Goal: Task Accomplishment & Management: Use online tool/utility

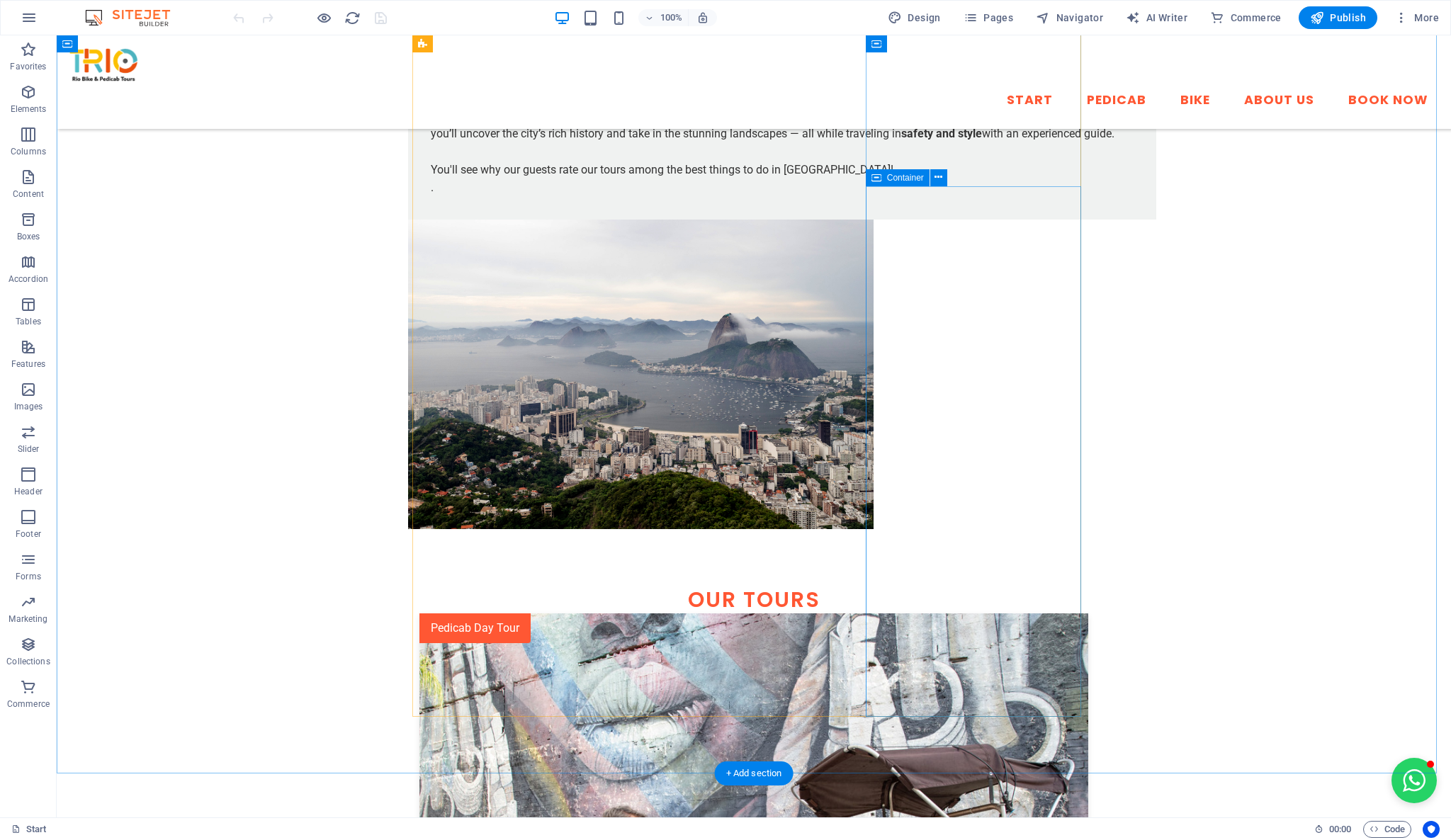
scroll to position [1445, 0]
click at [937, 518] on icon at bounding box center [938, 513] width 8 height 15
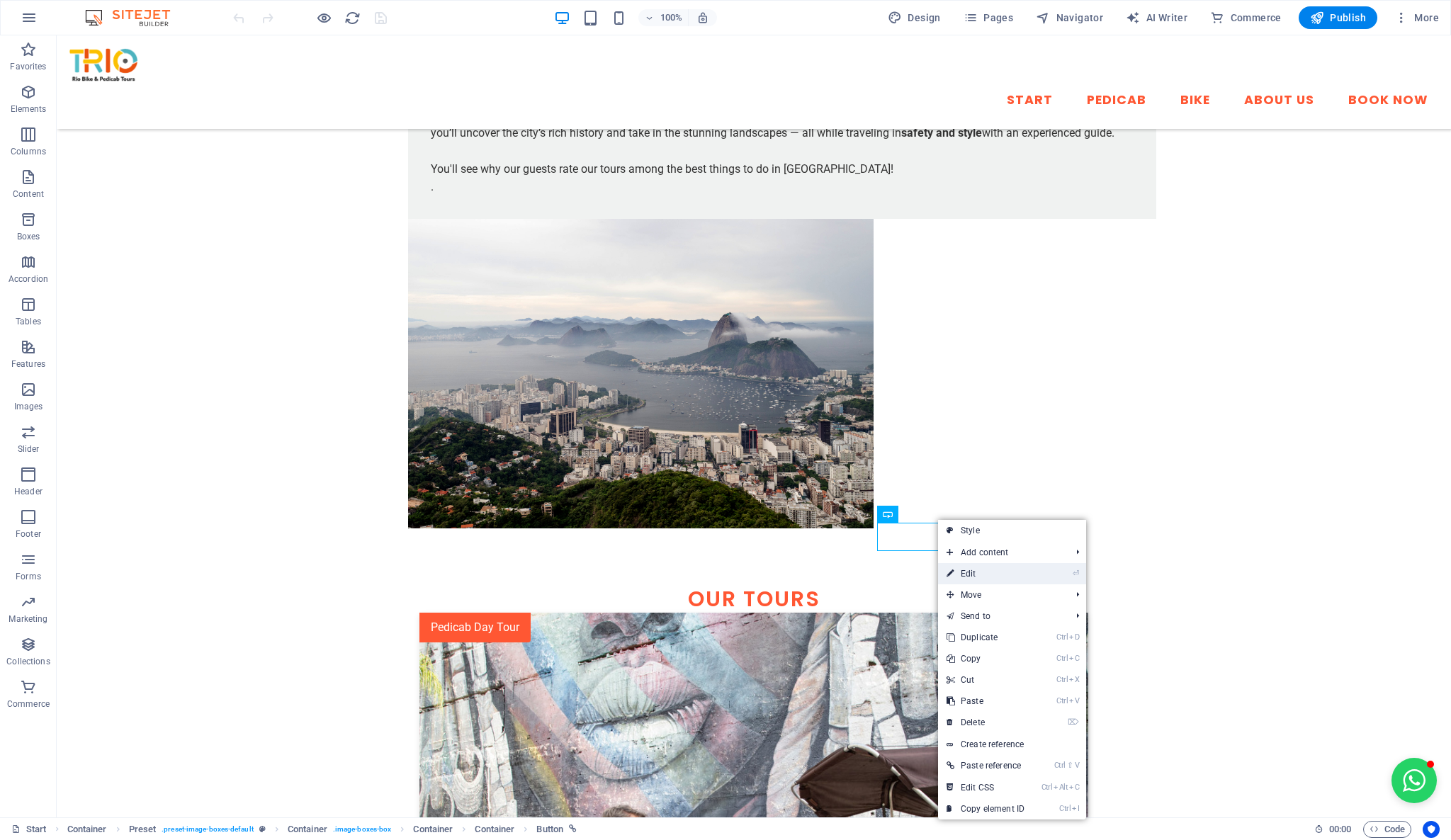
click at [992, 578] on link "⏎ Edit" at bounding box center [986, 573] width 95 height 21
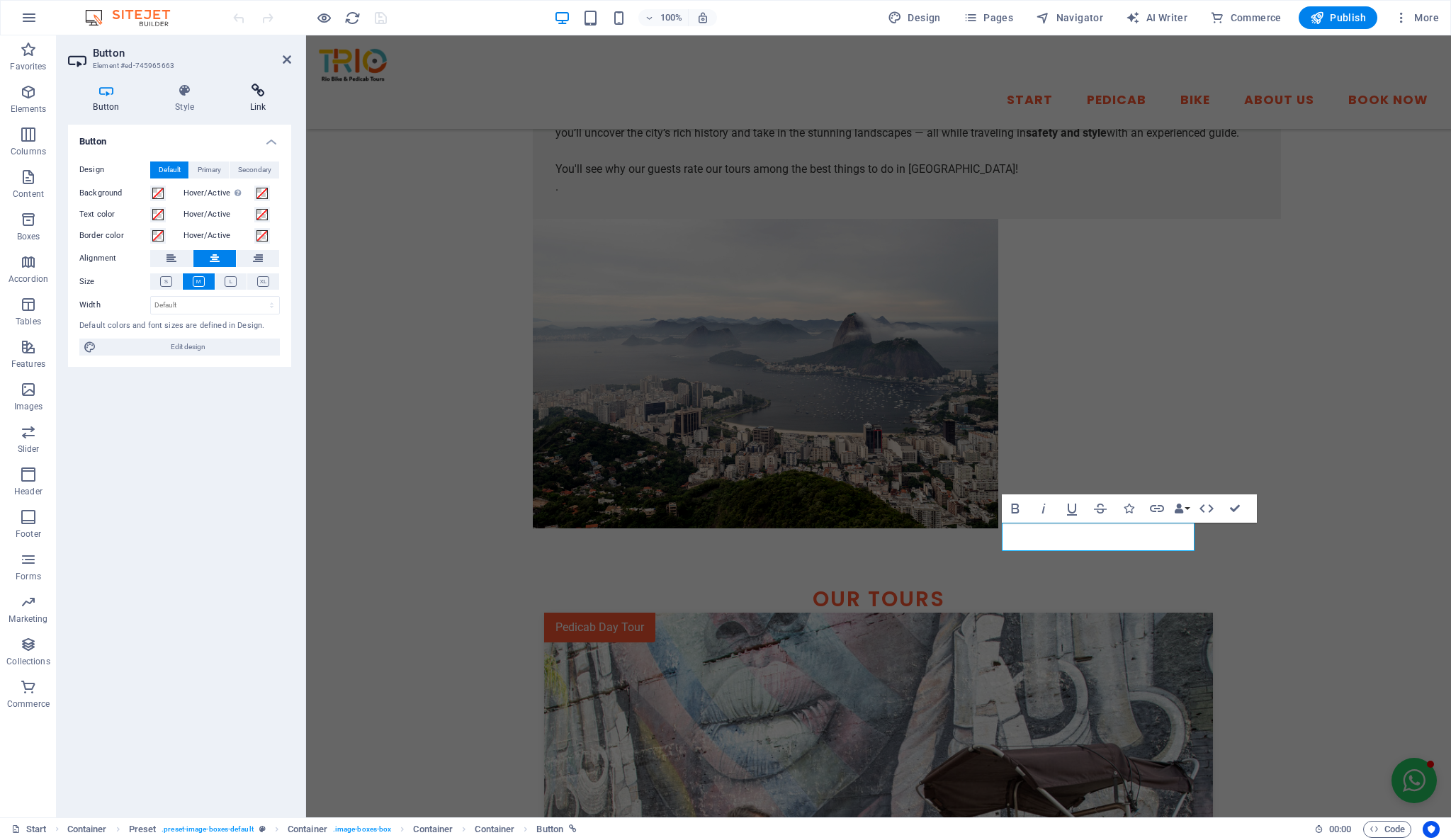
click at [260, 101] on h4 "Link" at bounding box center [257, 98] width 66 height 30
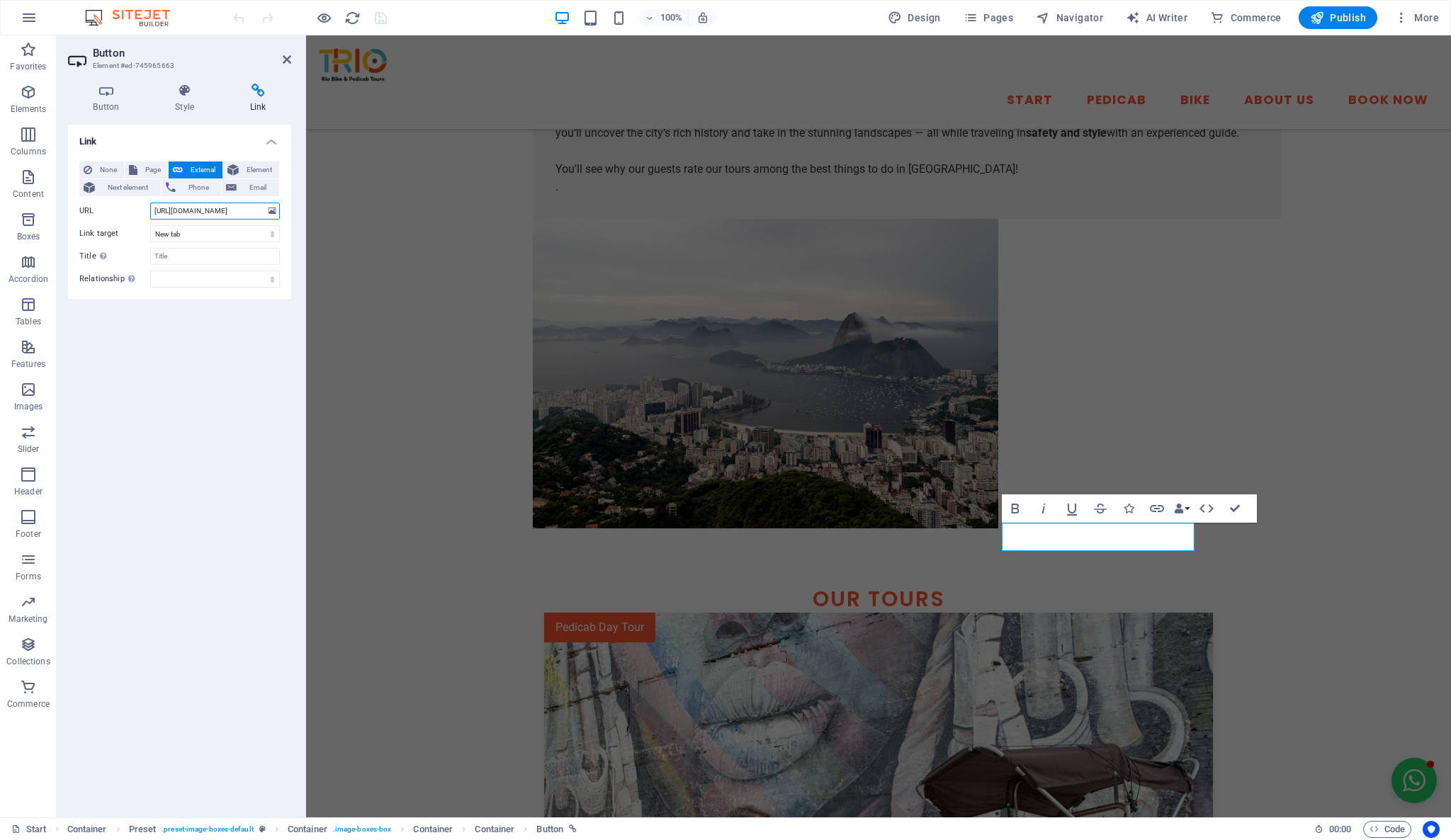
click at [221, 205] on input "[URL][DOMAIN_NAME]" at bounding box center [215, 211] width 130 height 17
paste input "[DOMAIN_NAME][URL]"
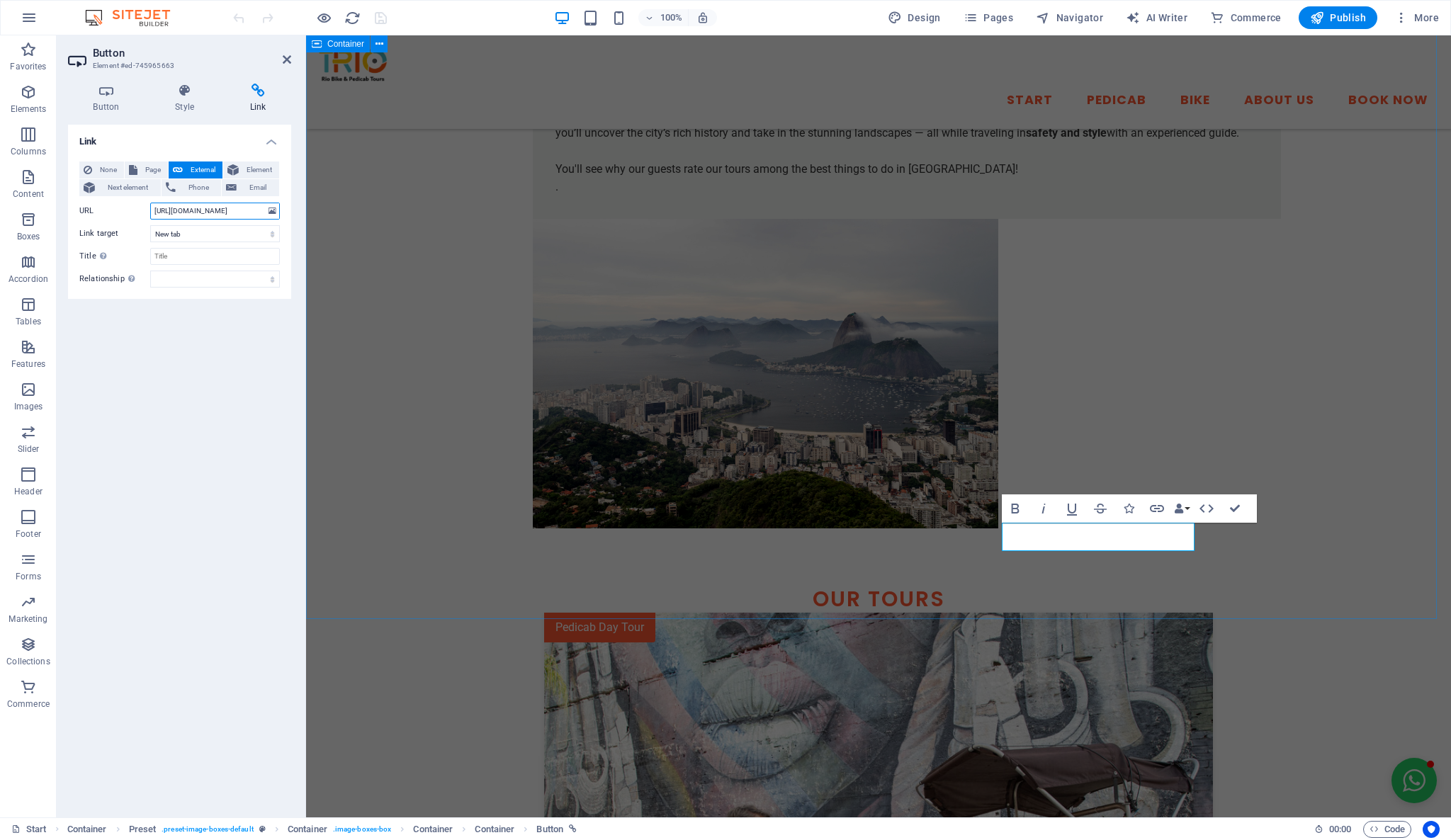
scroll to position [0, 96]
type input "[URL][DOMAIN_NAME]"
click at [237, 391] on div "Link None Page External Element Next element Phone Email Page Start -- Pedicab …" at bounding box center [180, 465] width 224 height 682
click at [381, 19] on icon "save" at bounding box center [381, 18] width 16 height 16
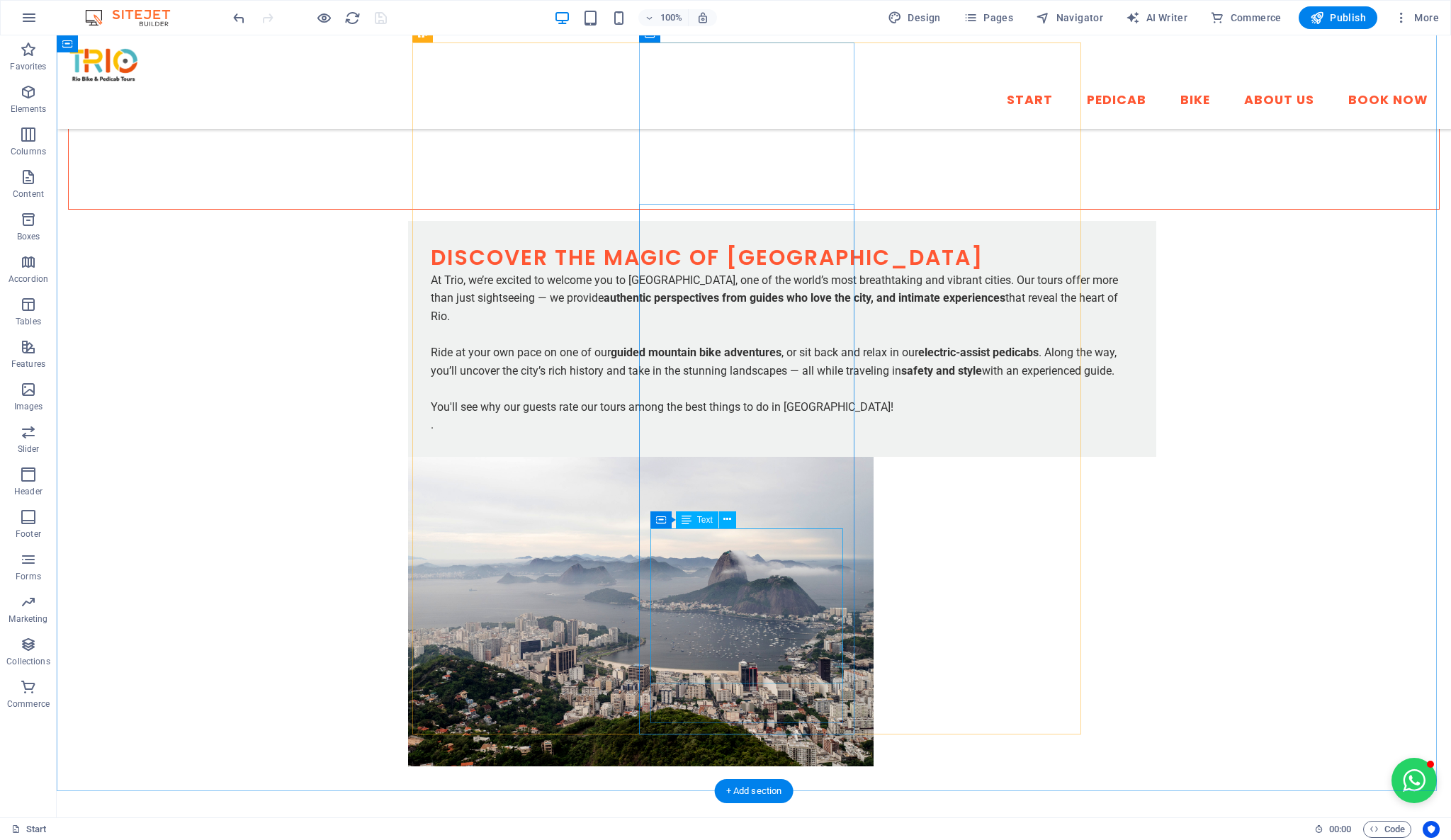
scroll to position [1445, 0]
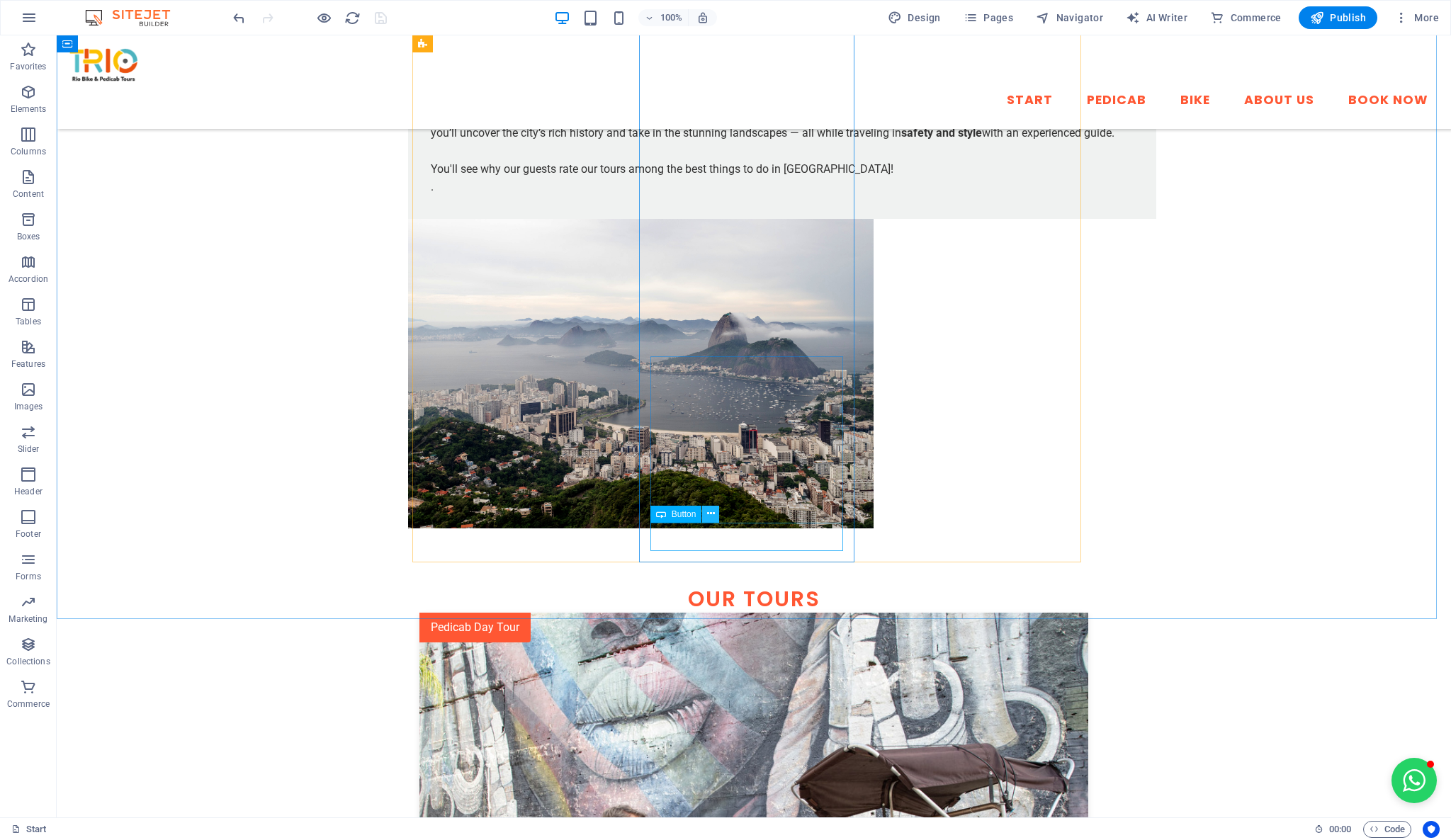
click at [712, 513] on icon at bounding box center [712, 513] width 8 height 15
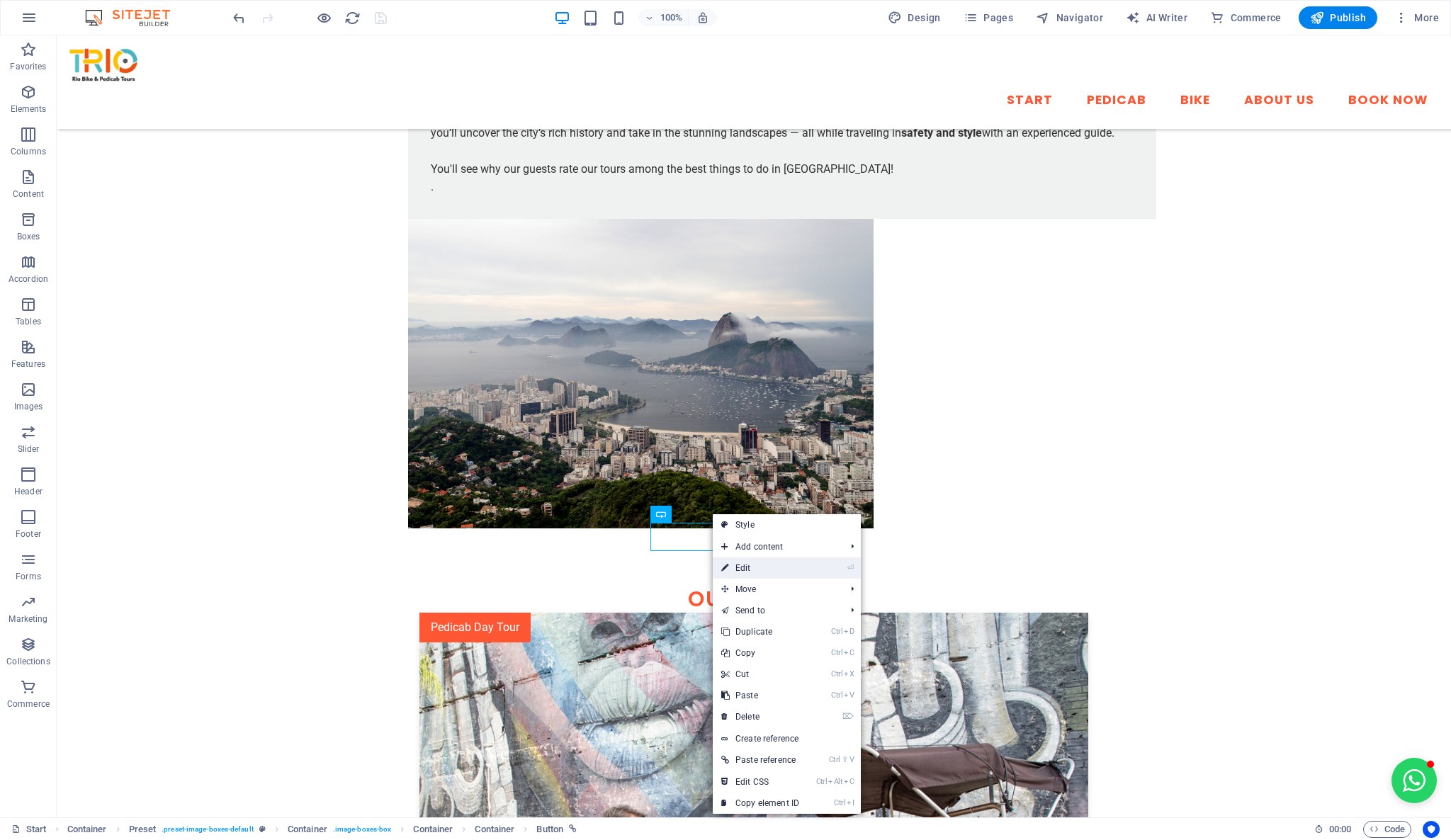
click at [797, 563] on link "⏎ Edit" at bounding box center [760, 568] width 95 height 21
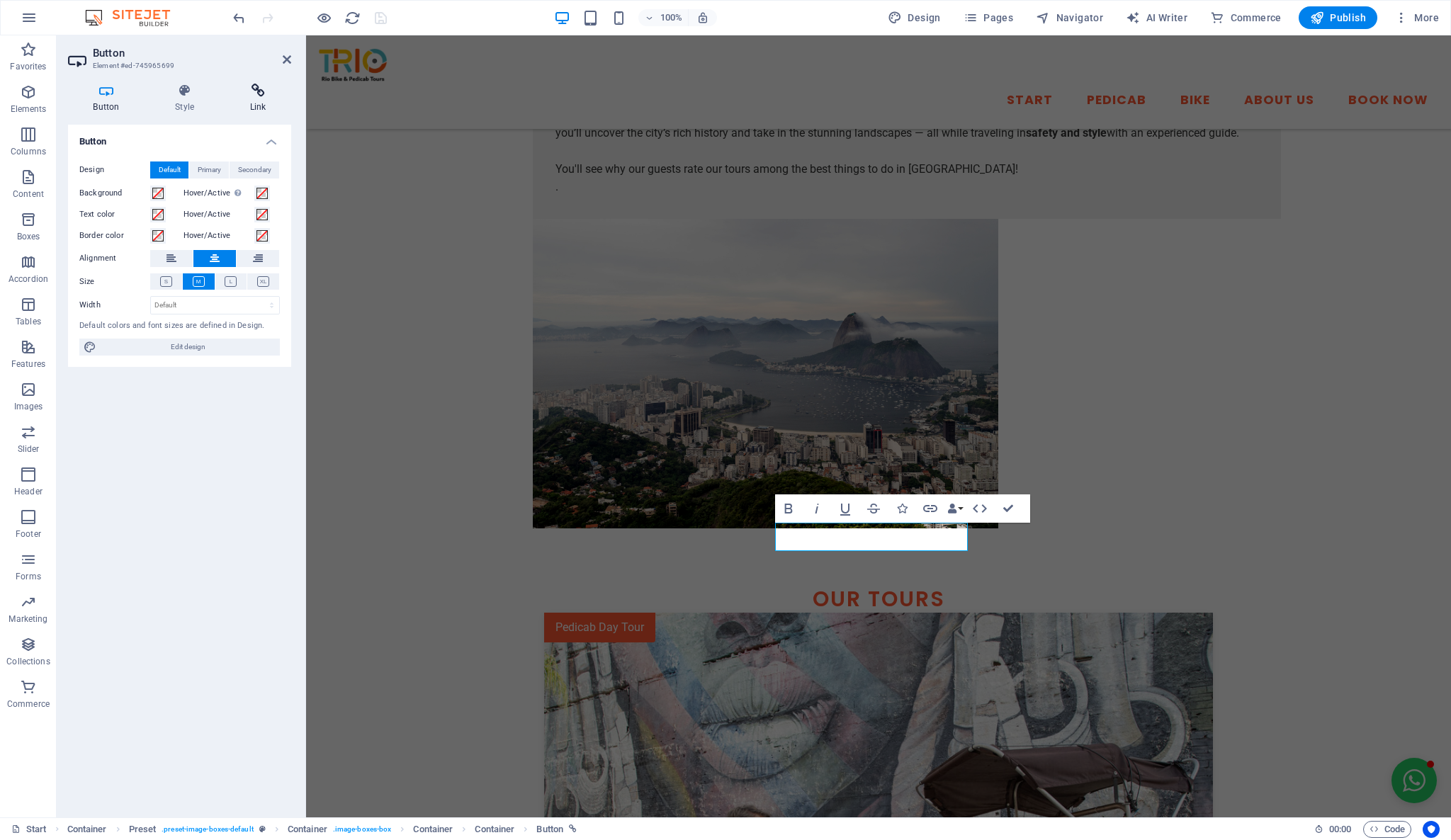
click at [261, 100] on h4 "Link" at bounding box center [257, 98] width 66 height 30
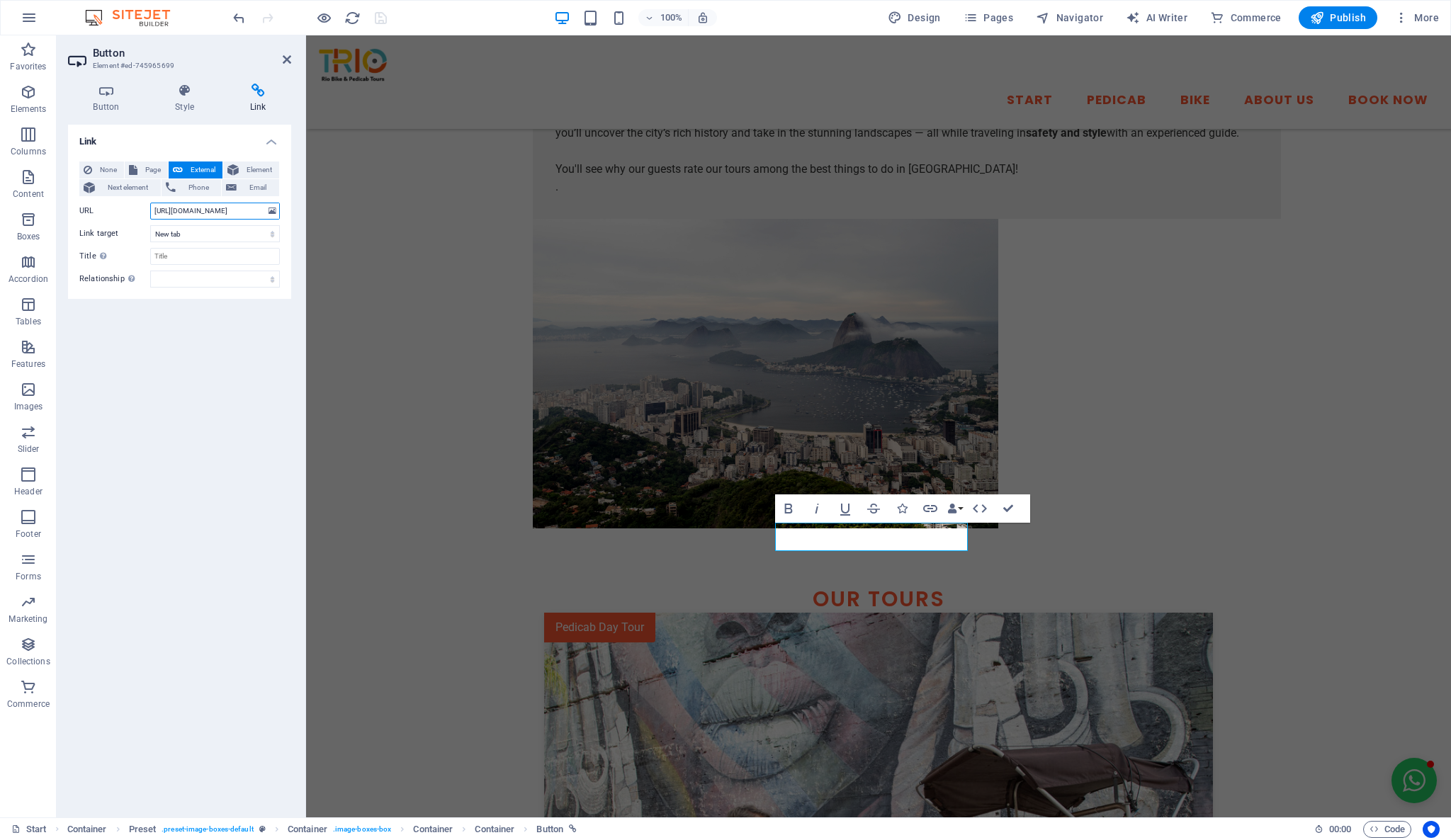
click at [216, 214] on input "[URL][DOMAIN_NAME]" at bounding box center [215, 211] width 130 height 17
click at [239, 360] on div "Link None Page External Element Next element Phone Email Page Start -- Pedicab …" at bounding box center [180, 465] width 224 height 682
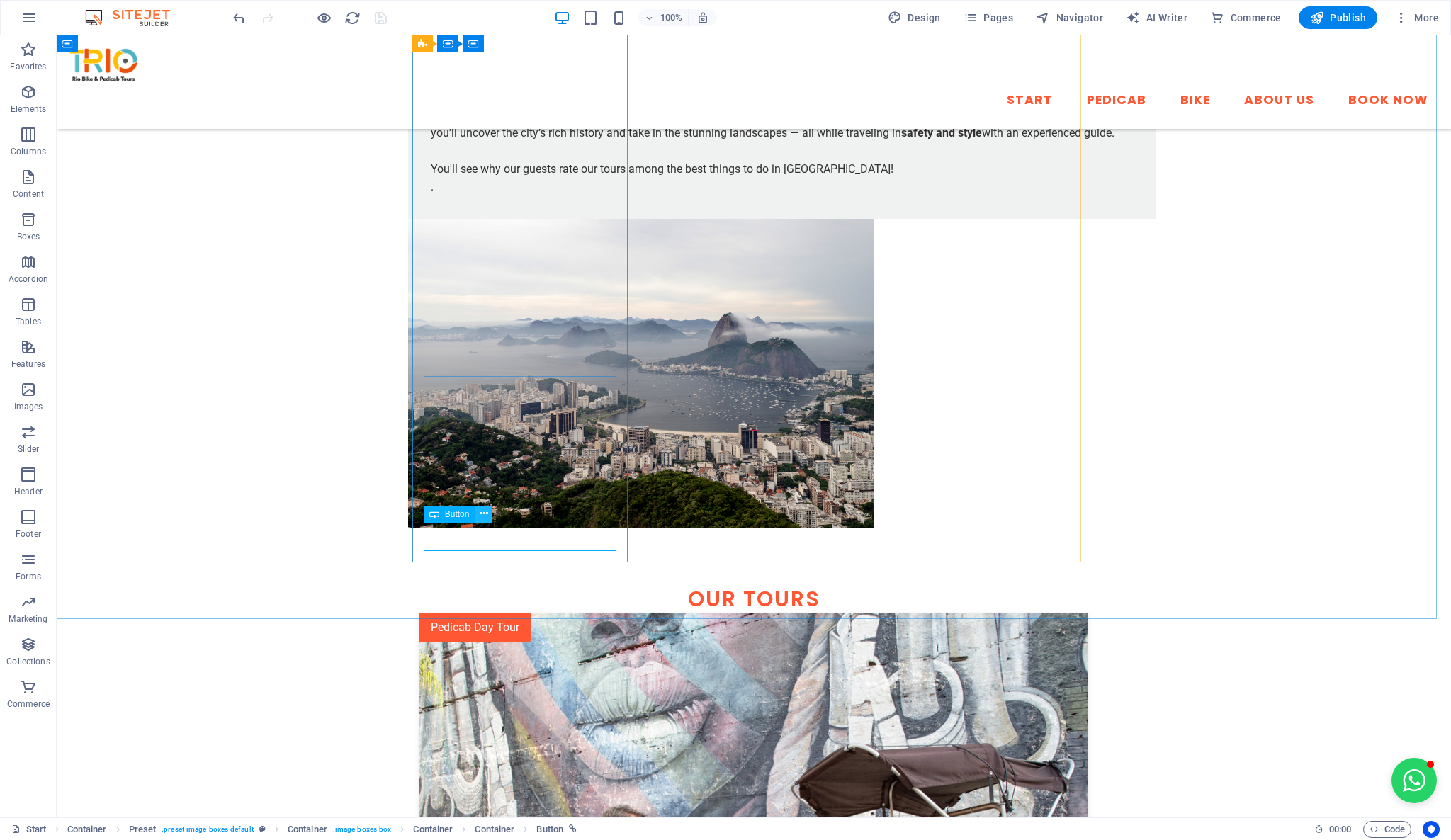
click at [485, 513] on icon at bounding box center [484, 513] width 8 height 15
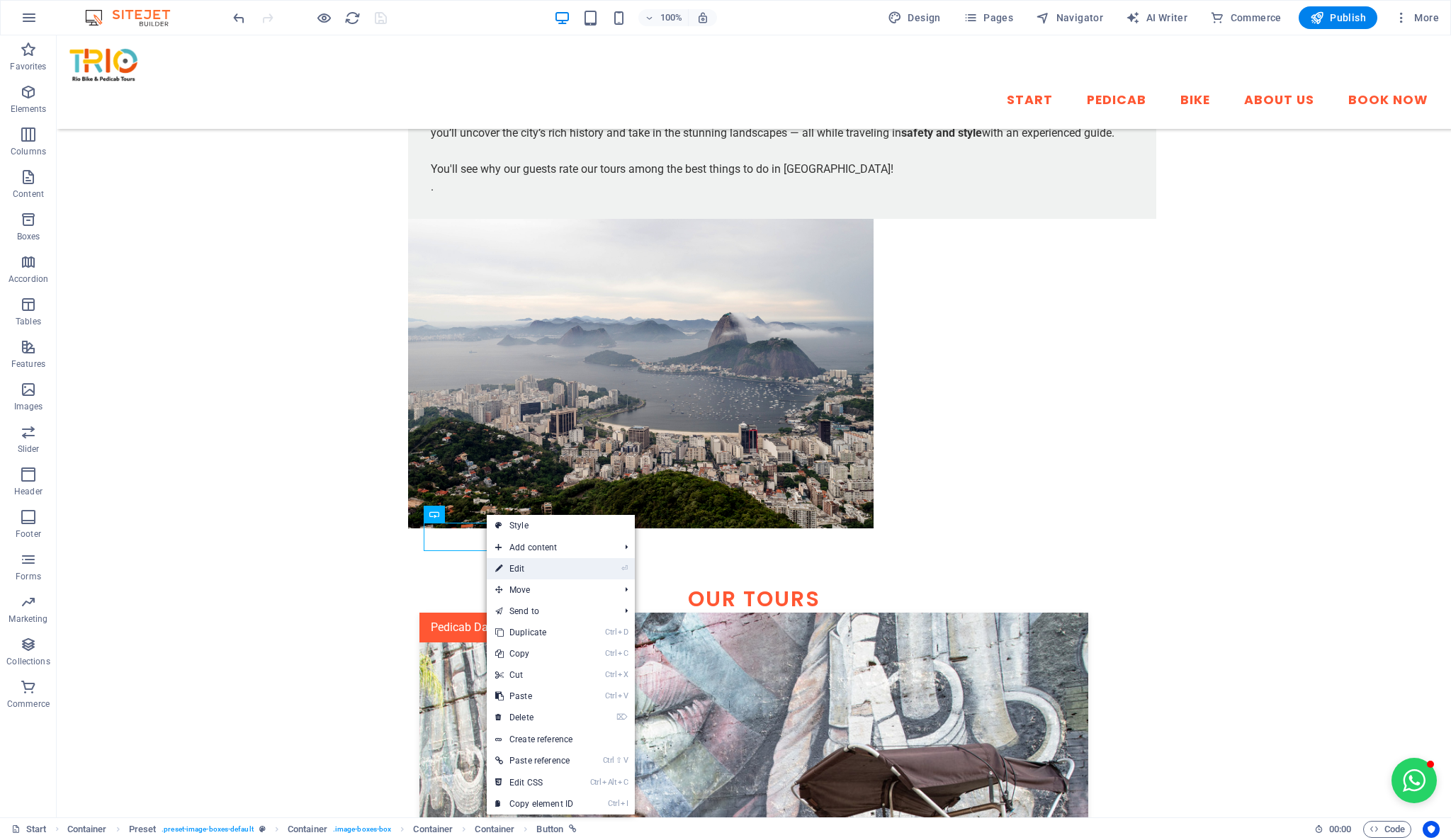
click at [529, 569] on link "⏎ Edit" at bounding box center [534, 568] width 95 height 21
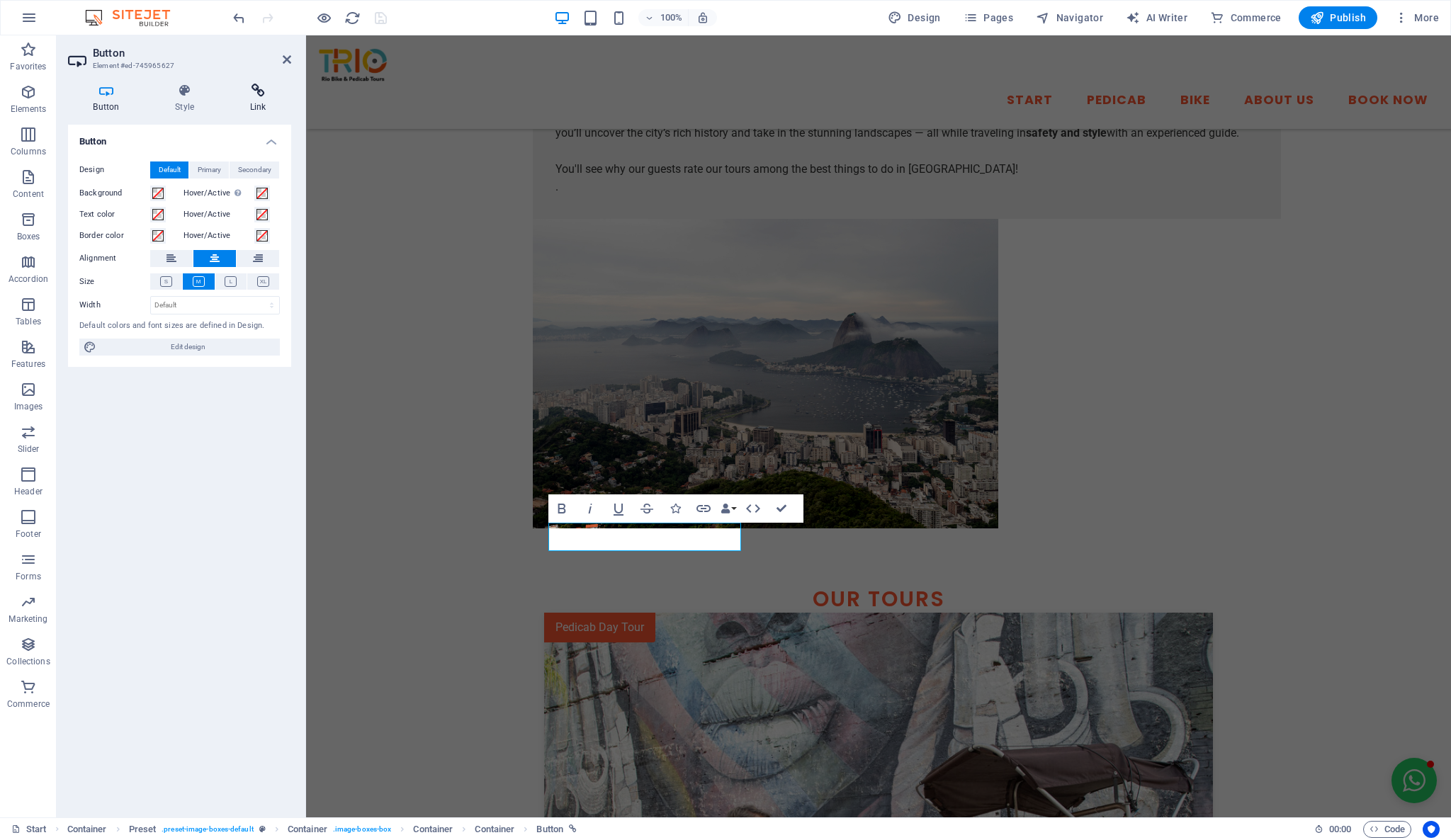
click at [253, 102] on h4 "Link" at bounding box center [257, 98] width 66 height 30
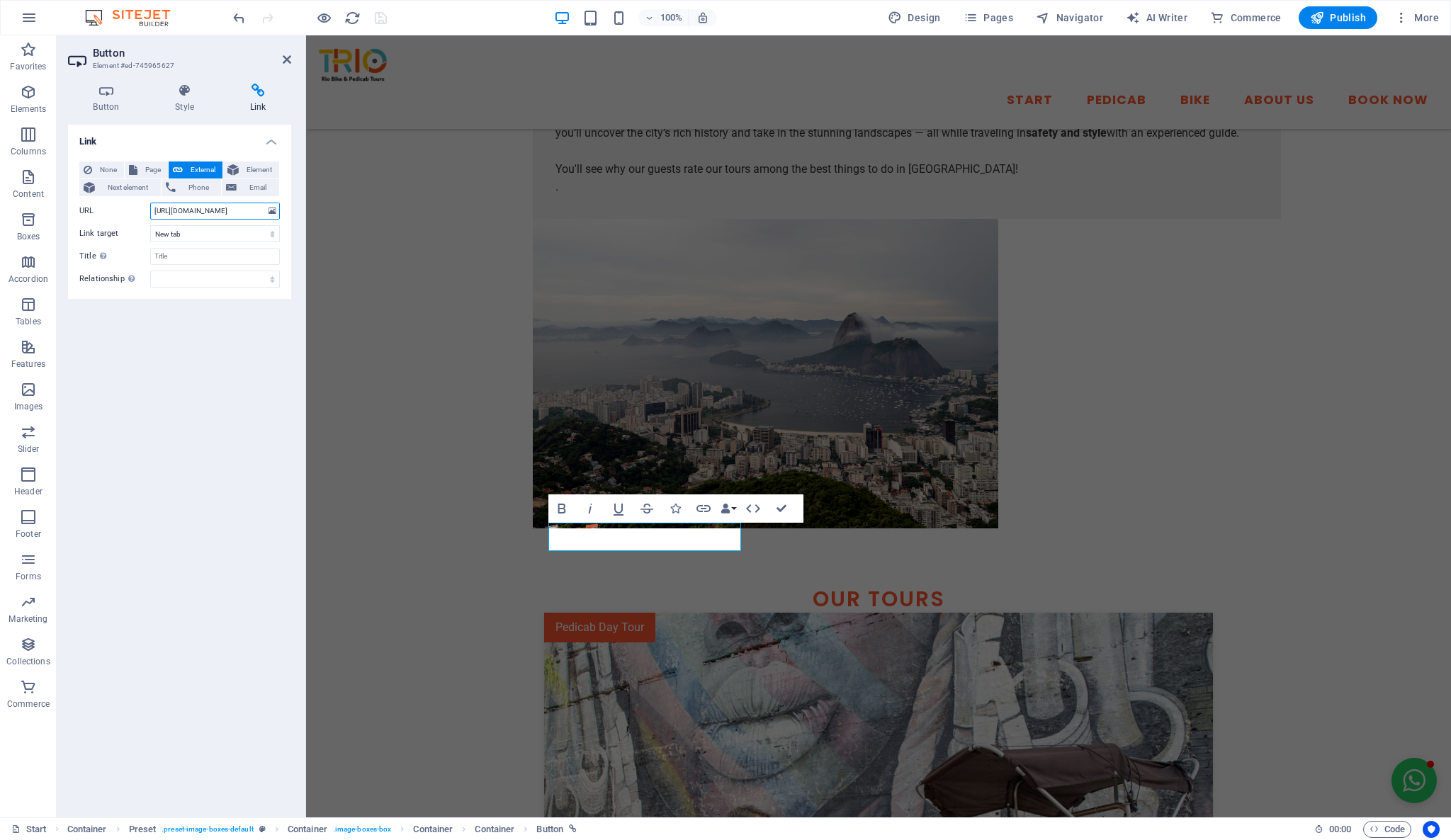
click at [253, 213] on input "[URL][DOMAIN_NAME]" at bounding box center [215, 211] width 130 height 17
click at [188, 476] on div "Link None Page External Element Next element Phone Email Page Start -- Pedicab …" at bounding box center [180, 465] width 224 height 682
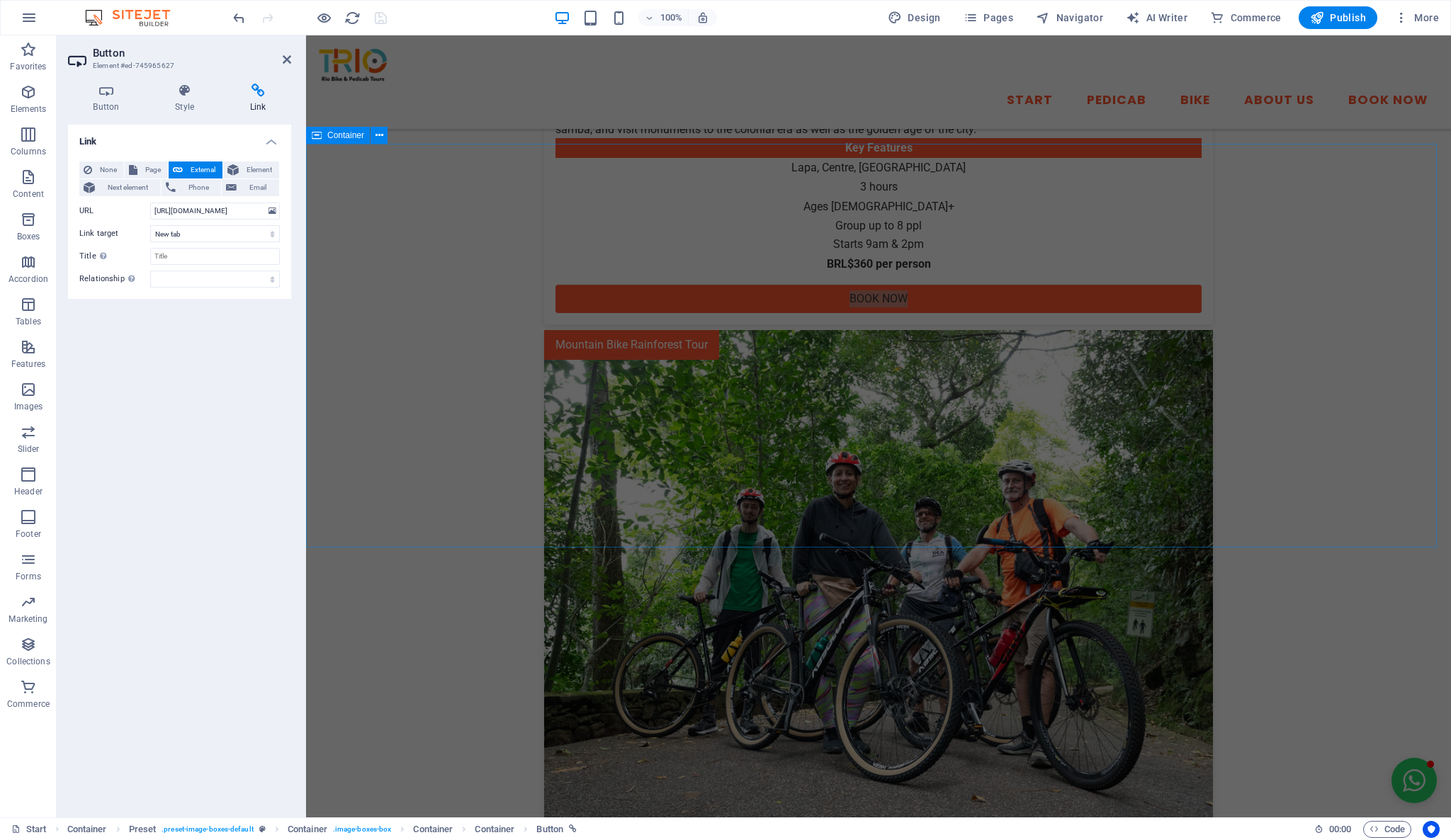
scroll to position [2692, 0]
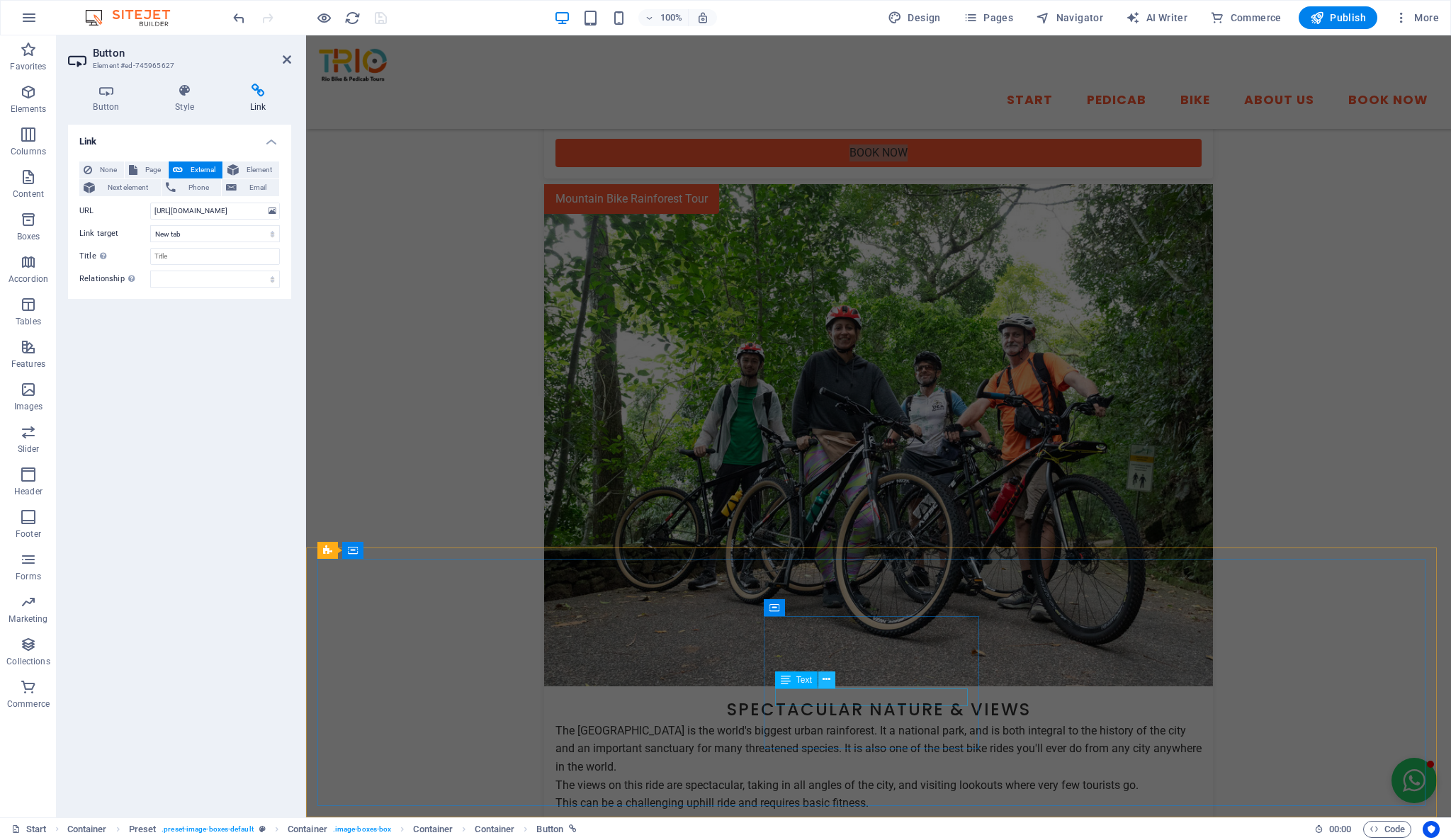
click at [826, 684] on icon at bounding box center [826, 680] width 8 height 15
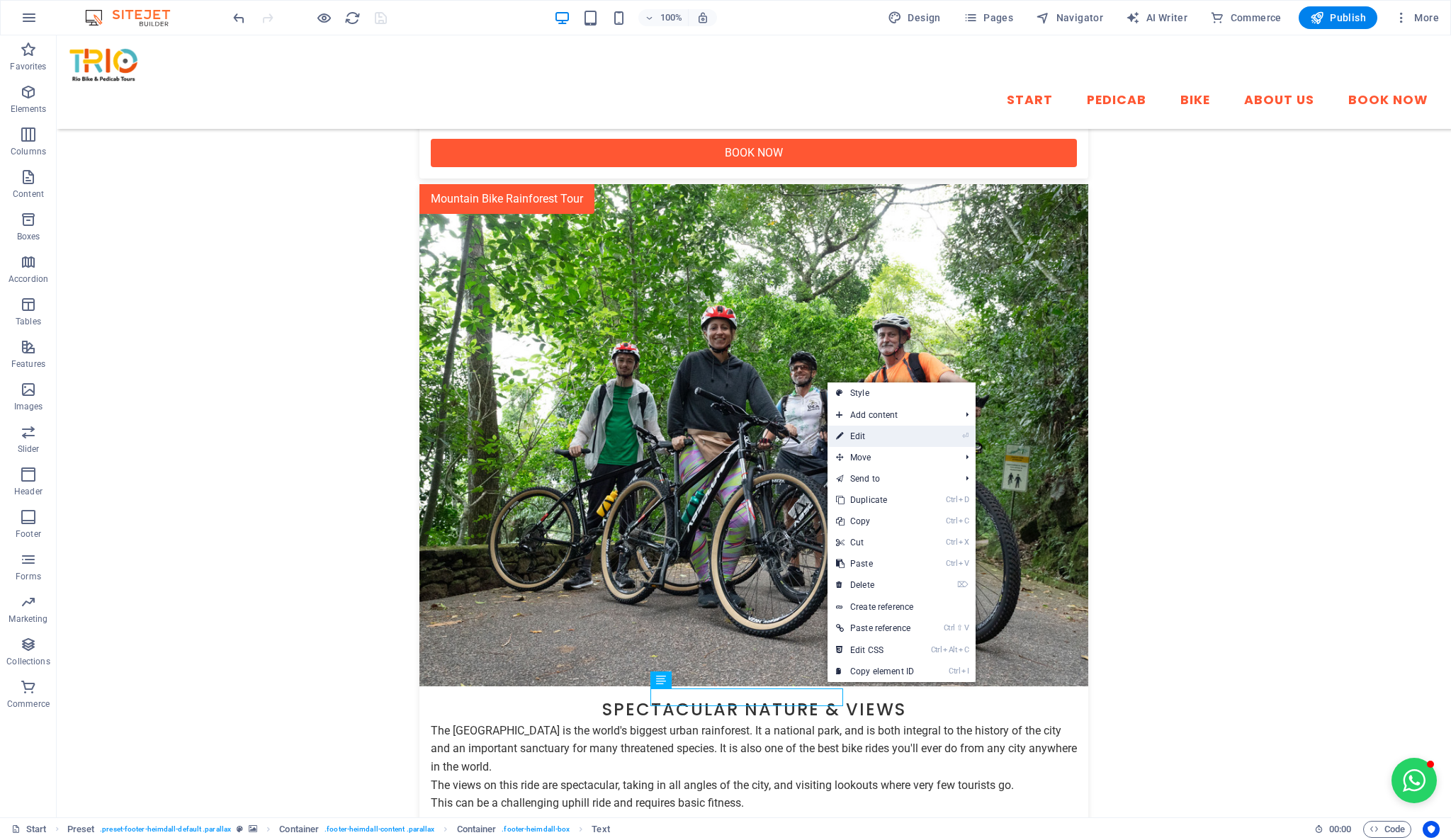
click at [906, 435] on link "⏎ Edit" at bounding box center [875, 435] width 95 height 21
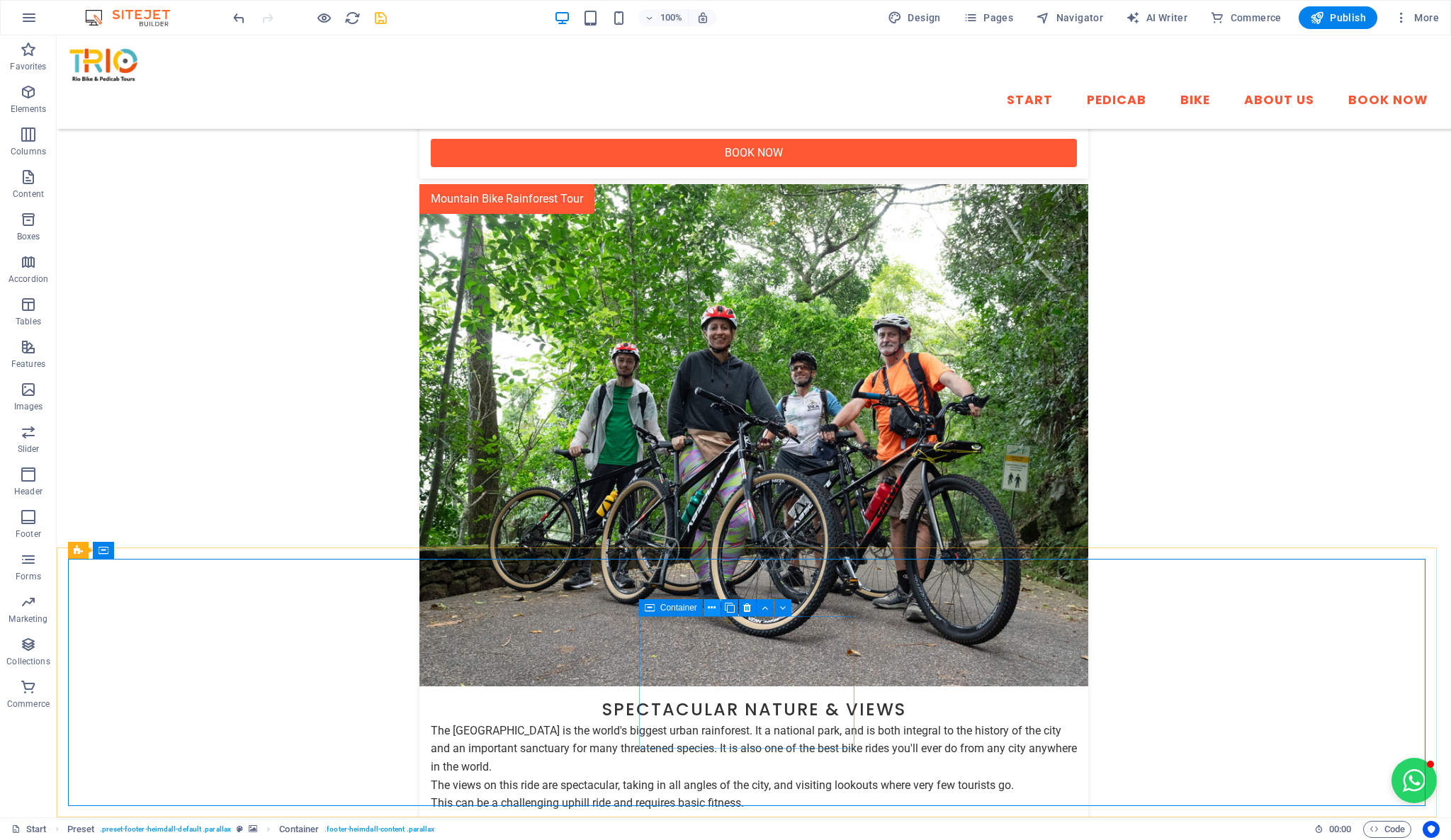
click at [714, 610] on icon at bounding box center [712, 607] width 8 height 15
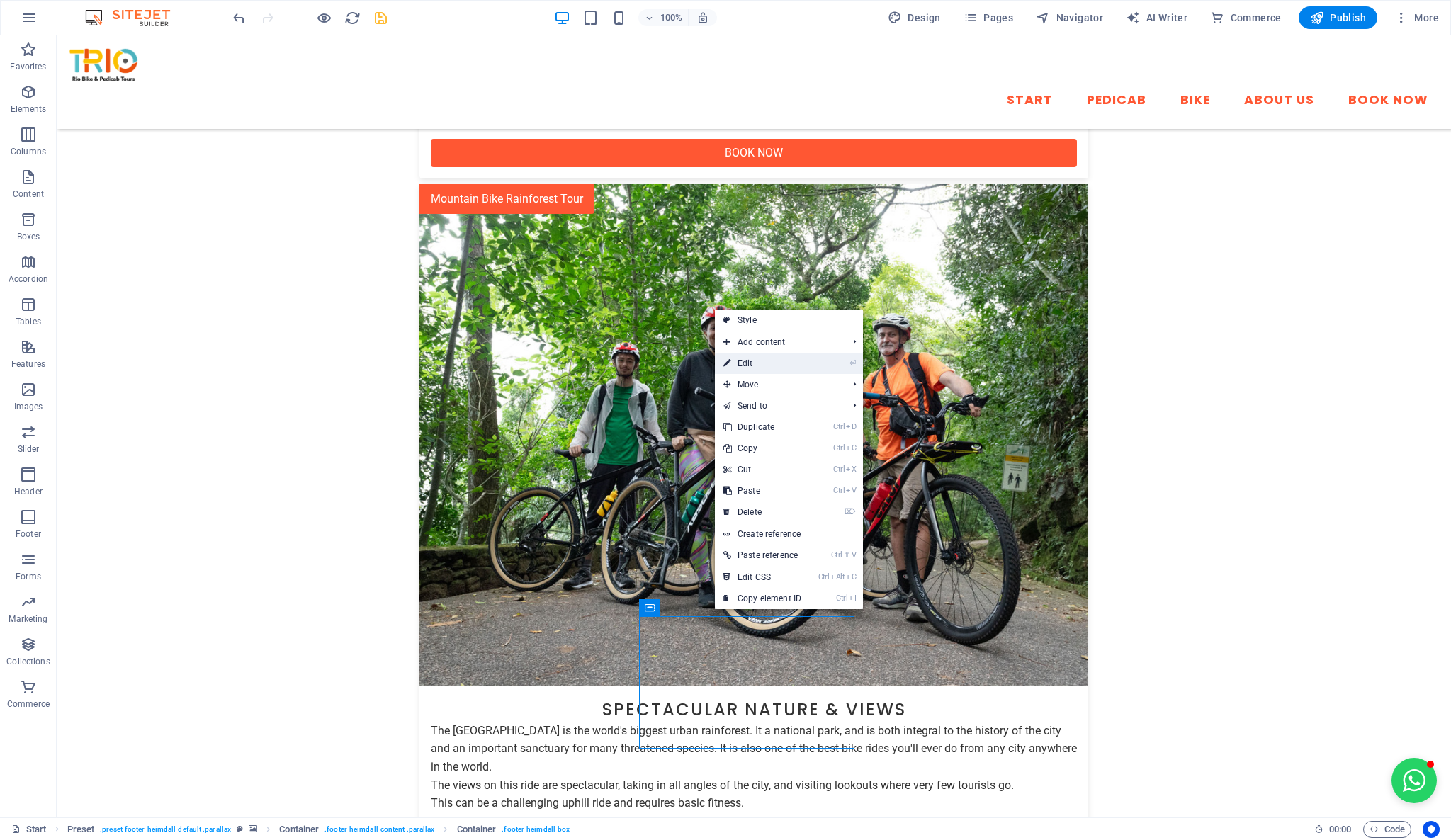
click at [785, 372] on link "⏎ Edit" at bounding box center [762, 363] width 95 height 21
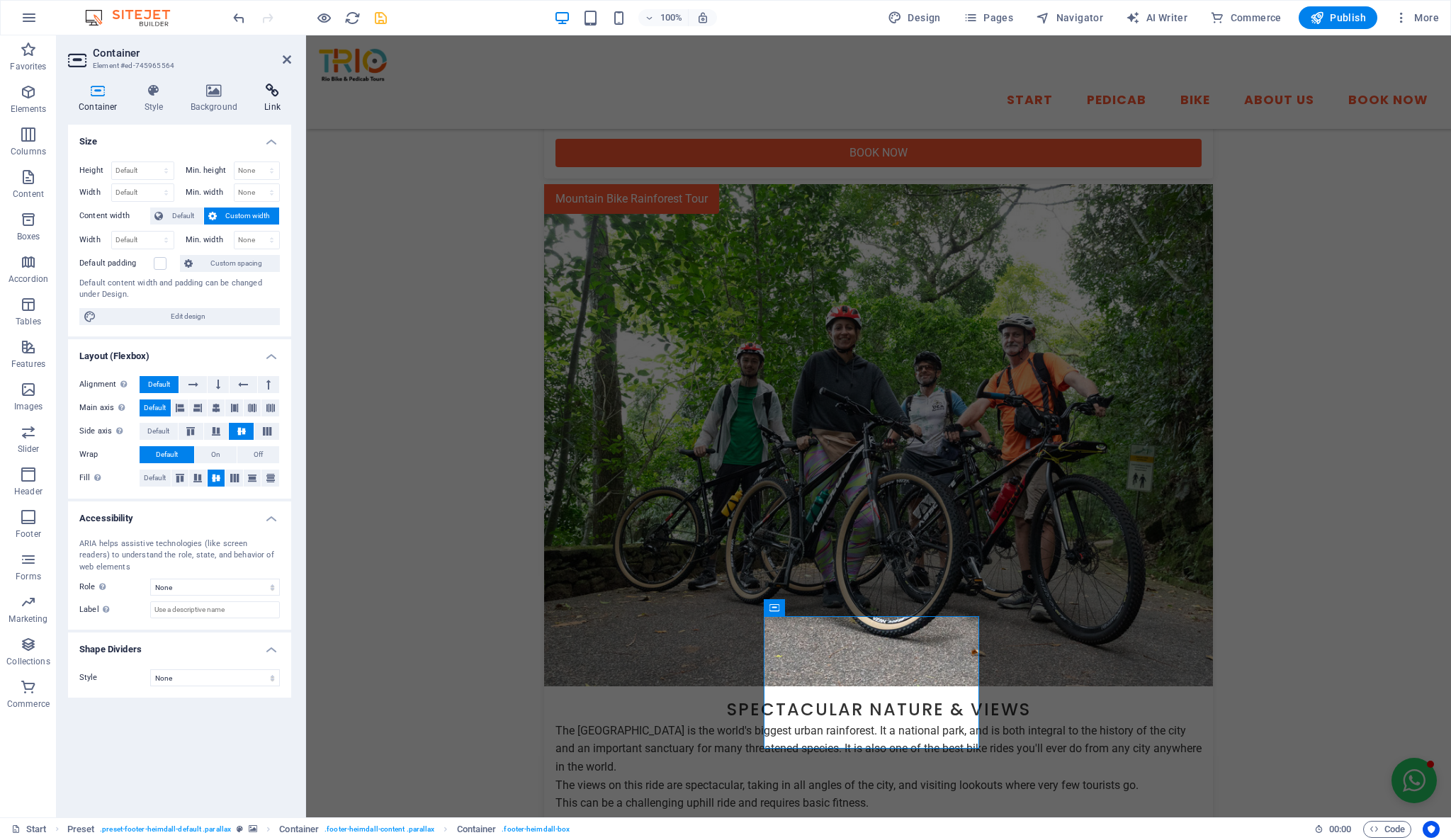
click at [272, 98] on h4 "Link" at bounding box center [272, 98] width 38 height 30
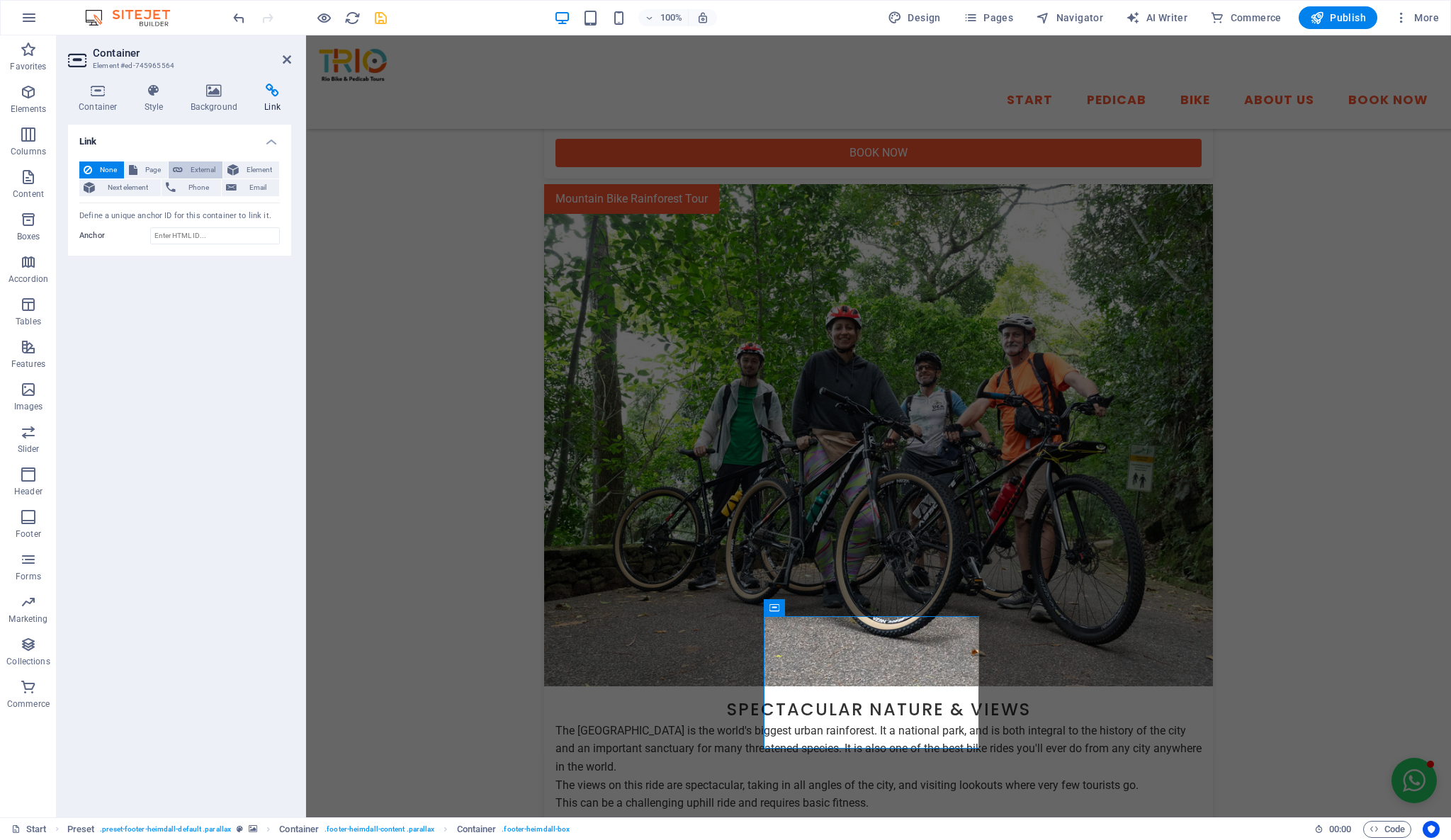
click at [198, 166] on span "External" at bounding box center [203, 169] width 32 height 17
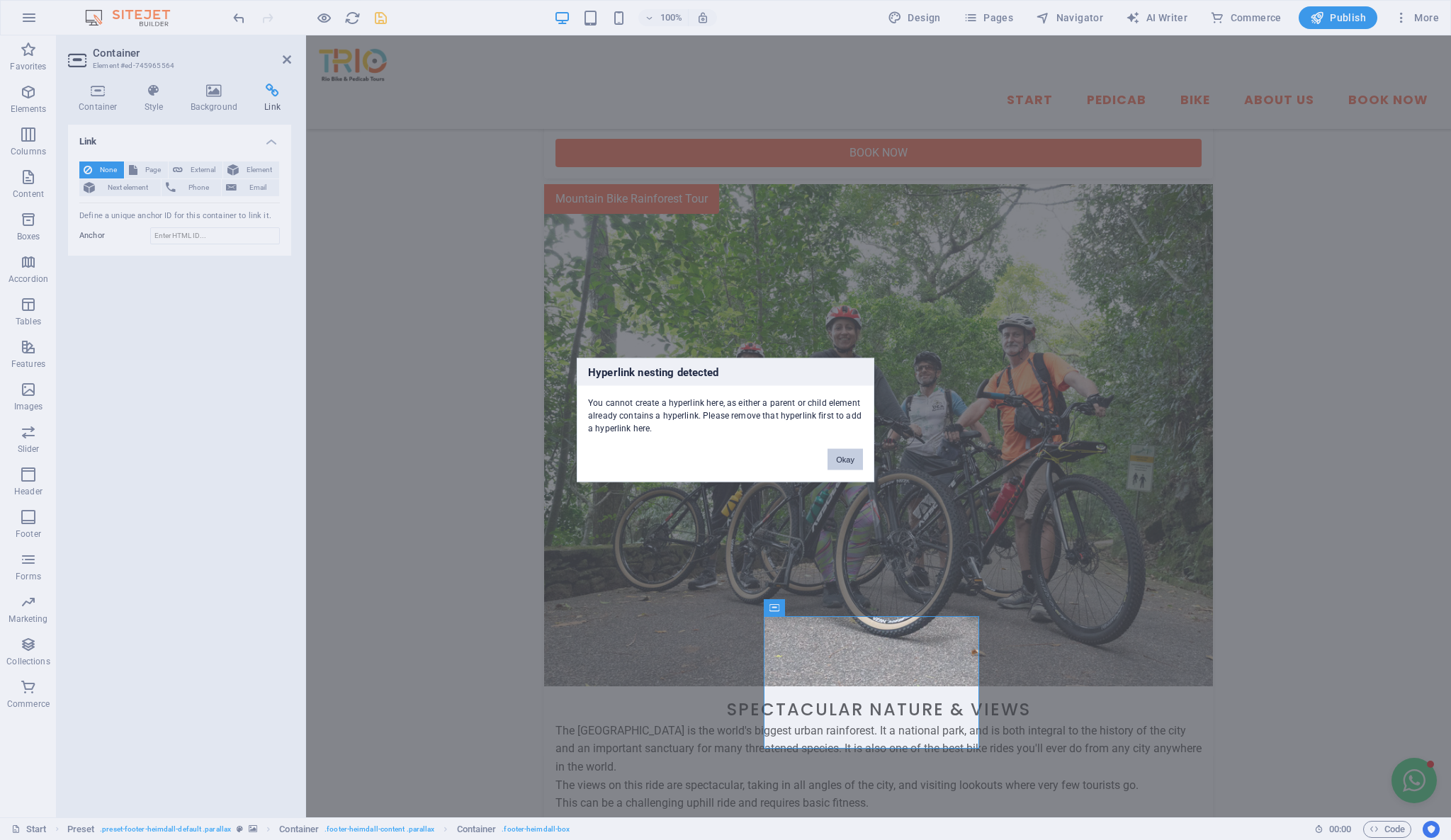
click at [852, 462] on button "Okay" at bounding box center [845, 459] width 36 height 21
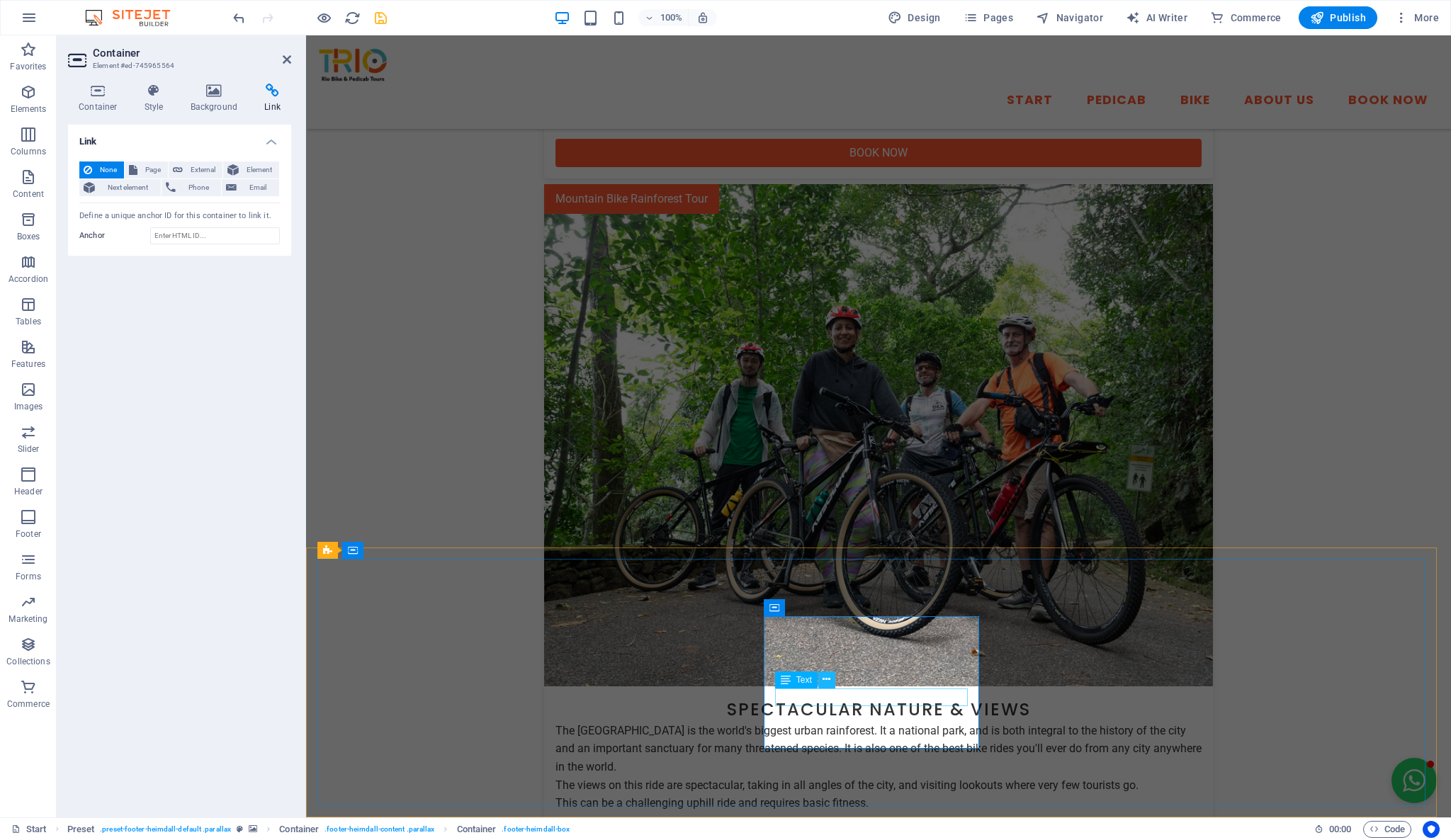
click at [824, 677] on icon at bounding box center [826, 680] width 8 height 15
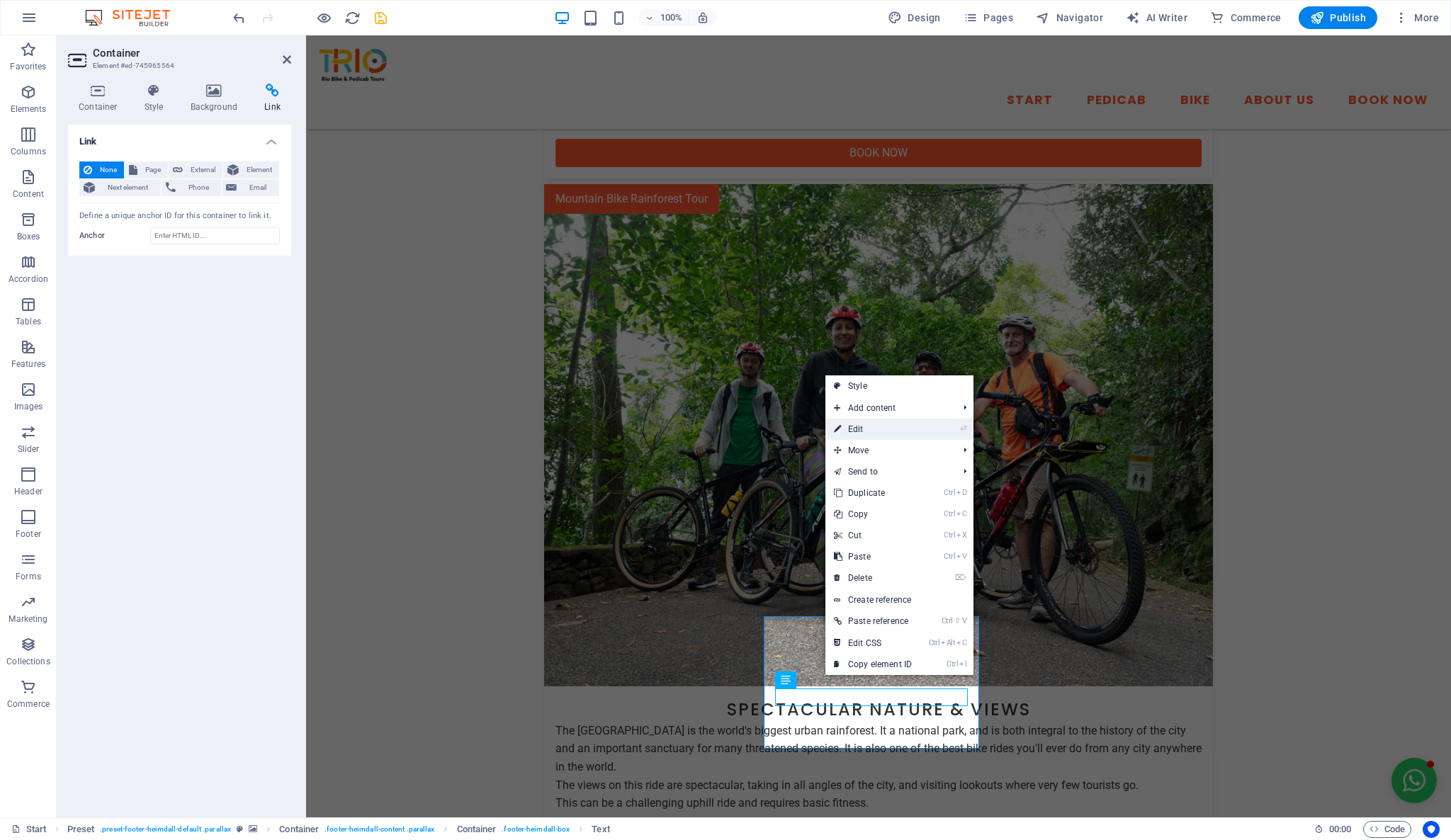
click at [892, 430] on link "⏎ Edit" at bounding box center [873, 428] width 95 height 21
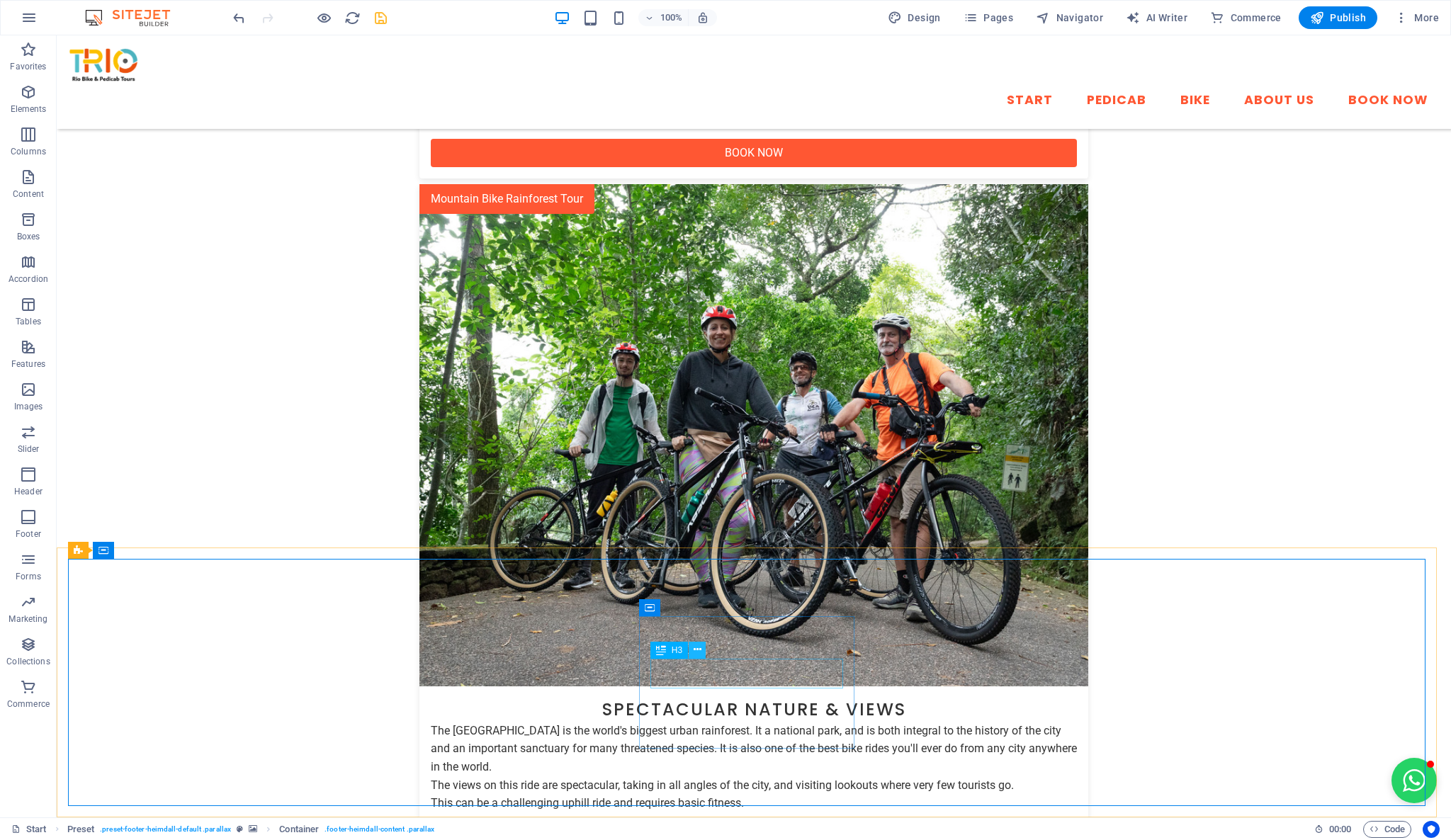
click at [692, 649] on button at bounding box center [697, 650] width 17 height 17
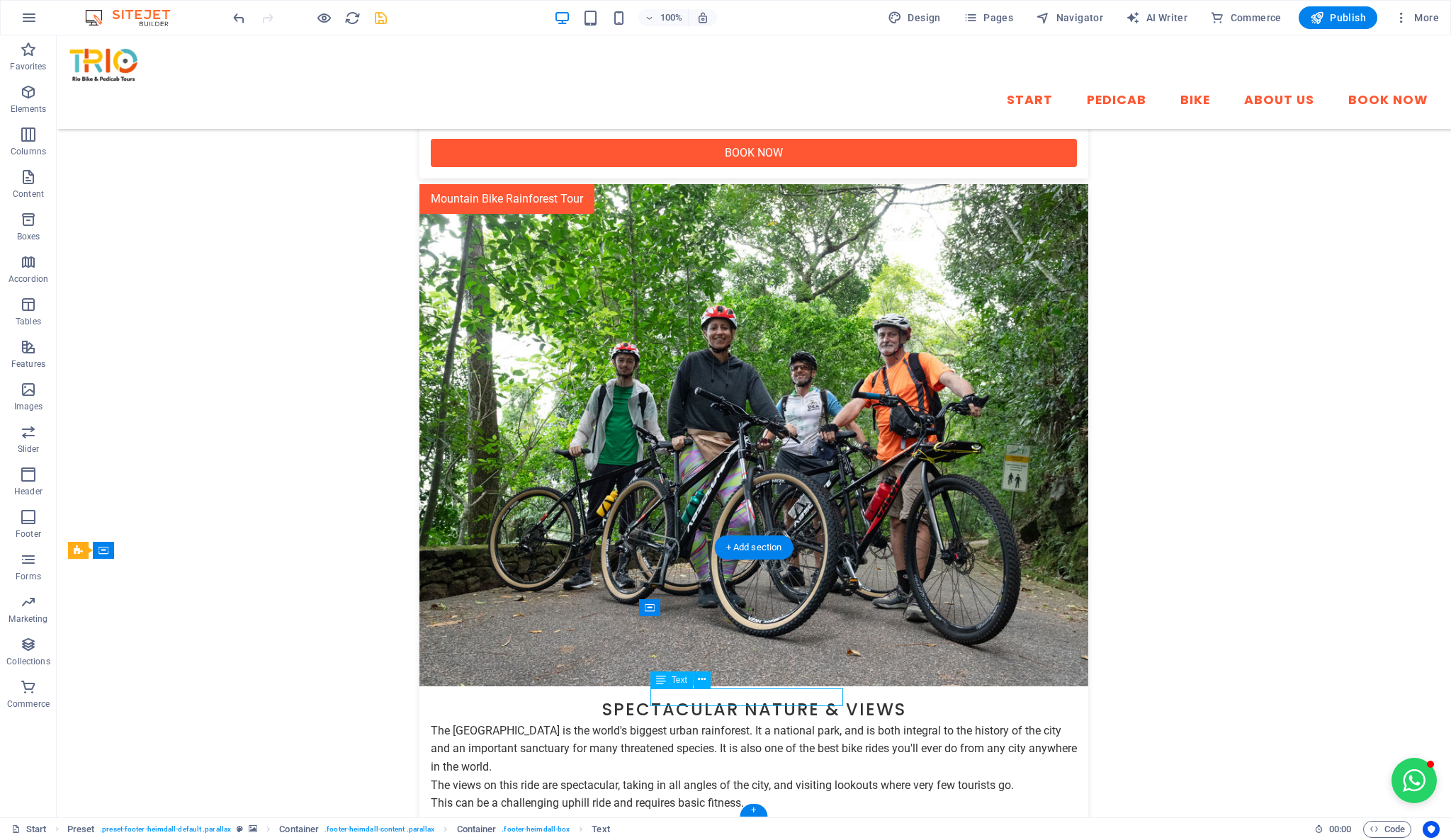
click at [705, 678] on icon at bounding box center [702, 680] width 8 height 15
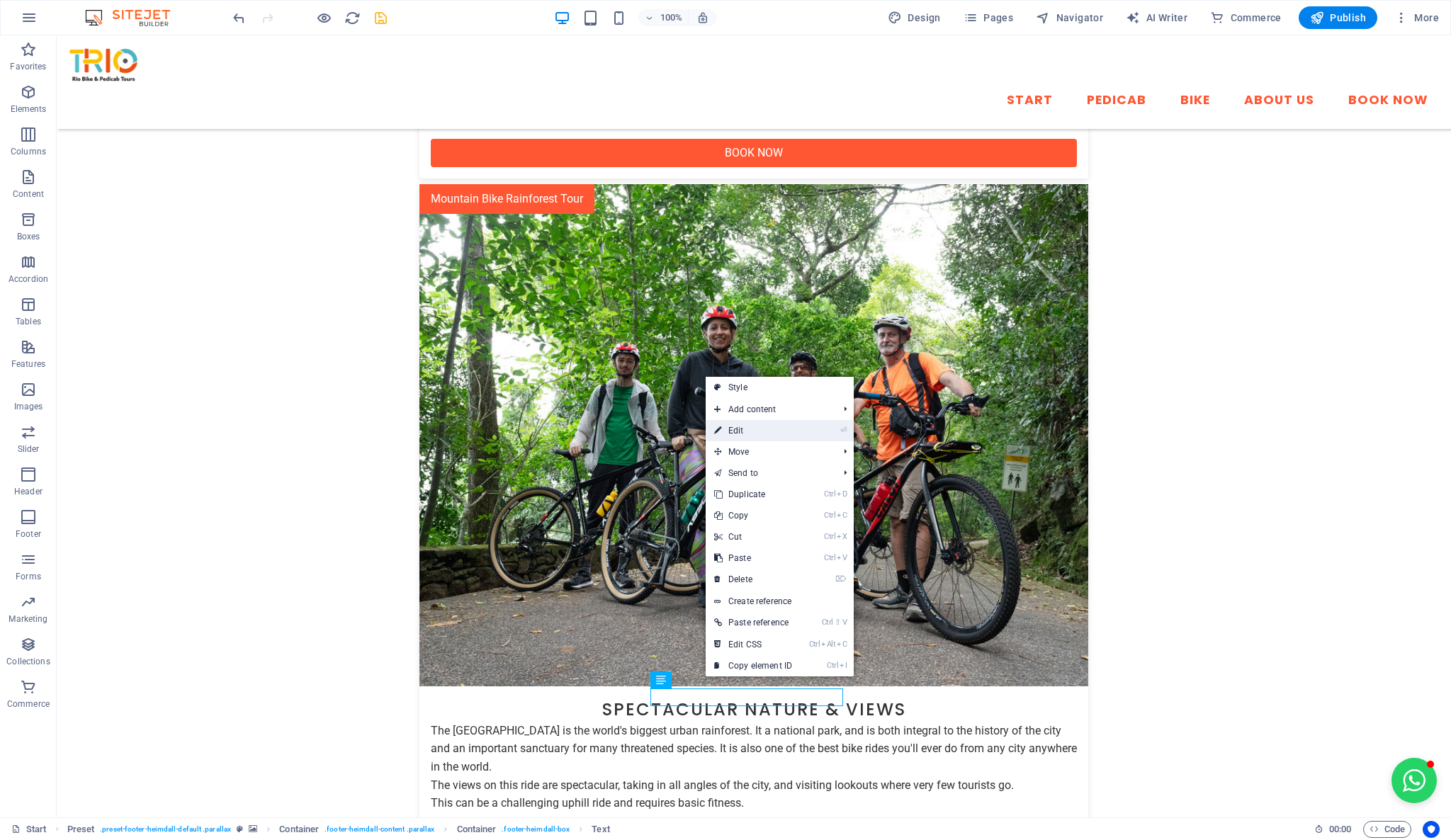
click at [818, 433] on li "⏎ Edit" at bounding box center [780, 430] width 148 height 21
click at [793, 432] on link "⏎ Edit" at bounding box center [753, 430] width 95 height 21
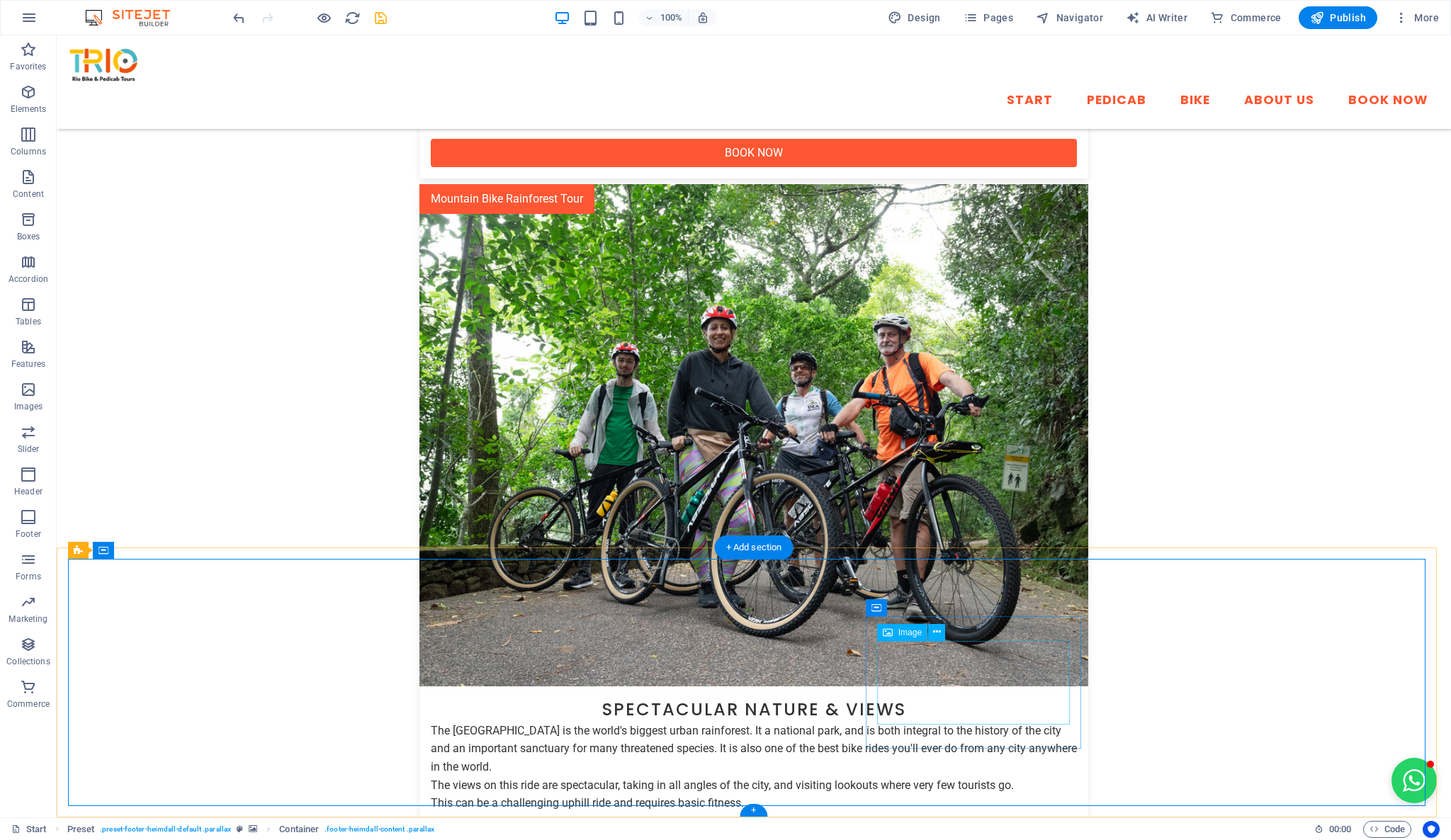
click at [702, 675] on icon at bounding box center [702, 680] width 8 height 15
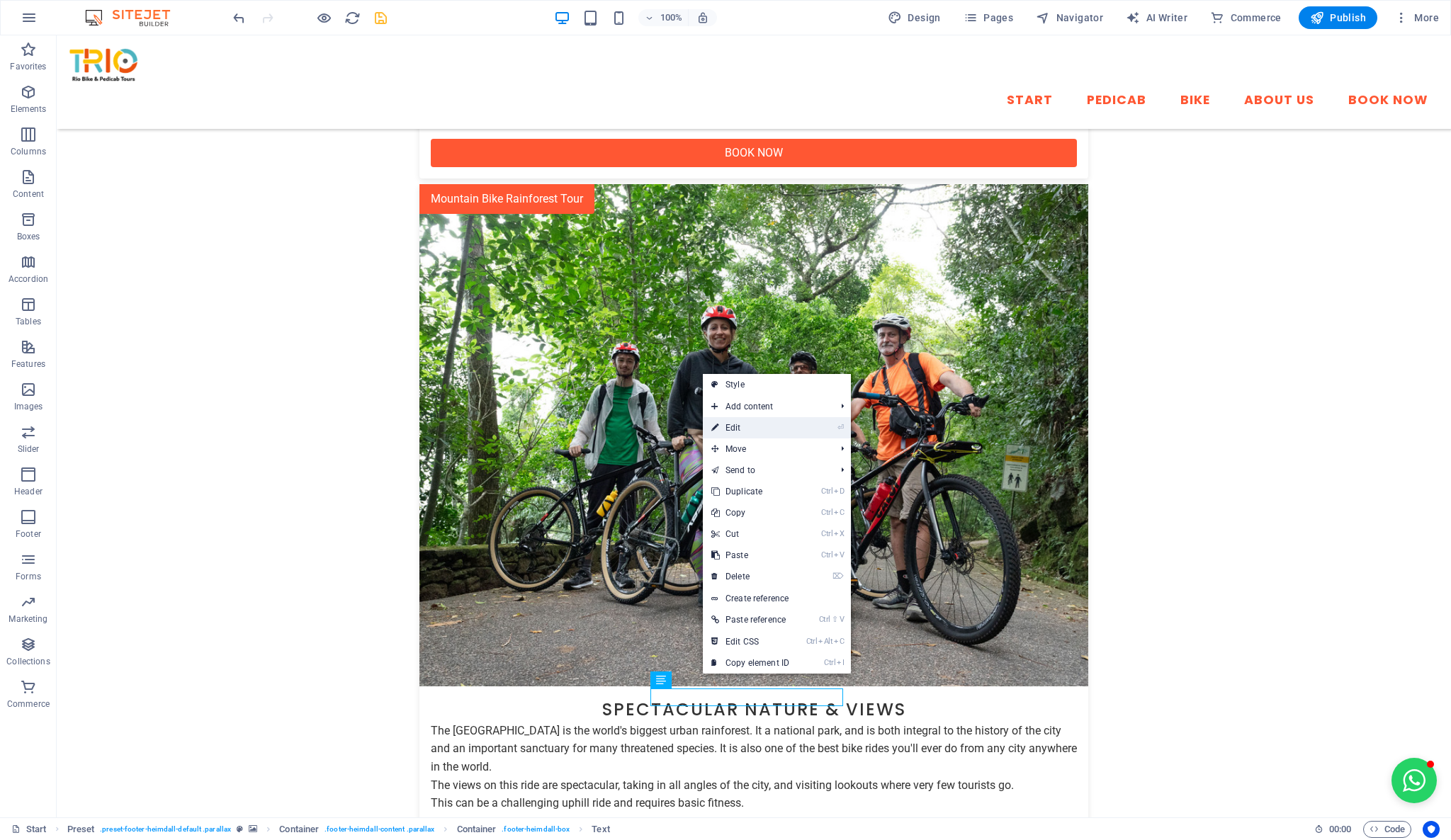
click at [768, 427] on link "⏎ Edit" at bounding box center [750, 427] width 95 height 21
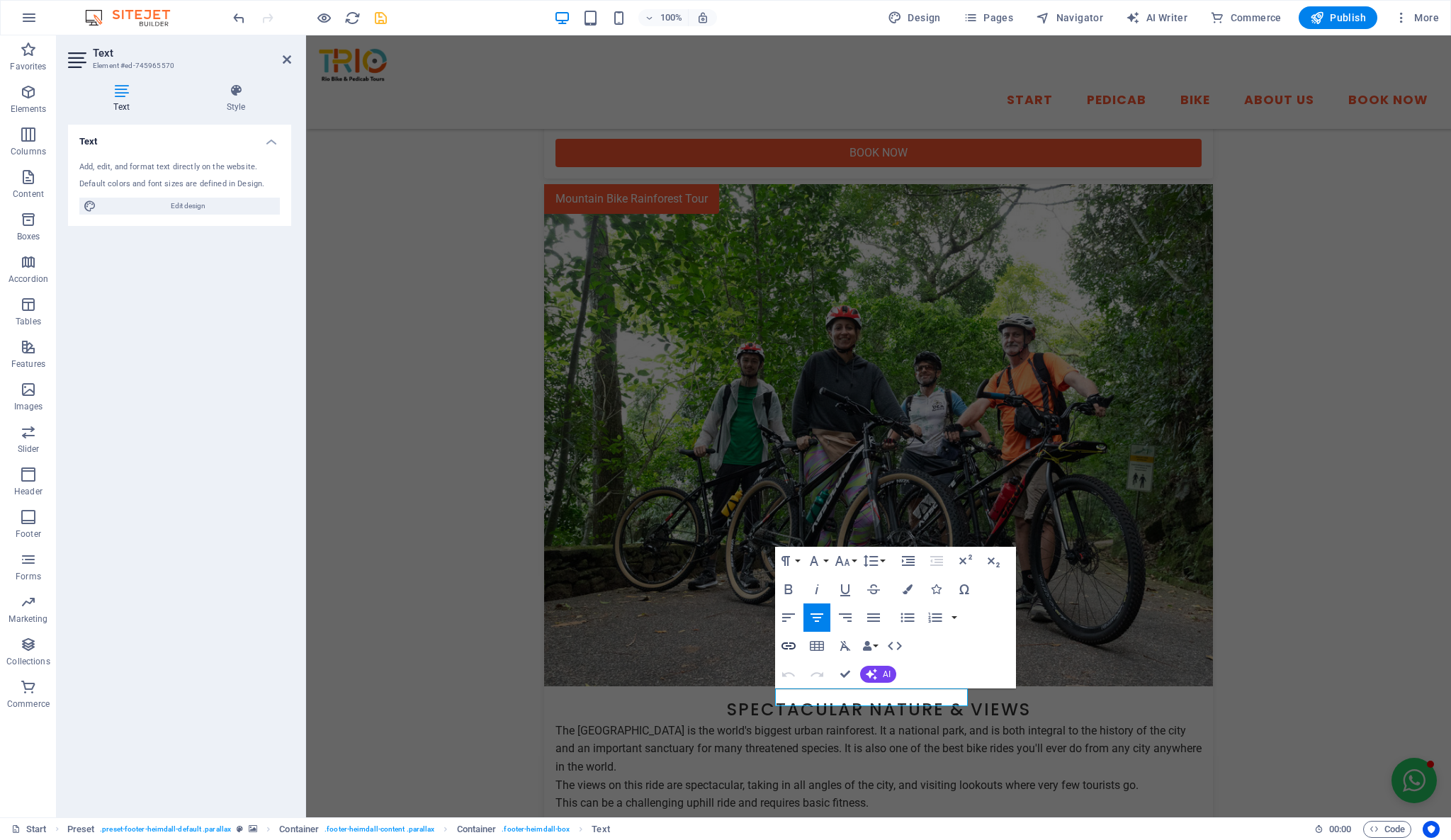
click at [791, 647] on icon "button" at bounding box center [788, 645] width 17 height 17
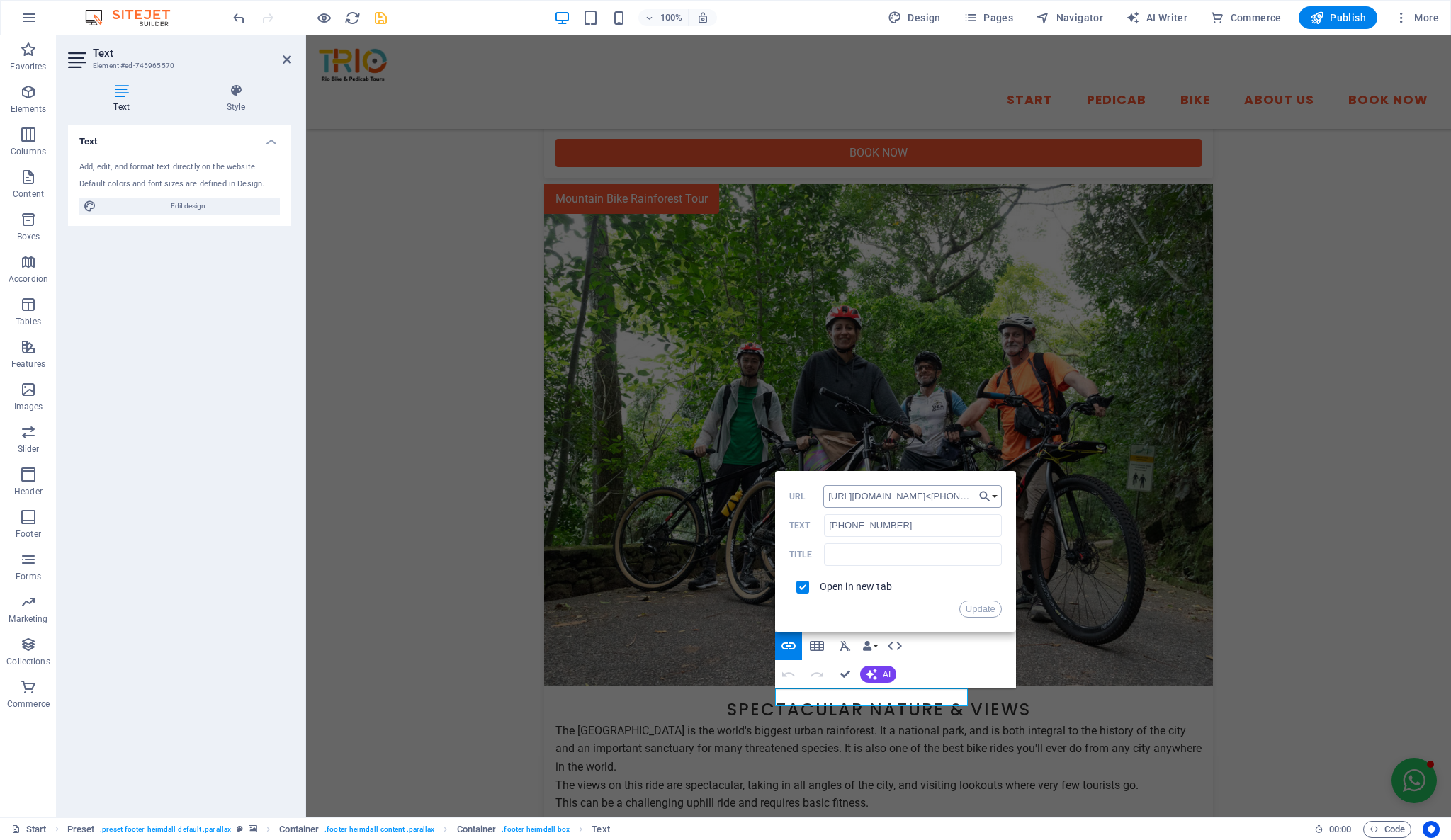
click at [899, 495] on input "[URL][DOMAIN_NAME]<[PHONE_NUMBER]>" at bounding box center [913, 496] width 178 height 23
type input "[URL][DOMAIN_NAME]"
click at [976, 610] on button "Update" at bounding box center [981, 608] width 43 height 17
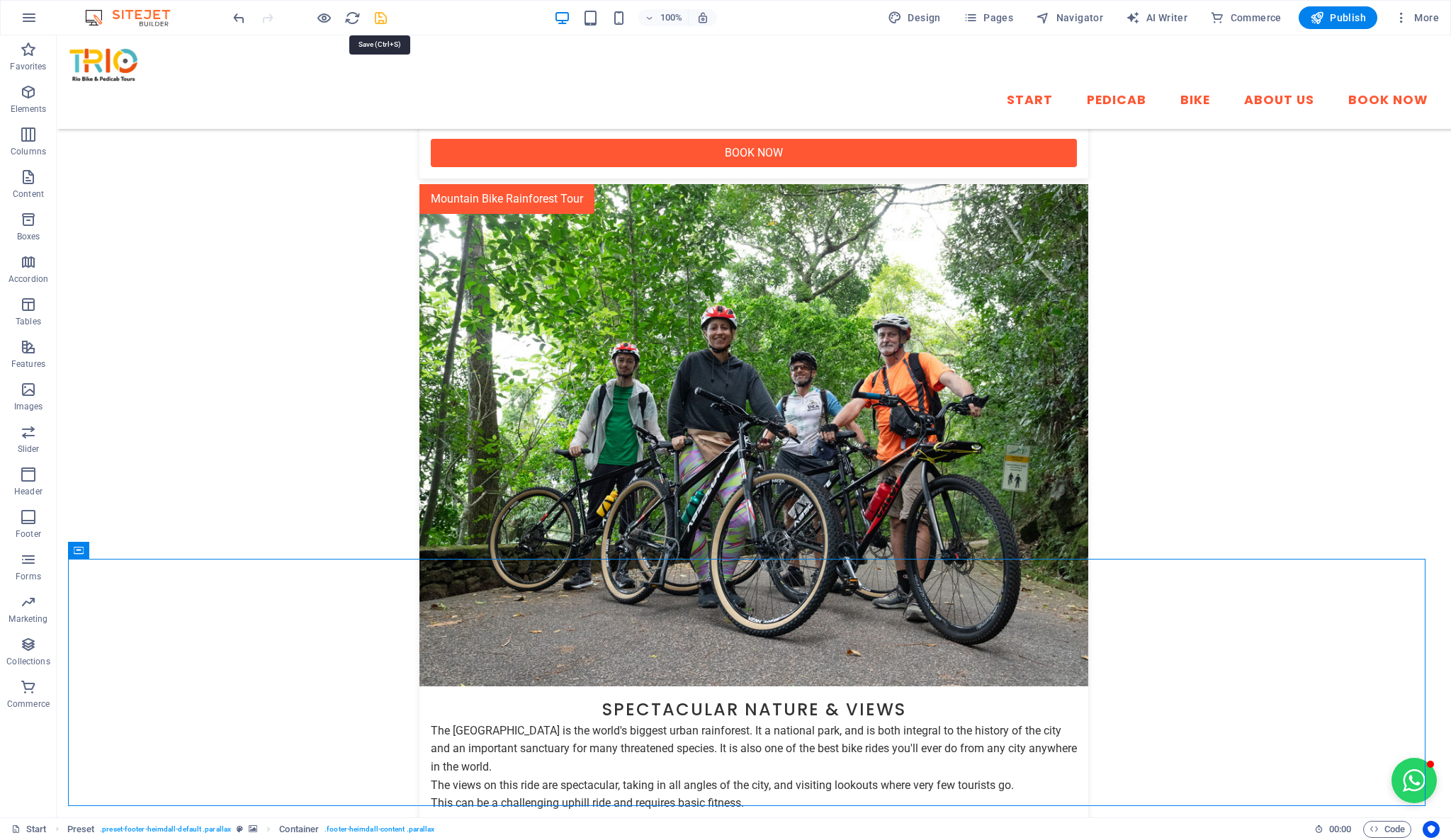
click at [381, 13] on icon "save" at bounding box center [381, 18] width 16 height 16
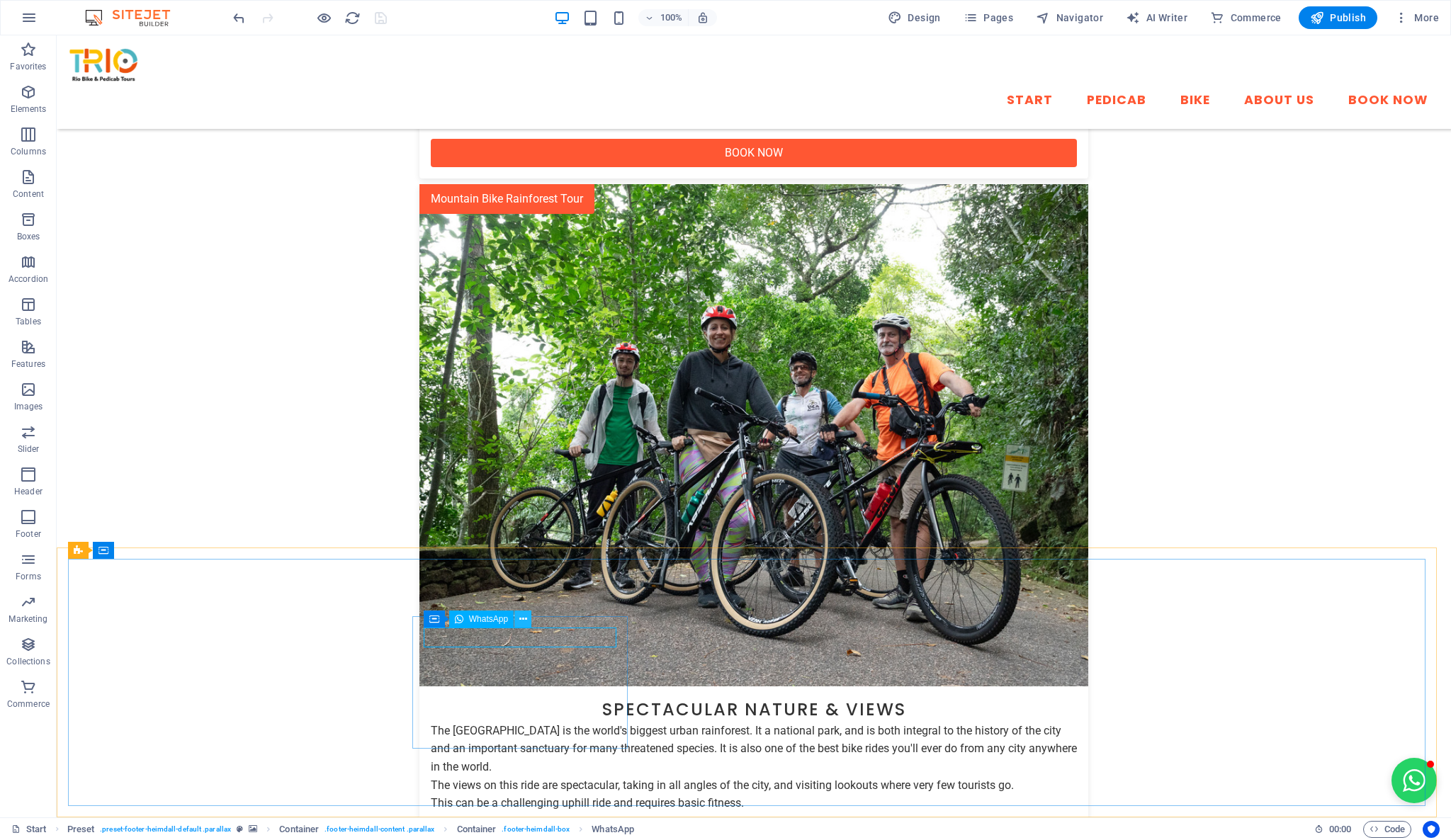
click at [522, 618] on icon at bounding box center [524, 619] width 8 height 15
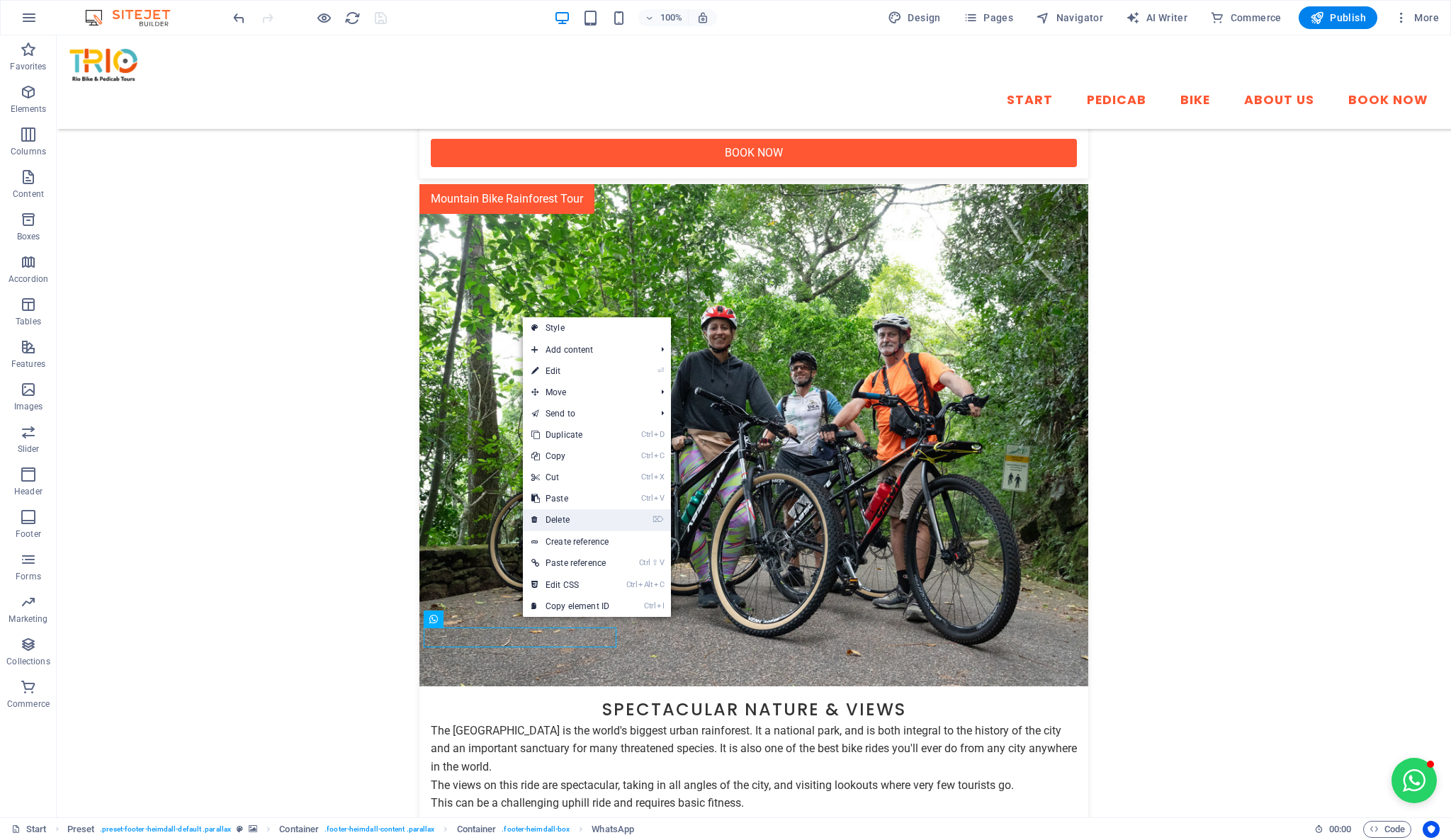
click at [612, 522] on link "⌦ Delete" at bounding box center [570, 519] width 95 height 21
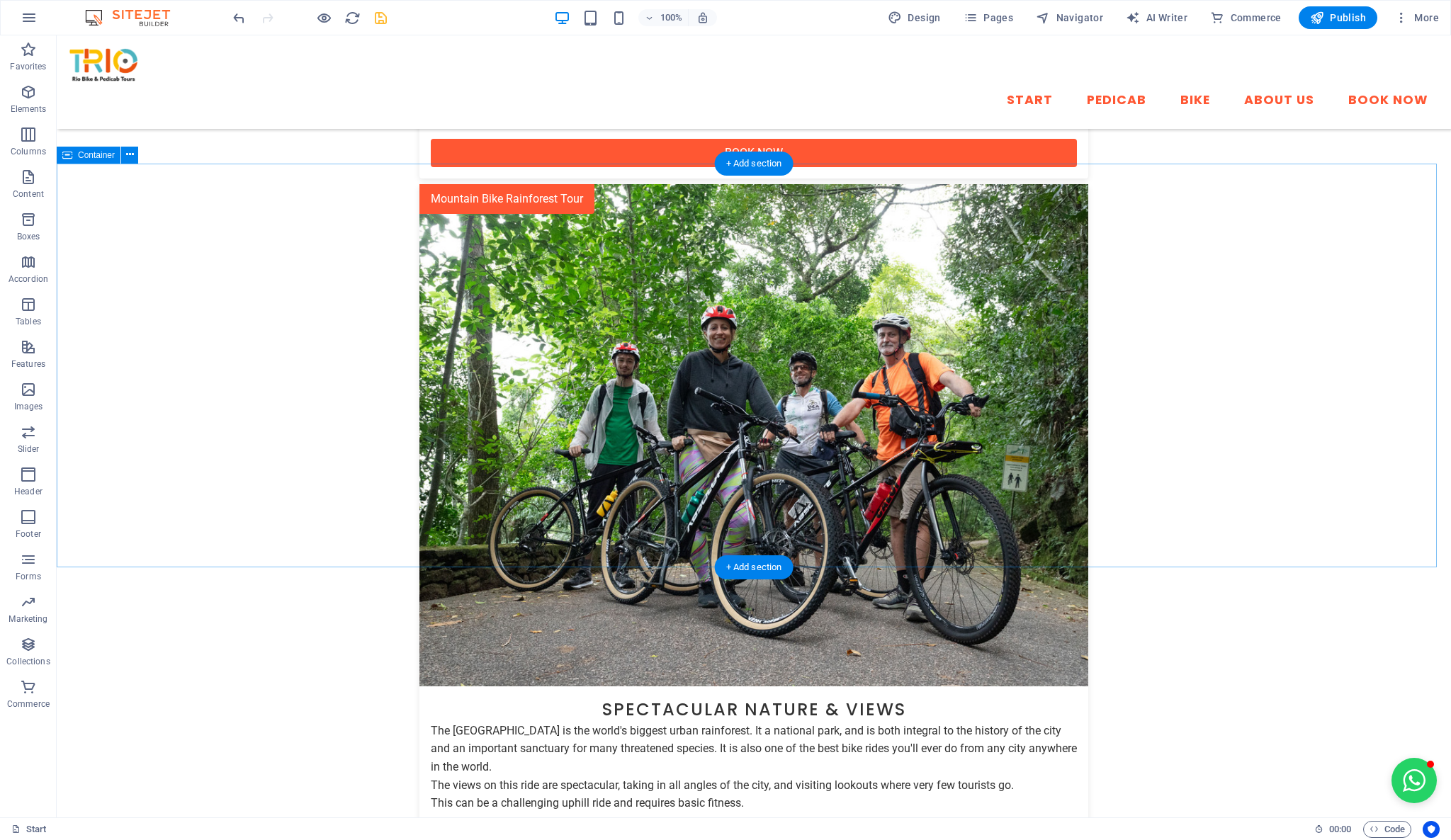
scroll to position [2673, 0]
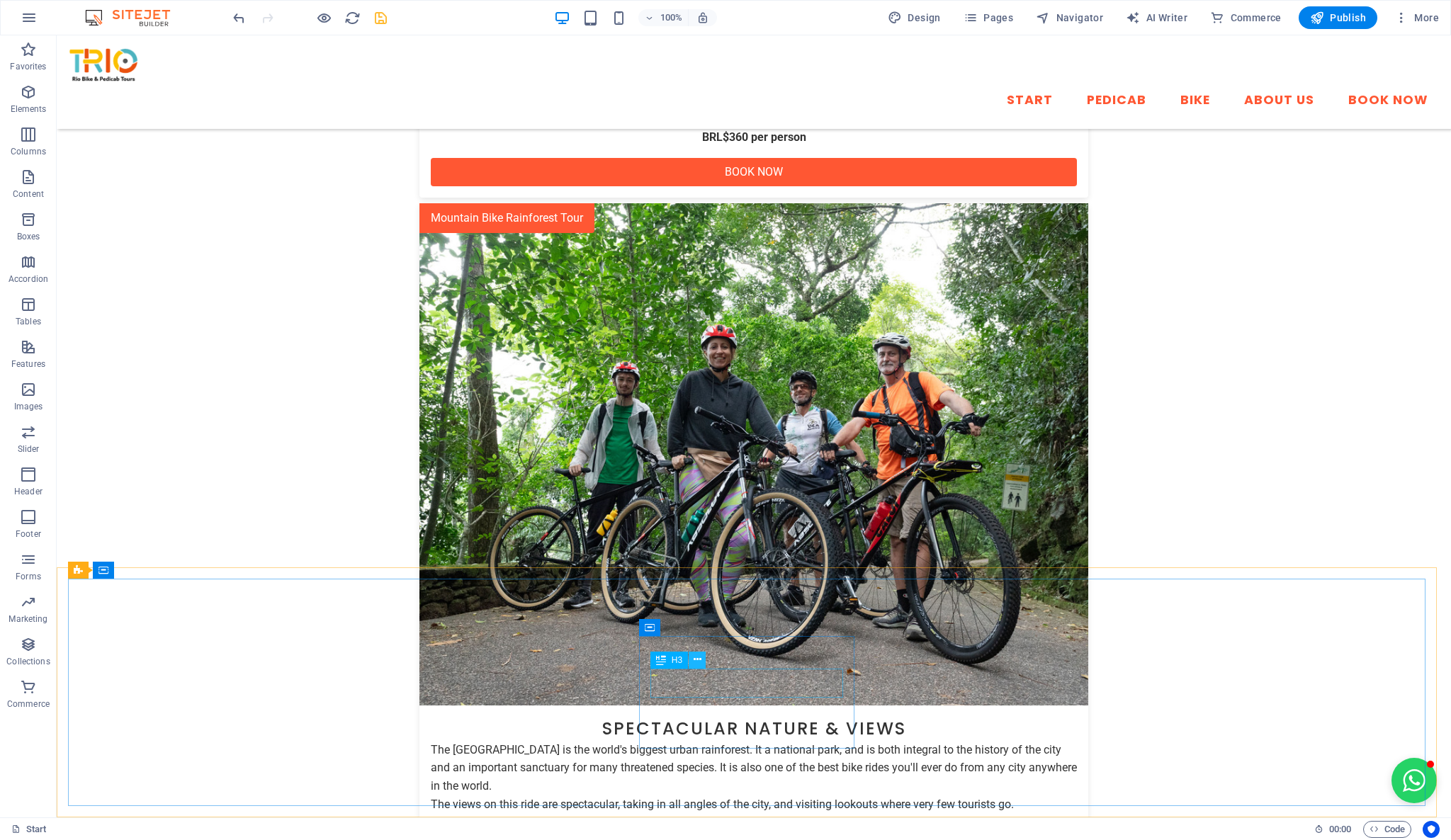
click at [698, 660] on icon at bounding box center [698, 659] width 8 height 15
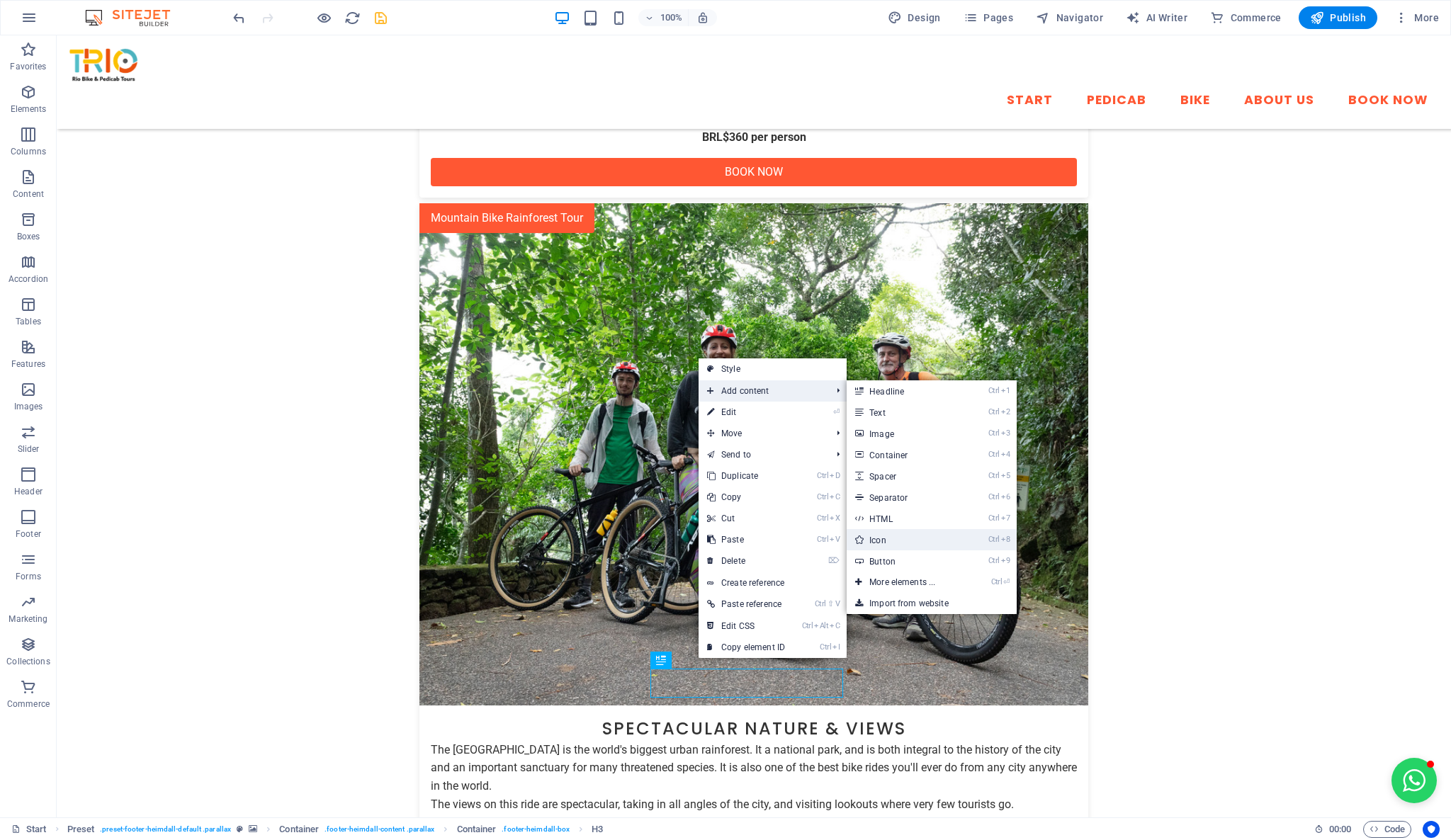
click at [903, 537] on link "Ctrl 8 Icon" at bounding box center [906, 539] width 117 height 21
select select "xMidYMid"
select select "px"
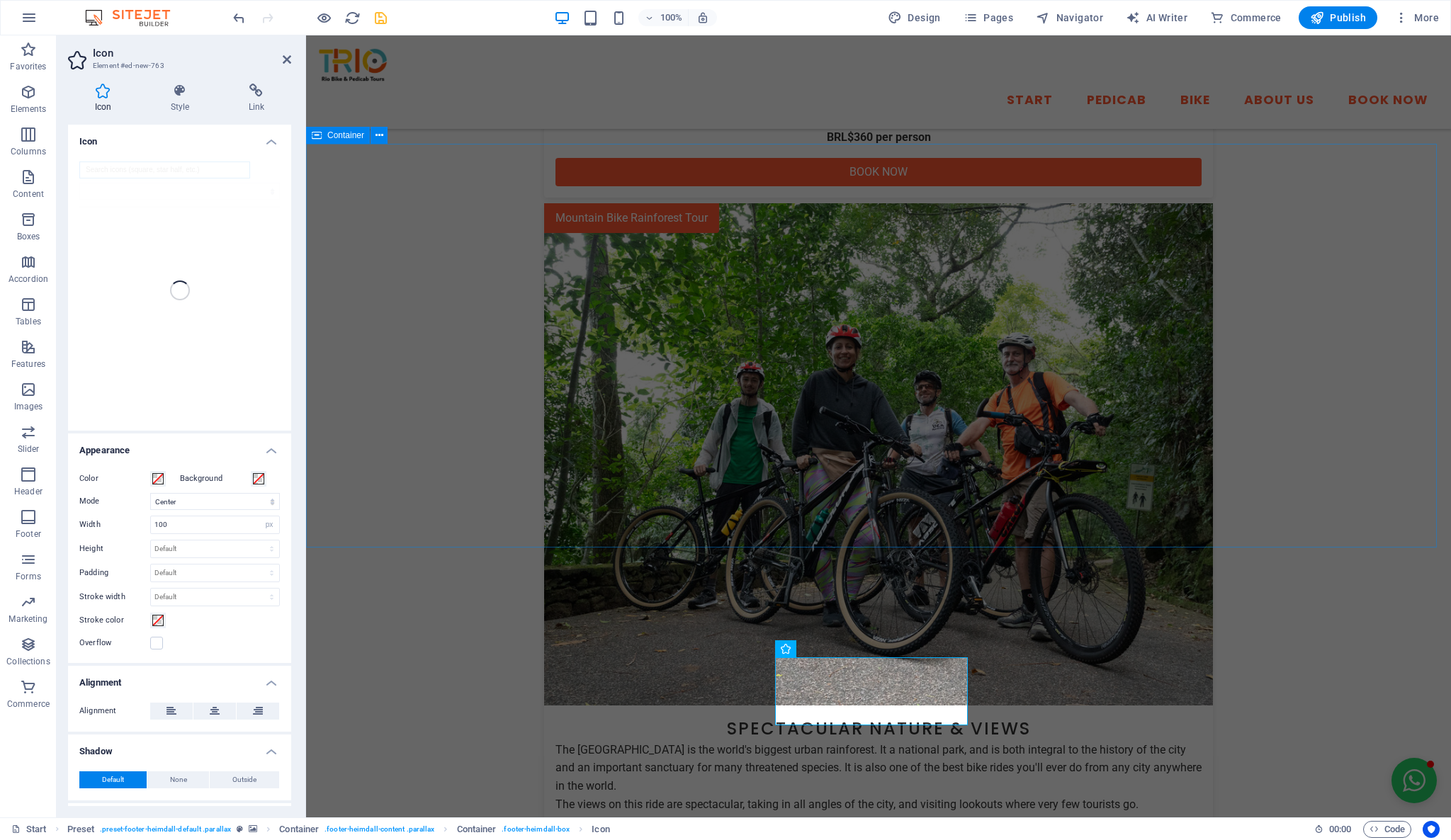
scroll to position [2692, 0]
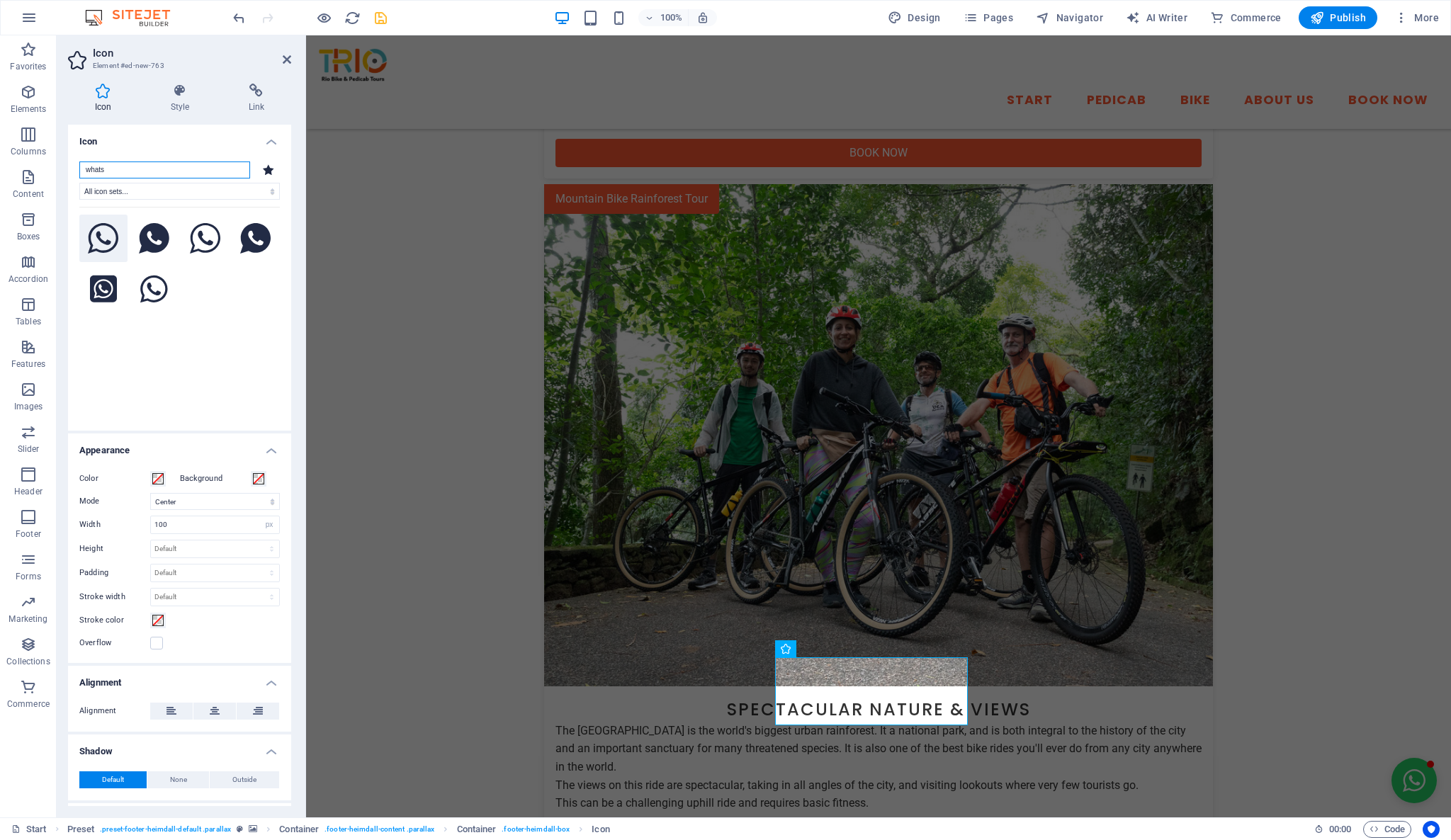
type input "whats"
click at [96, 245] on icon at bounding box center [104, 239] width 32 height 32
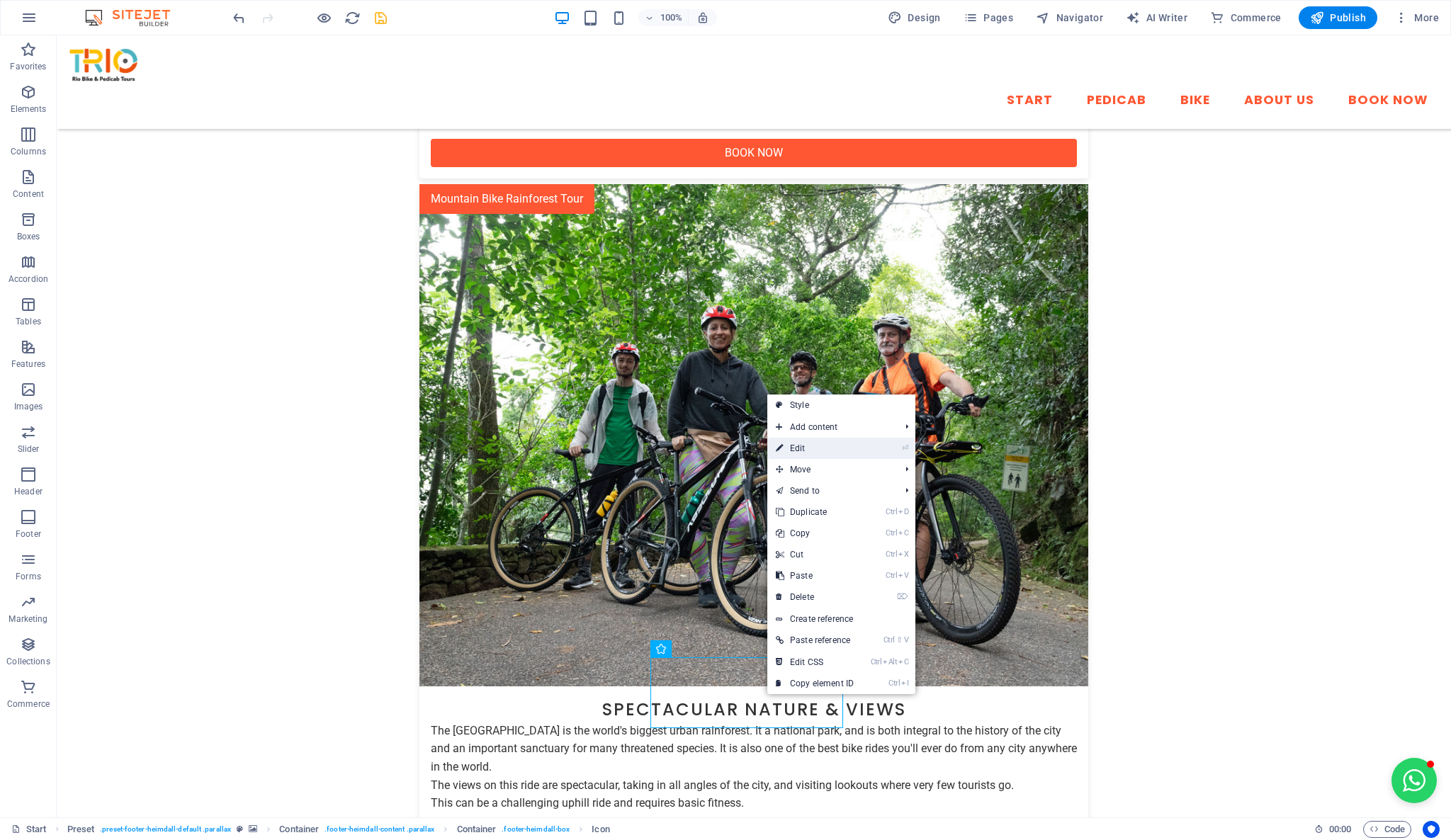
click at [837, 456] on link "⏎ Edit" at bounding box center [815, 448] width 95 height 21
select select "xMidYMid"
select select "px"
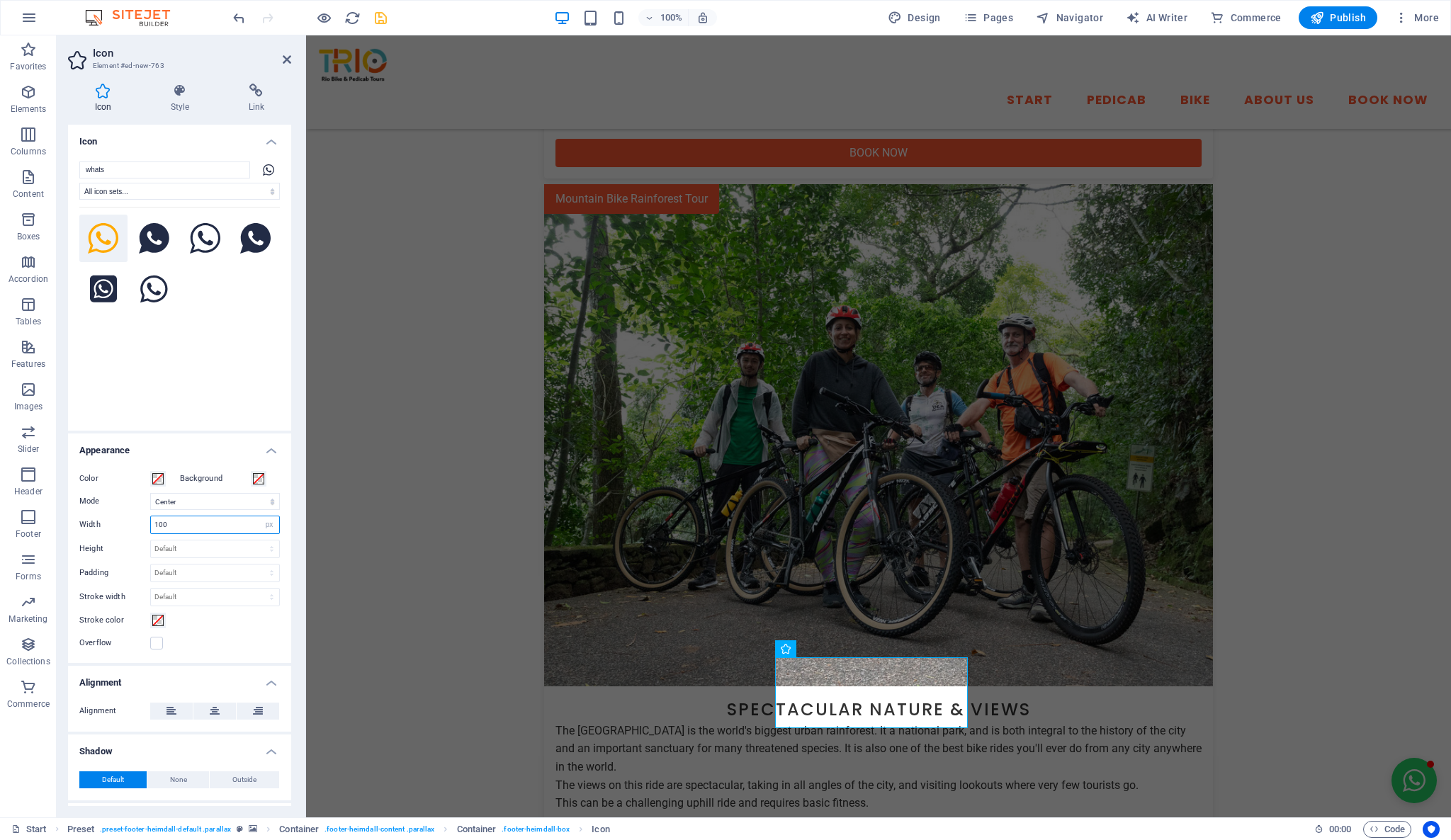
drag, startPoint x: 216, startPoint y: 526, endPoint x: 134, endPoint y: 515, distance: 82.7
click at [134, 515] on div "Width 100 Default auto px rem % em vh vw" at bounding box center [179, 524] width 201 height 19
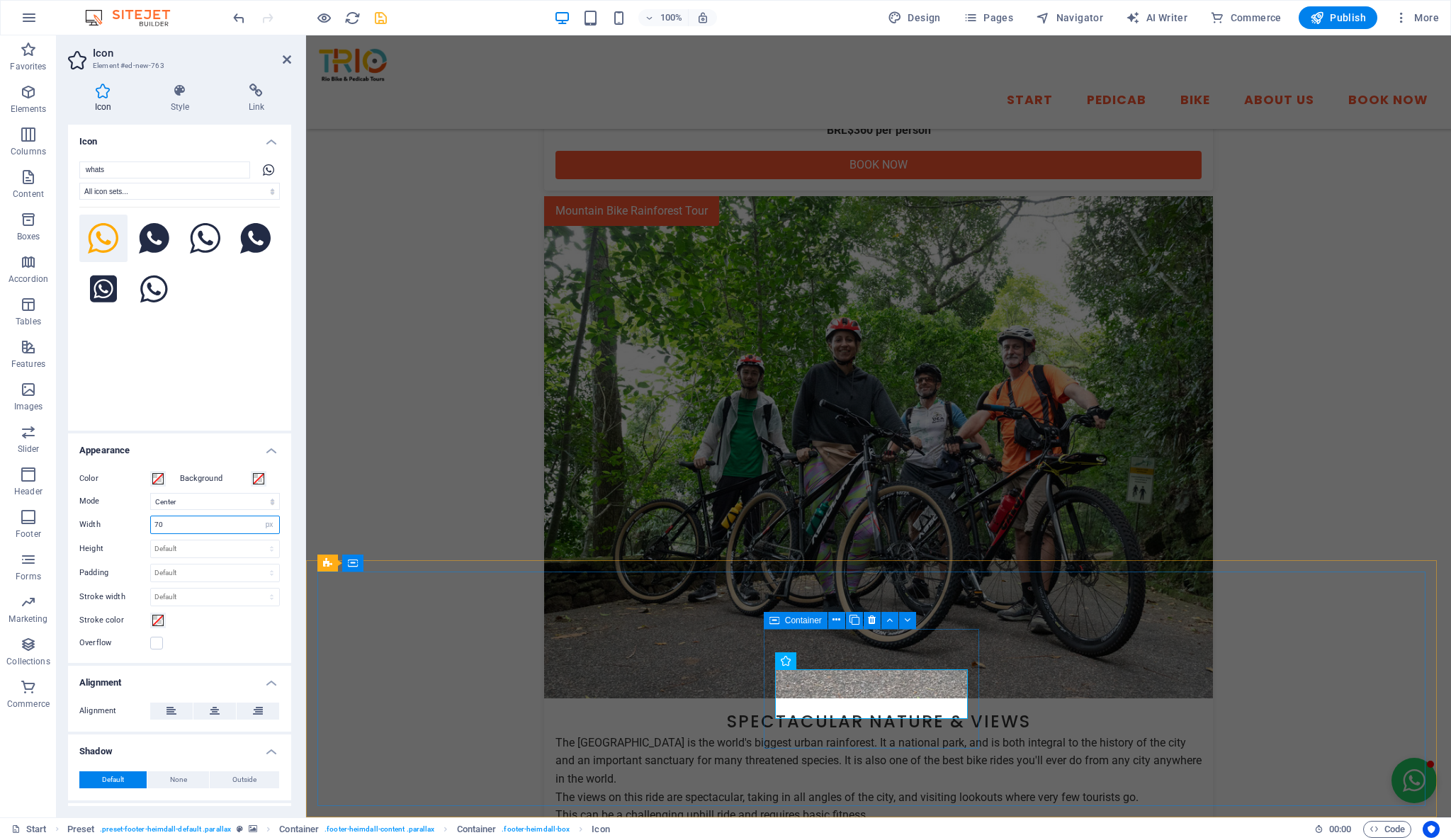
type input "70"
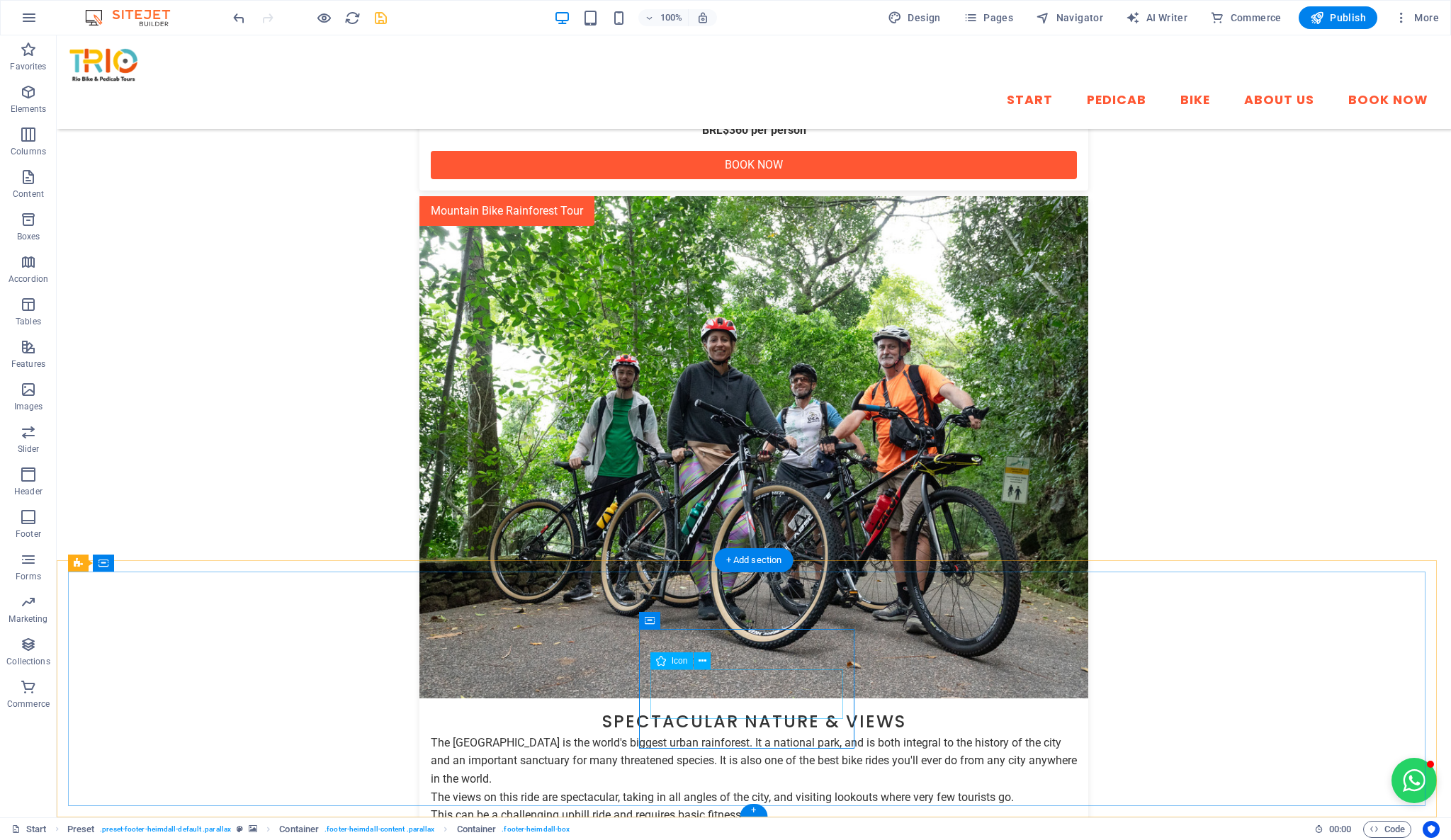
select select "xMidYMid"
select select "px"
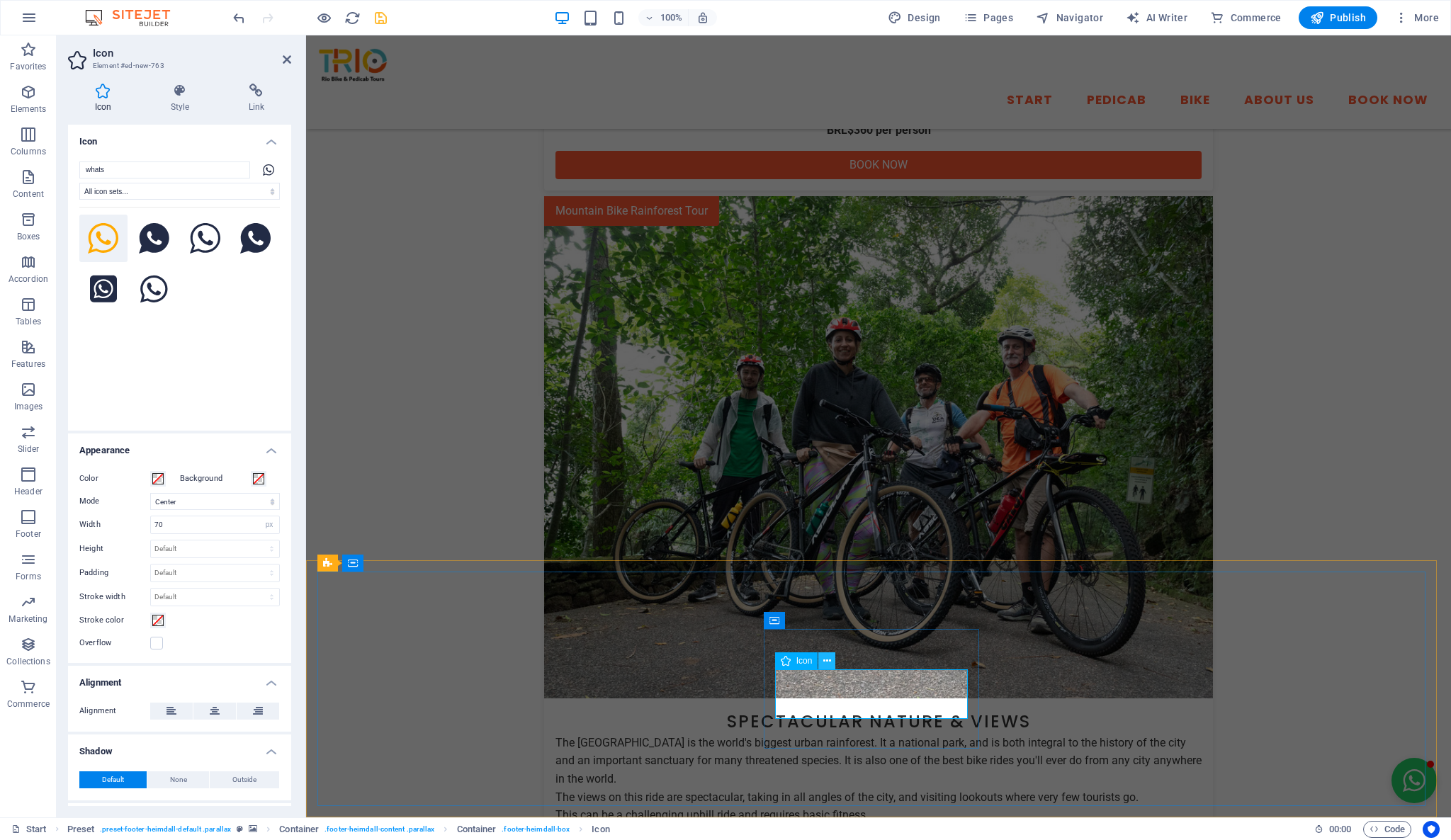
click at [832, 659] on button at bounding box center [826, 660] width 17 height 17
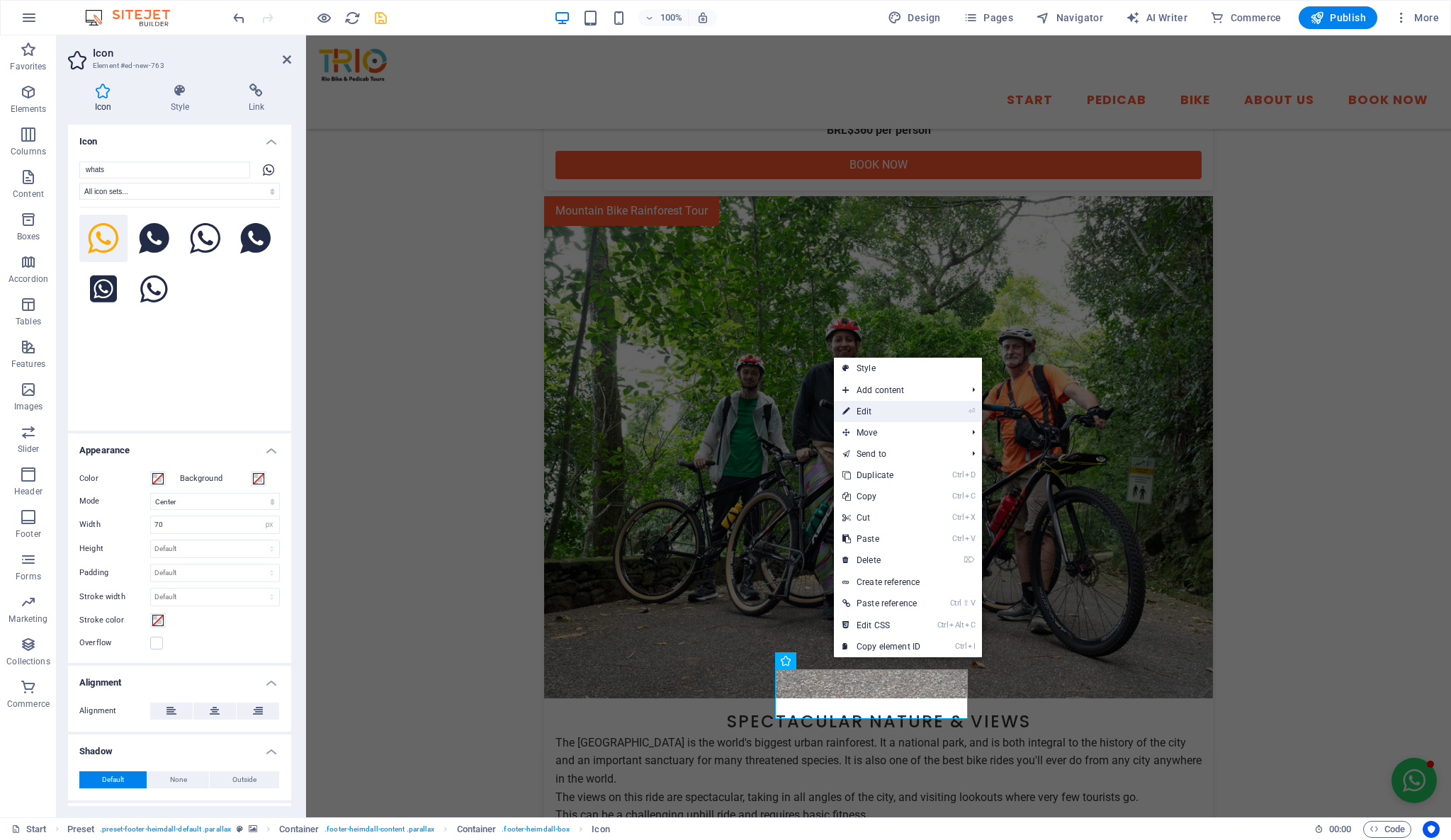
click at [910, 411] on link "⏎ Edit" at bounding box center [882, 411] width 95 height 21
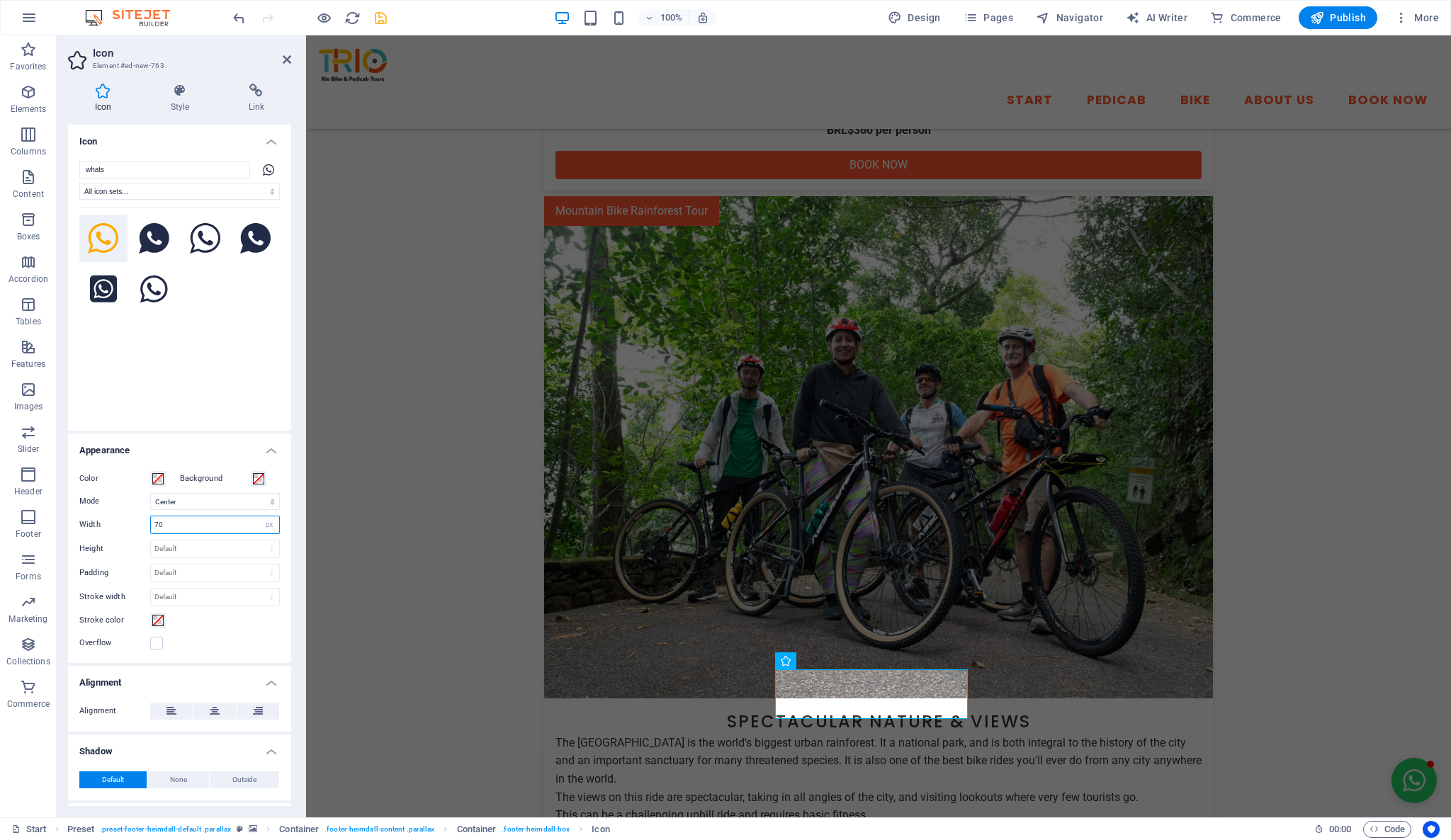
drag, startPoint x: 175, startPoint y: 529, endPoint x: 144, endPoint y: 521, distance: 32.0
click at [144, 521] on div "Width 70 Default auto px rem % em vh vw" at bounding box center [179, 524] width 201 height 19
type input "50"
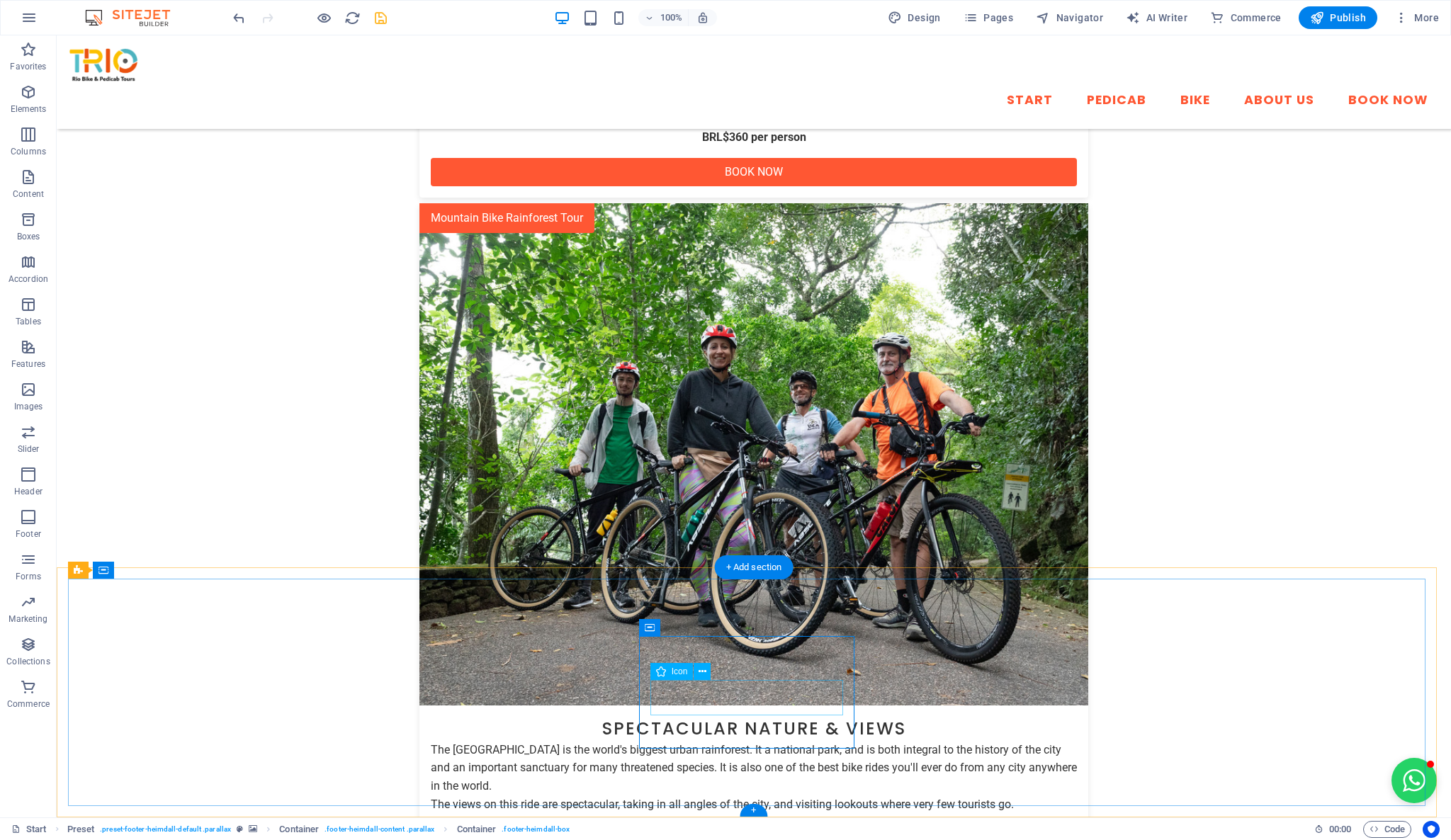
click at [703, 705] on icon at bounding box center [702, 706] width 8 height 15
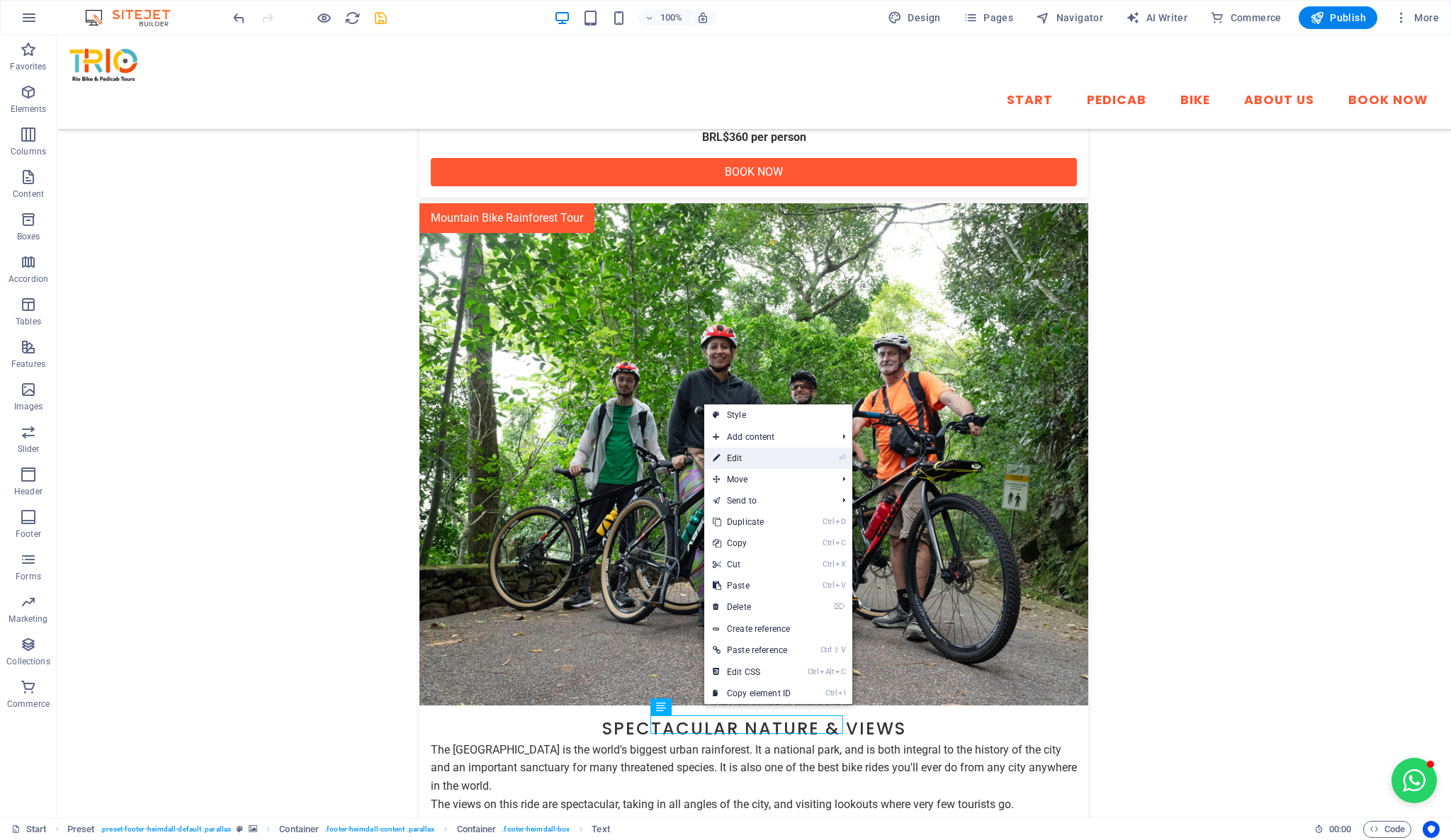
click at [808, 466] on li "⏎ Edit" at bounding box center [779, 458] width 148 height 21
click at [763, 458] on link "⏎ Edit" at bounding box center [752, 458] width 95 height 21
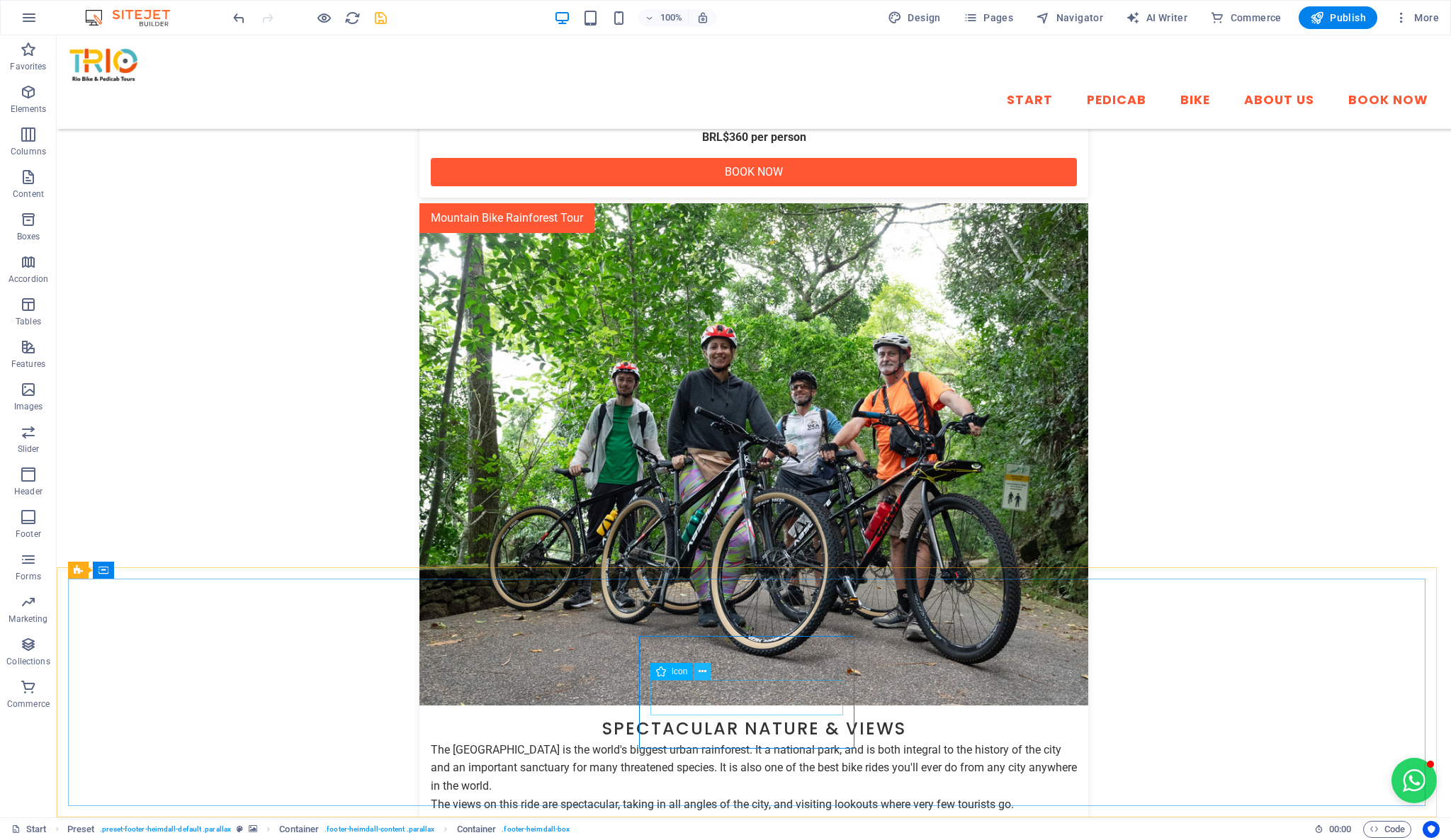
click at [698, 668] on button at bounding box center [702, 671] width 17 height 17
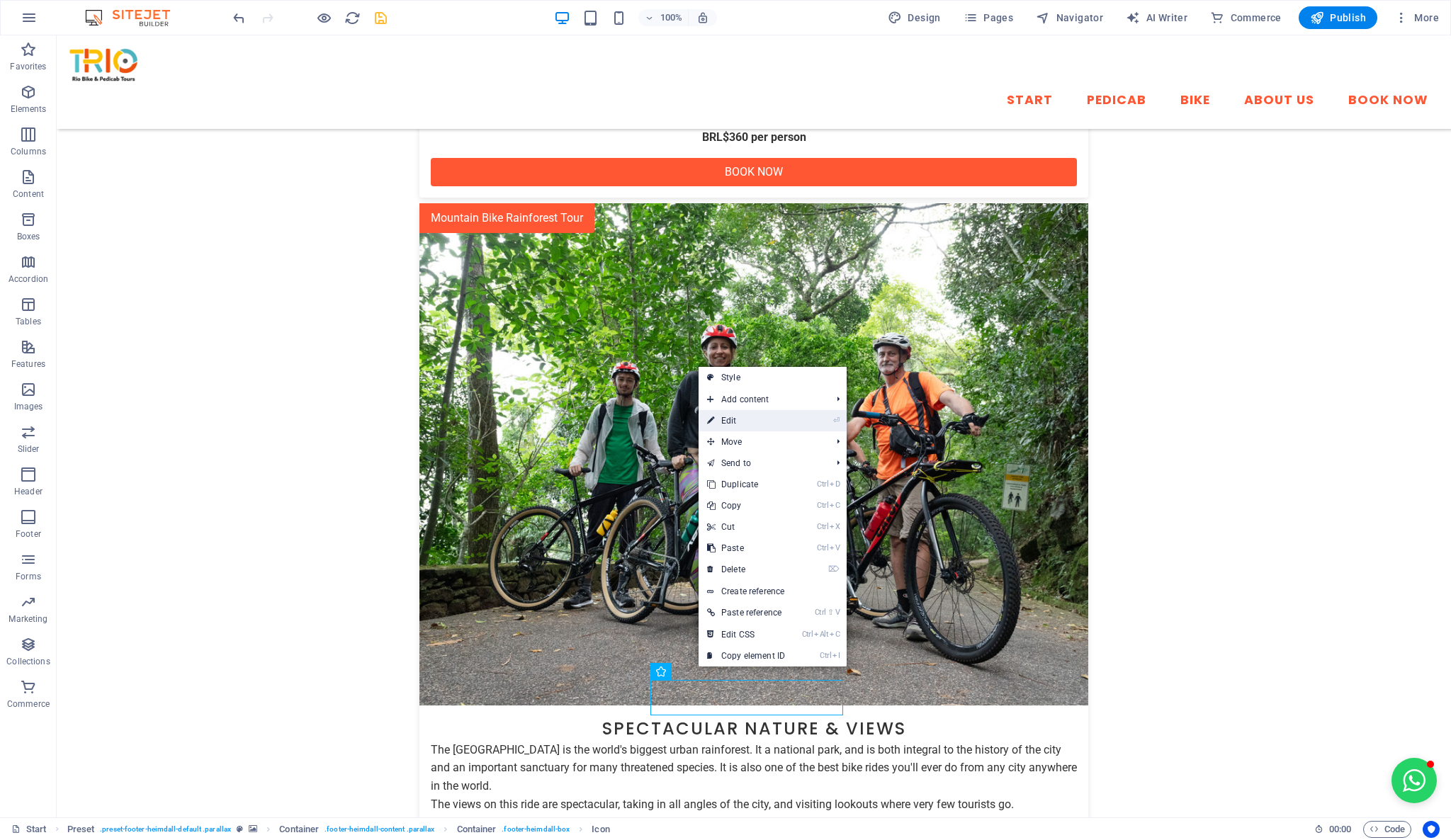
click at [777, 422] on link "⏎ Edit" at bounding box center [746, 420] width 95 height 21
select select "xMidYMid"
select select "px"
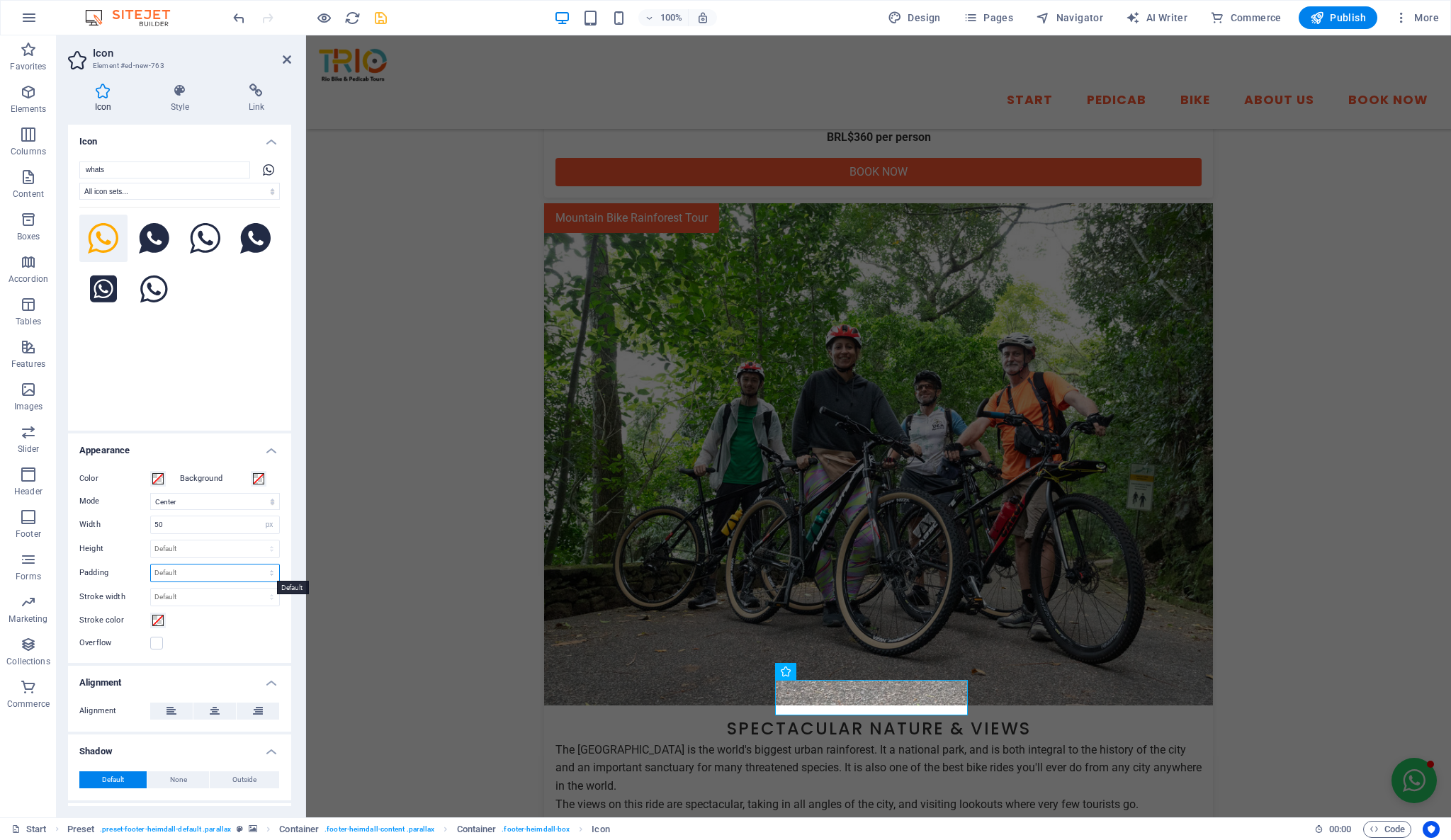
click at [241, 572] on select "Default px rem % em vh vw" at bounding box center [216, 573] width 129 height 17
select select "px"
click at [256, 565] on select "Default px rem % em vh vw" at bounding box center [216, 573] width 129 height 17
type input "4"
click at [227, 615] on div "Stroke color" at bounding box center [179, 620] width 201 height 17
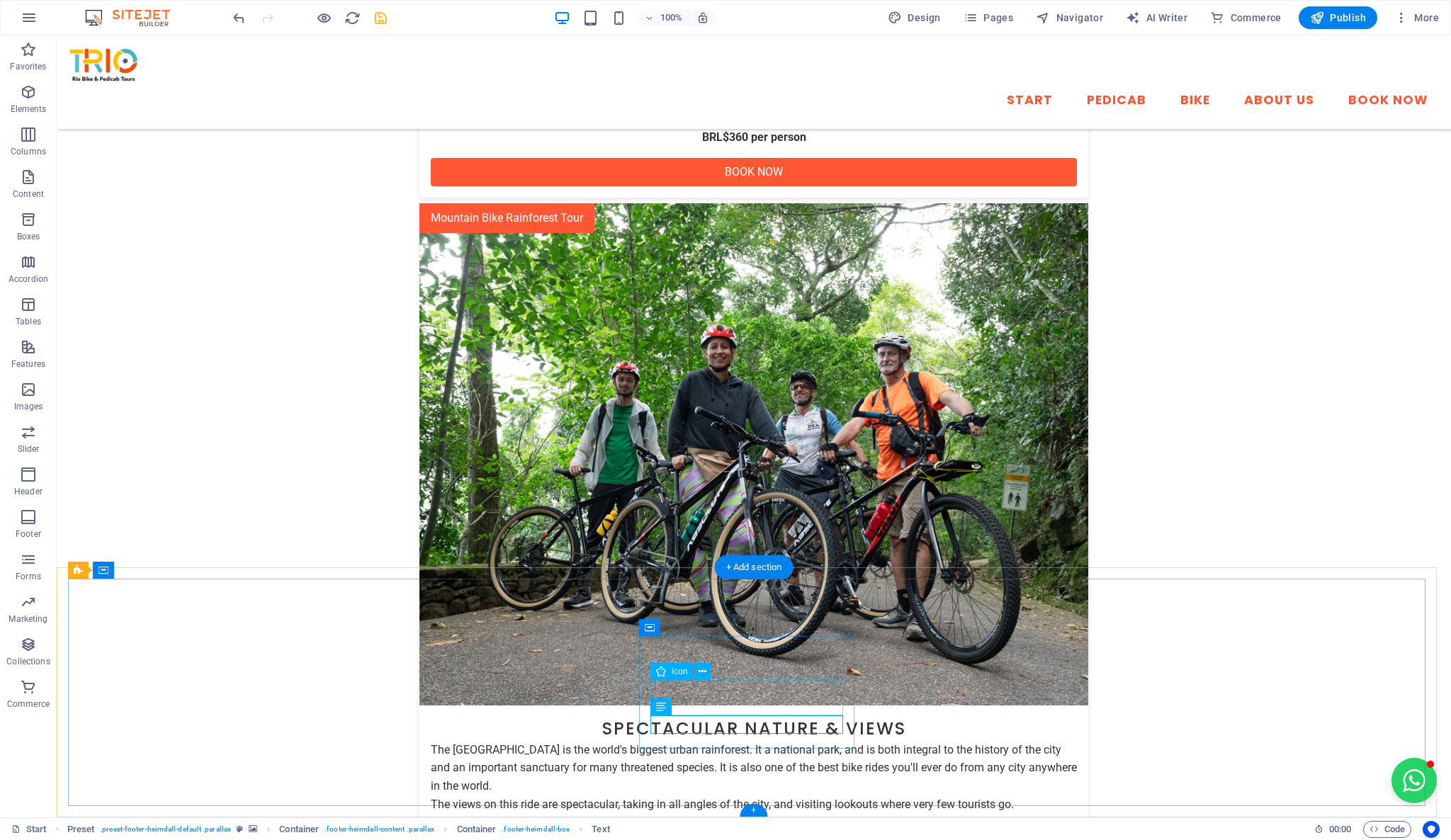
click at [705, 671] on icon at bounding box center [703, 672] width 8 height 15
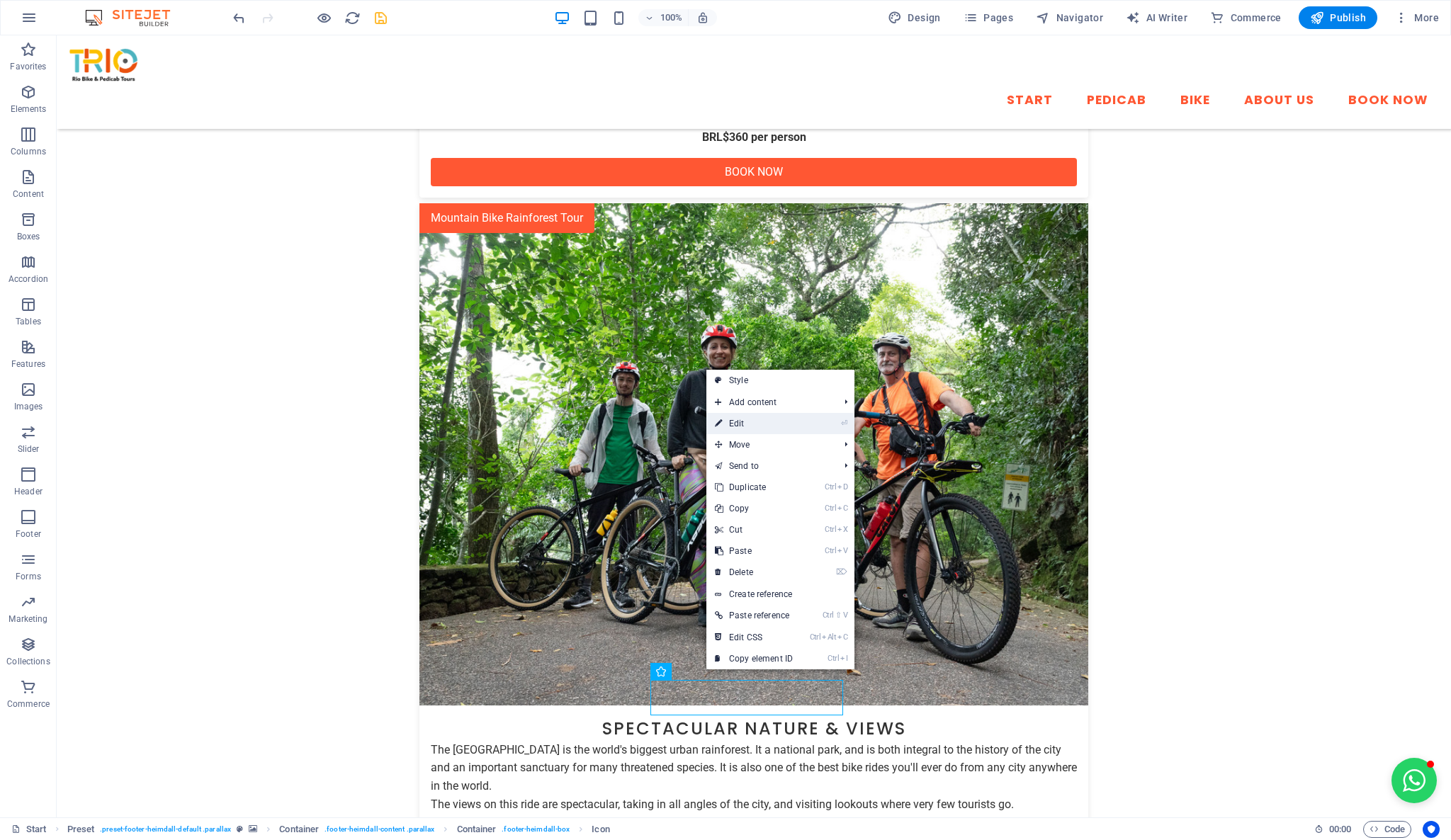
click at [783, 420] on link "⏎ Edit" at bounding box center [754, 422] width 95 height 21
select select "xMidYMid"
select select "px"
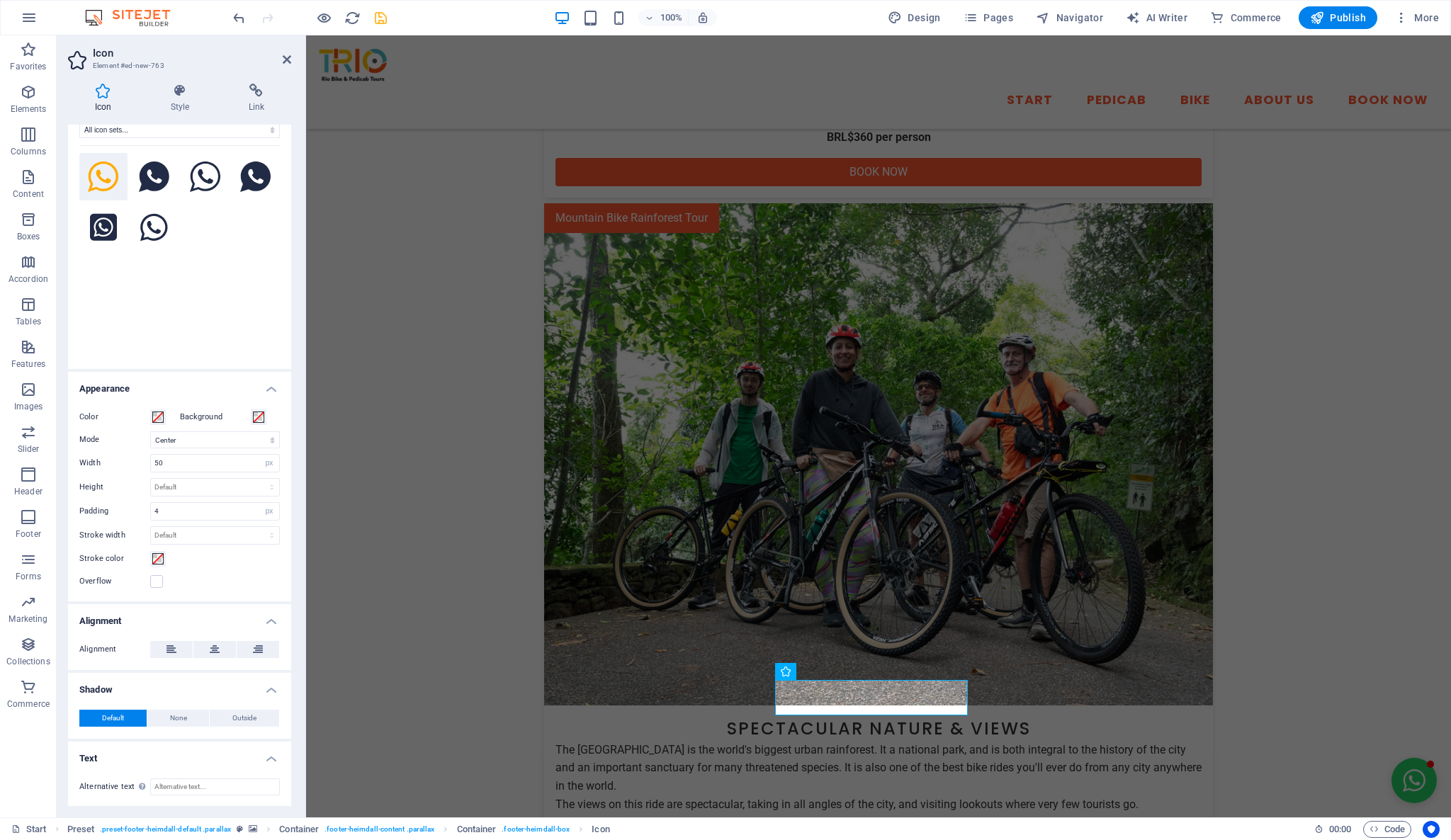
scroll to position [0, 0]
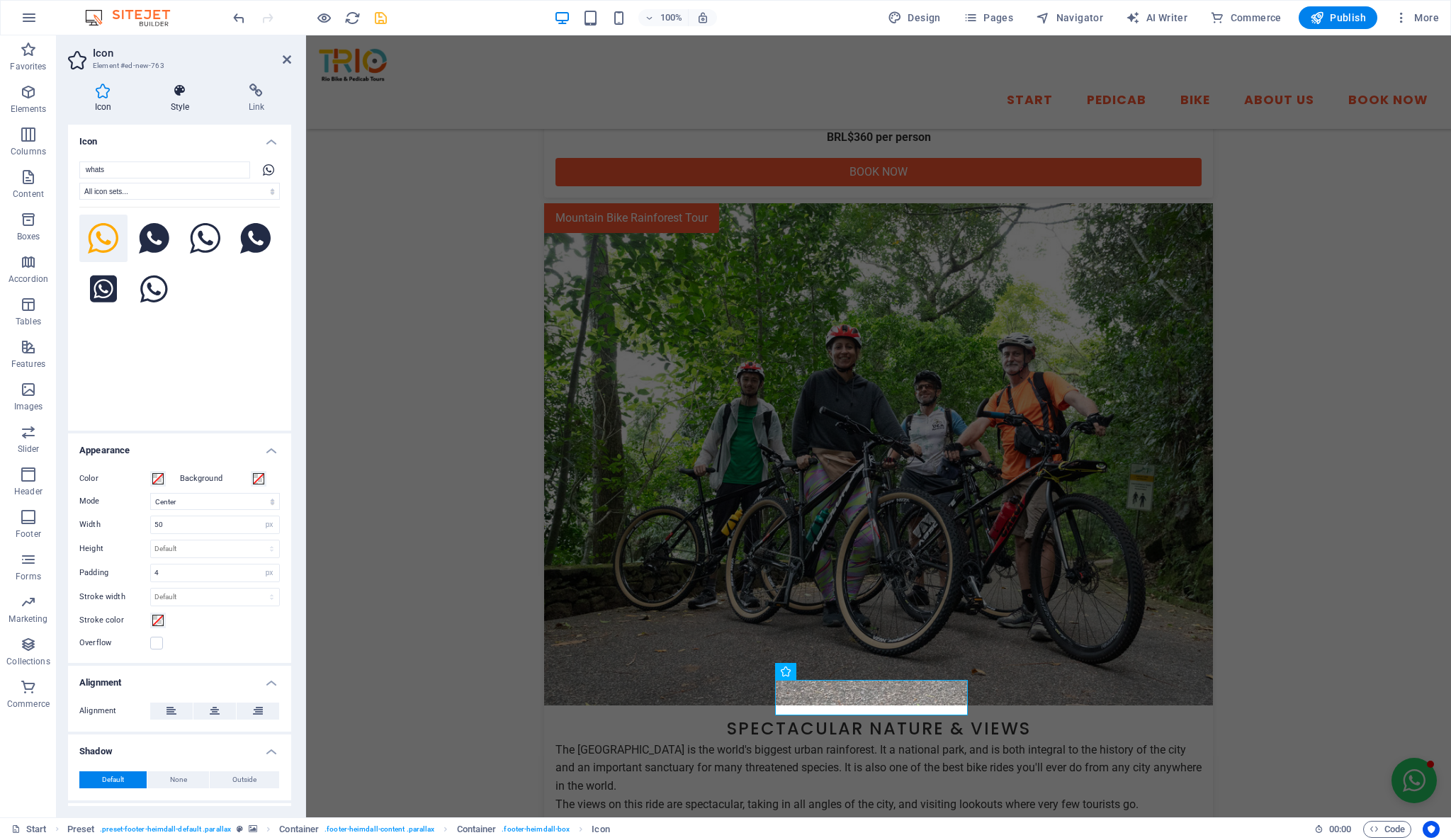
click at [179, 91] on icon at bounding box center [179, 90] width 72 height 14
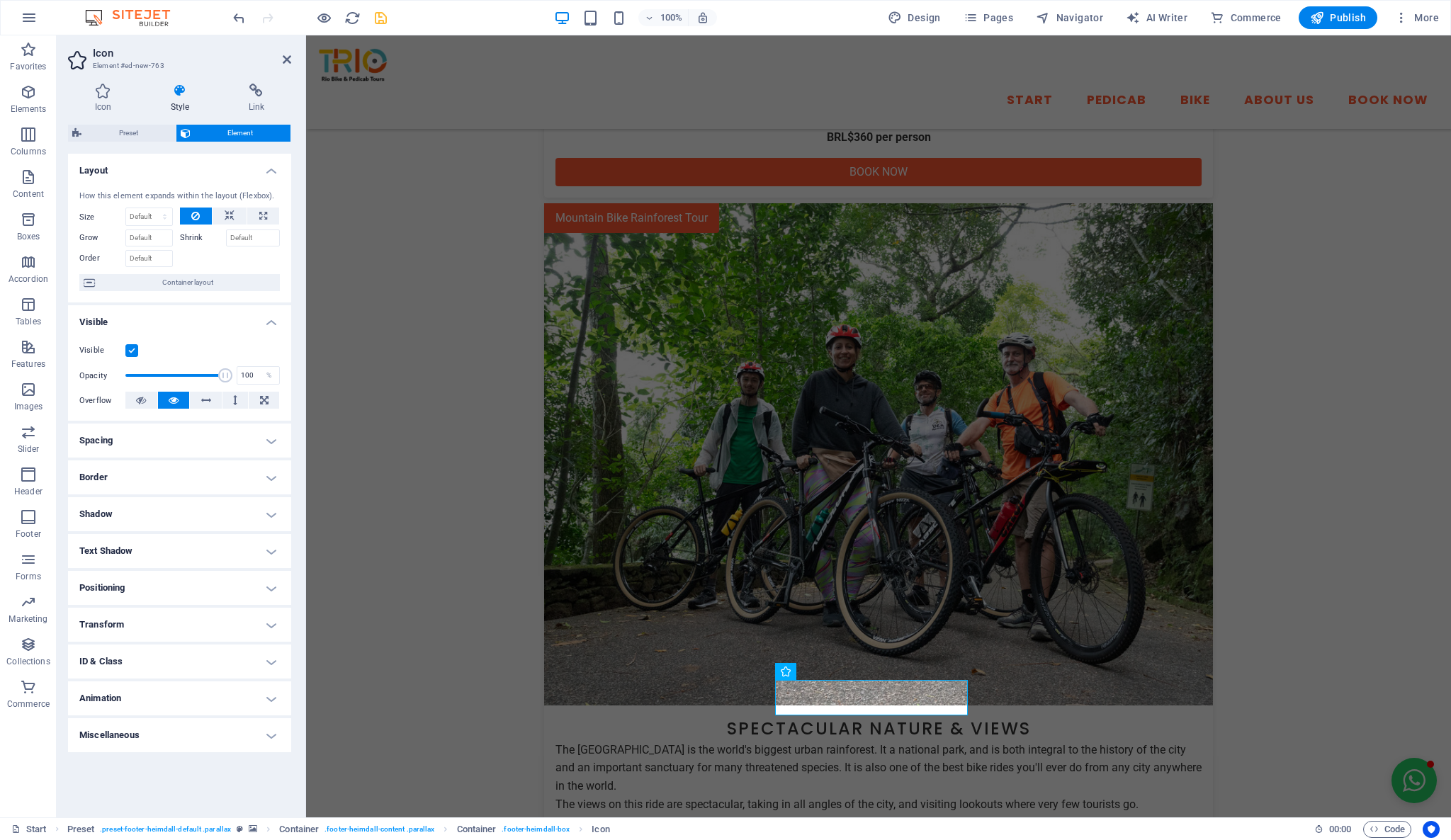
click at [174, 445] on h4 "Spacing" at bounding box center [180, 440] width 224 height 34
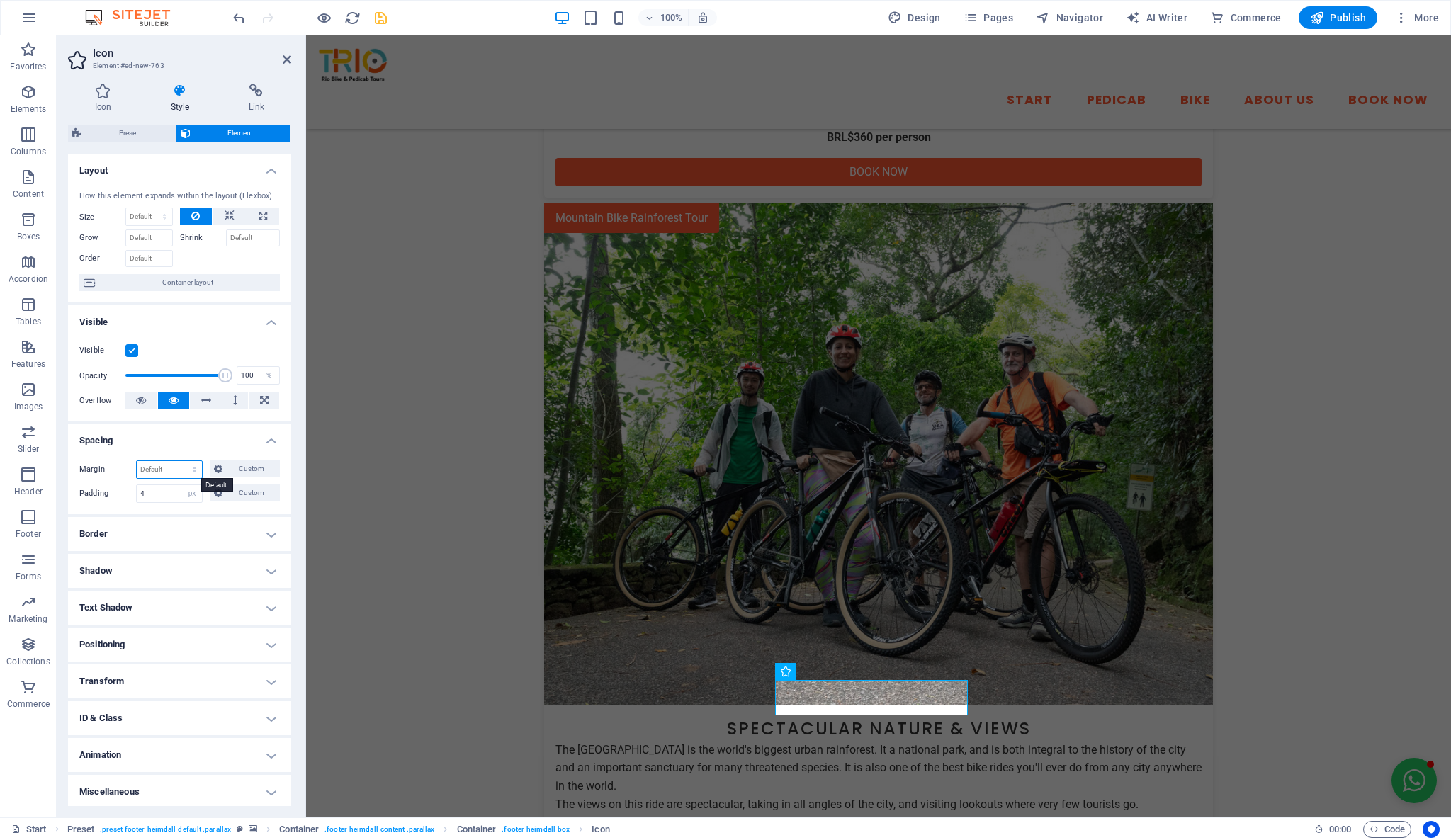
click at [173, 468] on select "Default auto px % rem vw vh Custom" at bounding box center [169, 469] width 65 height 17
select select "px"
click at [181, 461] on select "Default auto px % rem vw vh Custom" at bounding box center [169, 469] width 65 height 17
type input "0"
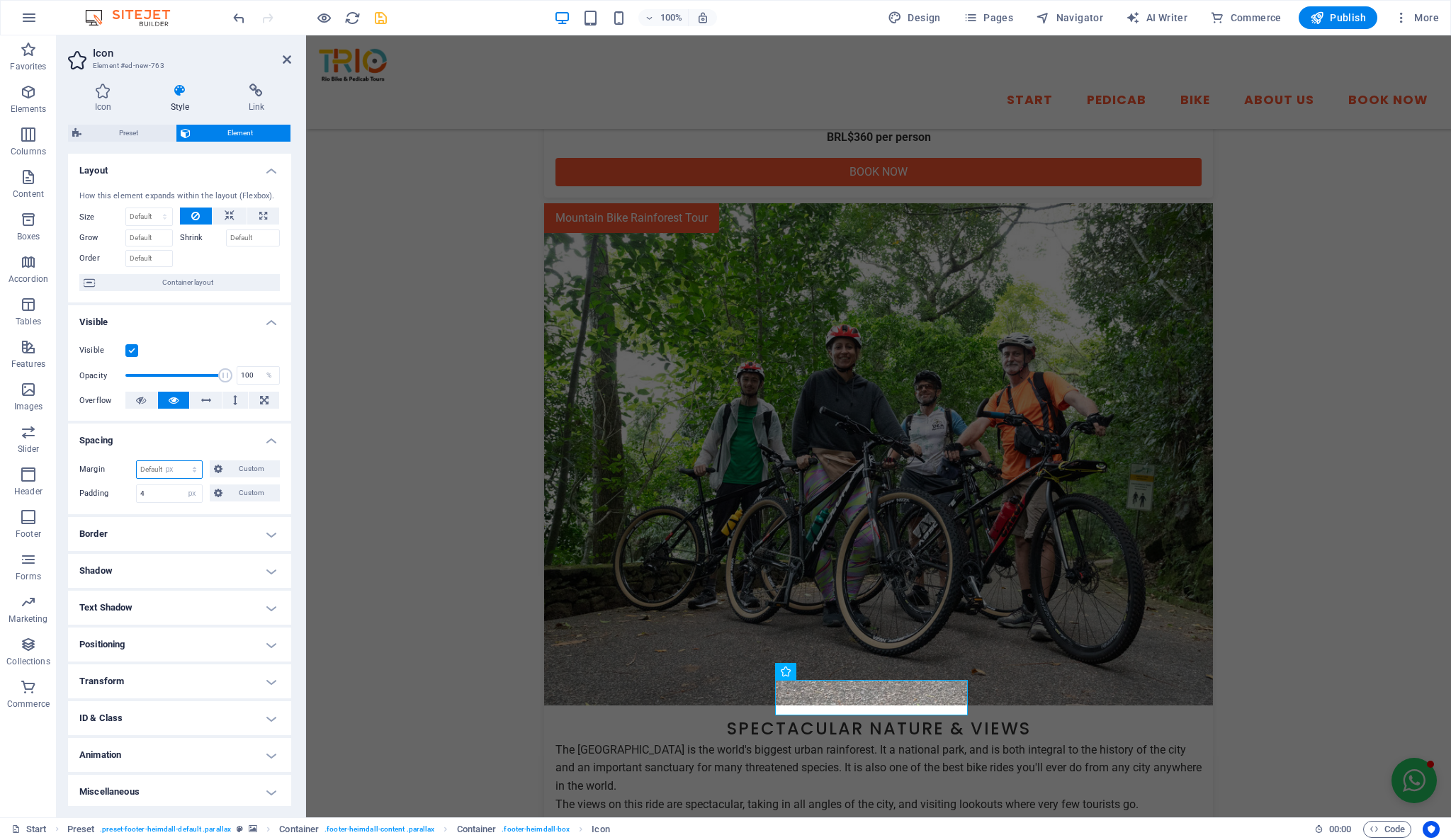
select select "px"
type input "0"
select select "px"
type input "0"
select select "px"
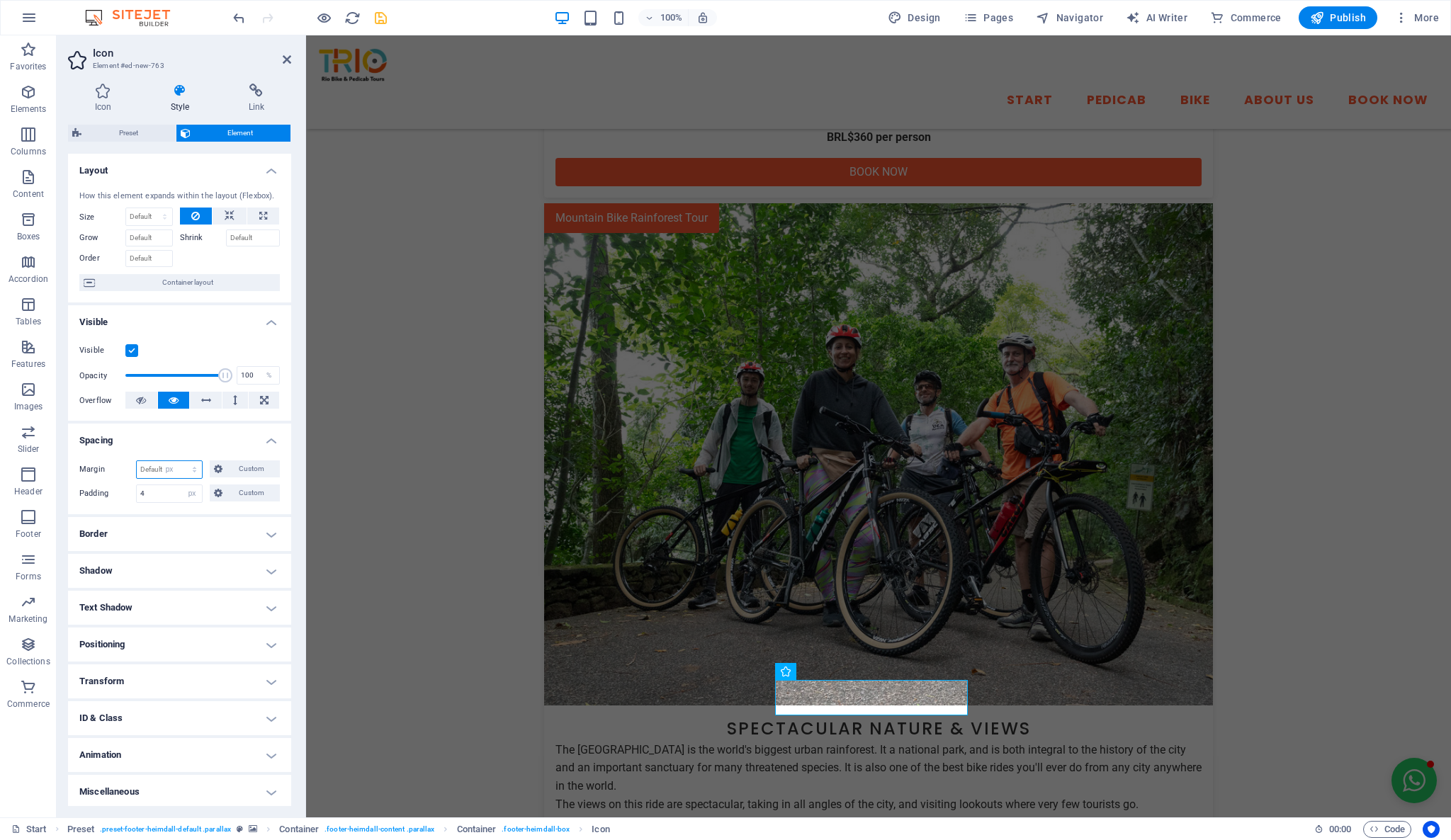
type input "0"
select select "px"
click at [240, 471] on span "Custom" at bounding box center [250, 468] width 48 height 17
click at [176, 517] on input "0" at bounding box center [187, 517] width 43 height 17
type input "6"
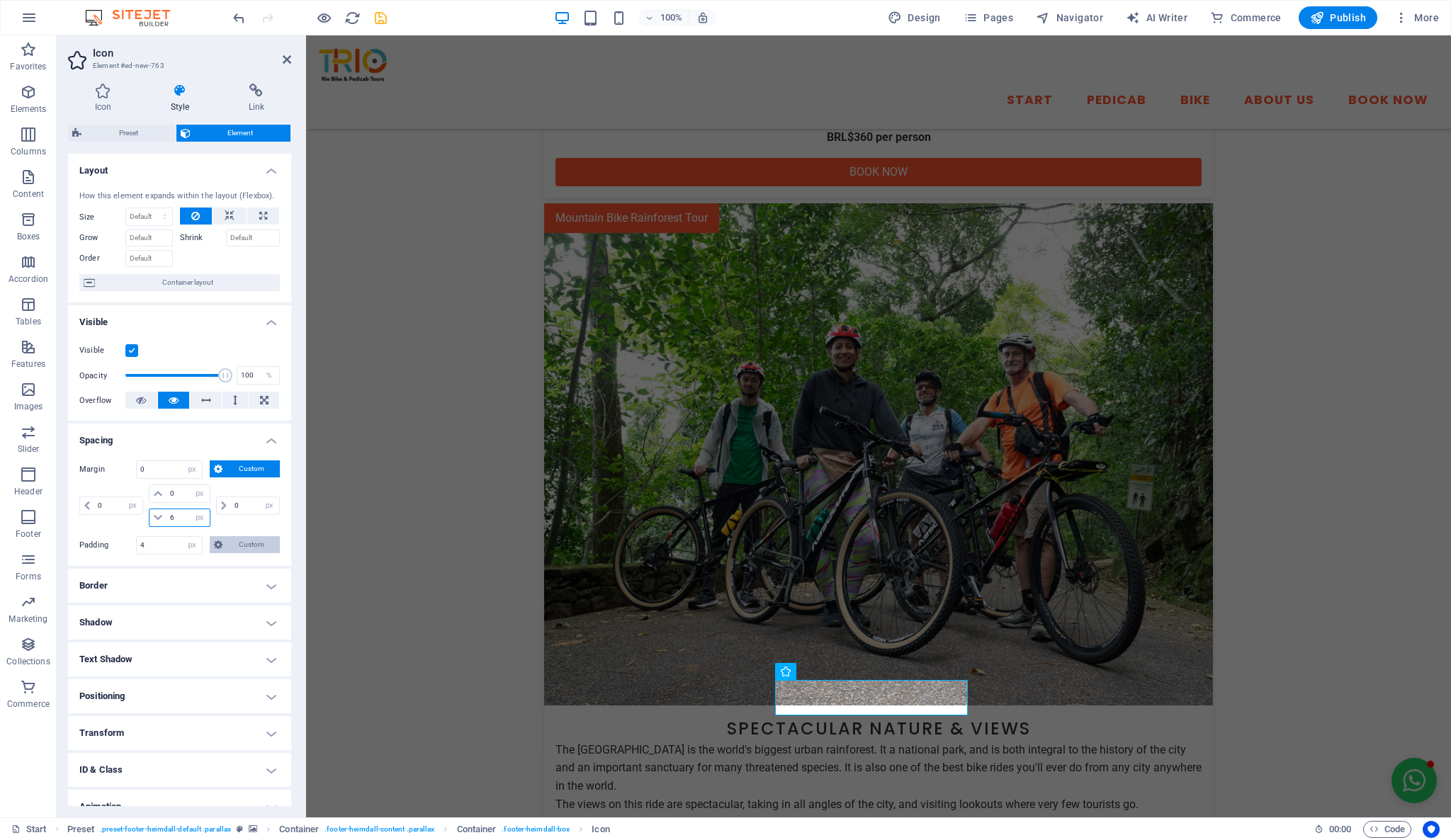
select select "DISABLED_OPTION_VALUE"
drag, startPoint x: 179, startPoint y: 520, endPoint x: 164, endPoint y: 513, distance: 16.6
click at [164, 513] on div "6 auto px % rem vw vh" at bounding box center [179, 517] width 61 height 19
type input "10"
click at [164, 541] on input "4" at bounding box center [169, 545] width 65 height 17
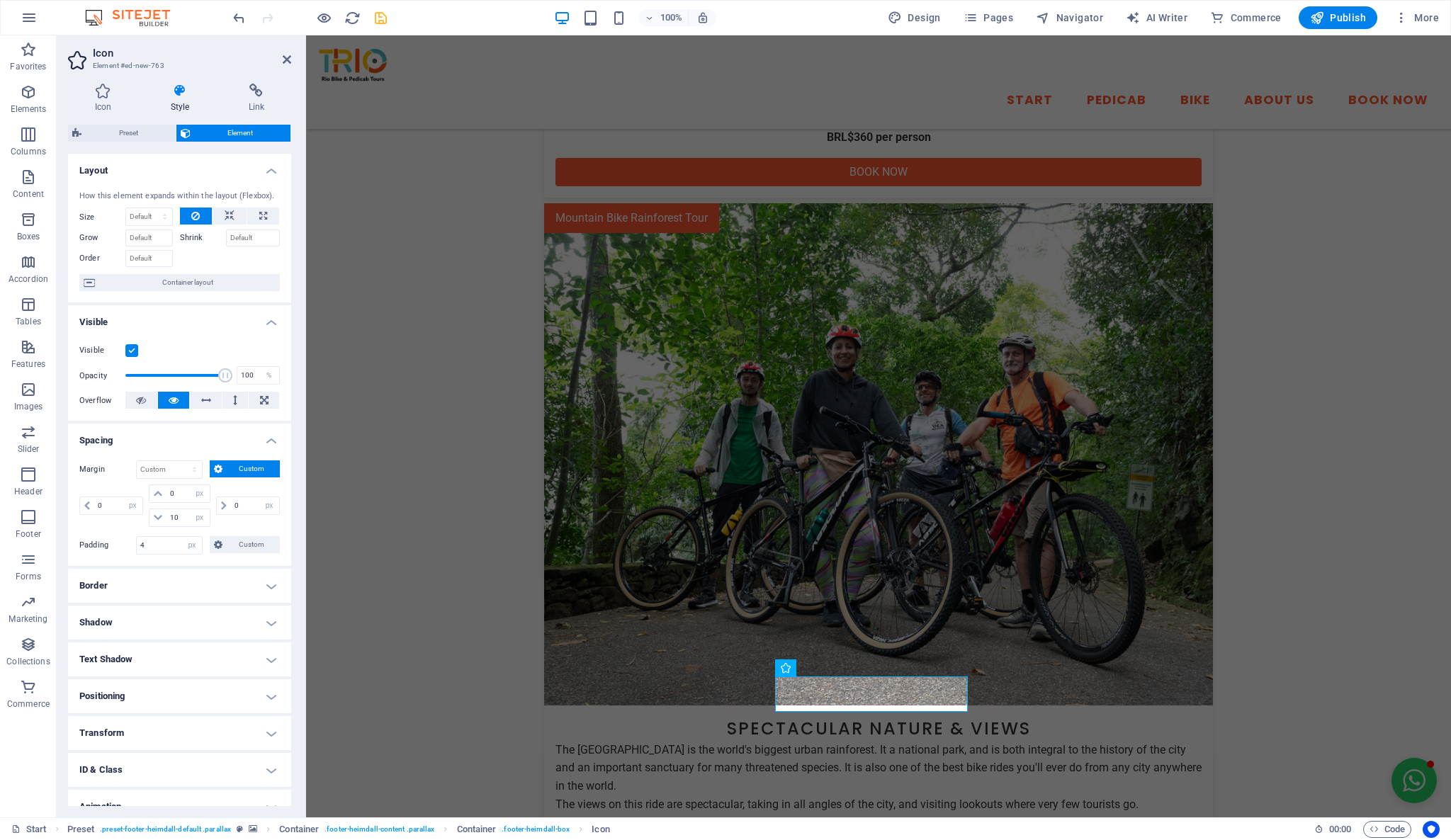
click at [197, 563] on div "Margin Default auto px % rem vw vh Custom Custom 0 auto px % rem vw vh 0 auto p…" at bounding box center [180, 508] width 224 height 117
drag, startPoint x: 163, startPoint y: 542, endPoint x: 131, endPoint y: 527, distance: 35.3
click at [131, 527] on div "Margin Default auto px % rem vw vh Custom Custom 0 auto px % rem vw vh 0 auto p…" at bounding box center [180, 508] width 224 height 117
type input "0"
click at [183, 544] on select "Default px rem % vh vw Custom" at bounding box center [192, 545] width 20 height 17
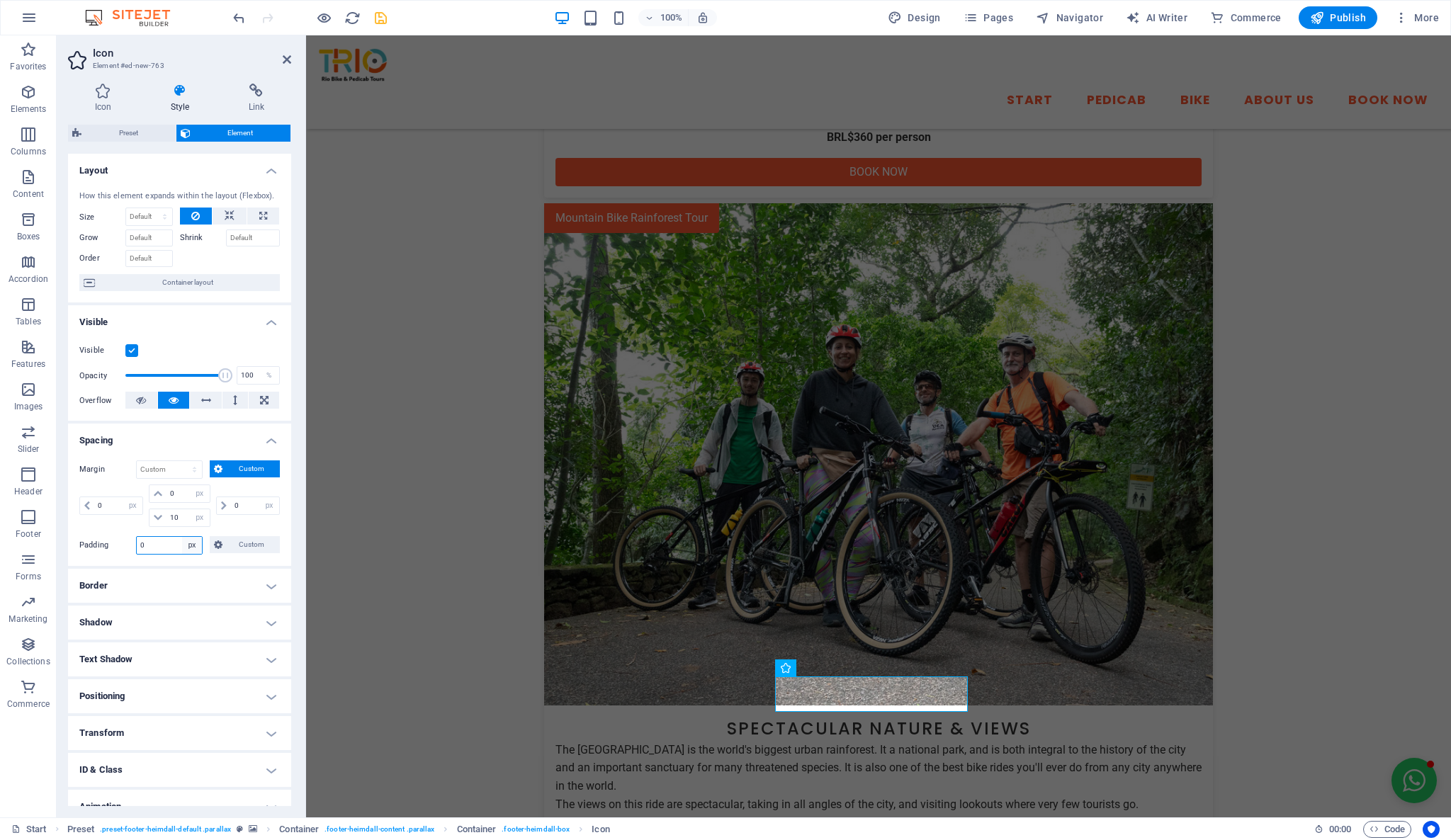
select select "default"
click at [182, 537] on select "Default px rem % vh vw Custom" at bounding box center [192, 545] width 20 height 17
select select "DISABLED_OPTION_VALUE"
click at [233, 587] on h4 "Border" at bounding box center [180, 586] width 224 height 34
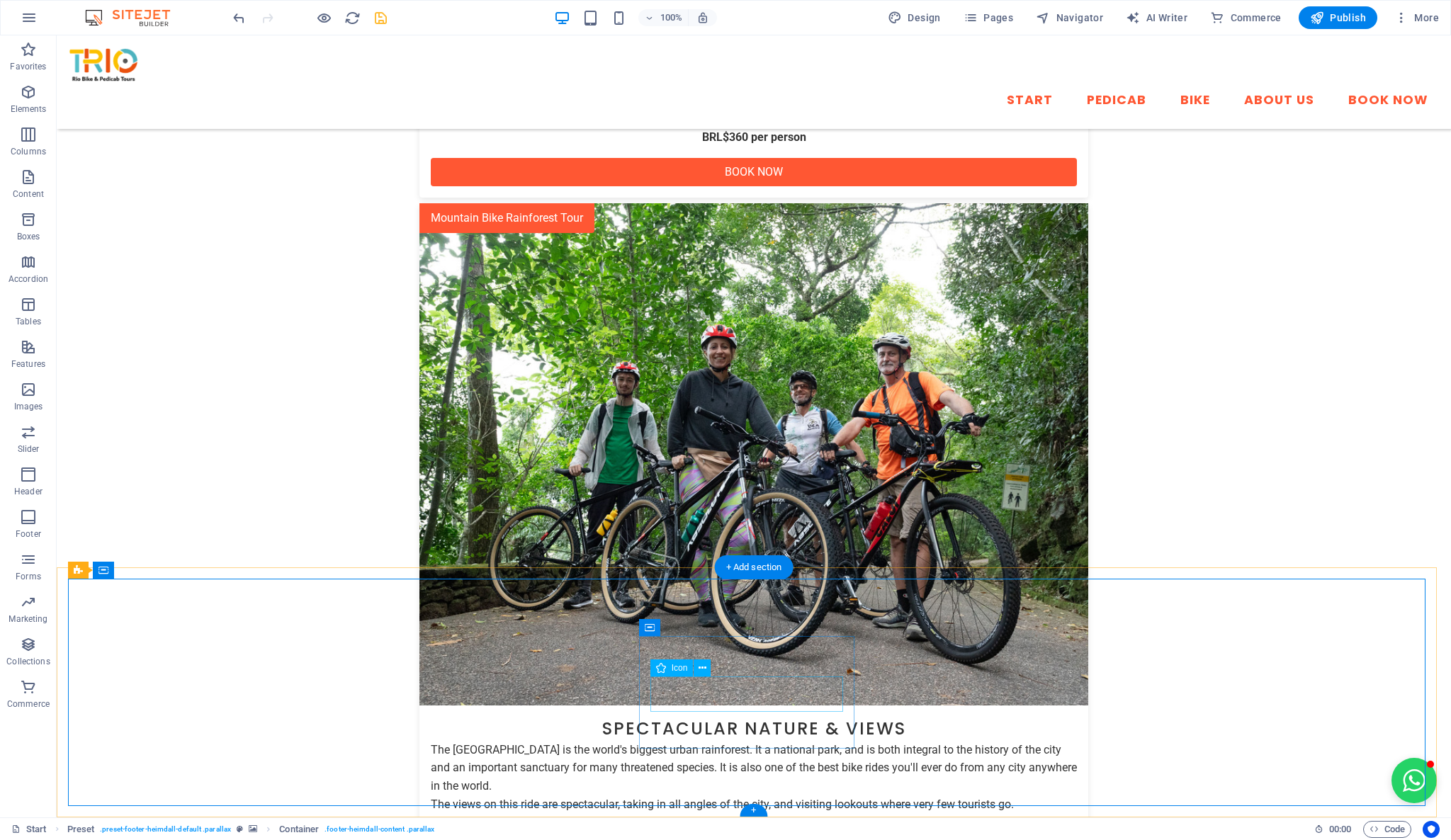
click at [705, 670] on icon at bounding box center [703, 668] width 8 height 15
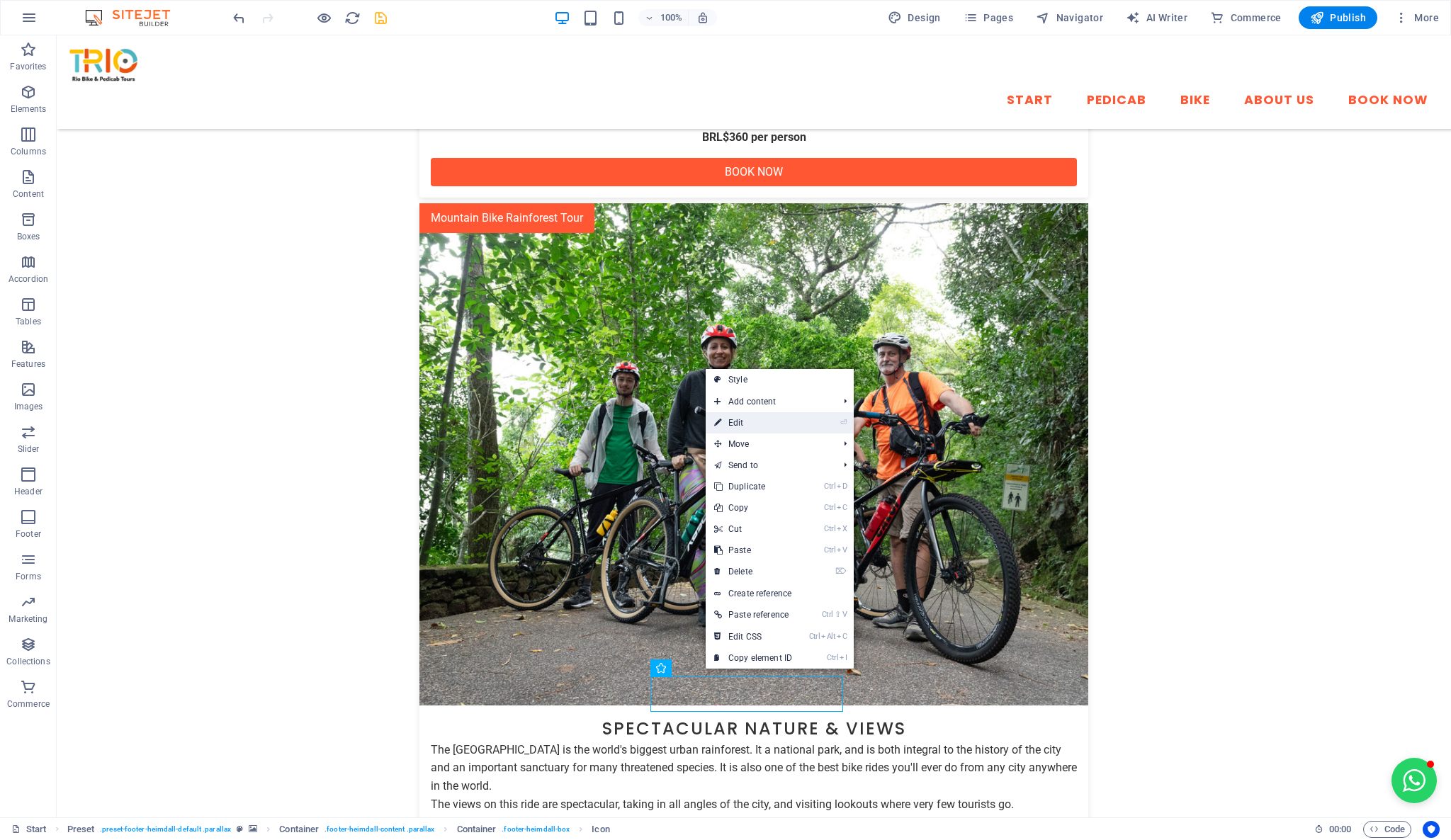
click at [769, 424] on link "⏎ Edit" at bounding box center [753, 422] width 95 height 21
select select "px"
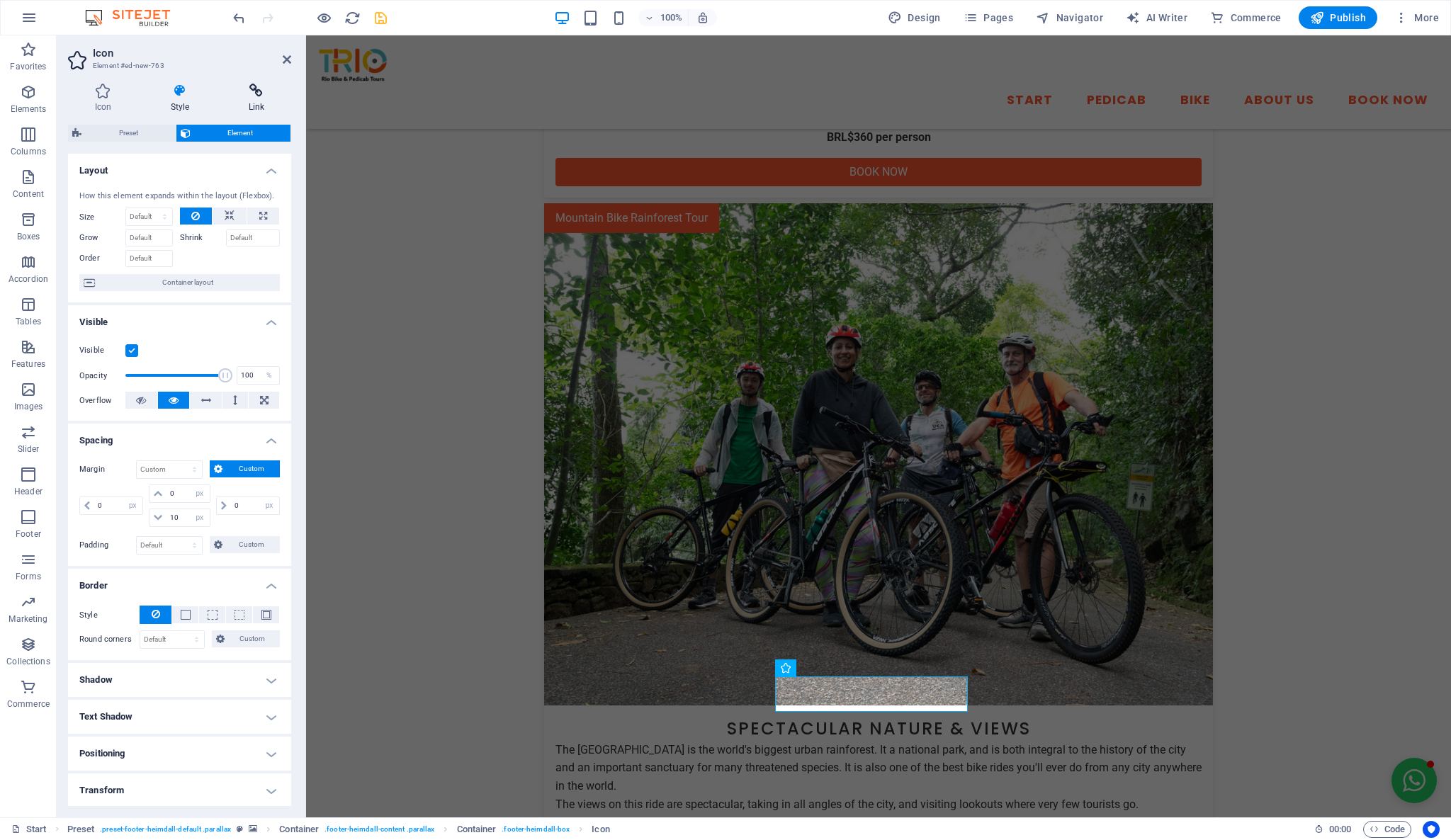
click at [252, 99] on h4 "Link" at bounding box center [256, 98] width 69 height 30
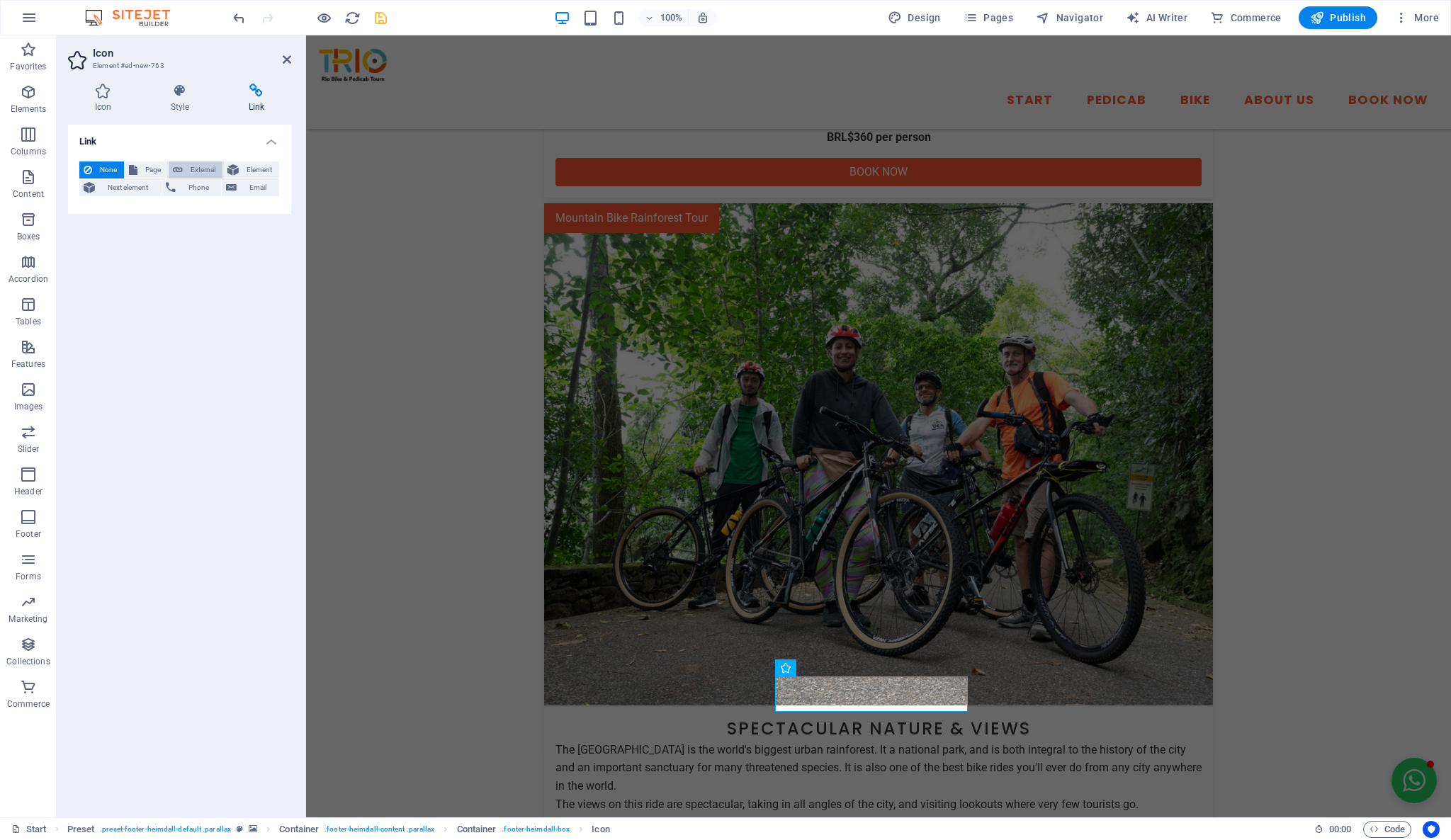
click at [206, 173] on span "External" at bounding box center [203, 169] width 32 height 17
select select "blank"
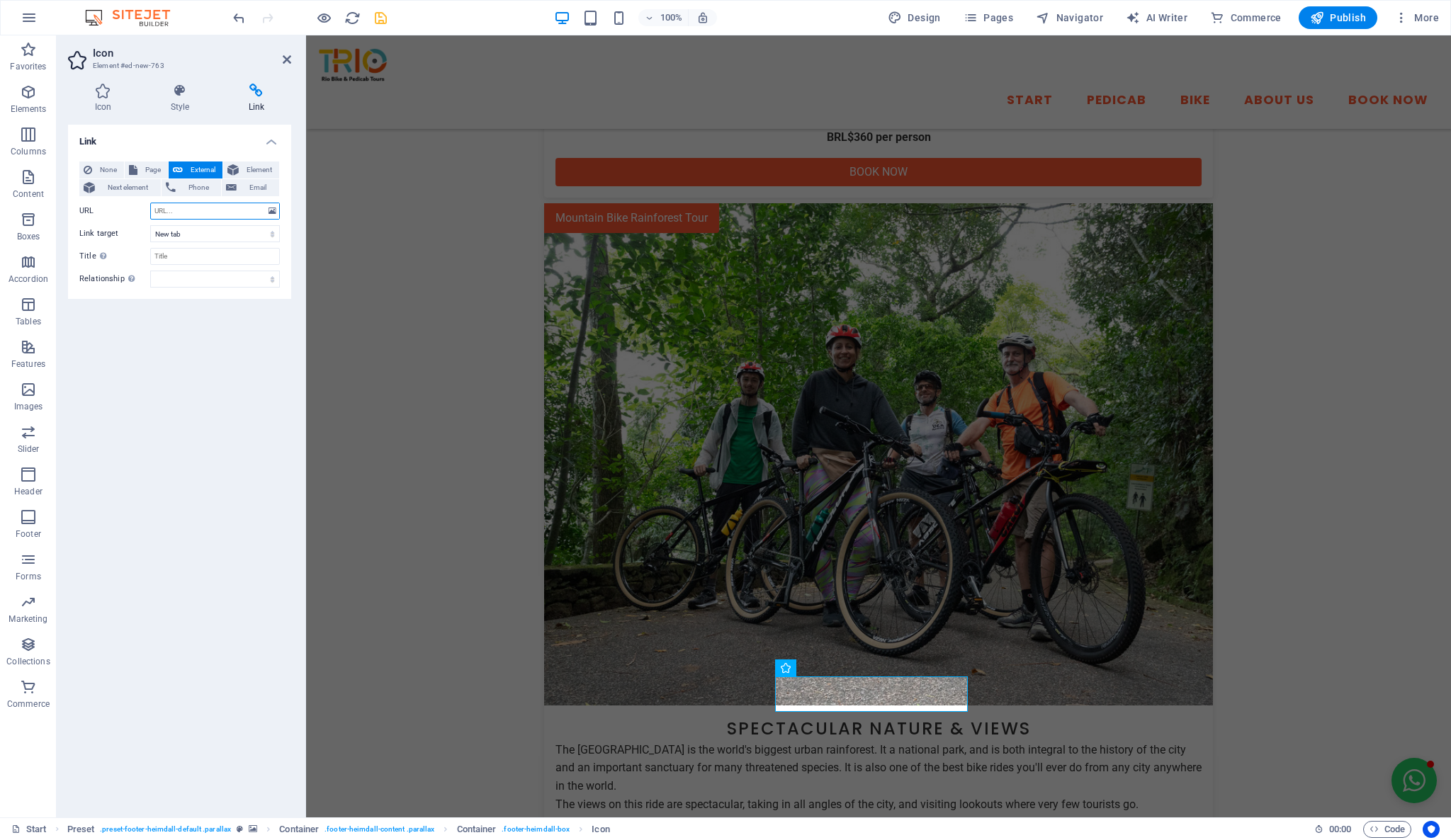
click at [192, 213] on input "URL" at bounding box center [215, 211] width 130 height 17
paste input "[URL][DOMAIN_NAME]"
type input "[URL][DOMAIN_NAME]"
click at [210, 363] on div "Link None Page External Element Next element Phone Email Page Start -- Pedicab …" at bounding box center [180, 465] width 224 height 682
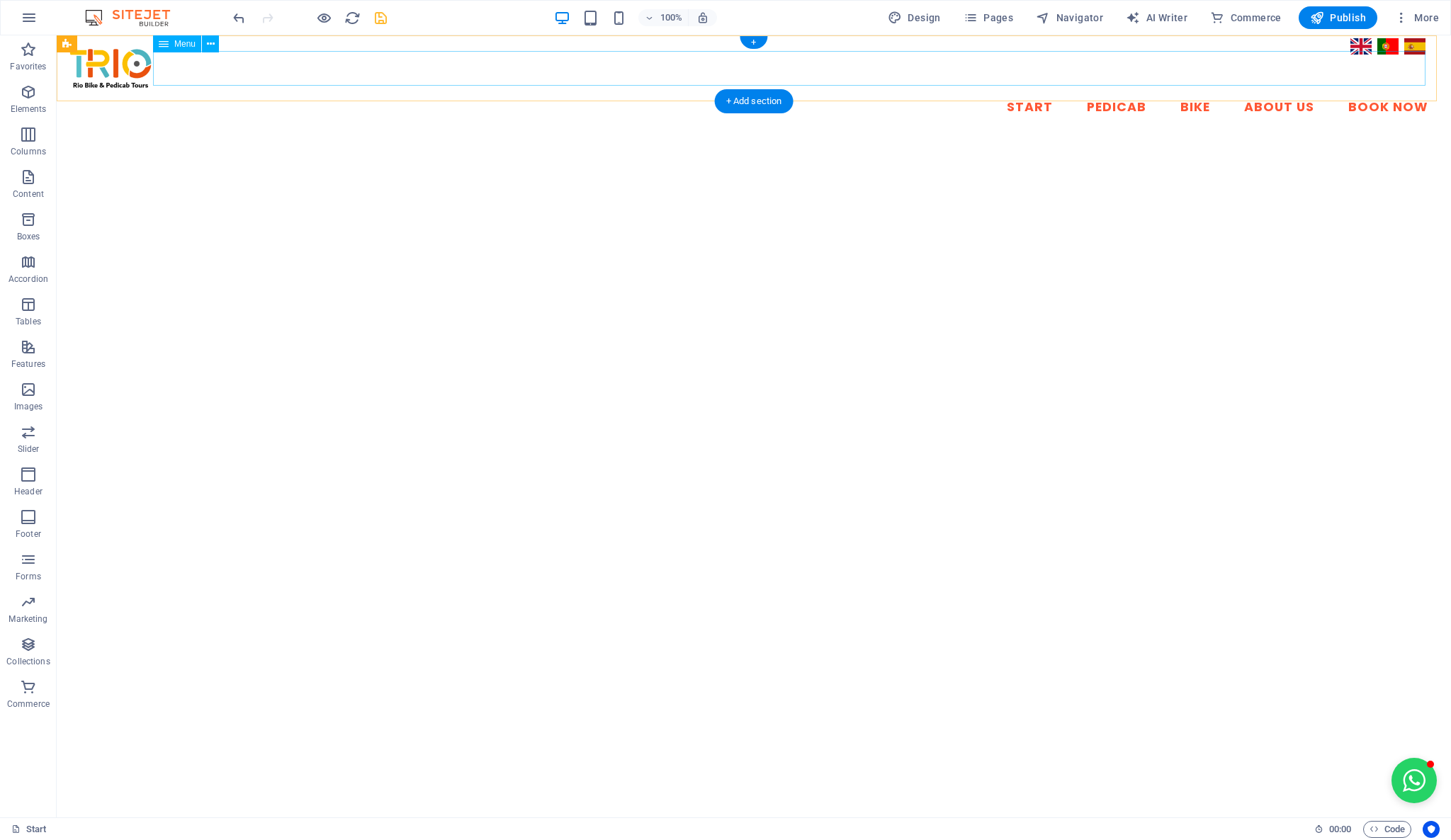
click at [1099, 90] on nav "Start Pedicab Bike About Us Book Now" at bounding box center [754, 108] width 1372 height 36
click at [383, 14] on icon "save" at bounding box center [381, 18] width 16 height 16
click at [30, 20] on icon "button" at bounding box center [29, 17] width 17 height 17
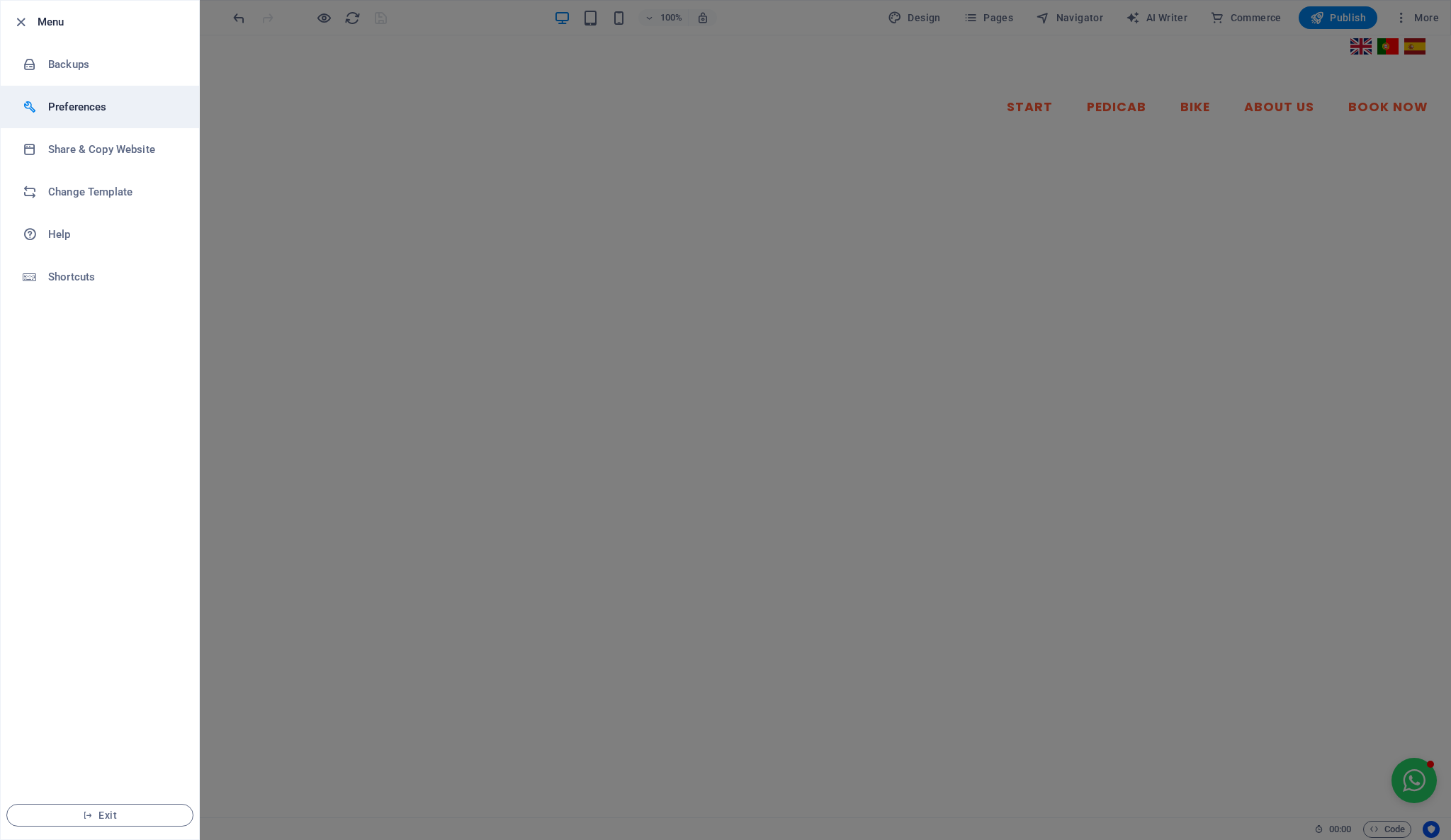
click at [81, 94] on li "Preferences" at bounding box center [100, 107] width 198 height 43
select select "all"
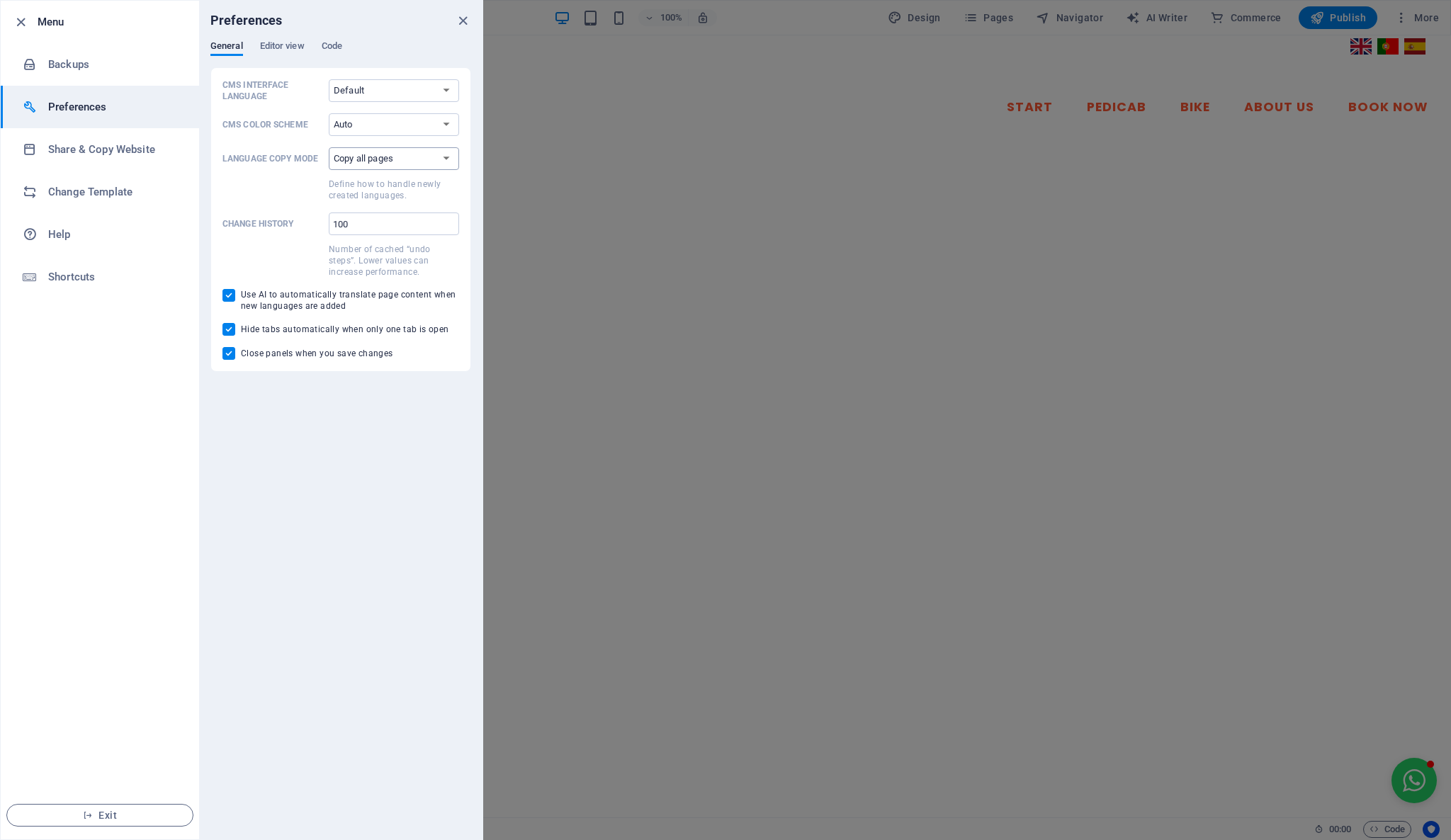
click at [430, 163] on select "Copy first page only Copy all pages" at bounding box center [394, 158] width 131 height 23
drag, startPoint x: 380, startPoint y: 229, endPoint x: 305, endPoint y: 211, distance: 77.1
click at [305, 211] on div "CMS Interface Language Default Deutsch English Español Français Magyar Italiano…" at bounding box center [340, 220] width 237 height 281
type input "40"
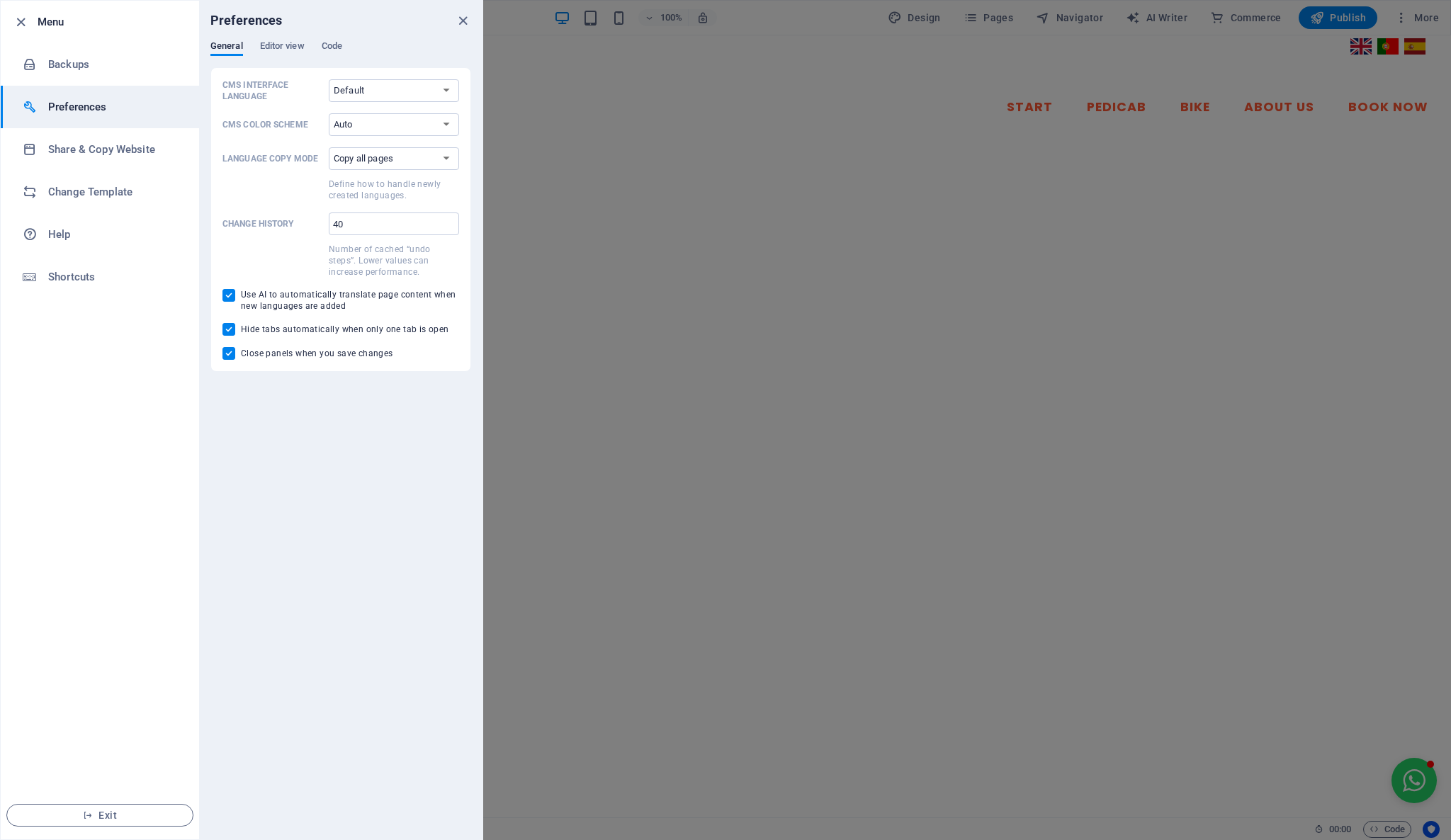
click at [390, 498] on div "Preferences General Editor view Code CMS Interface Language Default Deutsch Eng…" at bounding box center [340, 420] width 283 height 839
click at [445, 86] on select "Default Deutsch English Español Français Magyar Italiano Nederlands Polski Port…" at bounding box center [394, 90] width 131 height 23
click at [343, 468] on div "Preferences General Editor view Code CMS Interface Language Default Deutsch Eng…" at bounding box center [340, 420] width 283 height 839
click at [465, 14] on icon "close" at bounding box center [463, 21] width 16 height 16
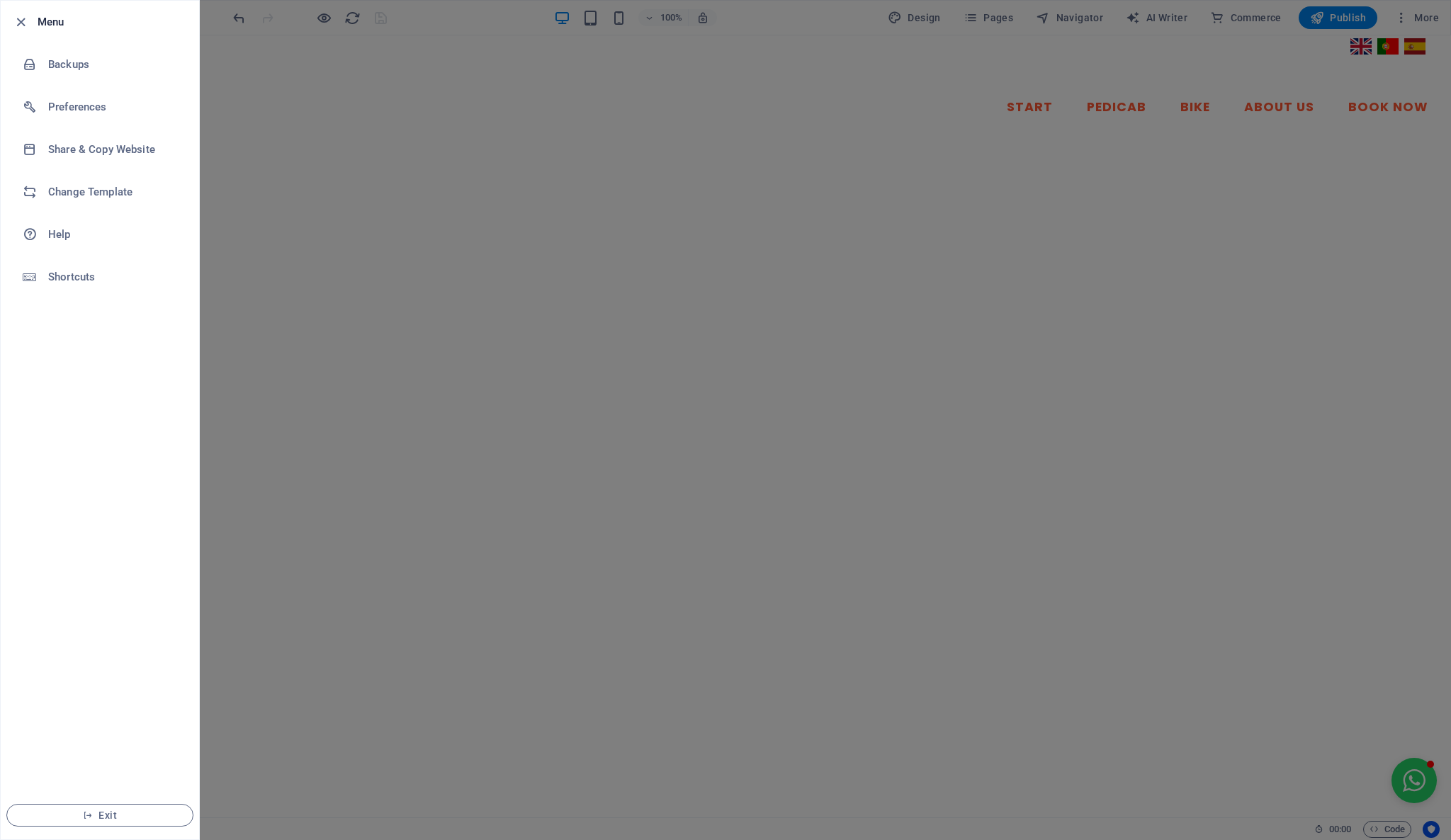
click at [1000, 17] on div at bounding box center [726, 420] width 1451 height 840
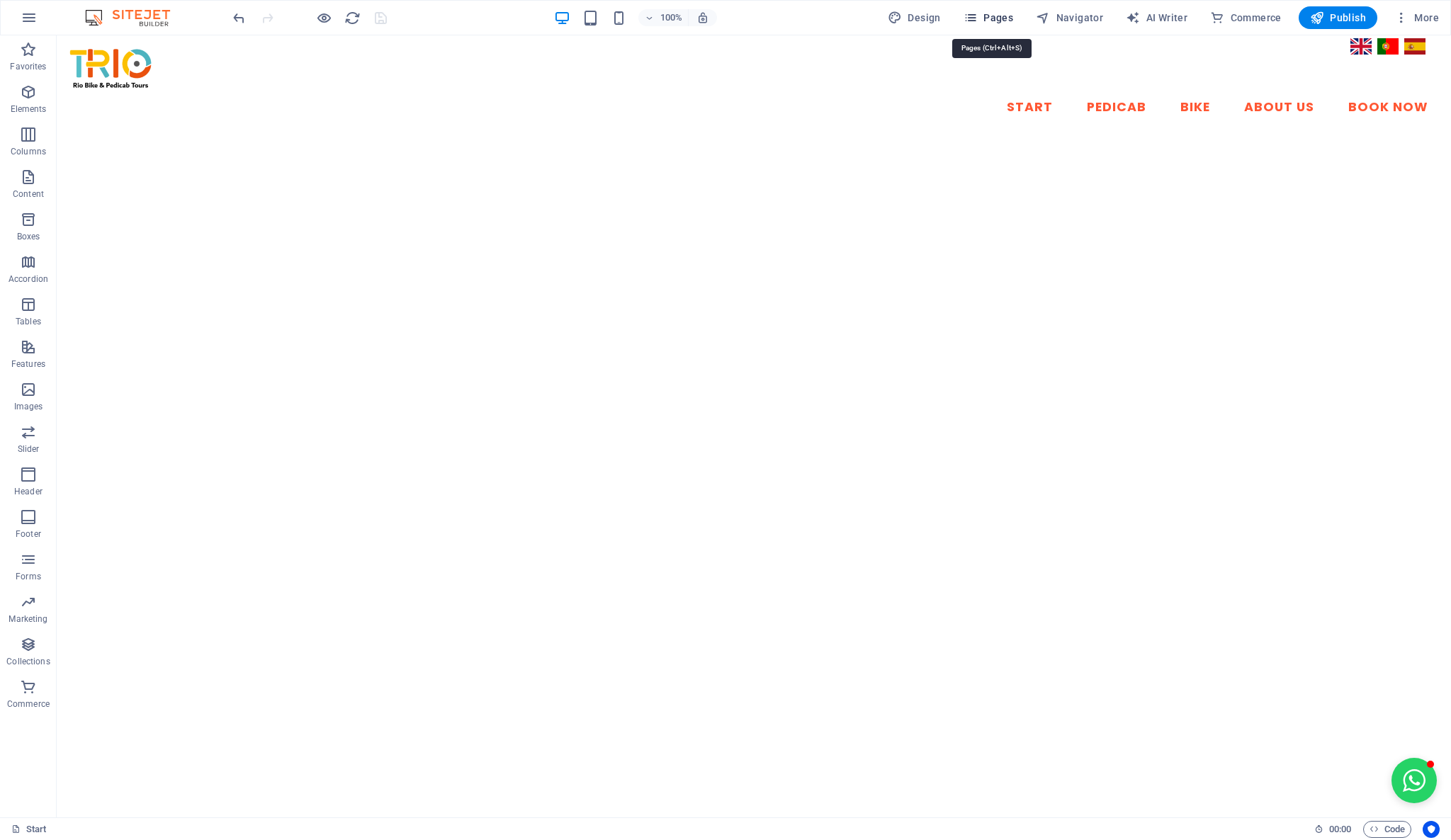
click at [999, 17] on span "Pages" at bounding box center [989, 18] width 49 height 14
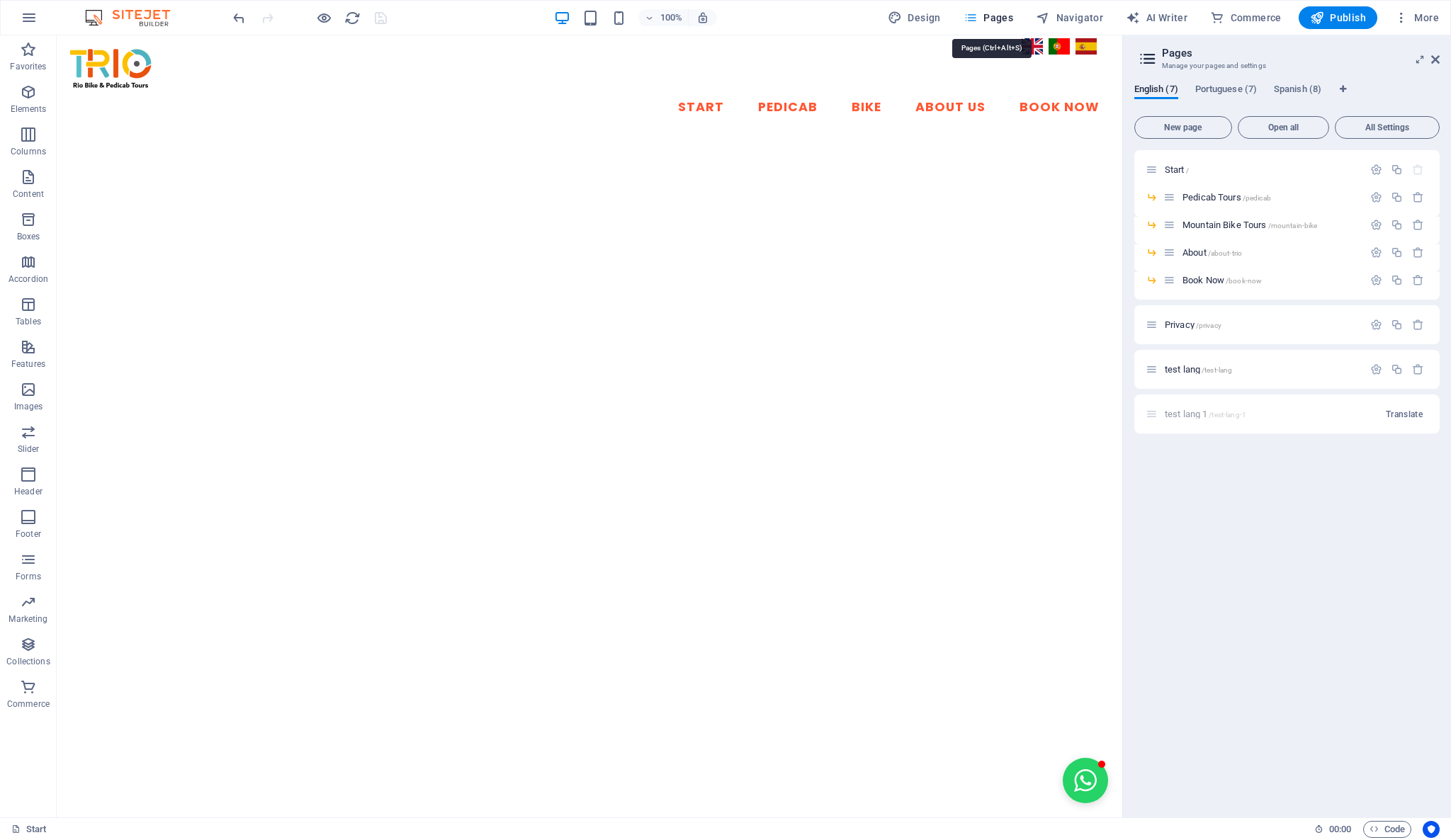
click at [975, 20] on icon "button" at bounding box center [971, 18] width 14 height 14
click at [1208, 196] on span "Pedicab Tours /pedicab" at bounding box center [1227, 197] width 89 height 11
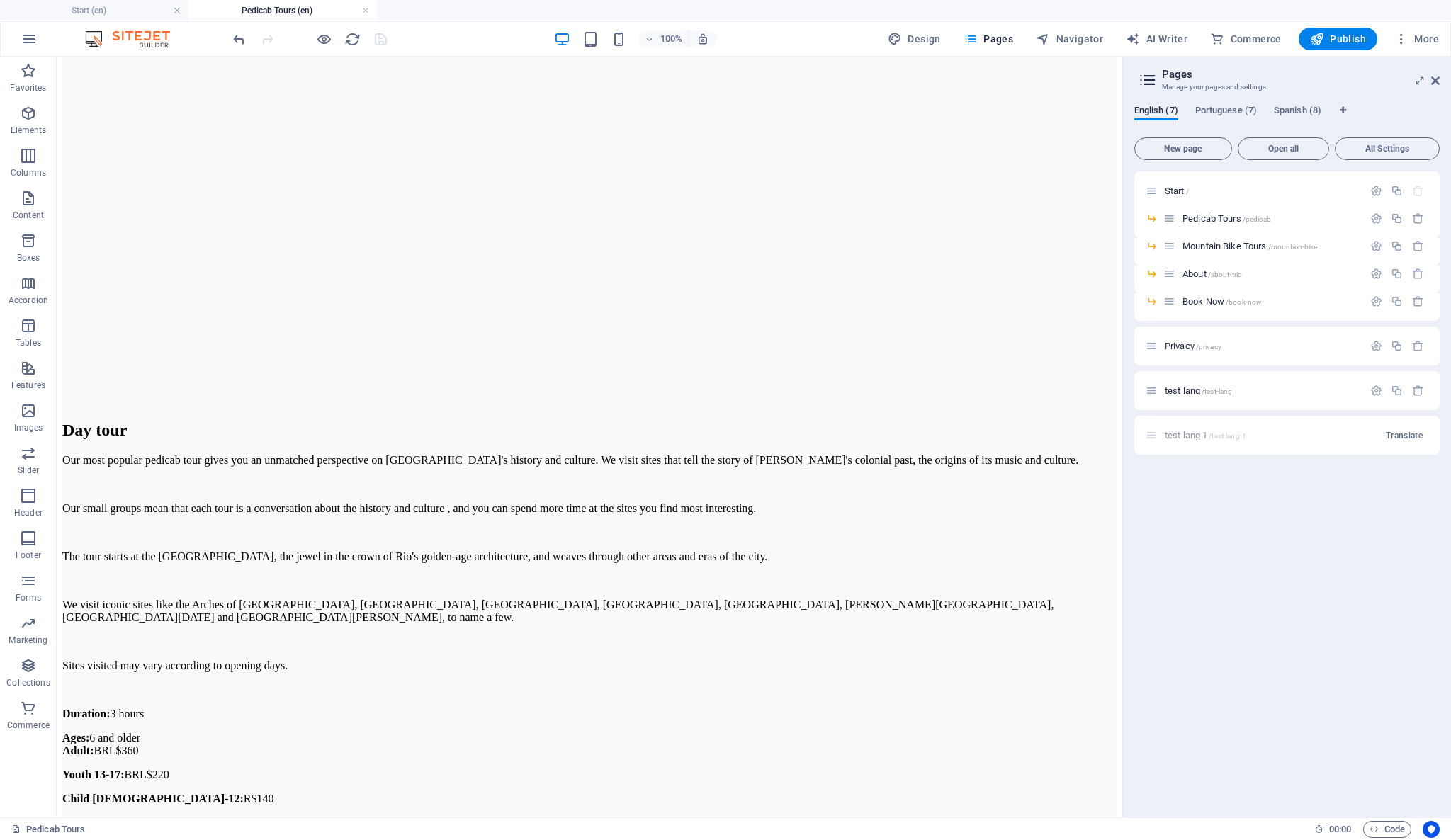
scroll to position [788, 0]
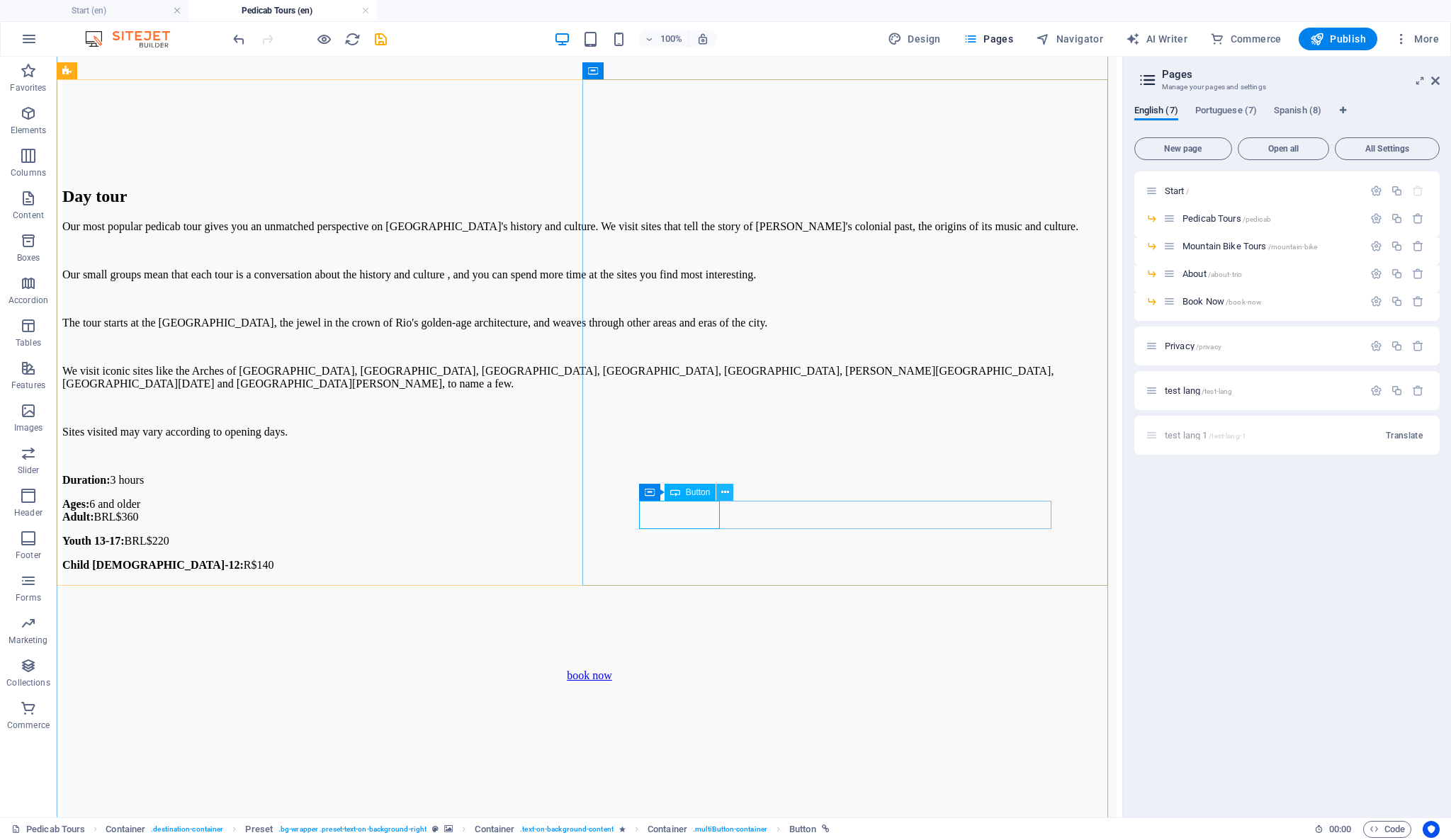
click at [726, 493] on icon at bounding box center [726, 492] width 8 height 15
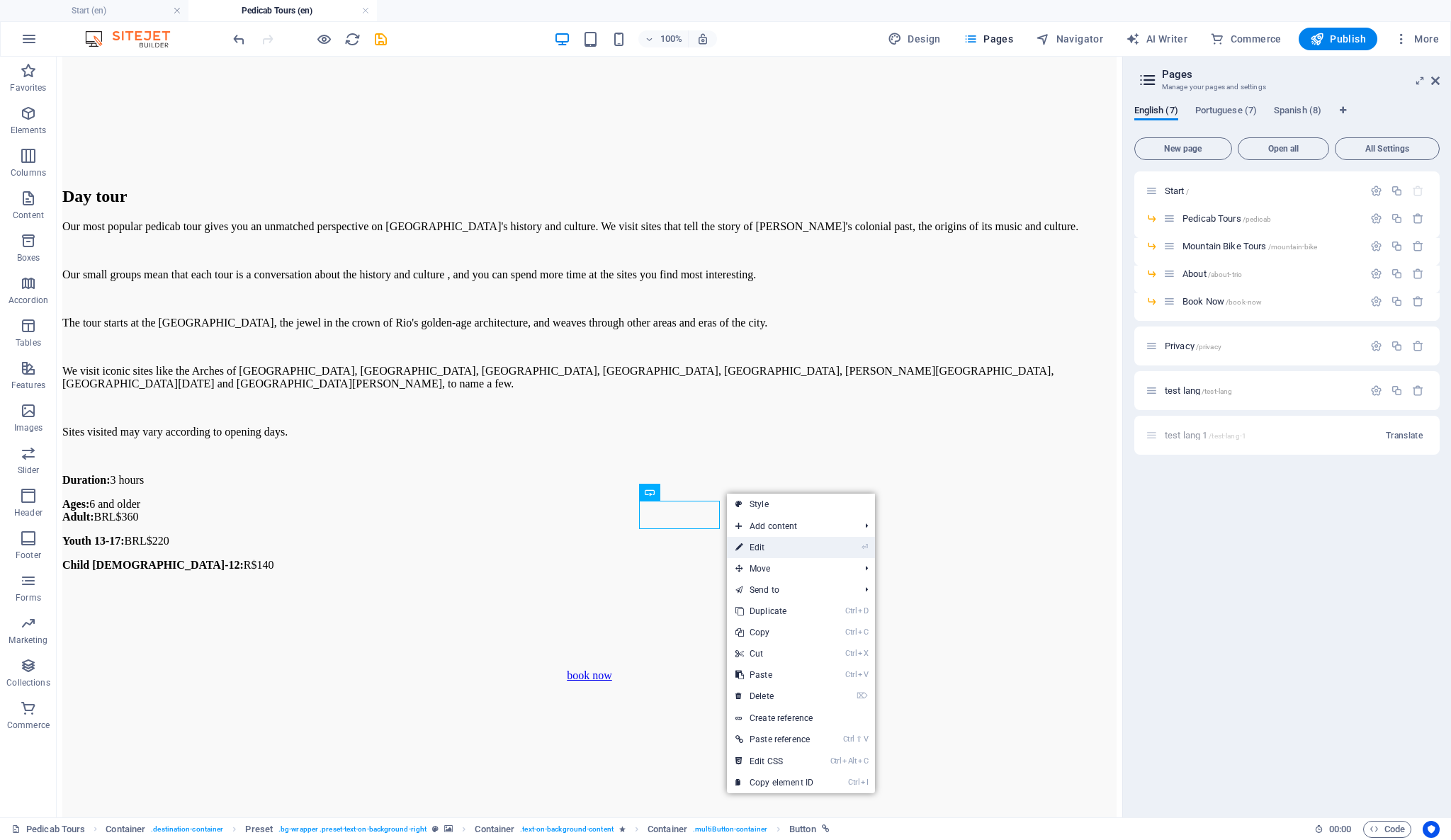
click at [760, 545] on link "⏎ Edit" at bounding box center [775, 547] width 95 height 21
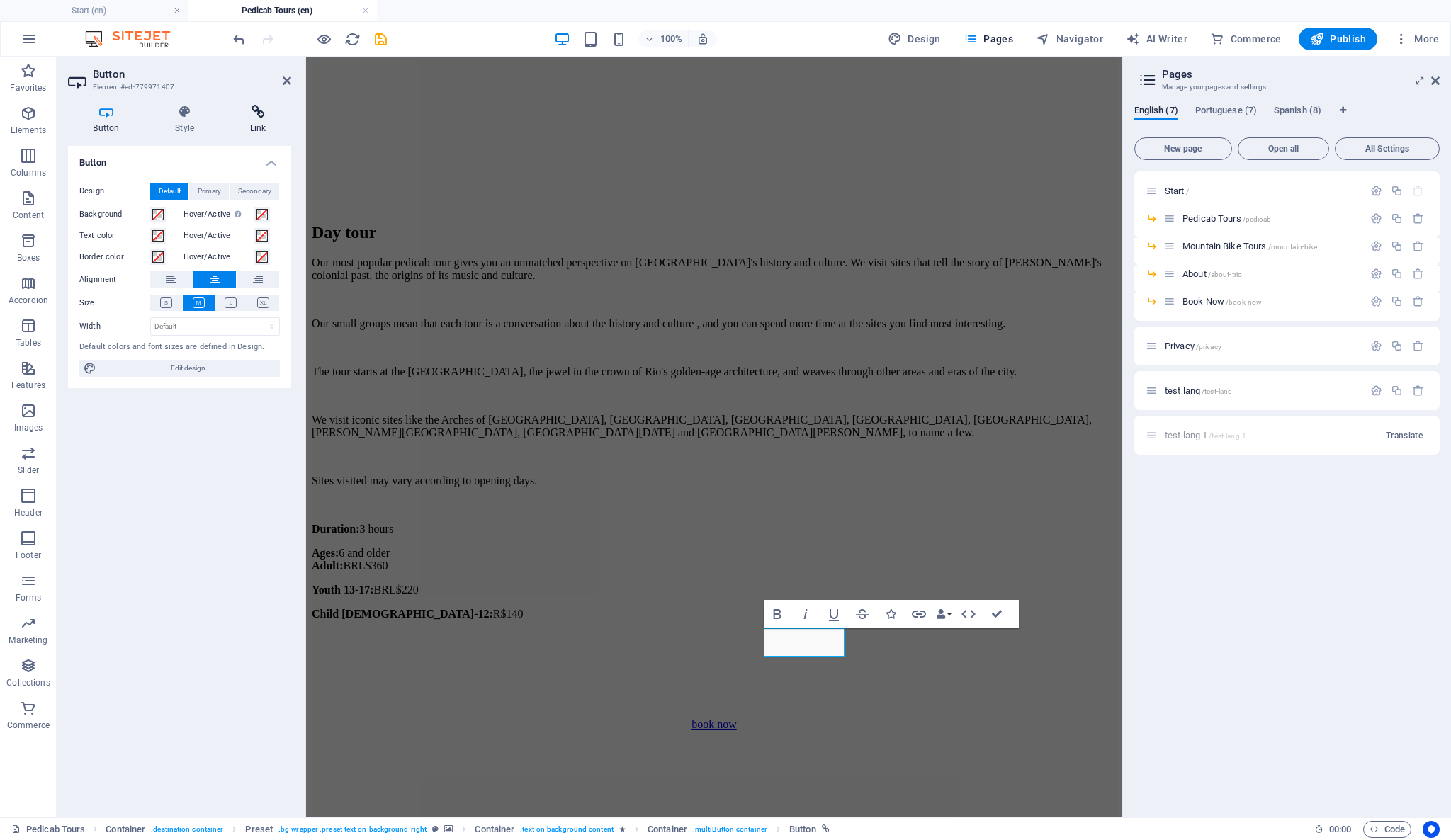
click at [258, 129] on h4 "Link" at bounding box center [257, 120] width 66 height 30
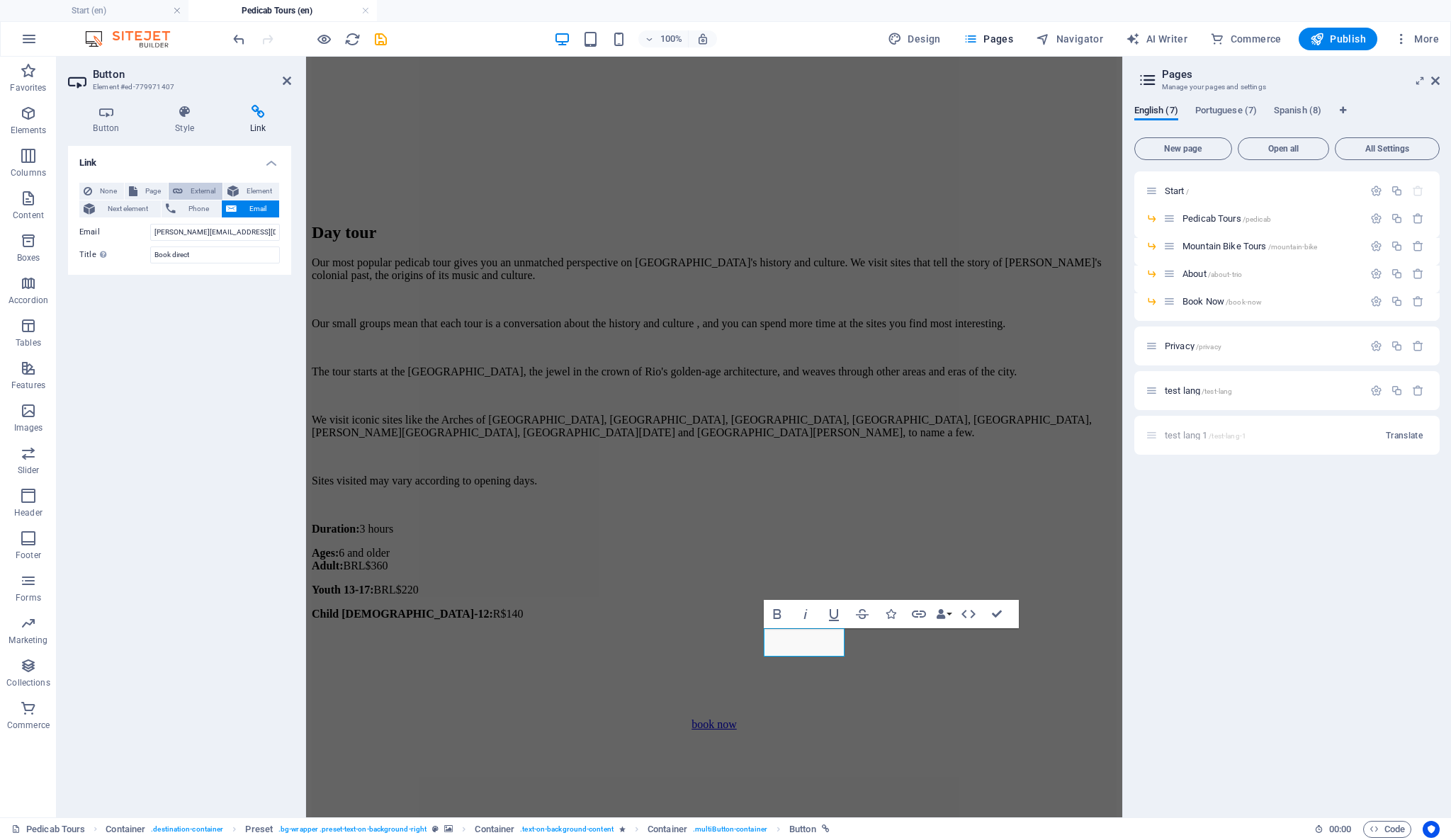
click at [214, 195] on span "External" at bounding box center [203, 191] width 32 height 17
select select "blank"
click at [218, 232] on input "URL" at bounding box center [215, 232] width 130 height 17
click at [1272, 564] on div "Start / Pedicab Tours /pedicab Mountain Bike Tours /mountain-bike About /about-…" at bounding box center [1287, 489] width 306 height 635
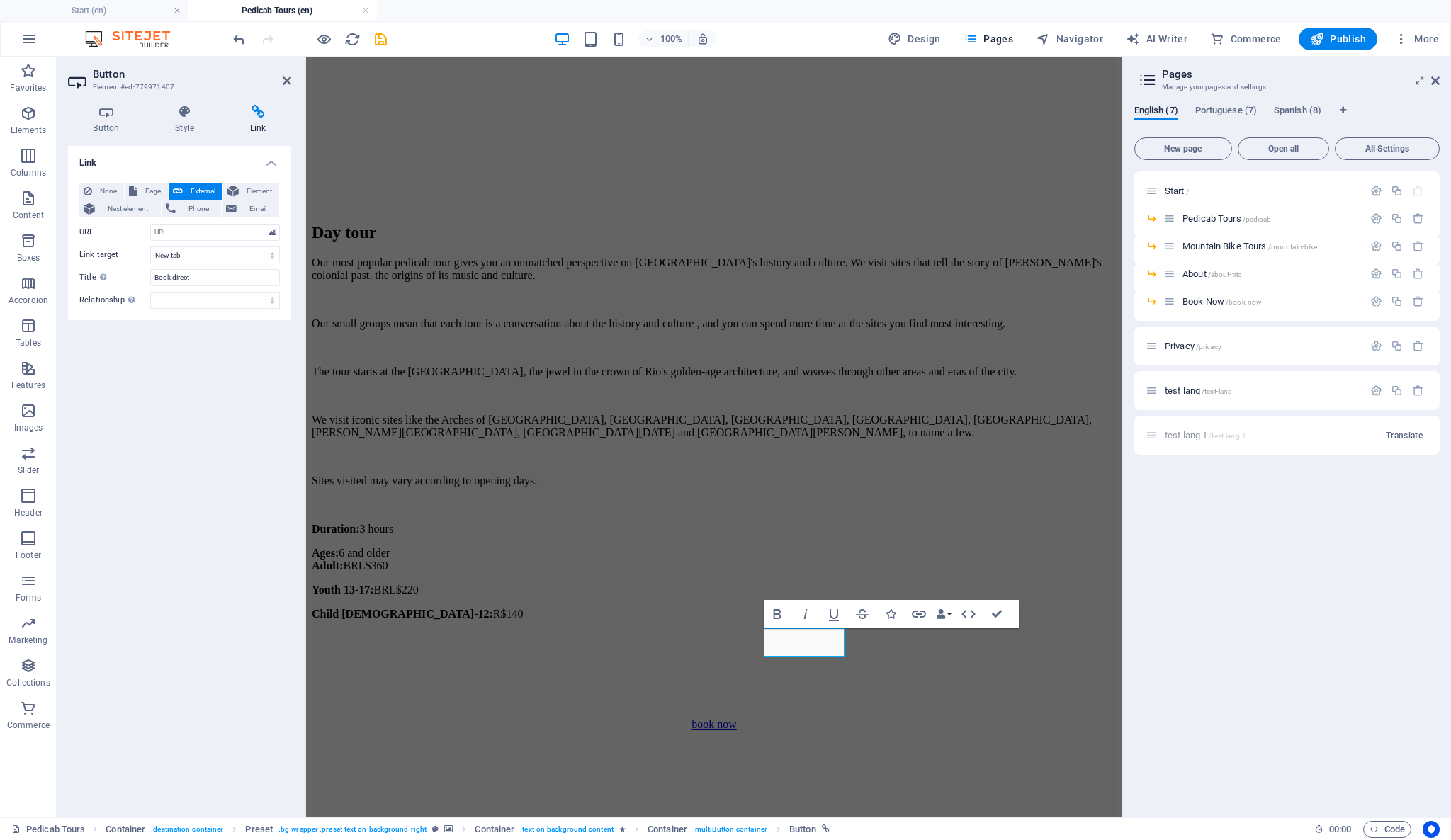
click at [1224, 601] on div "Start / Pedicab Tours /pedicab Mountain Bike Tours /mountain-bike About /about-…" at bounding box center [1287, 489] width 306 height 635
click at [1212, 590] on div "Start / Pedicab Tours /pedicab Mountain Bike Tours /mountain-bike About /about-…" at bounding box center [1287, 489] width 306 height 635
click at [258, 116] on icon at bounding box center [257, 112] width 66 height 14
click at [181, 231] on input "URL" at bounding box center [215, 232] width 130 height 17
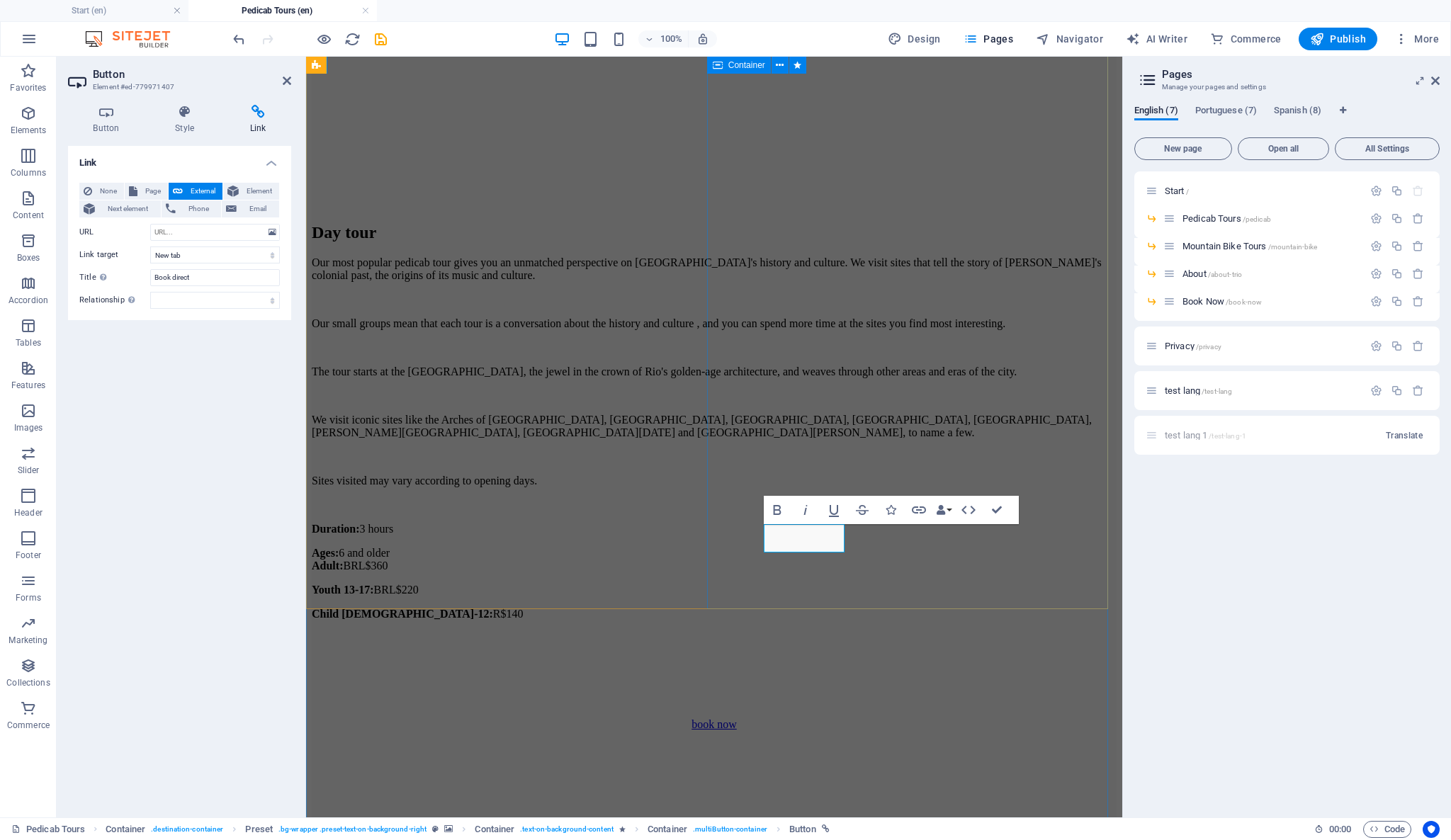
scroll to position [944, 0]
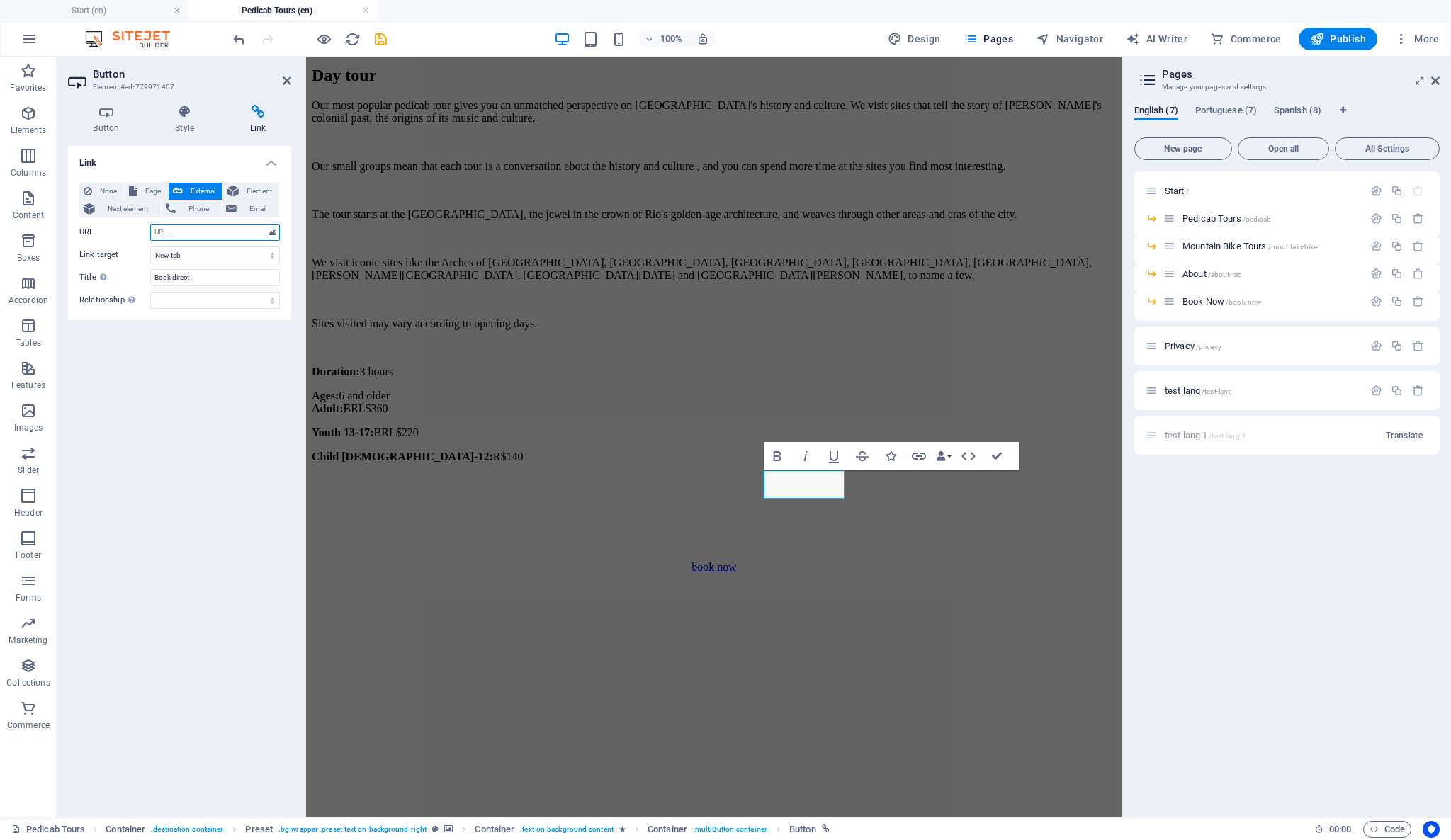
click at [199, 238] on input "URL" at bounding box center [215, 232] width 130 height 17
paste input "[URL][DOMAIN_NAME]"
type input "[URL][DOMAIN_NAME]"
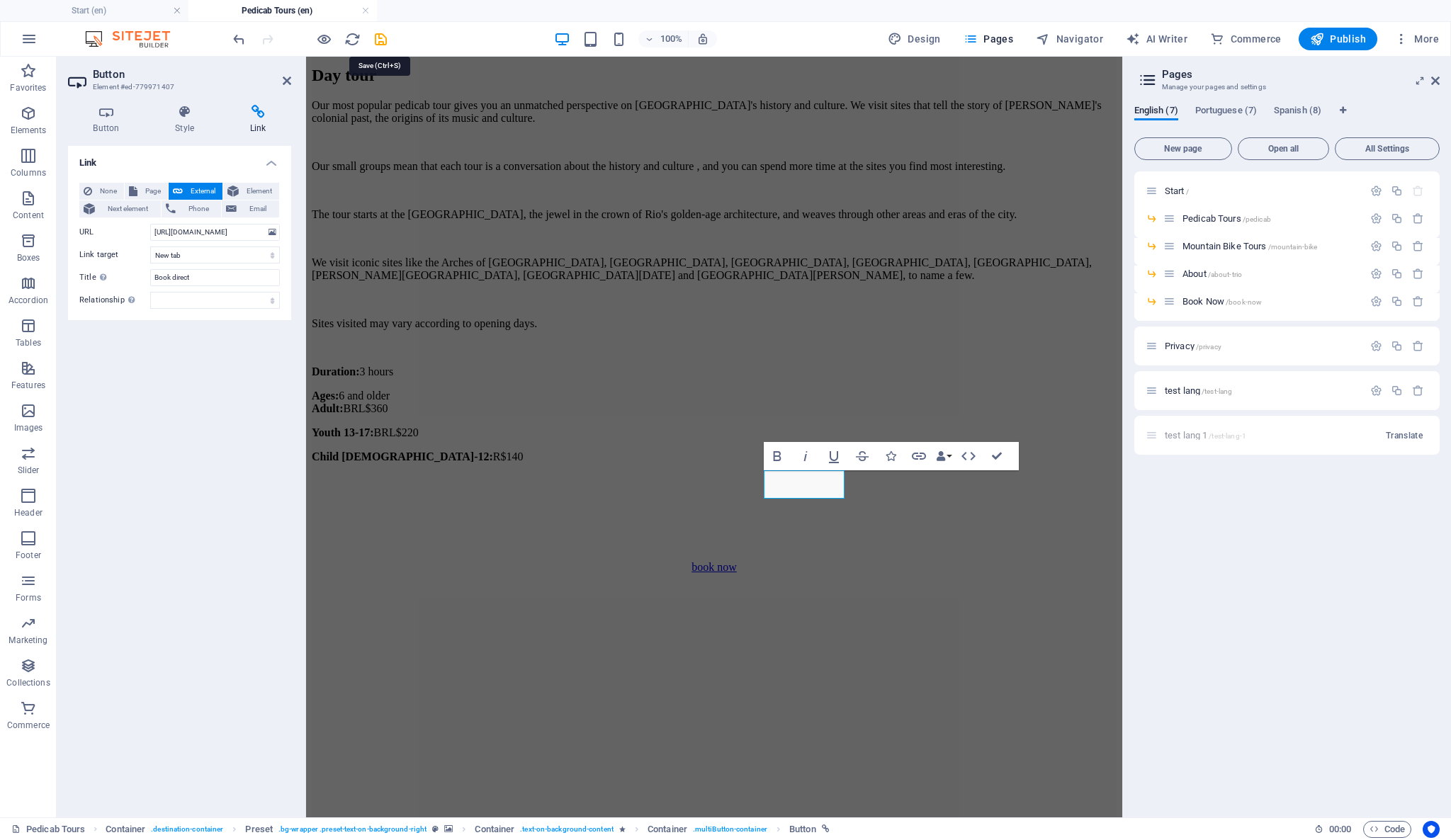
click at [378, 39] on icon "save" at bounding box center [381, 40] width 16 height 16
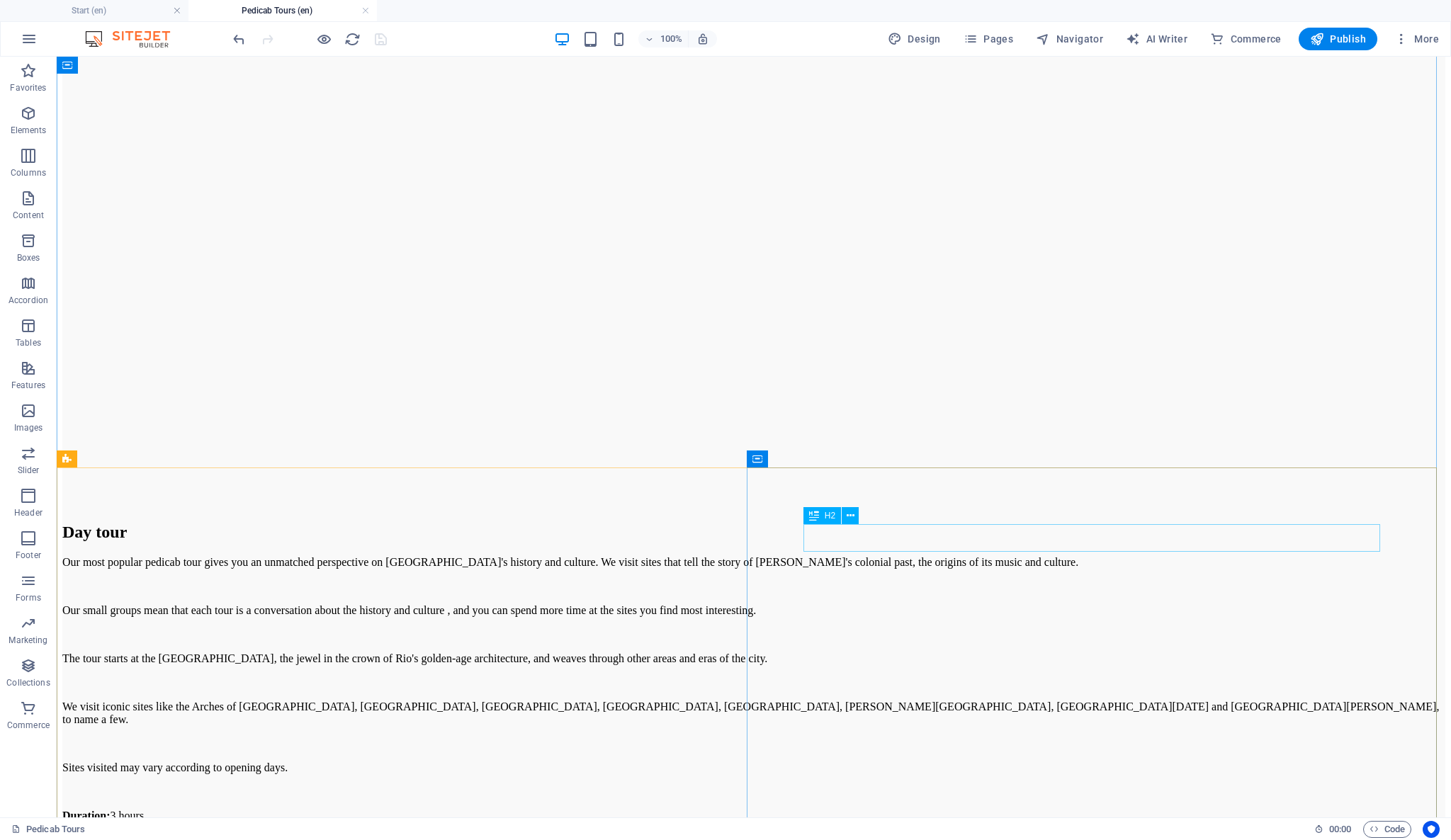
scroll to position [278, 0]
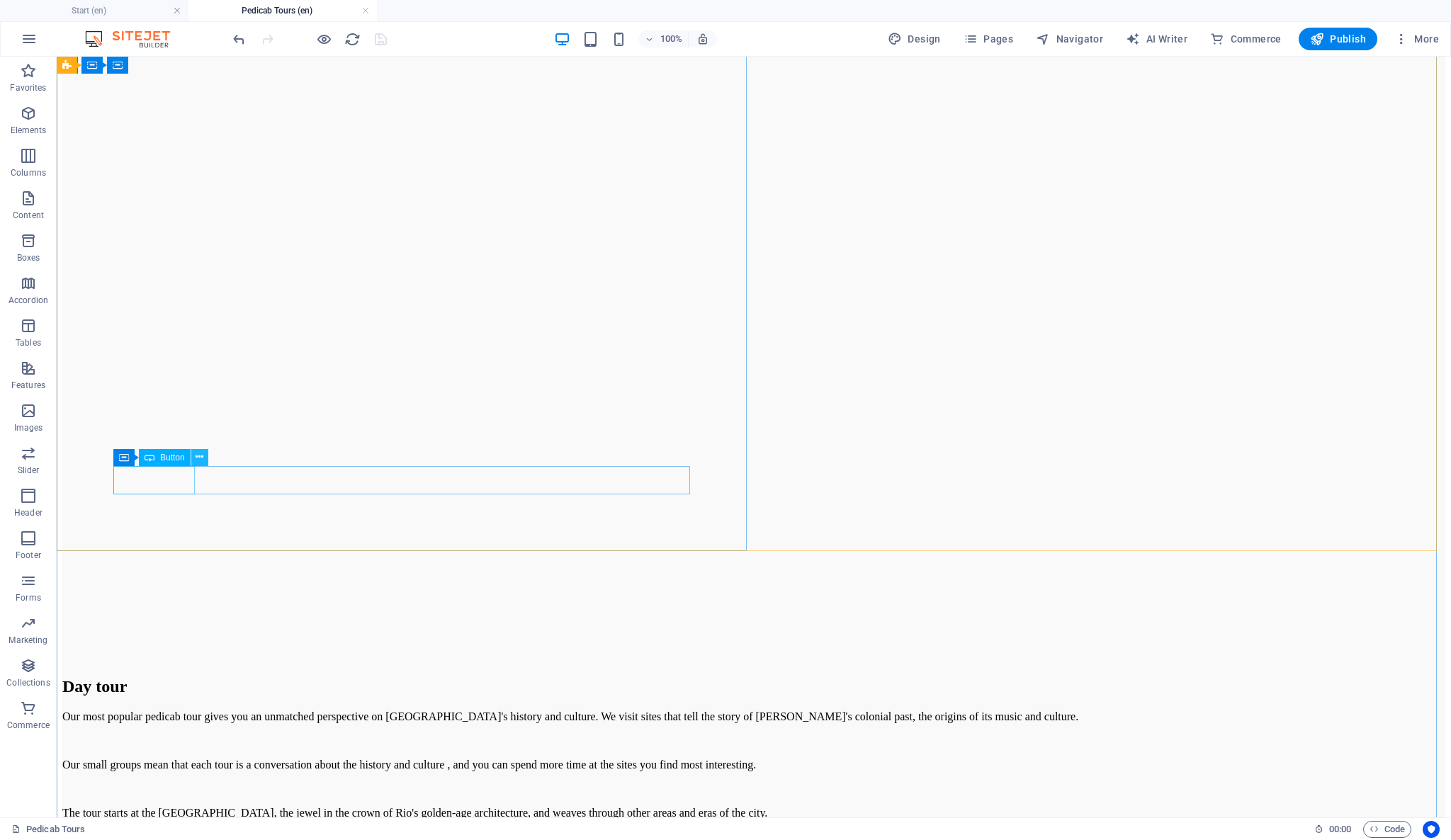
click at [198, 461] on icon at bounding box center [200, 457] width 8 height 15
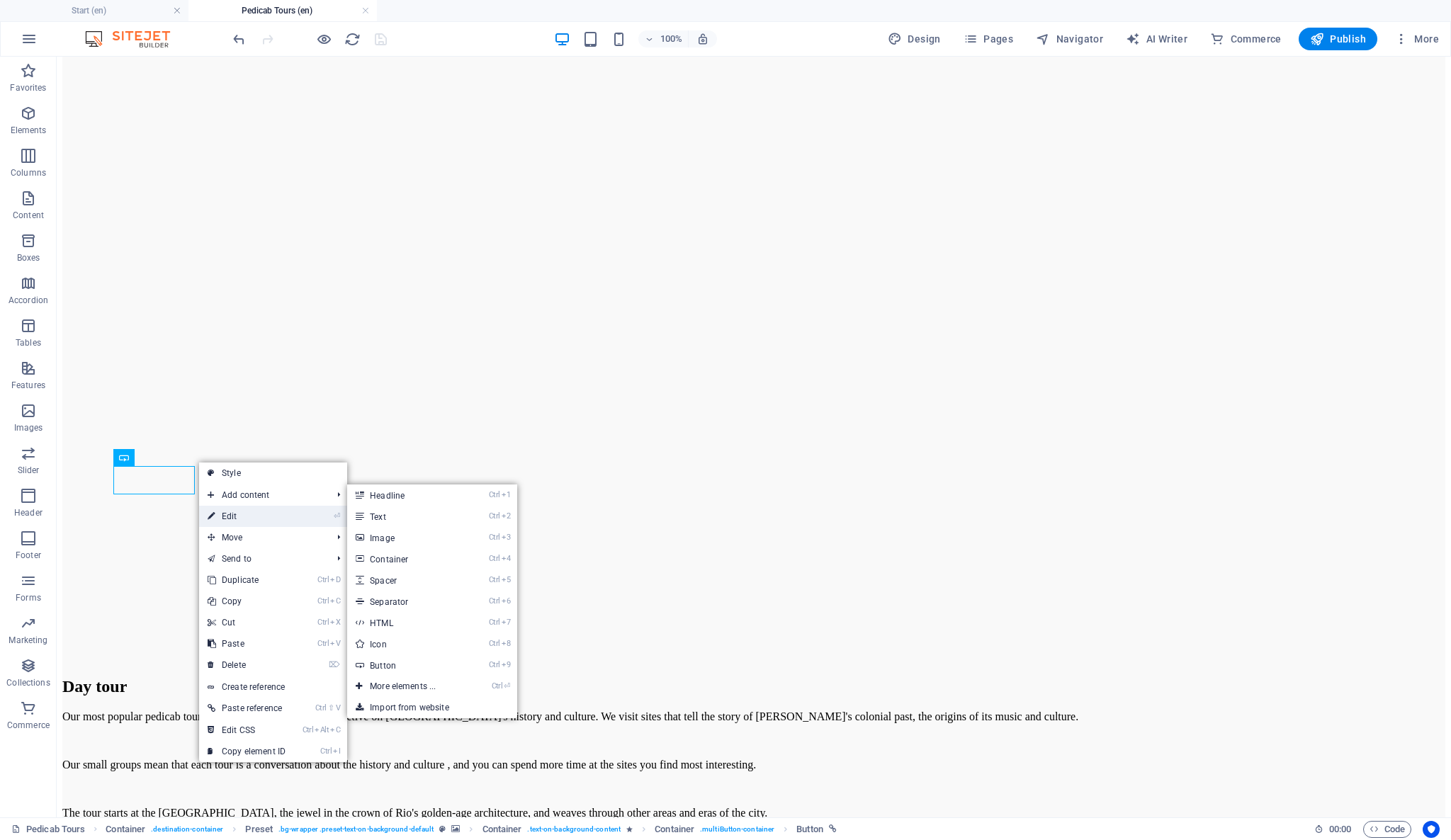
click at [239, 513] on link "⏎ Edit" at bounding box center [246, 515] width 95 height 21
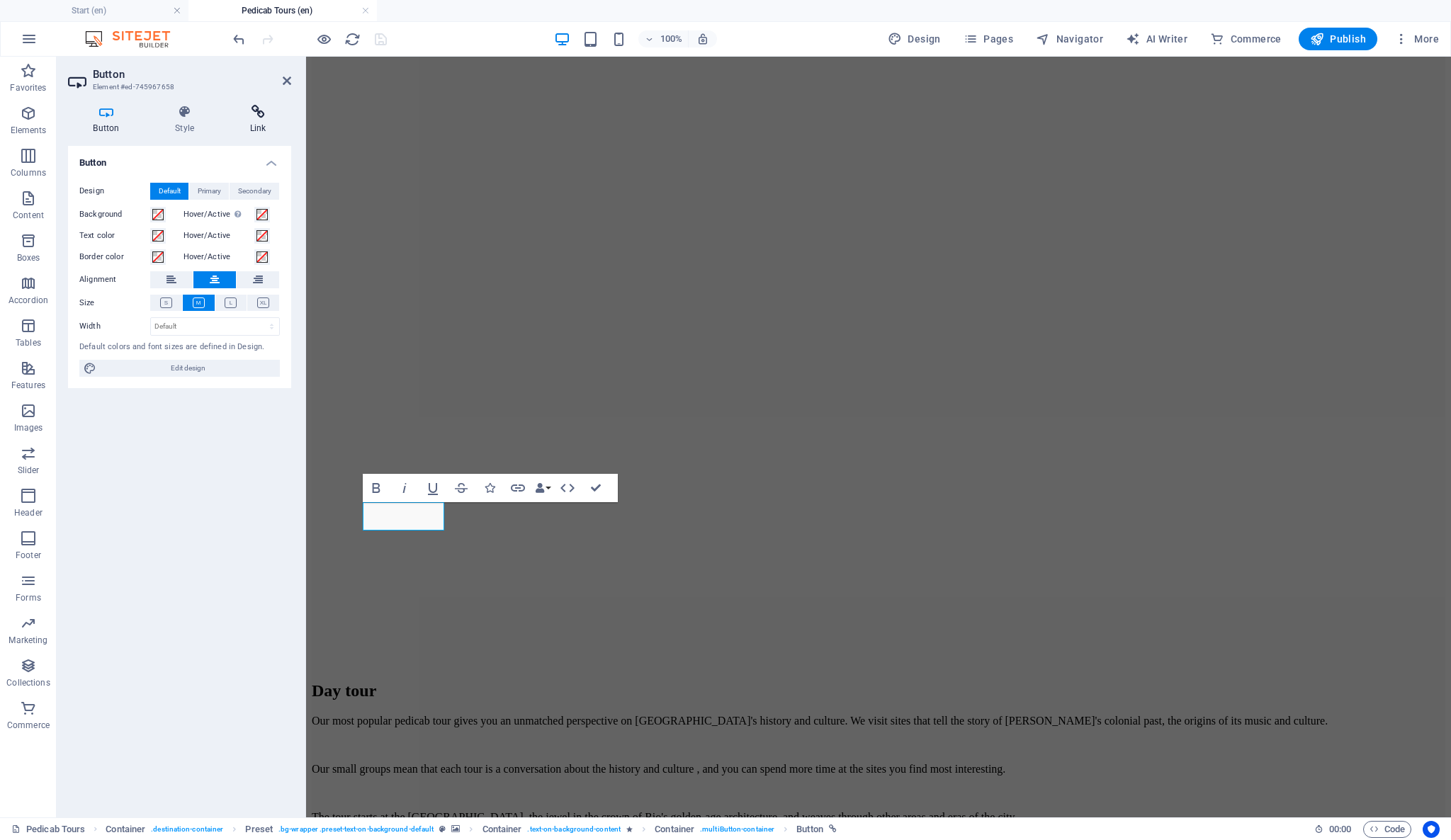
click at [262, 111] on icon at bounding box center [257, 112] width 66 height 14
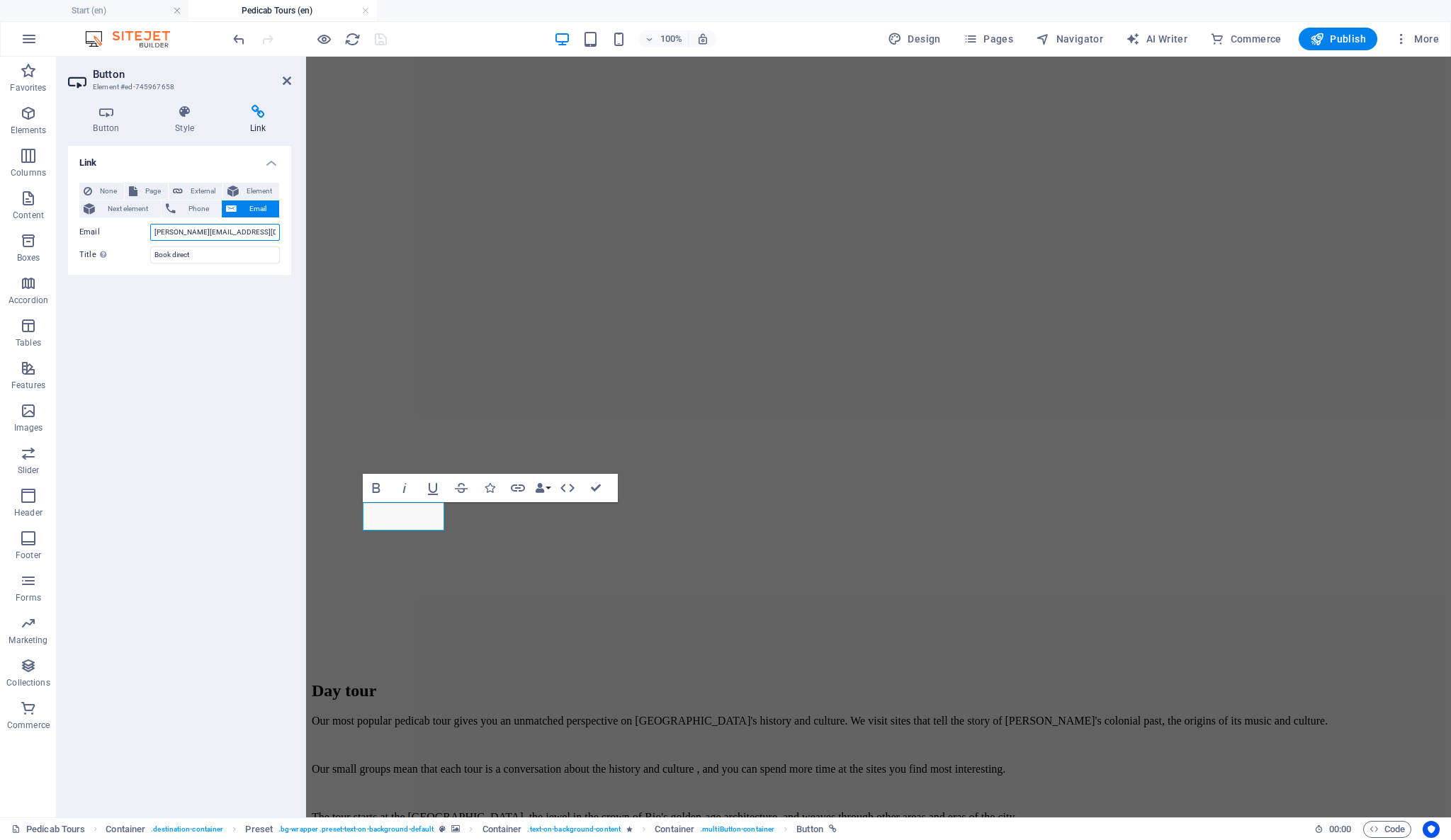
click at [188, 235] on input "[PERSON_NAME][EMAIL_ADDRESS][DOMAIN_NAME]" at bounding box center [215, 232] width 130 height 17
click at [186, 235] on input "[PERSON_NAME][EMAIL_ADDRESS][DOMAIN_NAME]" at bounding box center [215, 232] width 130 height 17
click at [181, 233] on input "[PERSON_NAME][EMAIL_ADDRESS][DOMAIN_NAME]" at bounding box center [215, 232] width 130 height 17
click at [183, 233] on input "[PERSON_NAME][EMAIL_ADDRESS][DOMAIN_NAME]" at bounding box center [215, 232] width 130 height 17
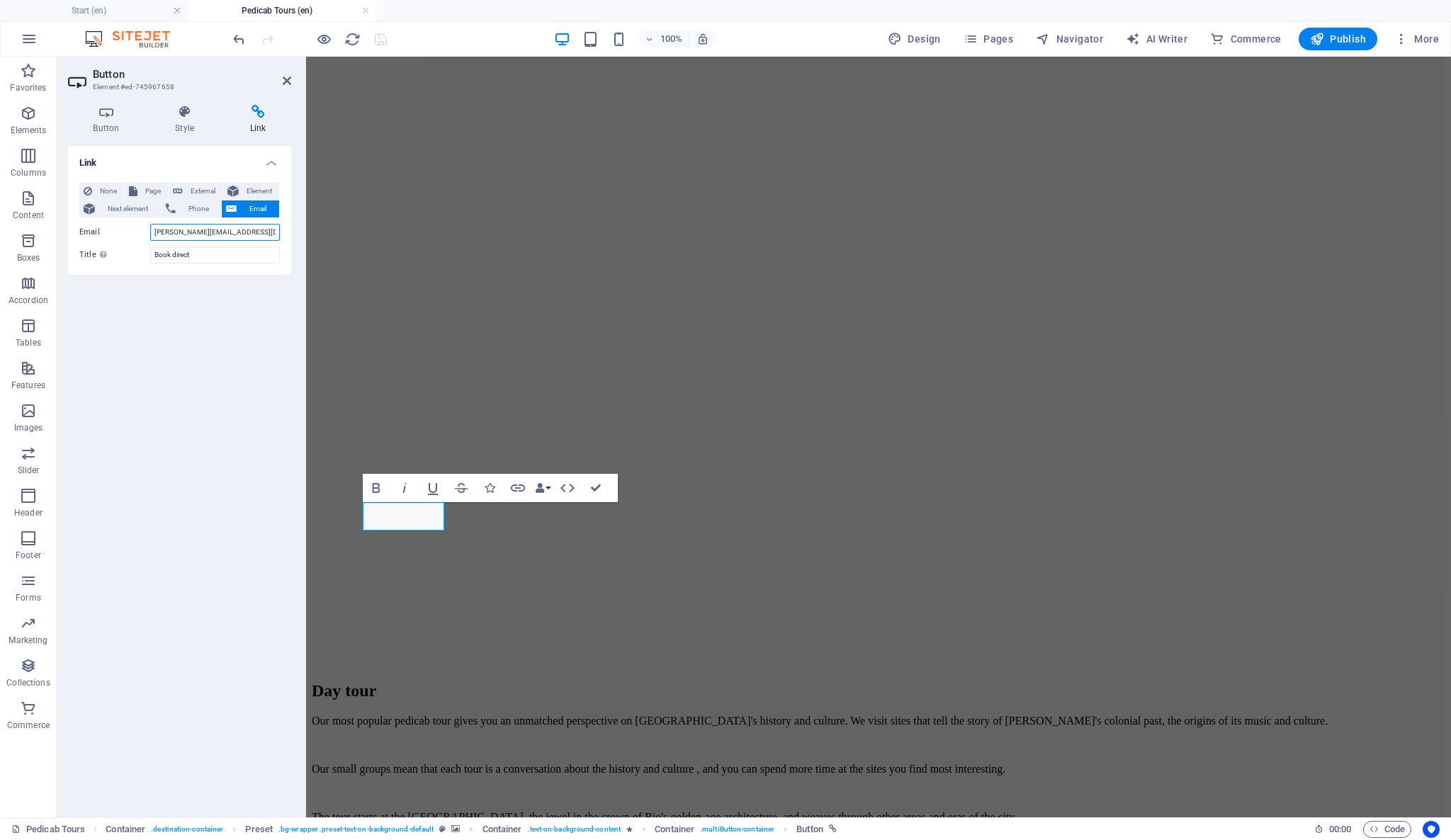
click at [183, 233] on input "[PERSON_NAME][EMAIL_ADDRESS][DOMAIN_NAME]" at bounding box center [215, 232] width 130 height 17
paste input "[URL][DOMAIN_NAME]"
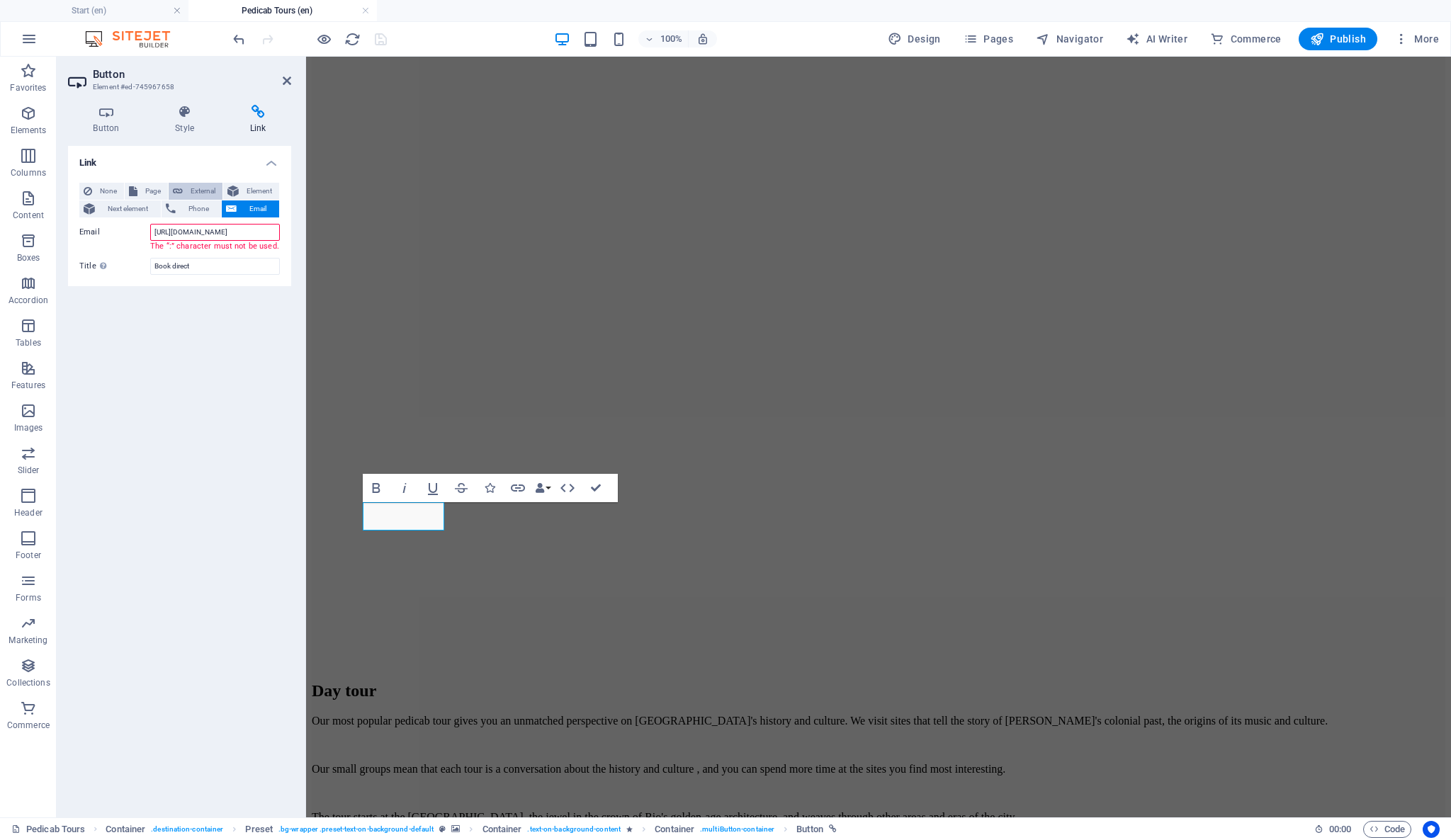
type input "[URL][DOMAIN_NAME]"
drag, startPoint x: 197, startPoint y: 184, endPoint x: 193, endPoint y: 241, distance: 57.1
click at [193, 241] on div "None Page External Element Next element Phone Email Page Start -- Pedicab Tours…" at bounding box center [179, 230] width 201 height 93
click at [190, 233] on input "[URL][DOMAIN_NAME]" at bounding box center [215, 232] width 130 height 17
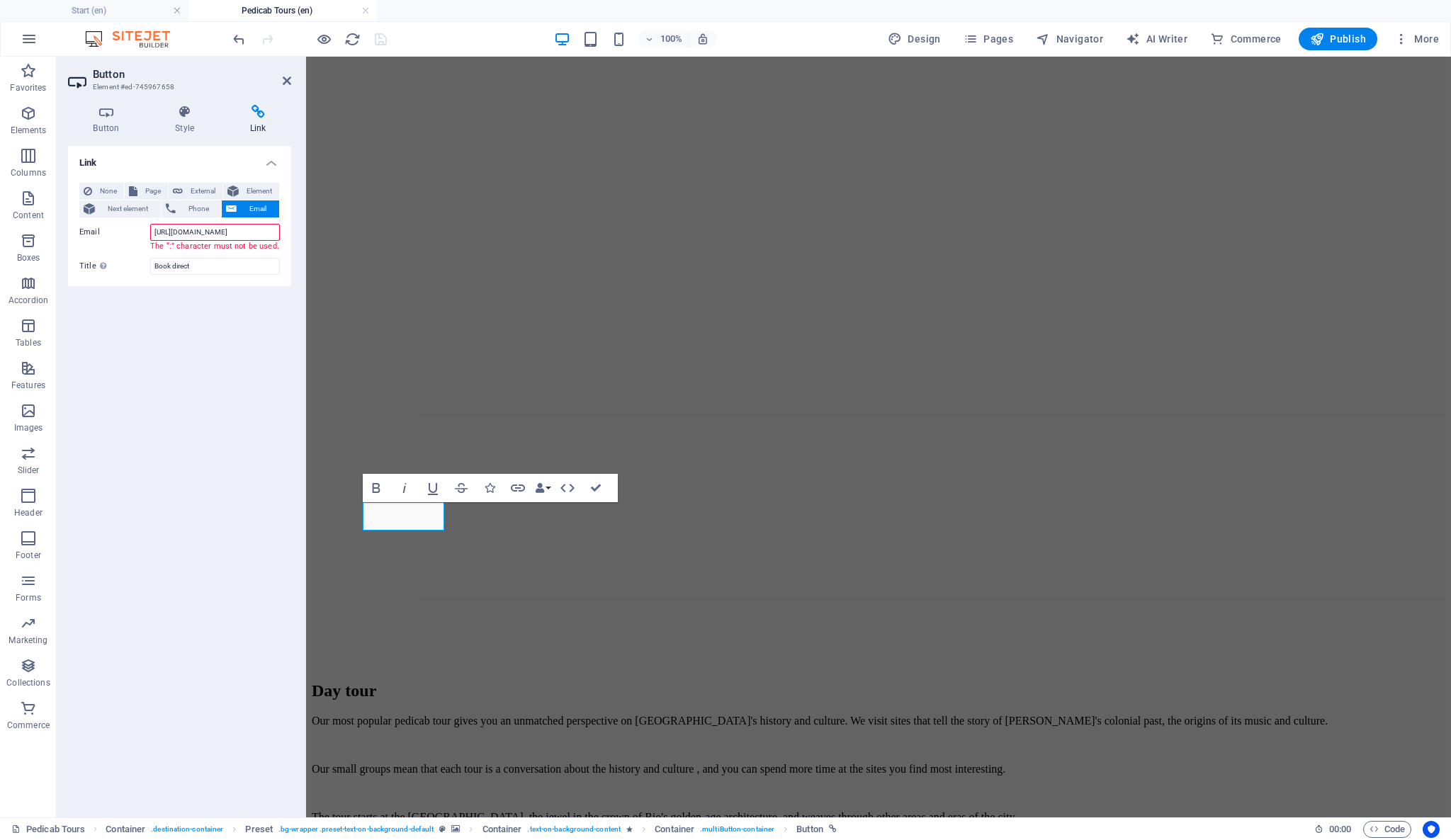
click at [190, 233] on input "[URL][DOMAIN_NAME]" at bounding box center [215, 232] width 130 height 17
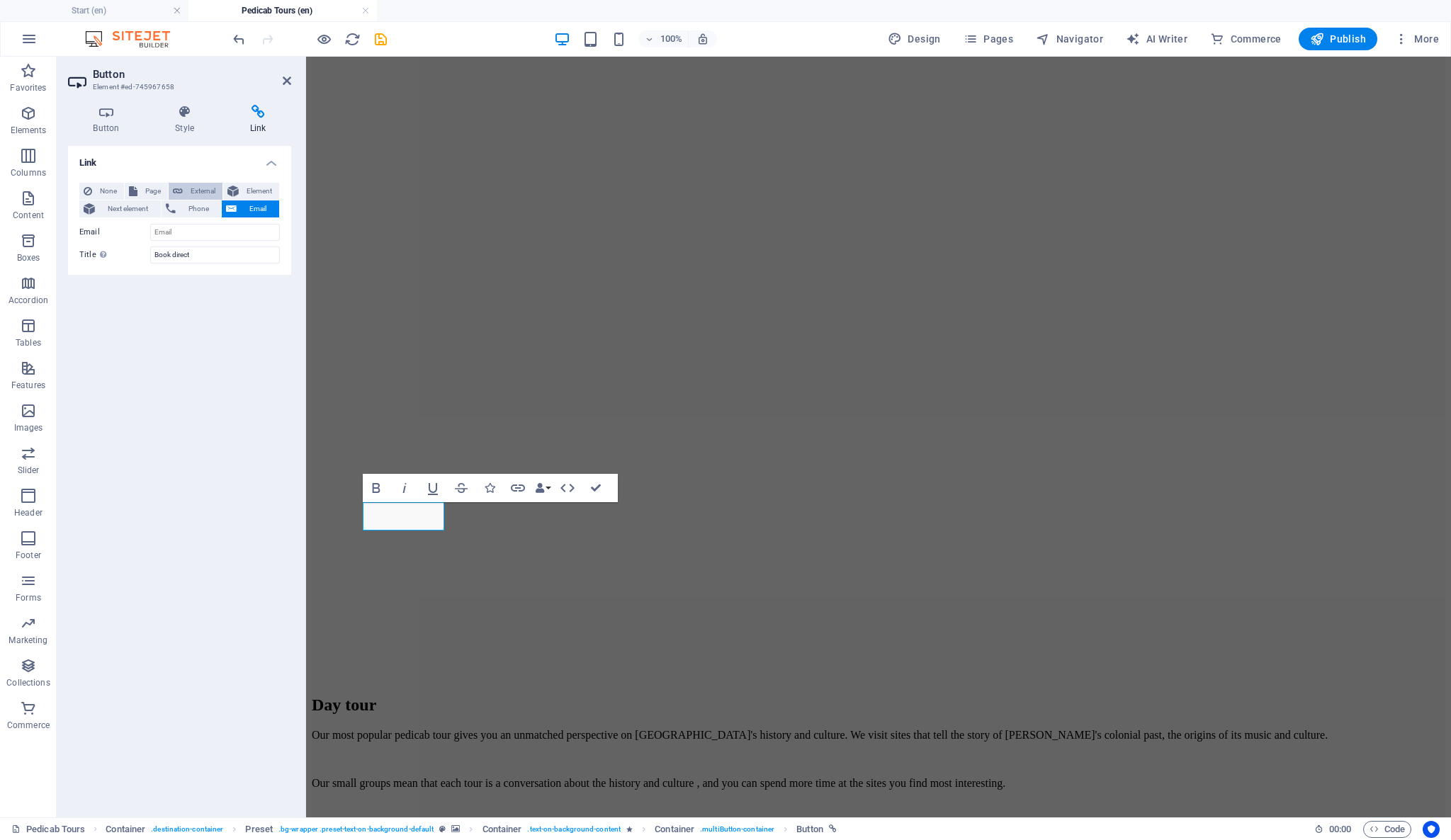
click at [187, 189] on span "External" at bounding box center [203, 191] width 32 height 17
select select "blank"
paste input "[URL][DOMAIN_NAME]"
type input "[URL][DOMAIN_NAME]"
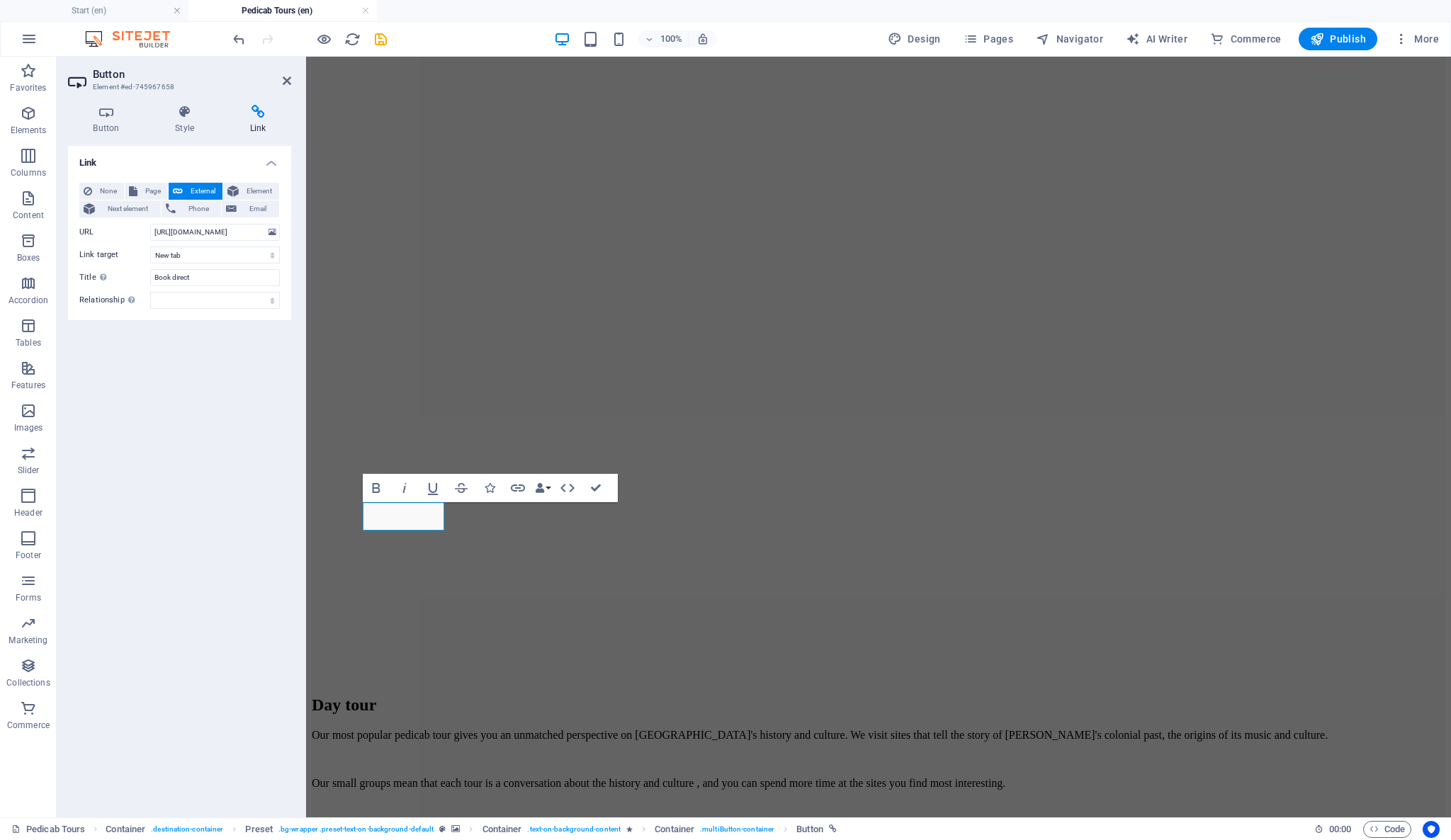
scroll to position [0, 0]
click at [168, 351] on div "Link None Page External Element Next element Phone Email Page Start -- Pedicab …" at bounding box center [180, 476] width 224 height 660
click at [383, 39] on icon "save" at bounding box center [381, 40] width 16 height 16
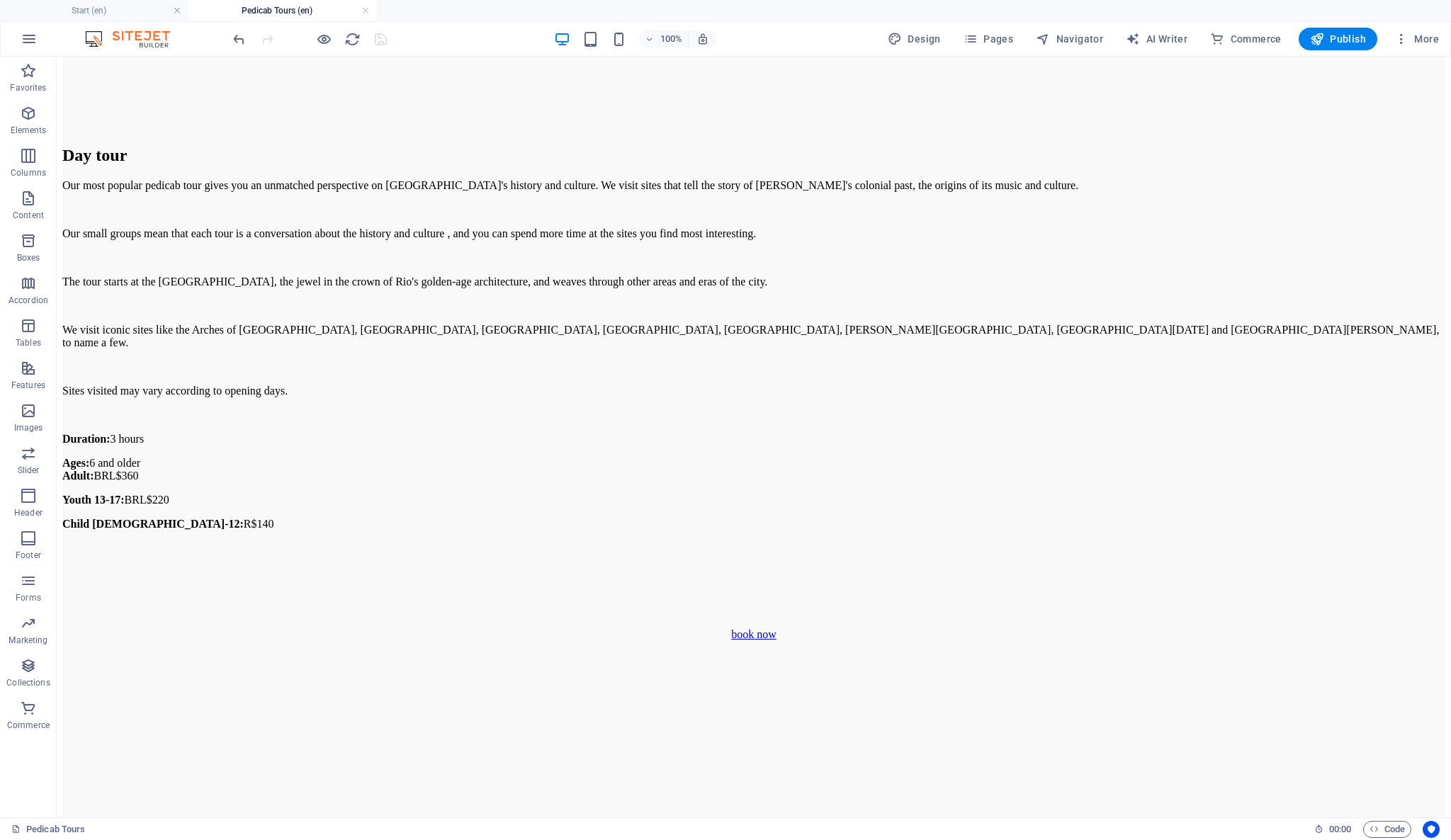
scroll to position [1101, 0]
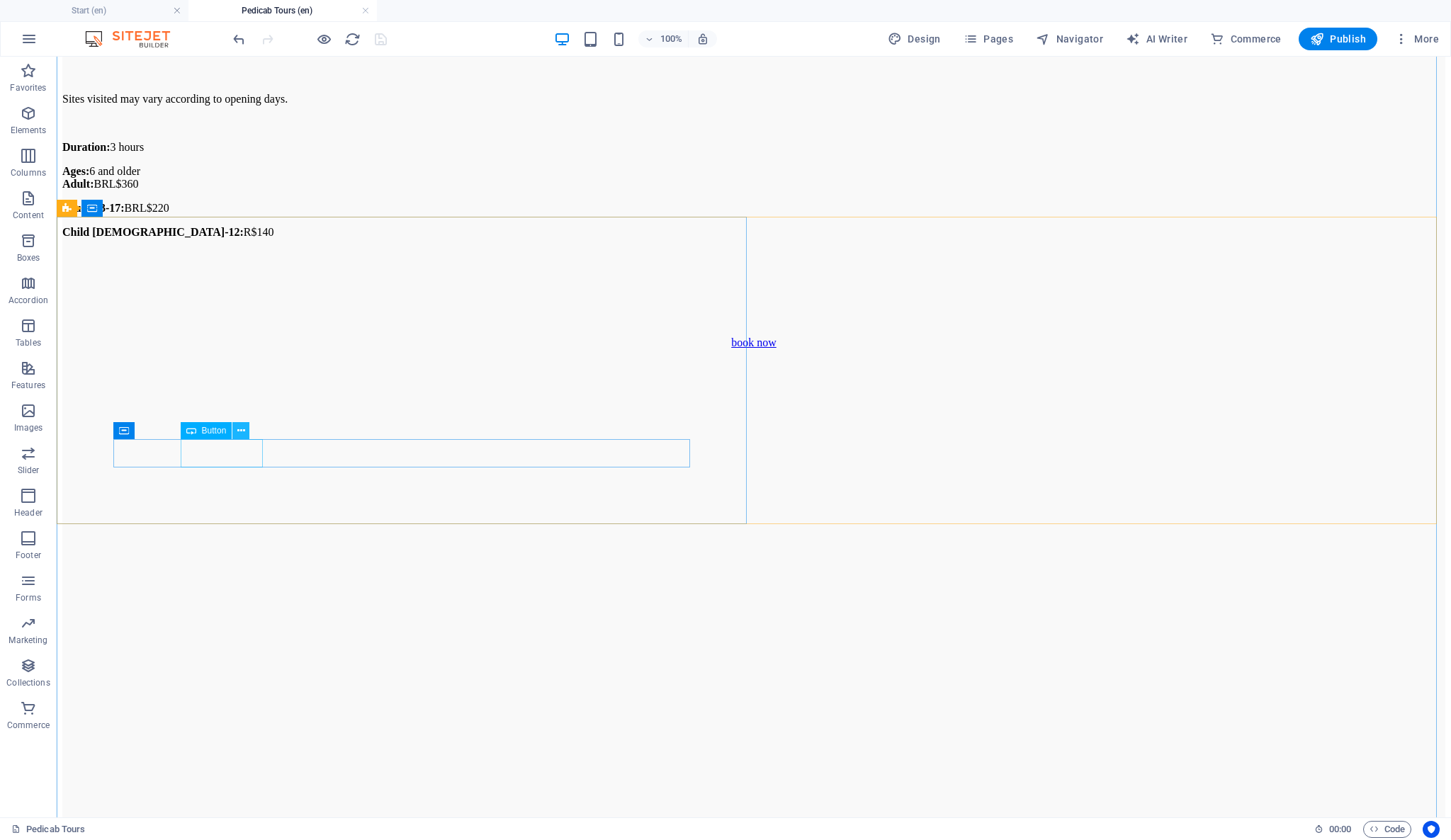
click at [245, 430] on button at bounding box center [241, 430] width 17 height 17
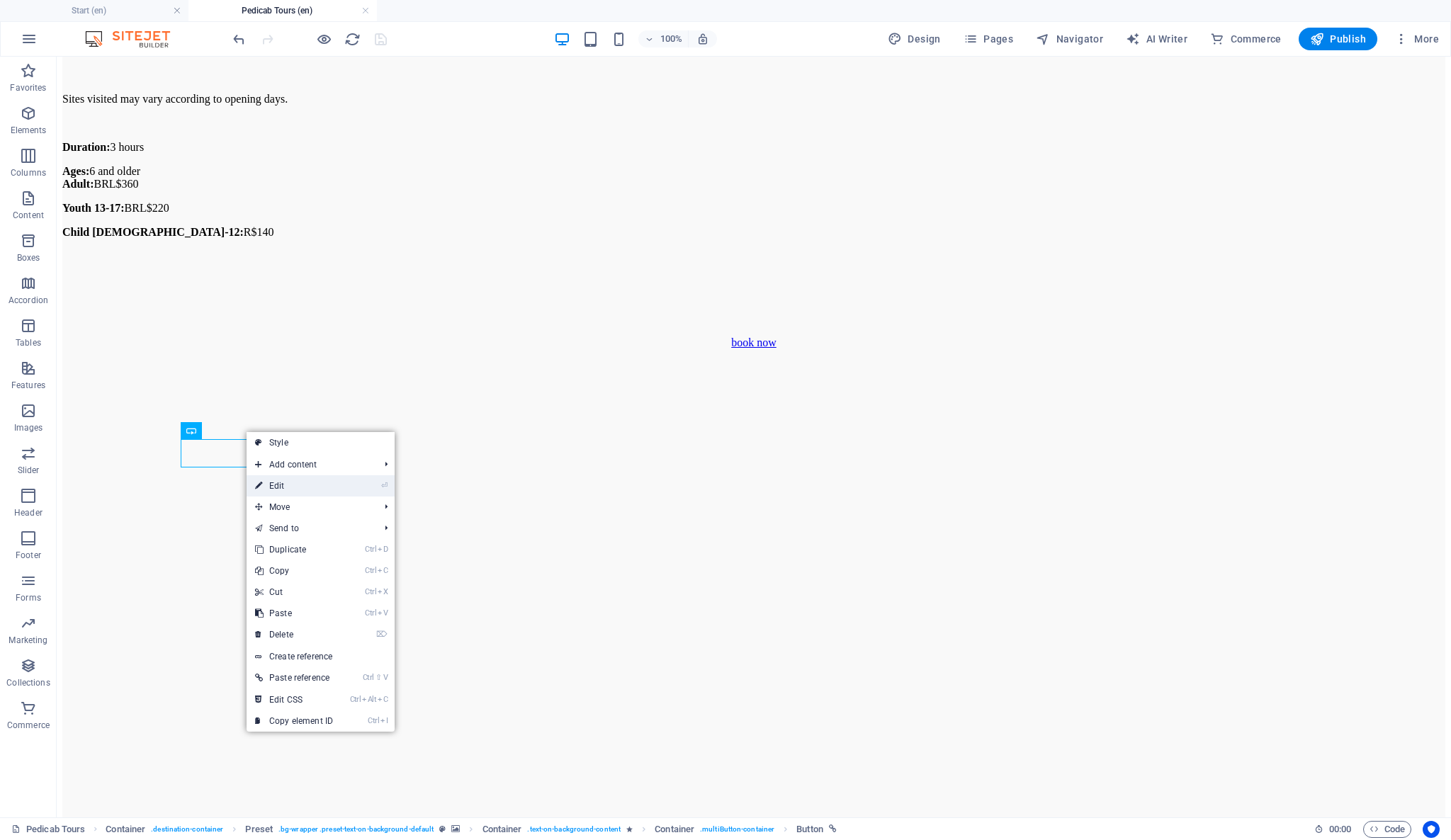
click at [301, 488] on link "⏎ Edit" at bounding box center [294, 485] width 95 height 21
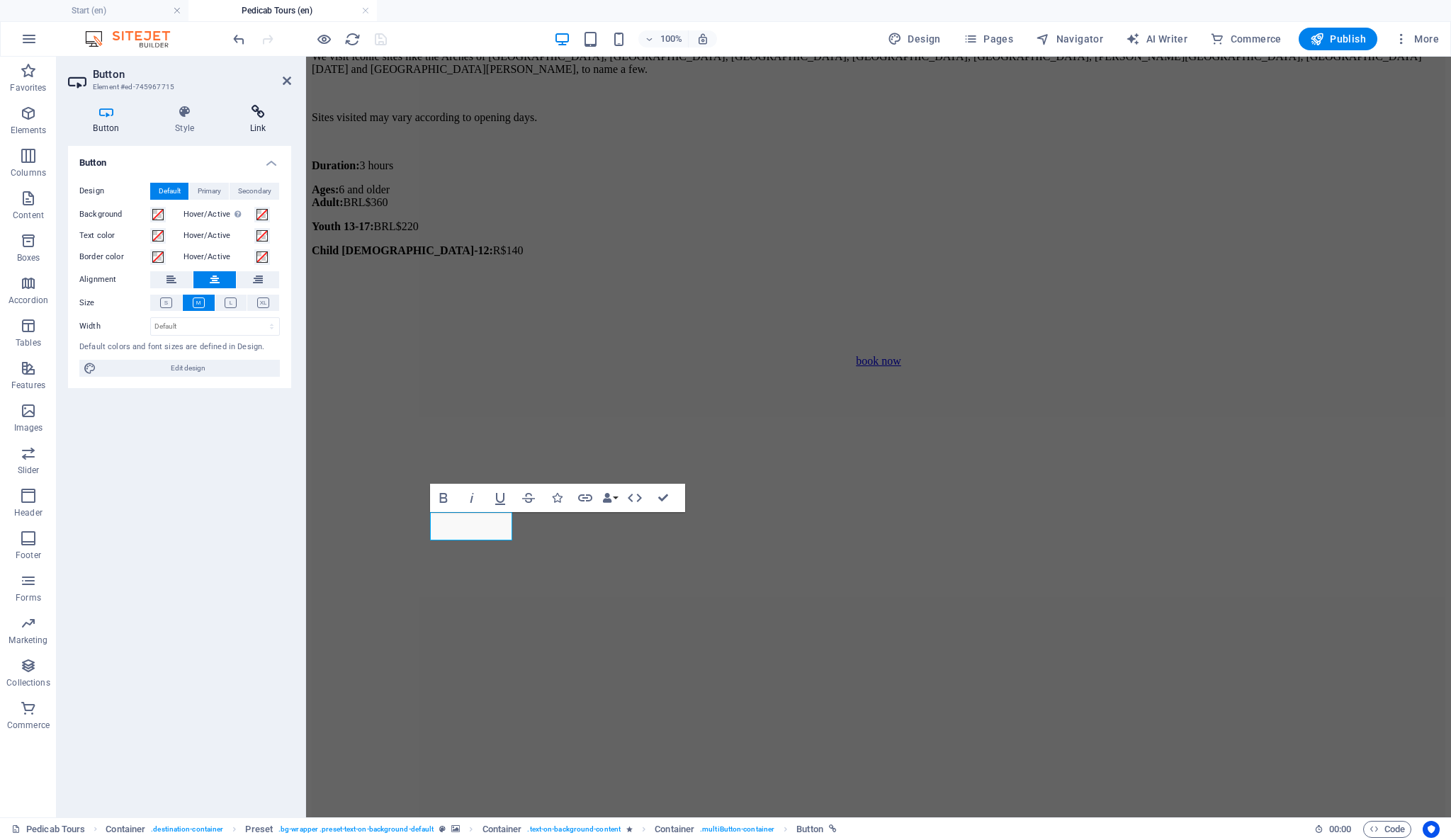
click at [266, 112] on icon at bounding box center [257, 112] width 66 height 14
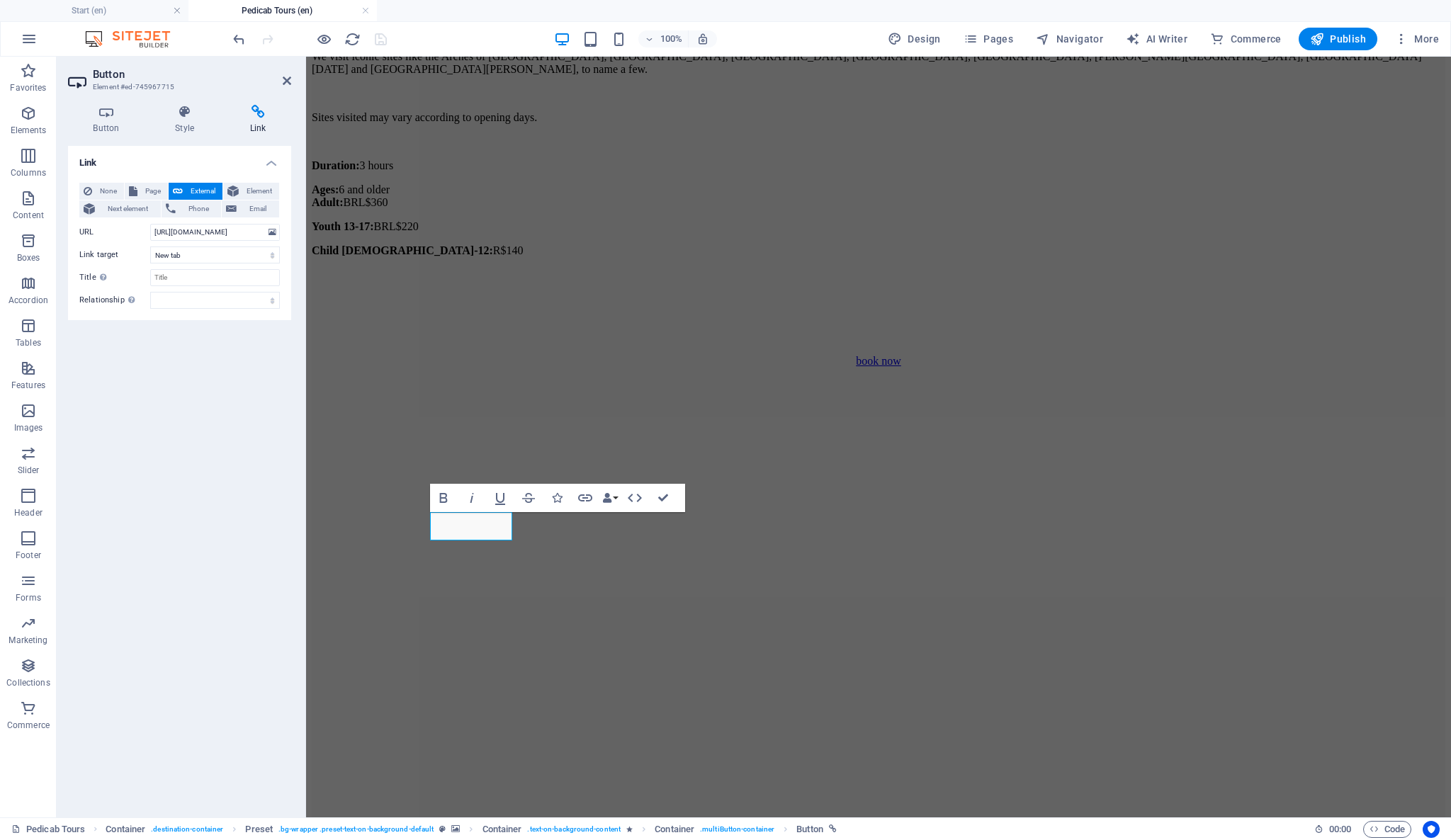
click at [171, 424] on div "Link None Page External Element Next element Phone Email Page Start -- Pedicab …" at bounding box center [180, 476] width 224 height 660
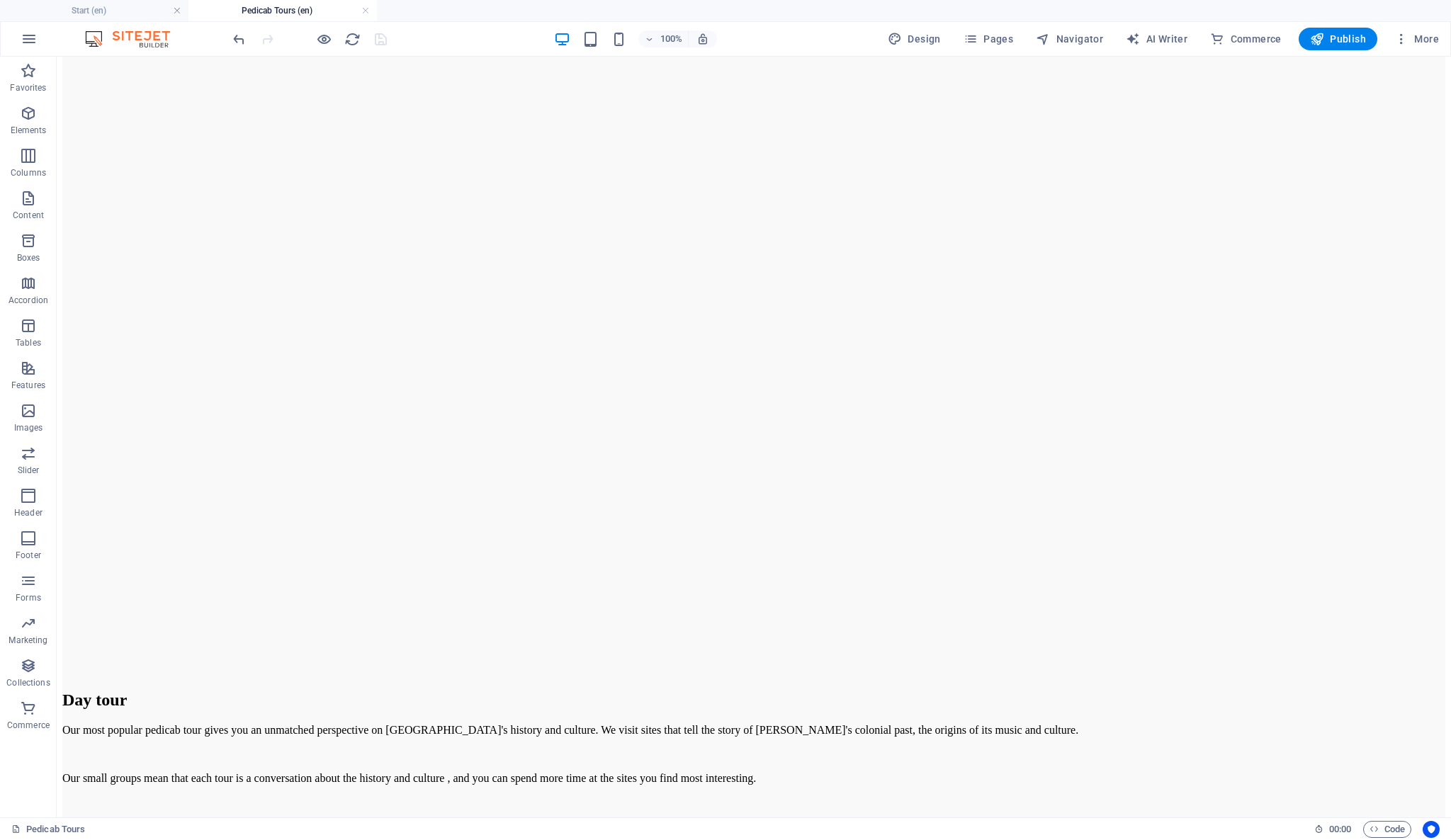
scroll to position [0, 0]
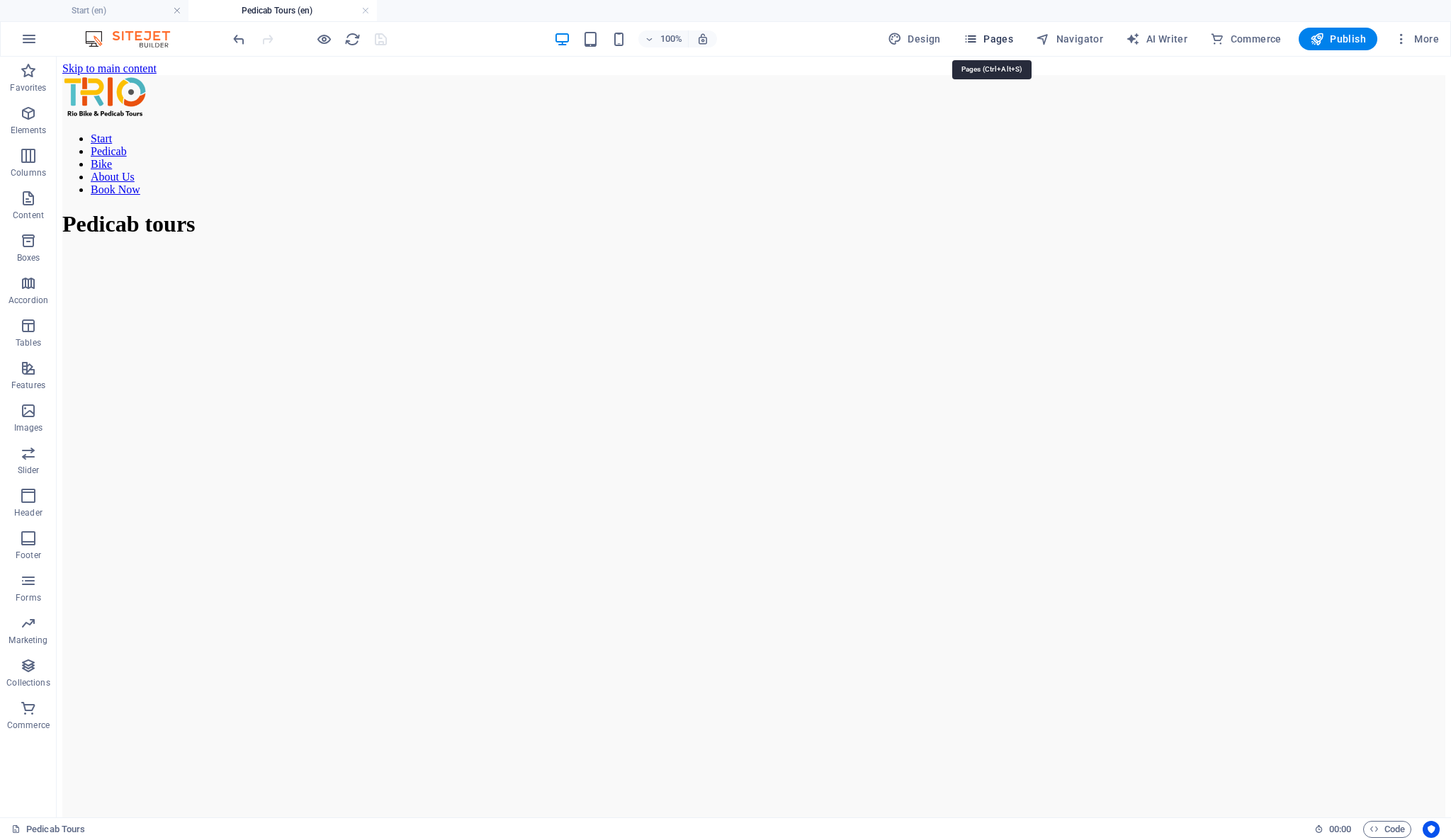
click at [1005, 39] on span "Pages" at bounding box center [989, 39] width 49 height 14
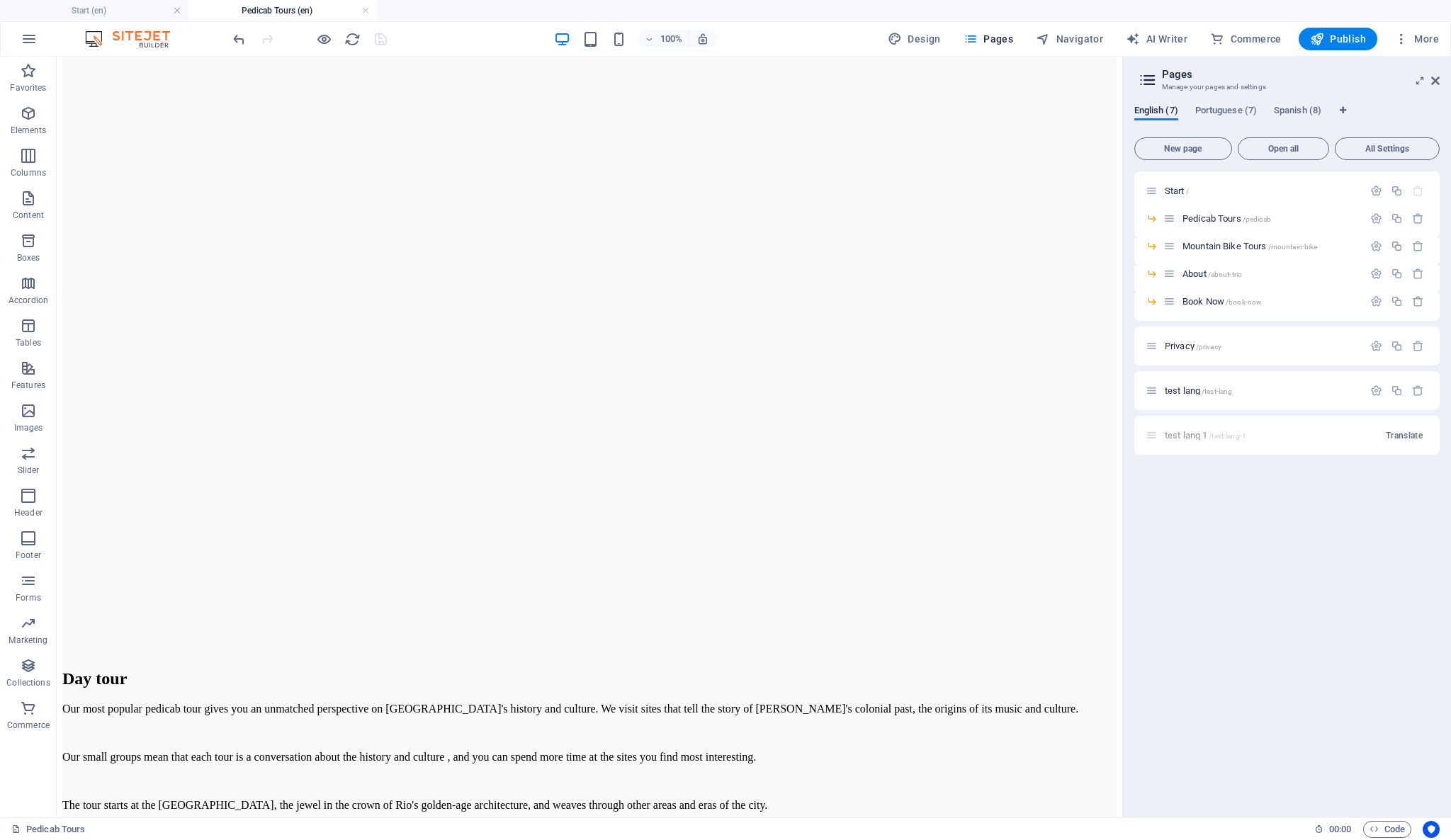
scroll to position [315, 0]
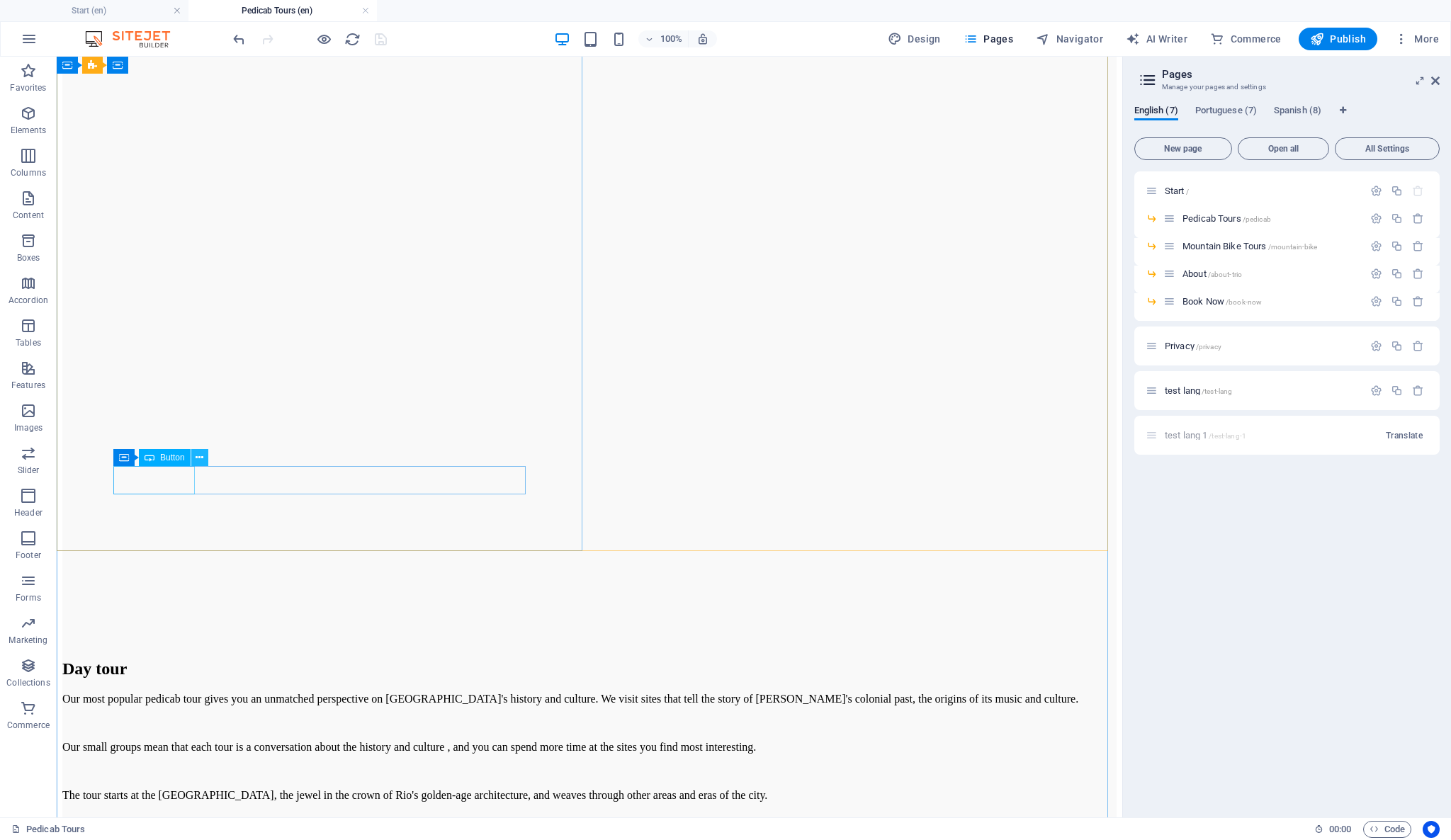
click at [201, 453] on icon at bounding box center [200, 457] width 8 height 15
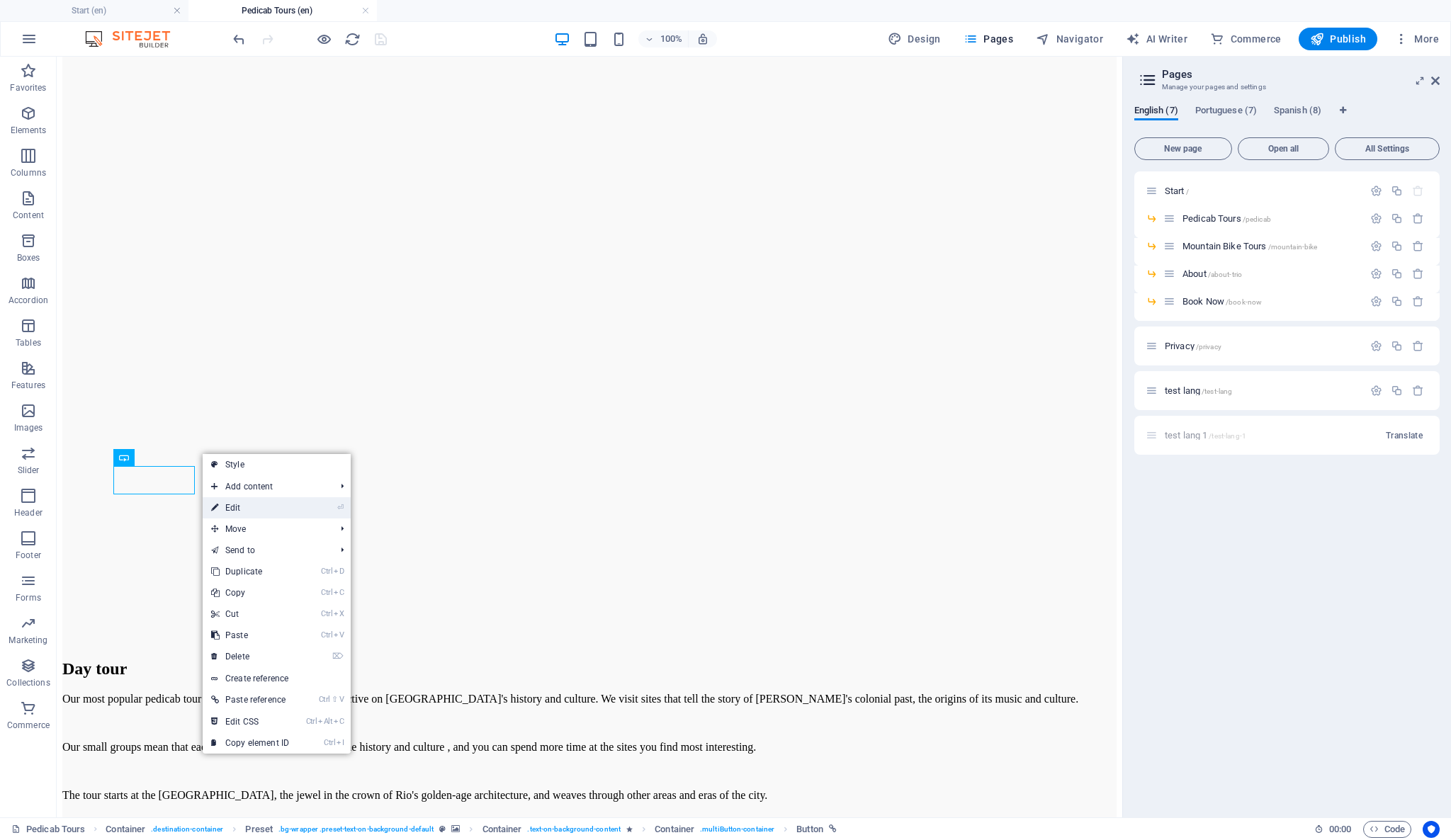
click at [221, 507] on link "⏎ Edit" at bounding box center [250, 508] width 95 height 21
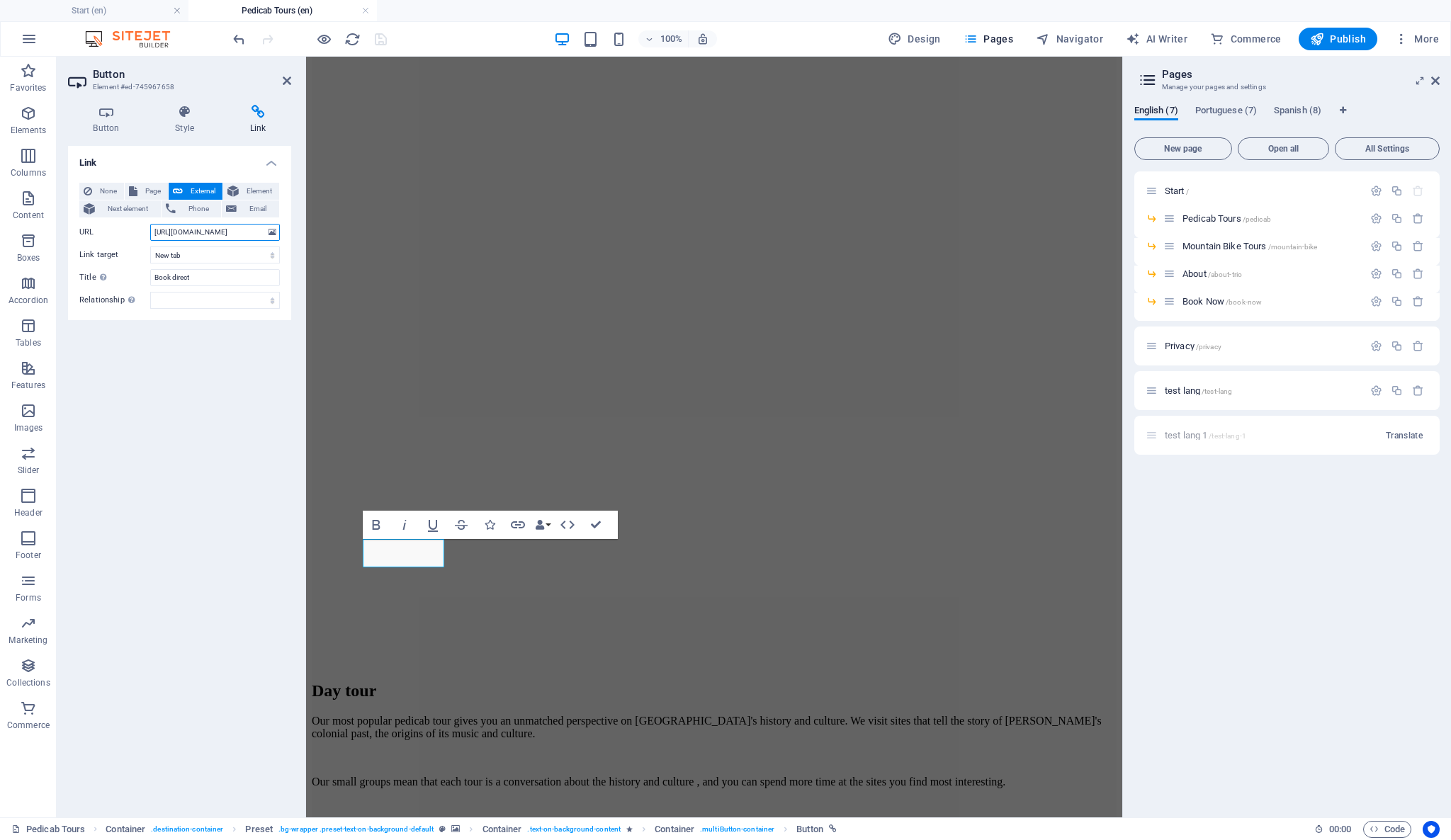
click at [227, 233] on input "[URL][DOMAIN_NAME]" at bounding box center [215, 232] width 130 height 17
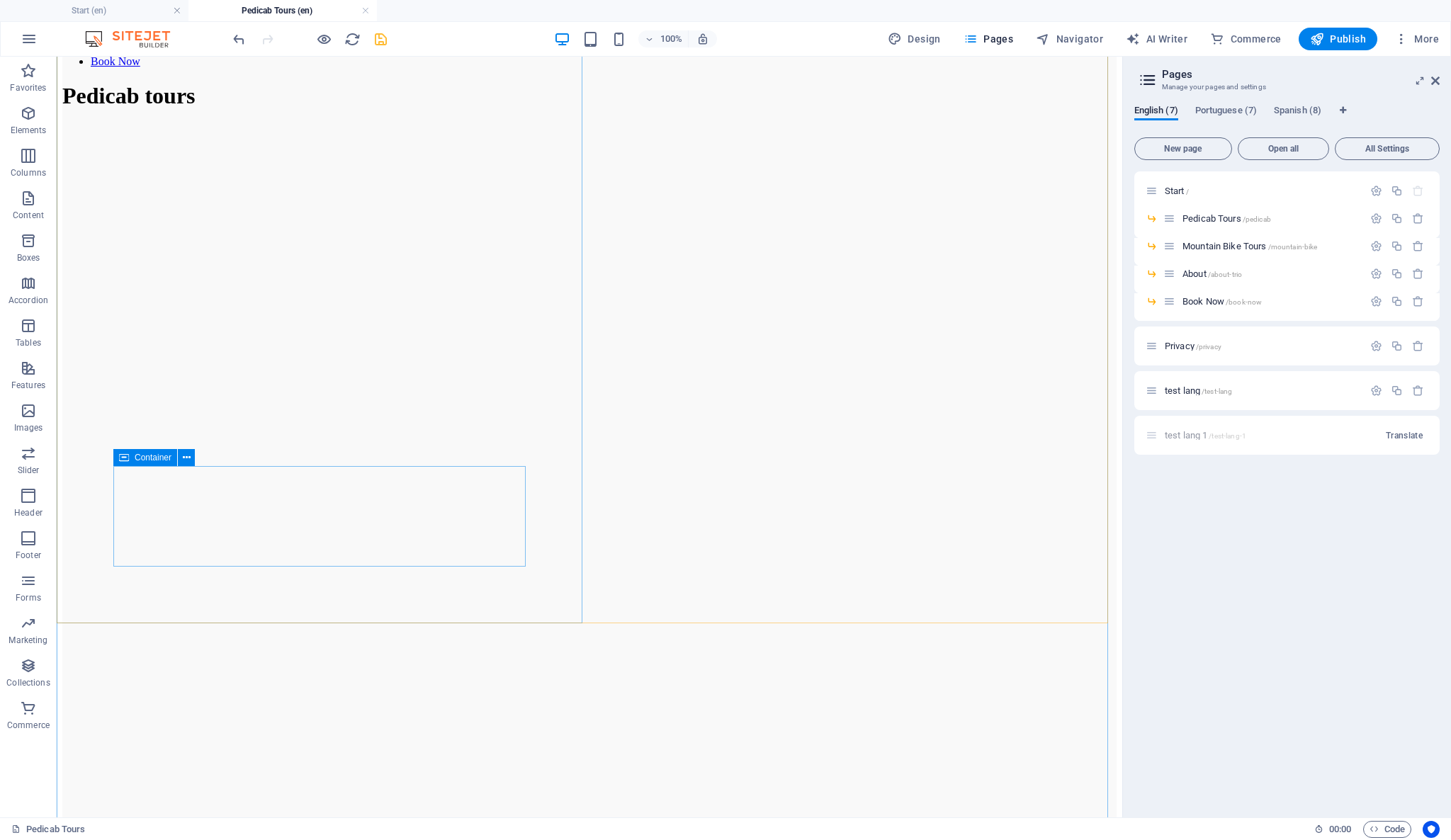
scroll to position [0, 0]
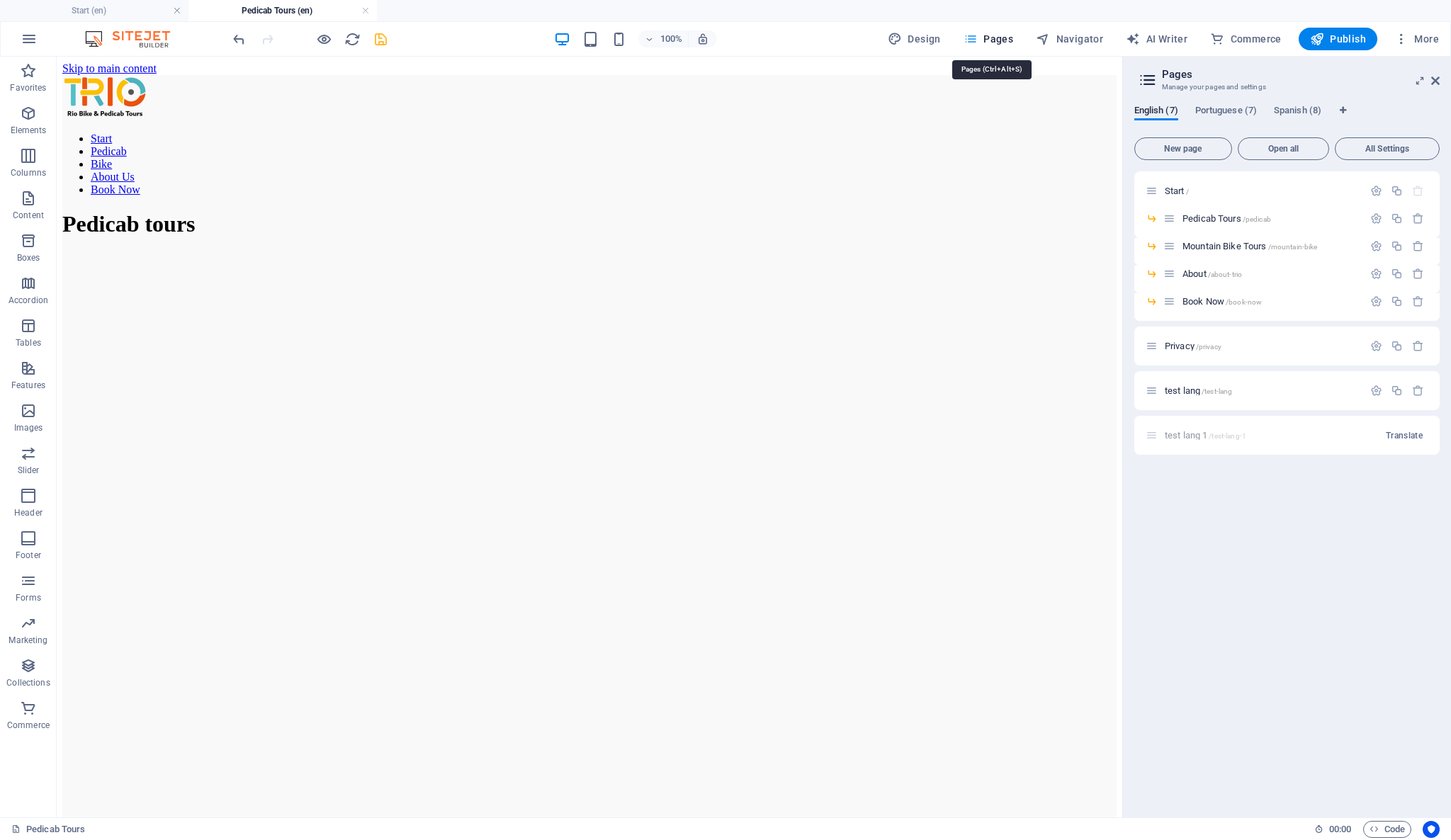
click at [988, 38] on span "Pages" at bounding box center [989, 39] width 49 height 14
click at [972, 32] on icon "button" at bounding box center [971, 39] width 14 height 14
drag, startPoint x: 984, startPoint y: 47, endPoint x: 1053, endPoint y: 48, distance: 69.0
click at [984, 47] on button "Pages" at bounding box center [989, 39] width 61 height 23
click at [1199, 246] on span "Mountain Bike Tours /mountain-bike" at bounding box center [1250, 245] width 136 height 11
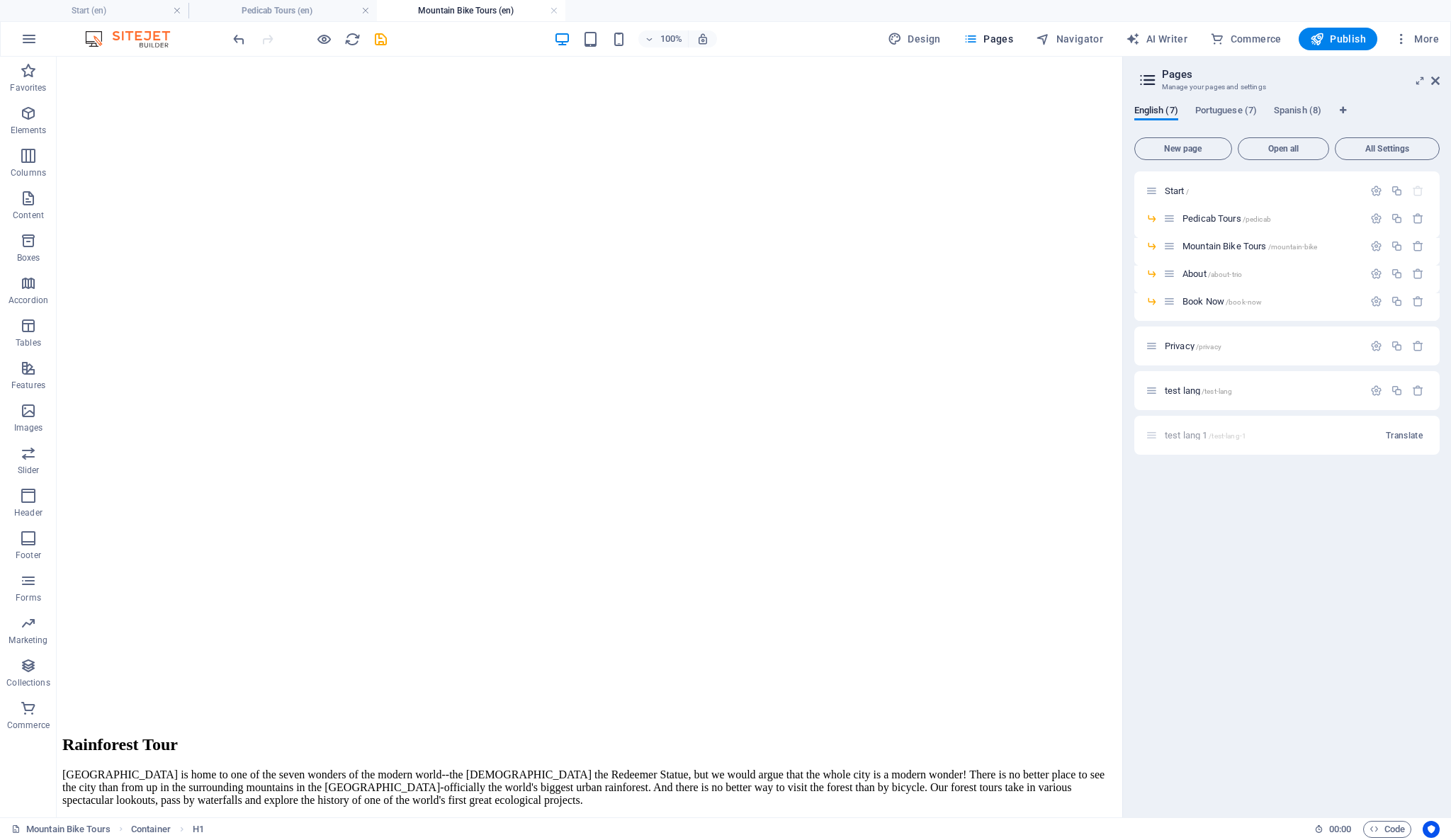
scroll to position [315, 0]
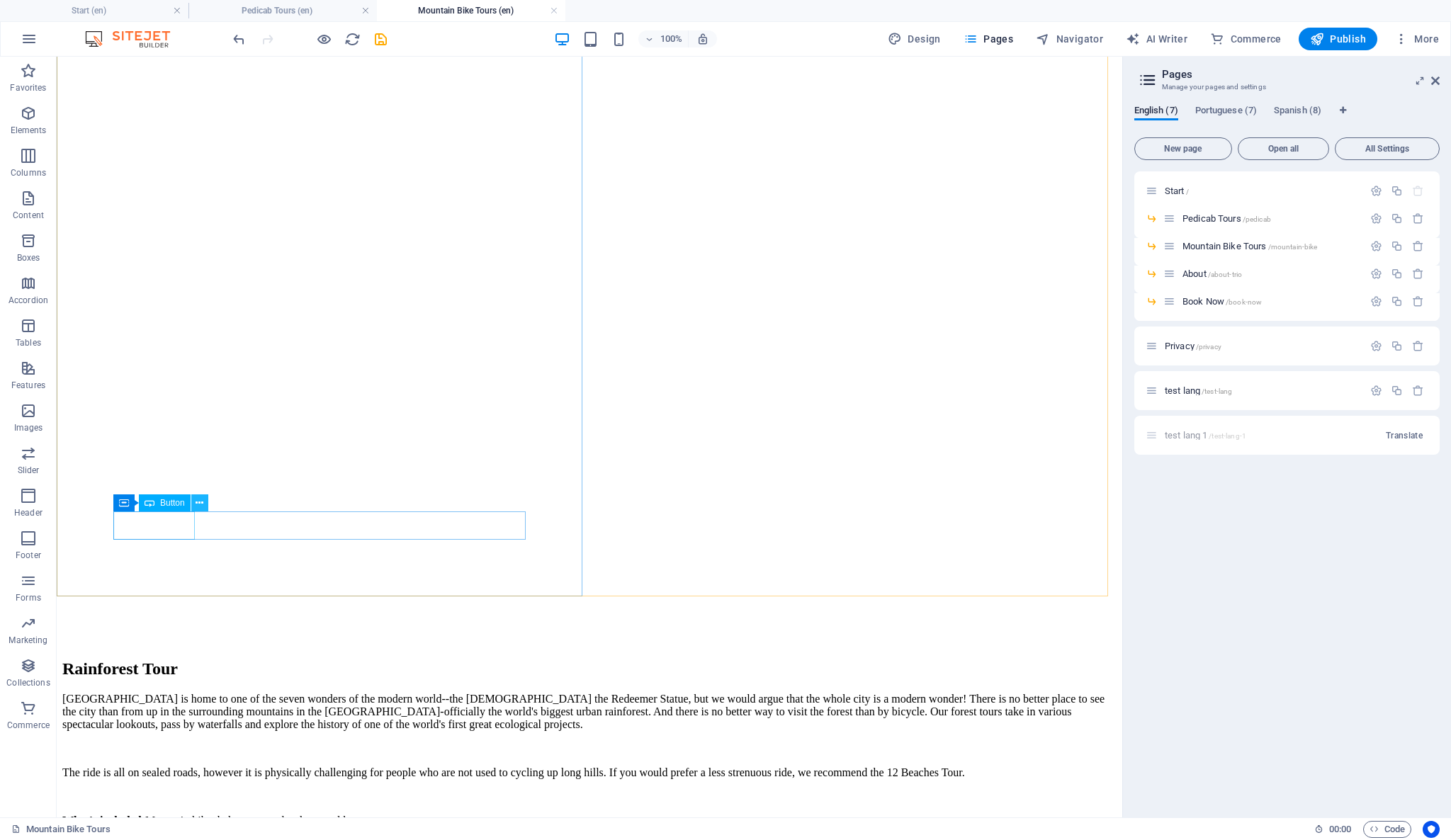
click at [201, 504] on icon at bounding box center [200, 503] width 8 height 15
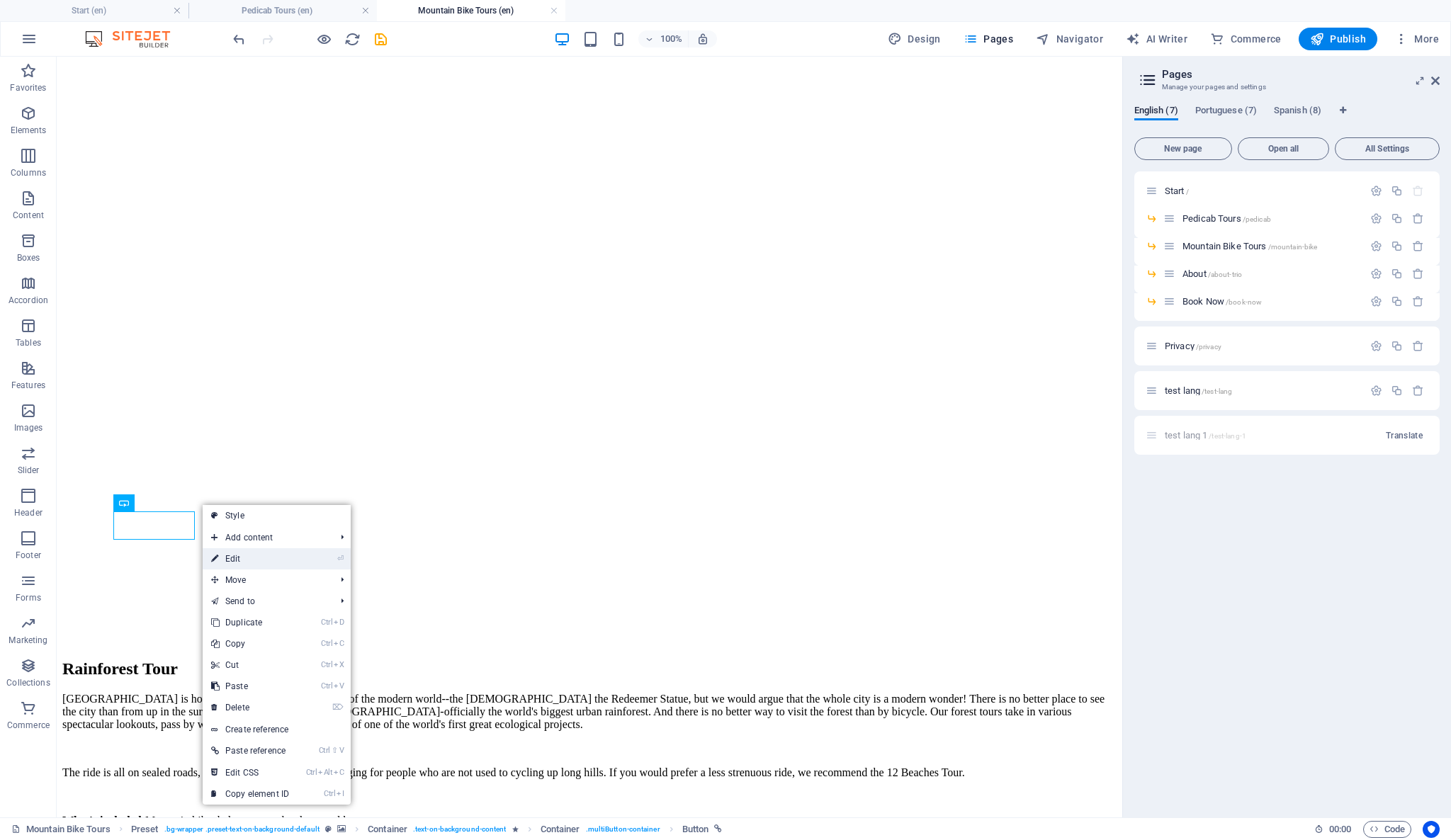
click at [239, 557] on link "⏎ Edit" at bounding box center [250, 558] width 95 height 21
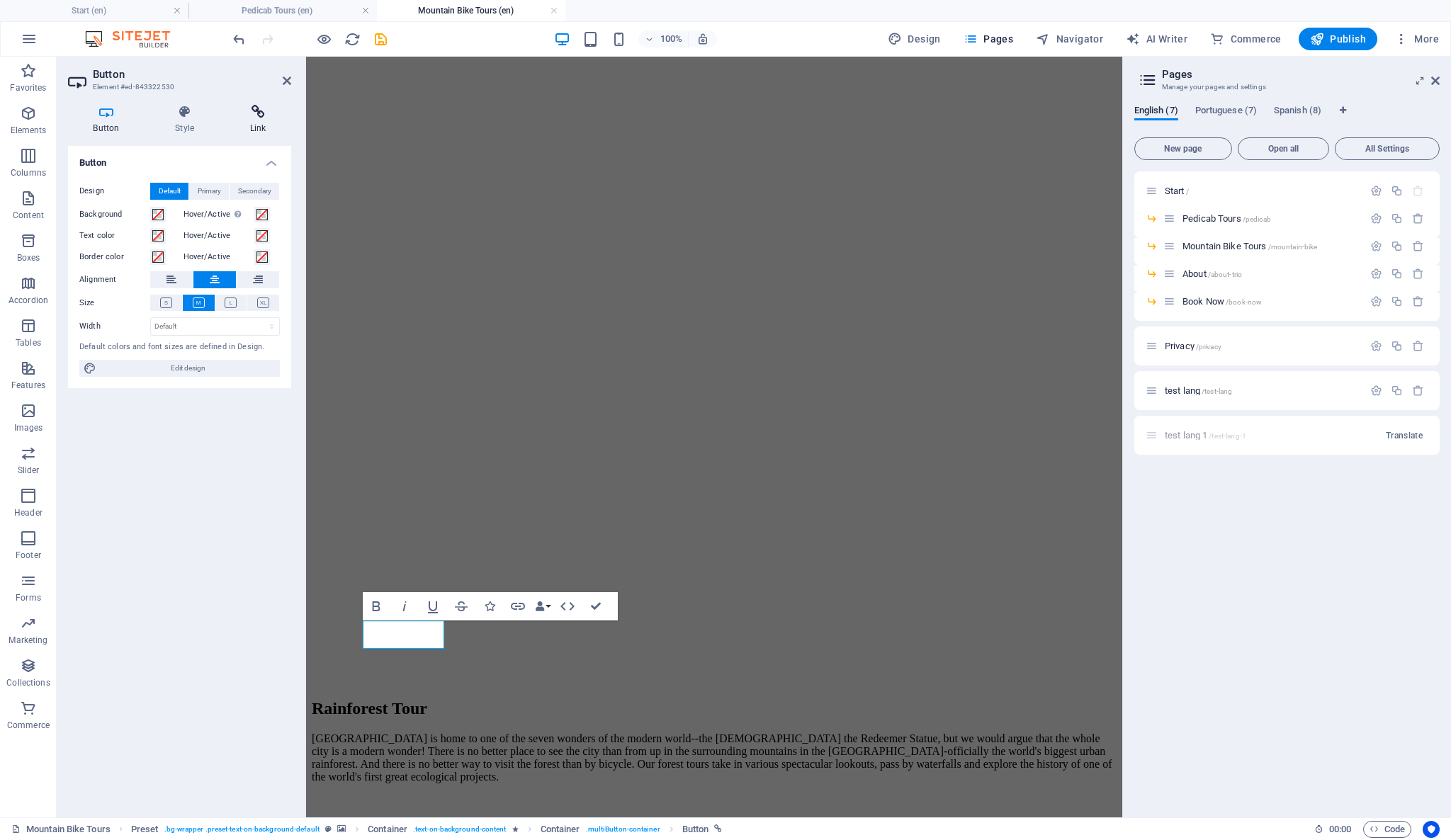
click at [255, 117] on icon at bounding box center [257, 112] width 66 height 14
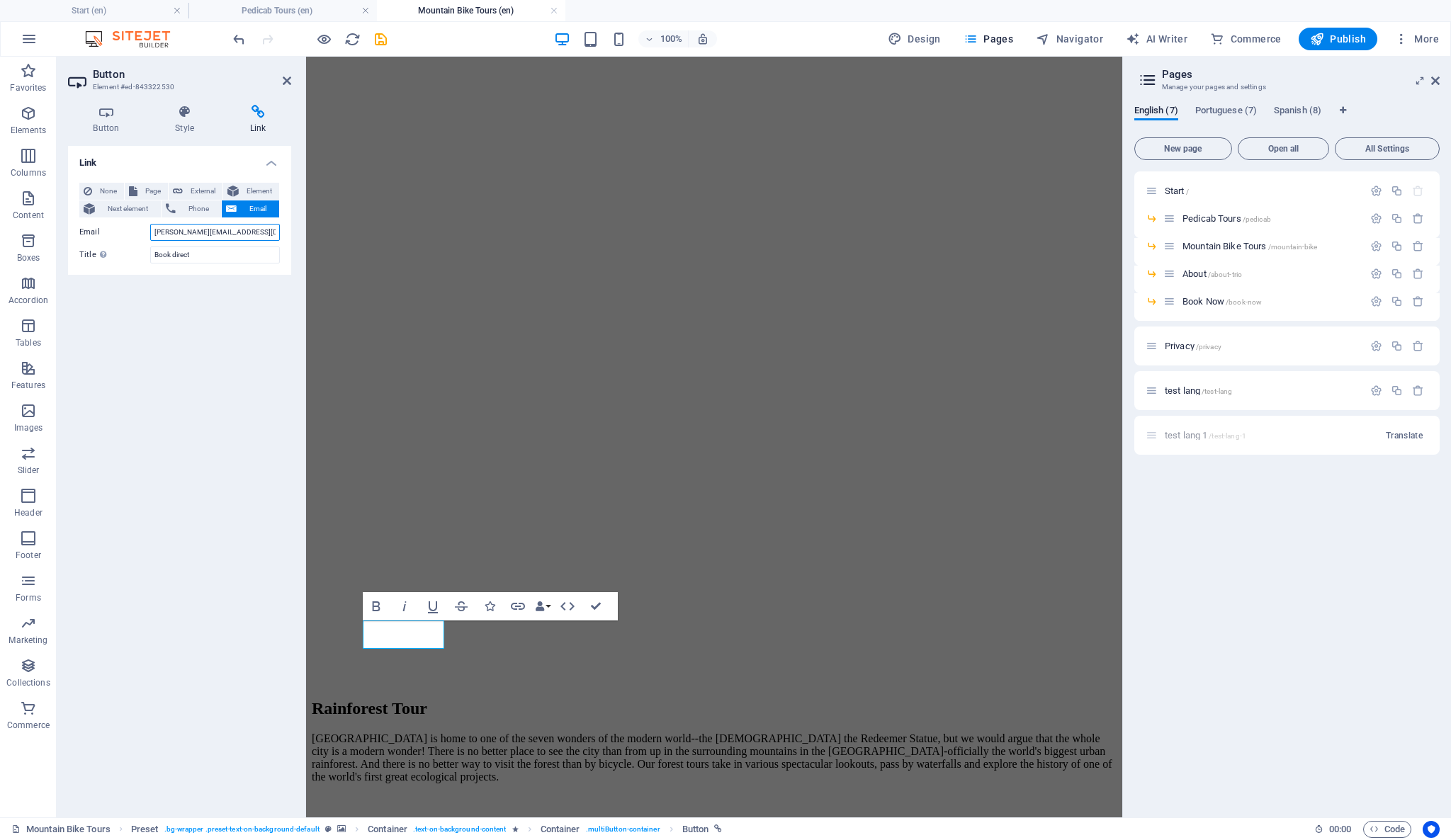
click at [204, 234] on input "[PERSON_NAME][EMAIL_ADDRESS][DOMAIN_NAME]" at bounding box center [215, 232] width 130 height 17
click at [201, 234] on input "[PERSON_NAME][EMAIL_ADDRESS][DOMAIN_NAME]" at bounding box center [215, 232] width 130 height 17
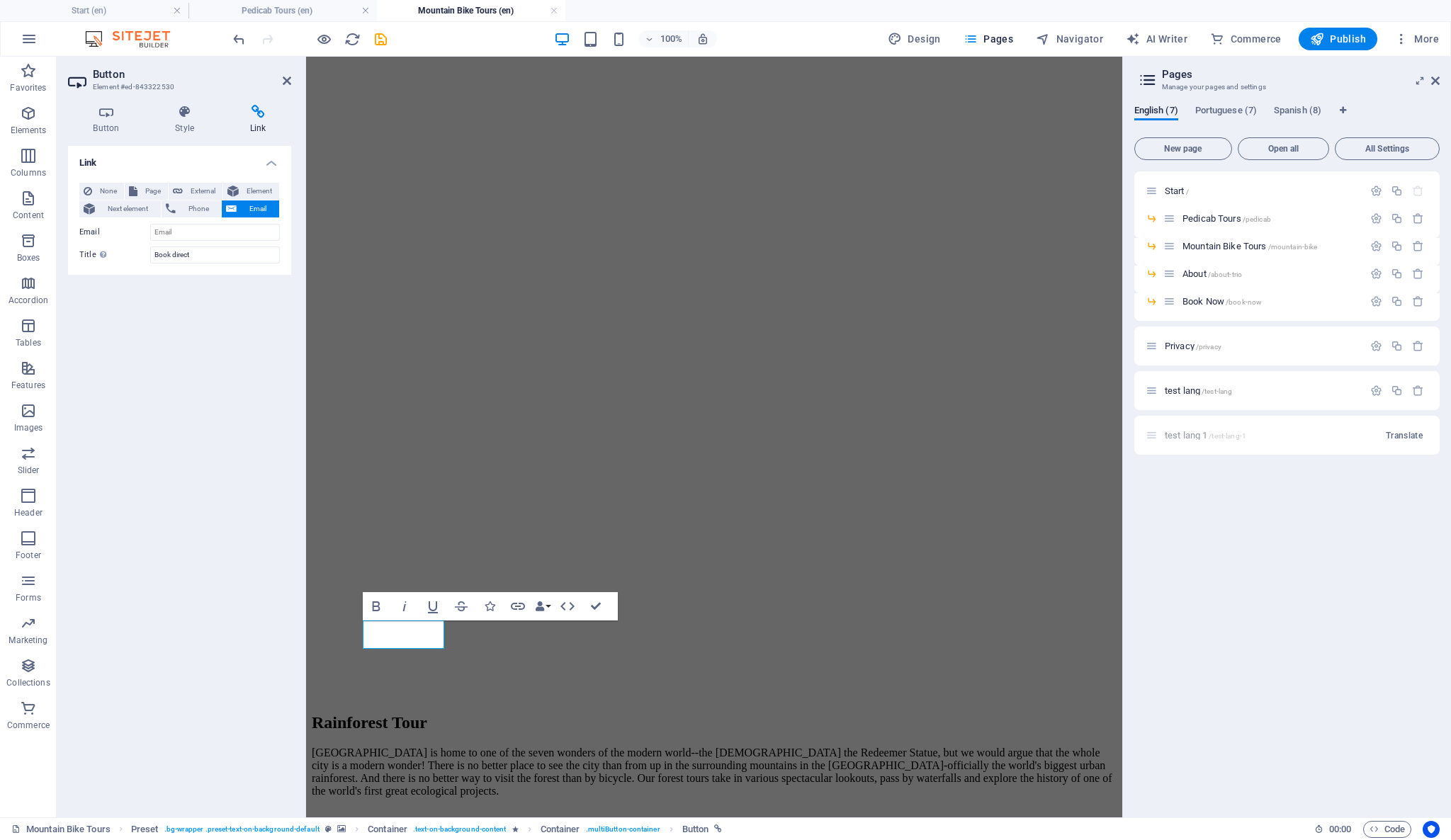
click at [258, 122] on h4 "Link" at bounding box center [257, 120] width 66 height 30
click at [202, 187] on span "External" at bounding box center [203, 191] width 32 height 17
select select "blank"
click at [216, 233] on input "URL" at bounding box center [215, 232] width 130 height 17
paste input "[URL][DOMAIN_NAME]"
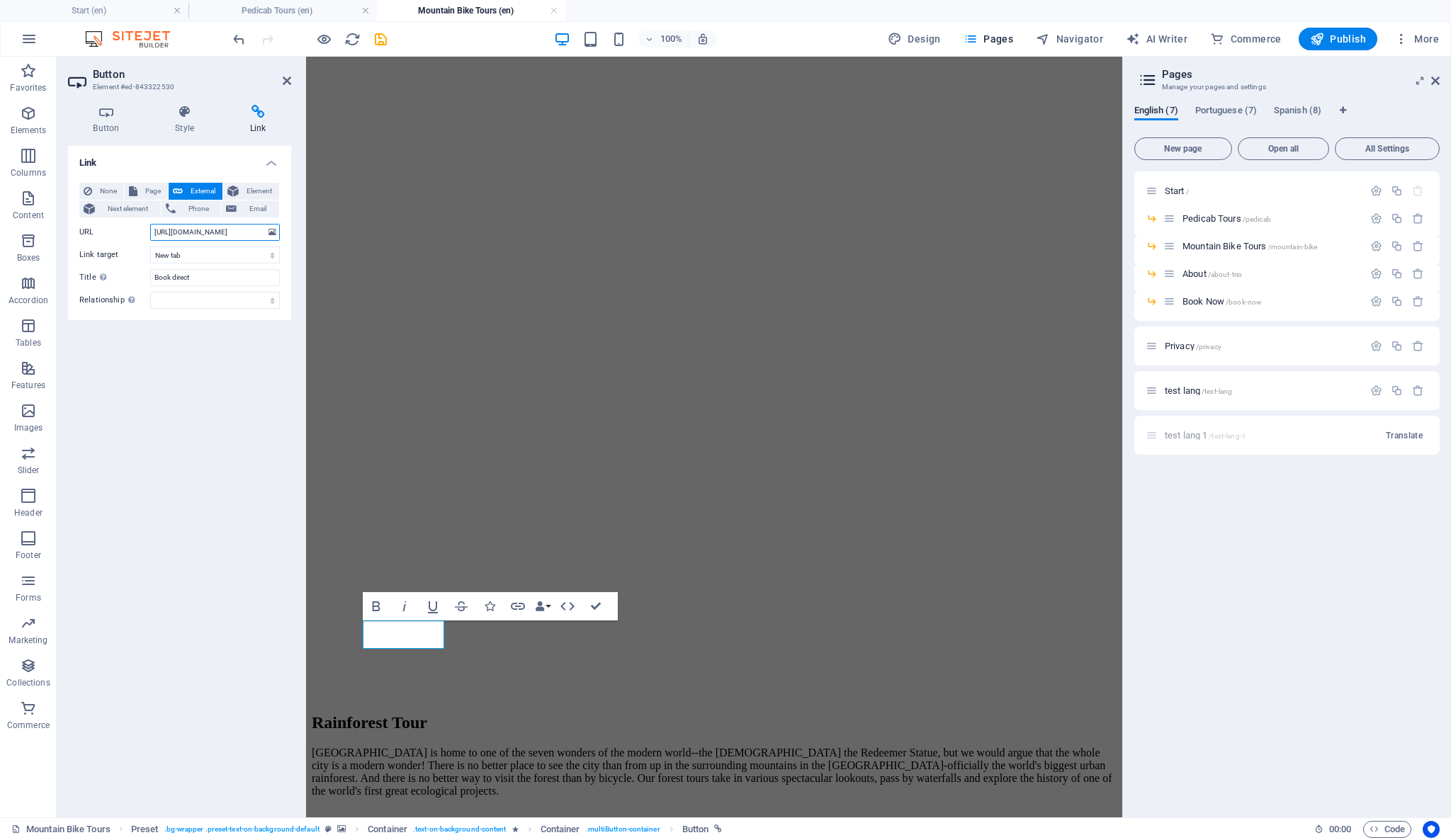
scroll to position [0, 196]
type input "[URL][DOMAIN_NAME]"
click at [224, 258] on select "New tab Same tab Overlay" at bounding box center [215, 254] width 130 height 17
select select
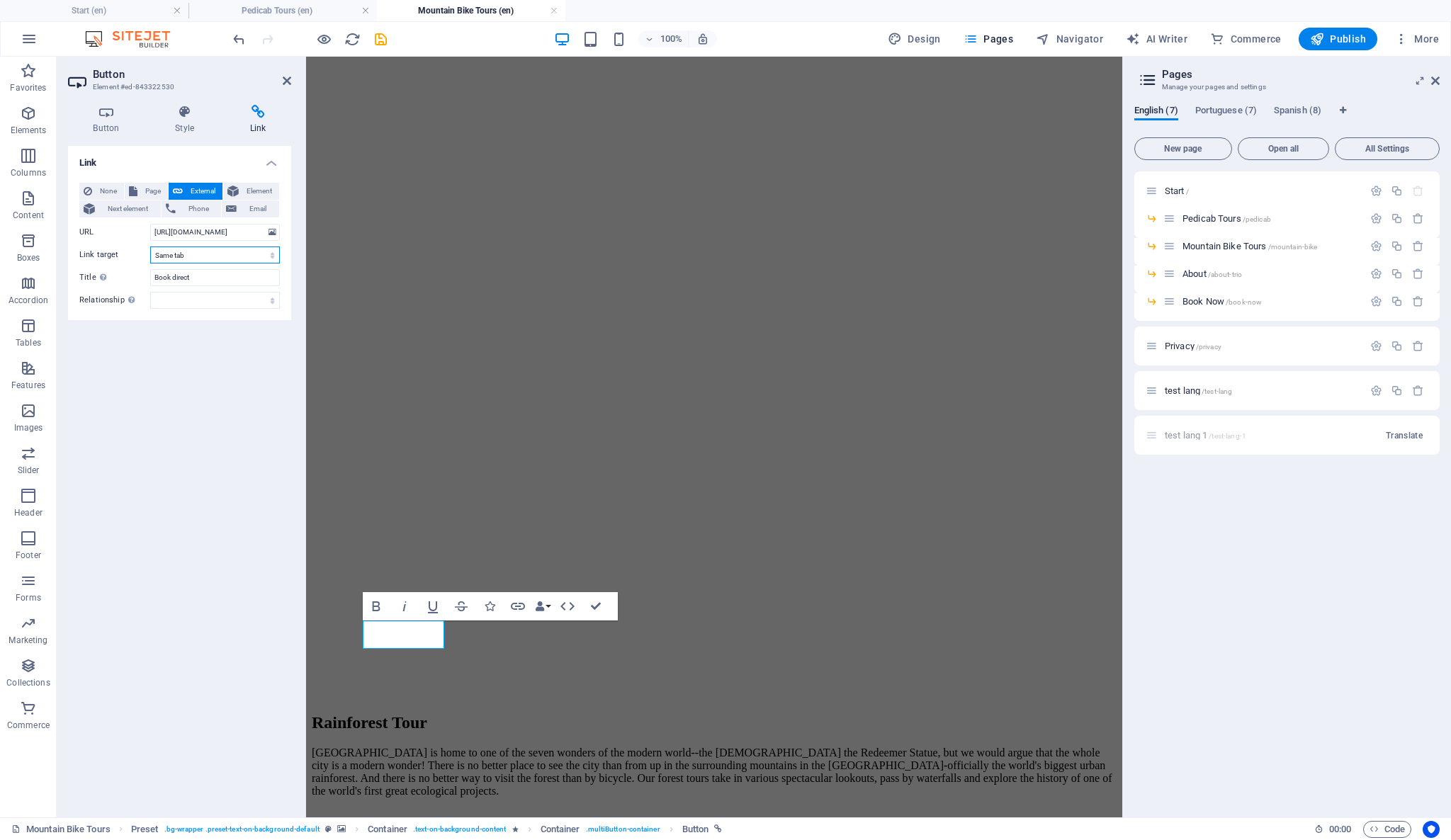
click at [150, 246] on select "New tab Same tab Overlay" at bounding box center [215, 254] width 130 height 17
click at [380, 42] on icon "save" at bounding box center [381, 40] width 16 height 16
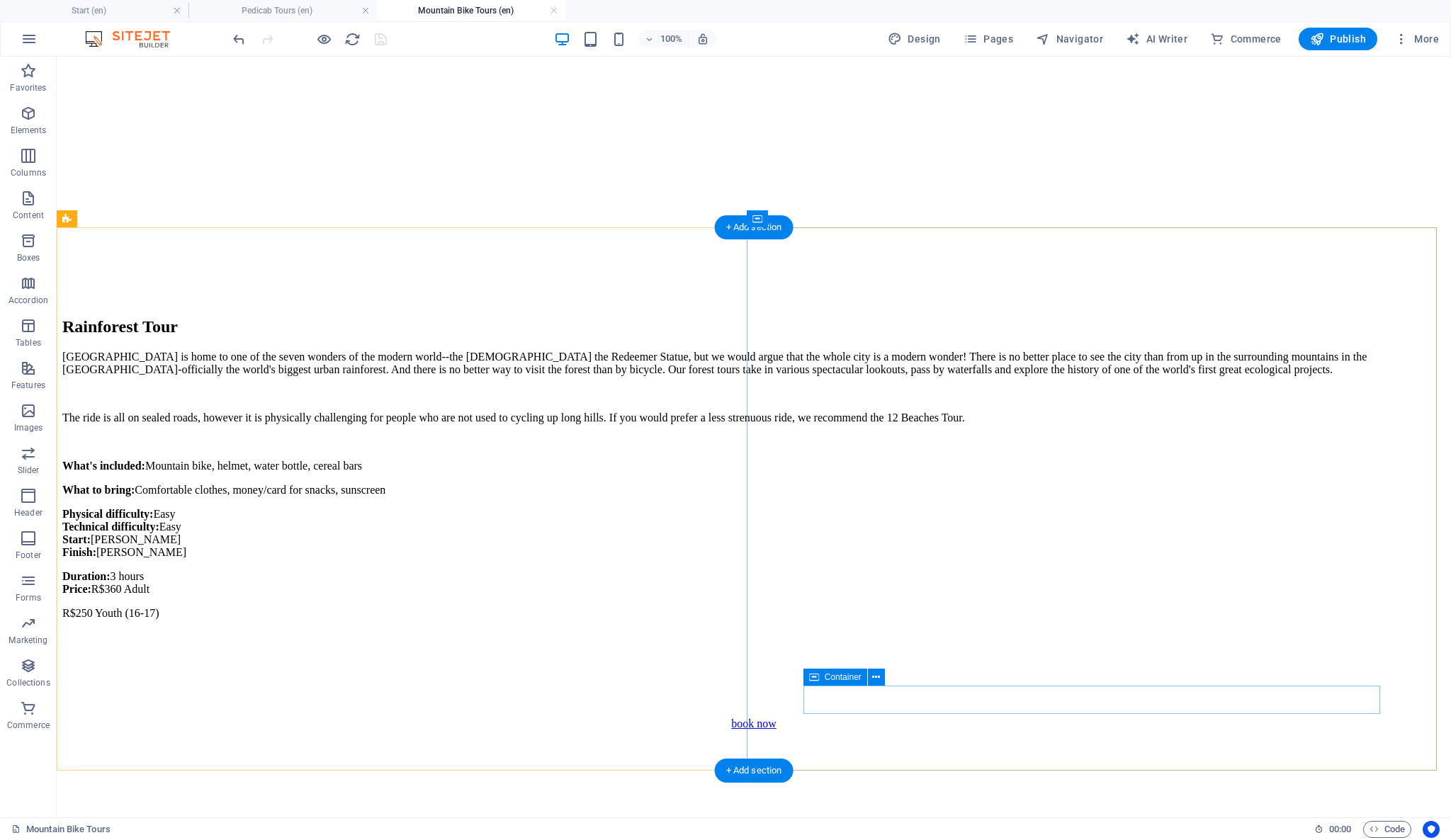
scroll to position [788, 0]
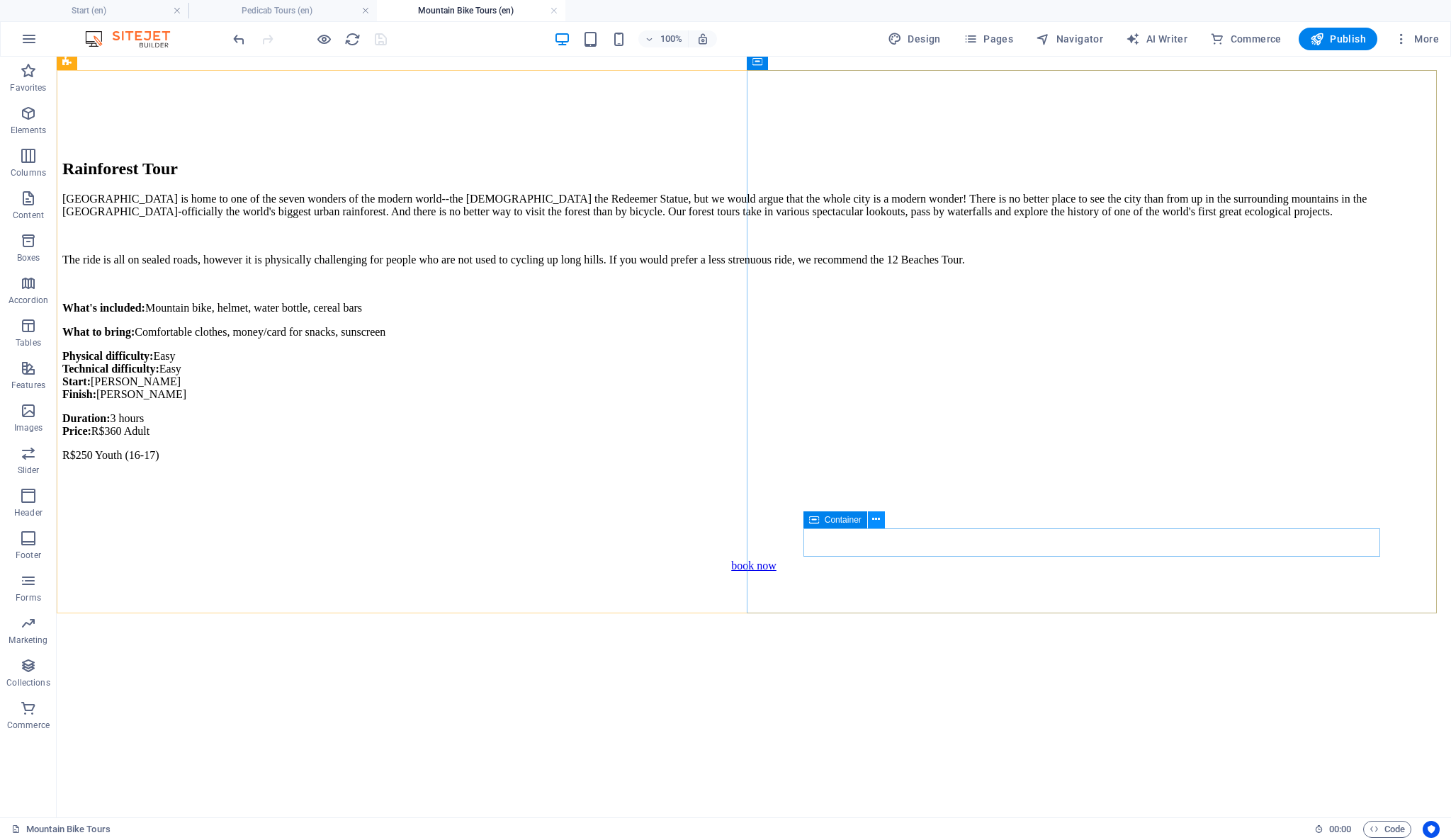
click at [876, 515] on icon at bounding box center [876, 519] width 8 height 15
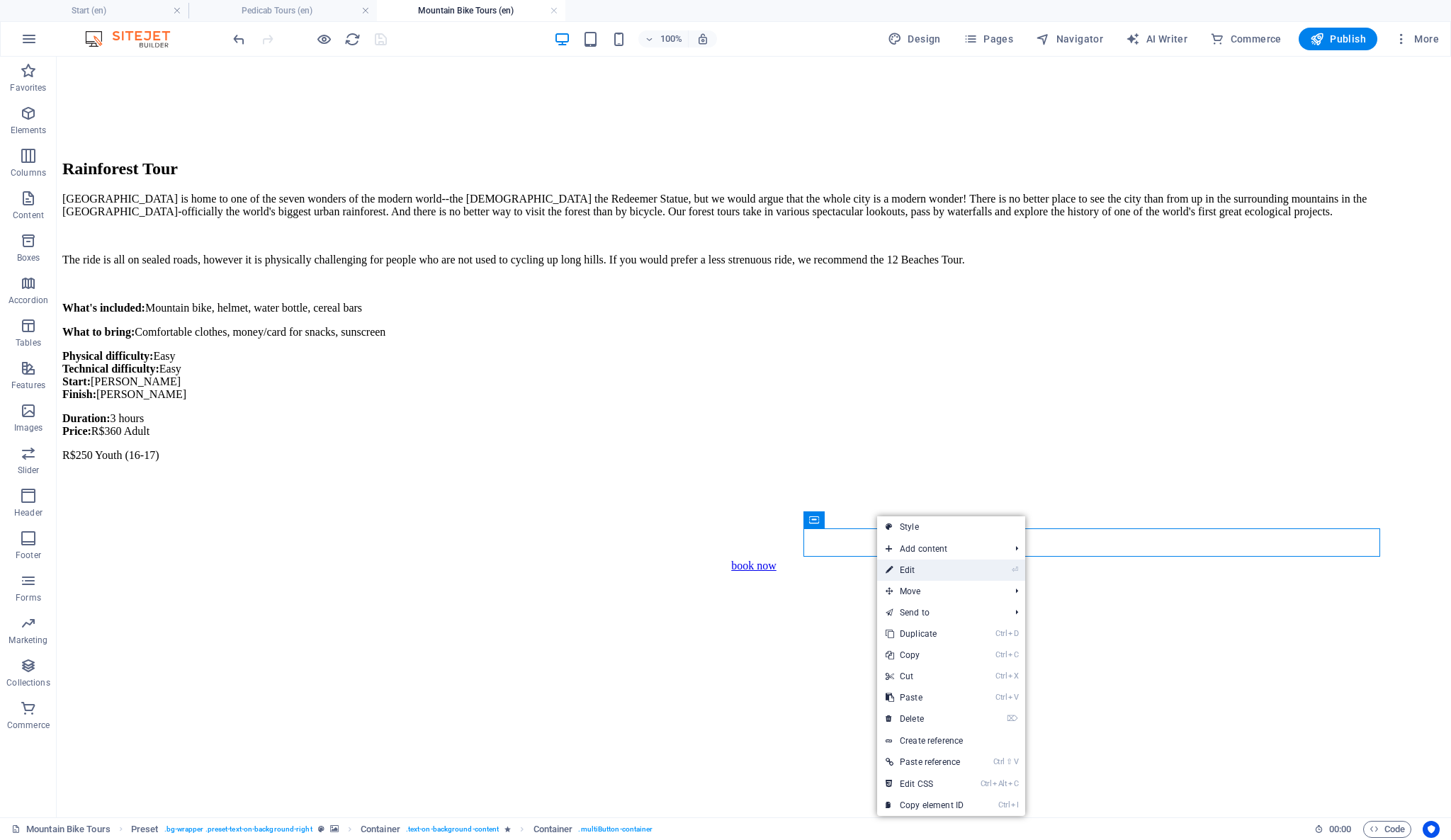
drag, startPoint x: 894, startPoint y: 568, endPoint x: 586, endPoint y: 511, distance: 313.2
click at [893, 568] on link "⏎ Edit" at bounding box center [924, 570] width 95 height 21
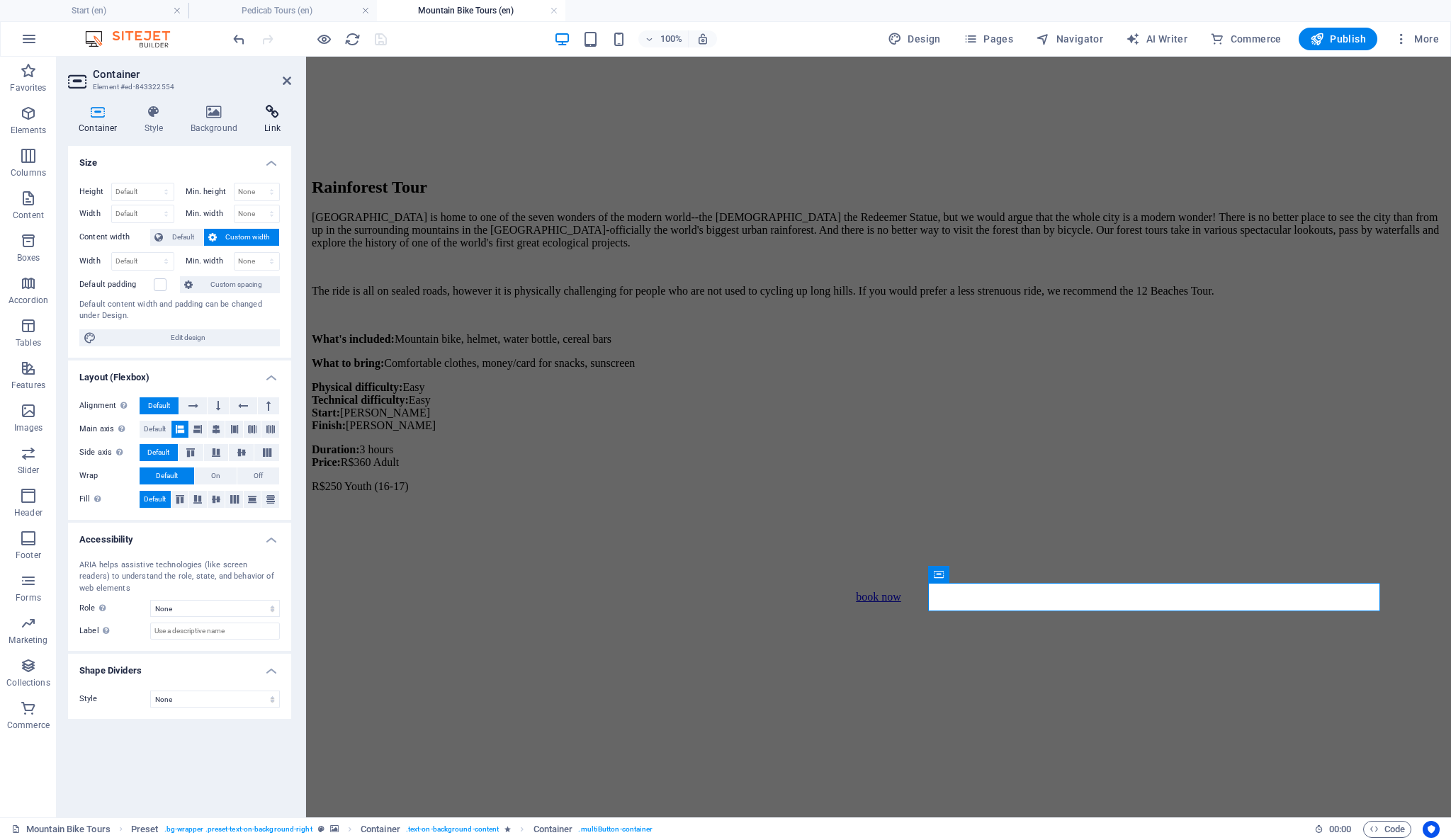
click at [273, 125] on h4 "Link" at bounding box center [272, 120] width 38 height 30
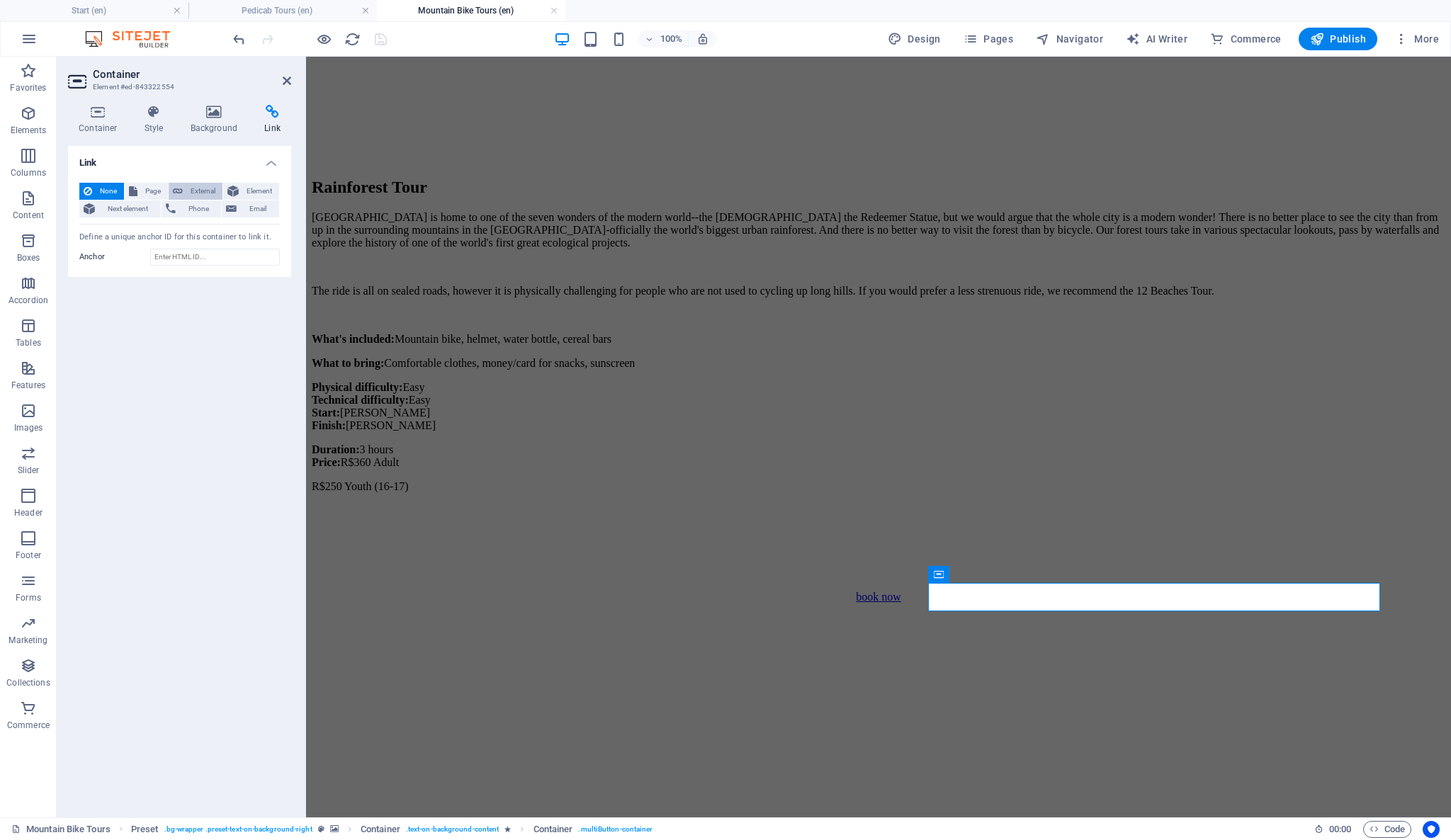
click at [207, 189] on span "External" at bounding box center [203, 191] width 32 height 17
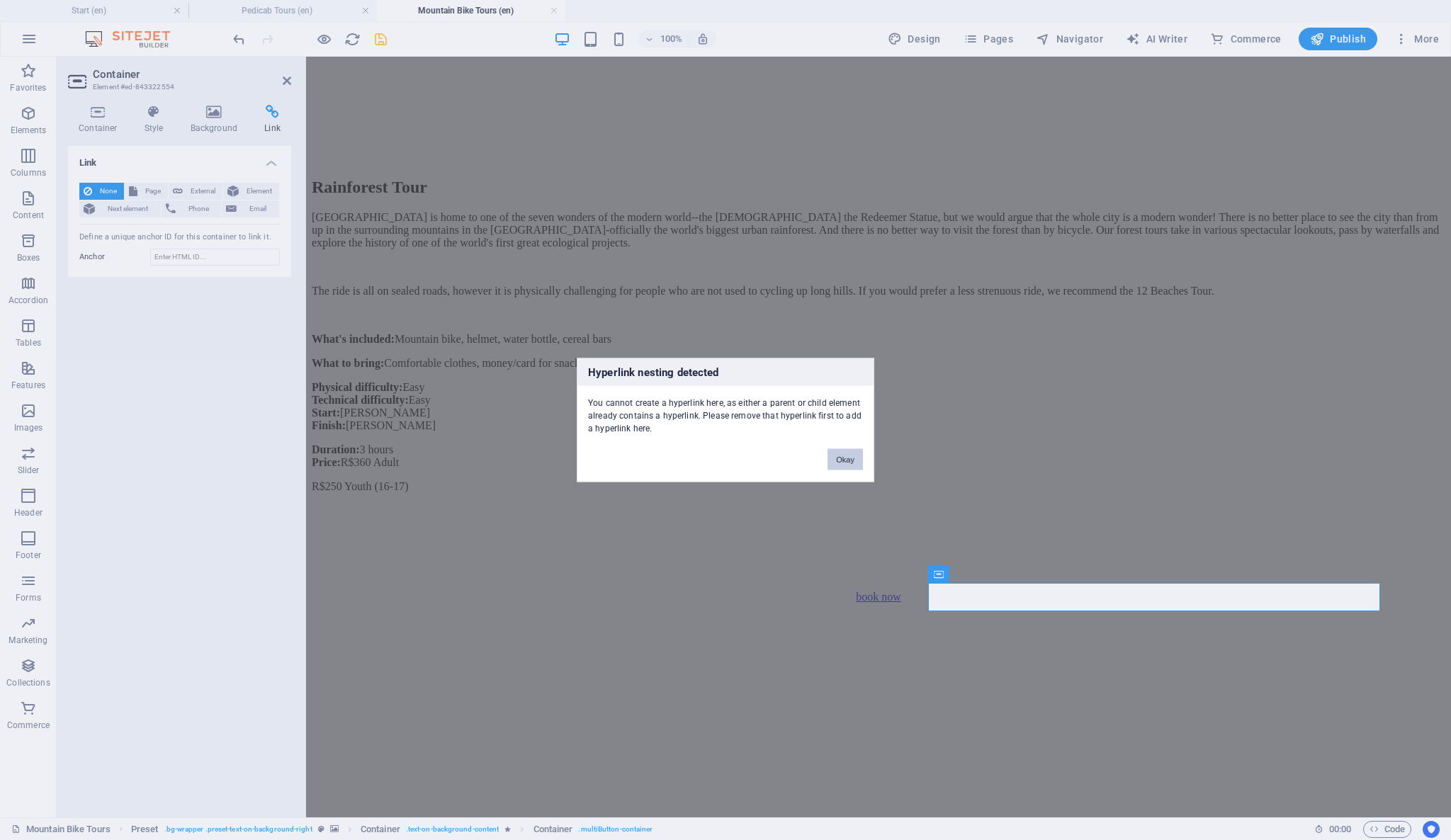
drag, startPoint x: 851, startPoint y: 456, endPoint x: 547, endPoint y: 400, distance: 309.1
click at [851, 456] on button "Okay" at bounding box center [845, 459] width 36 height 21
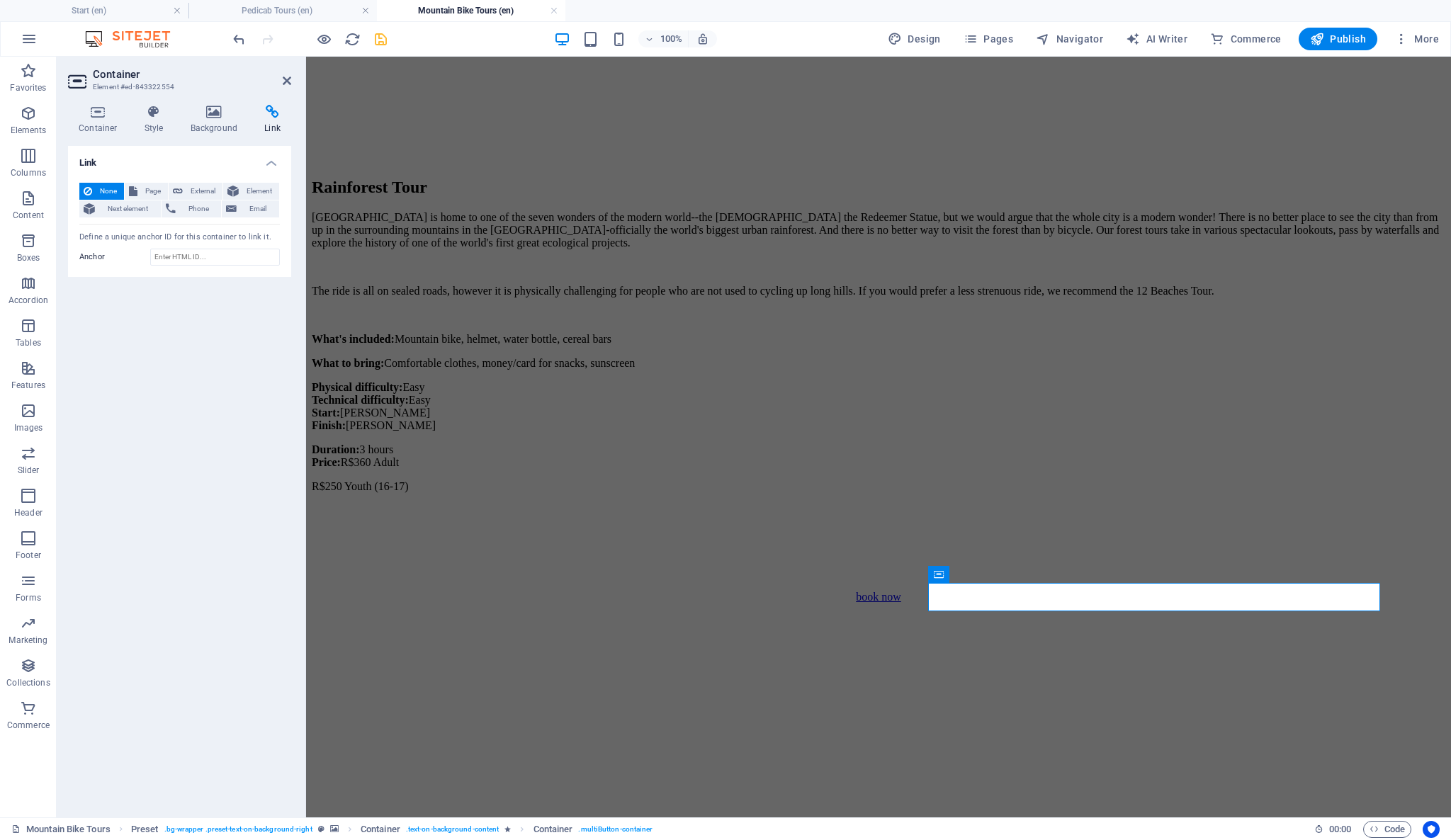
click at [205, 351] on div "Link None Page External Element Next element Phone Email Page Start -- Pedicab …" at bounding box center [180, 476] width 224 height 660
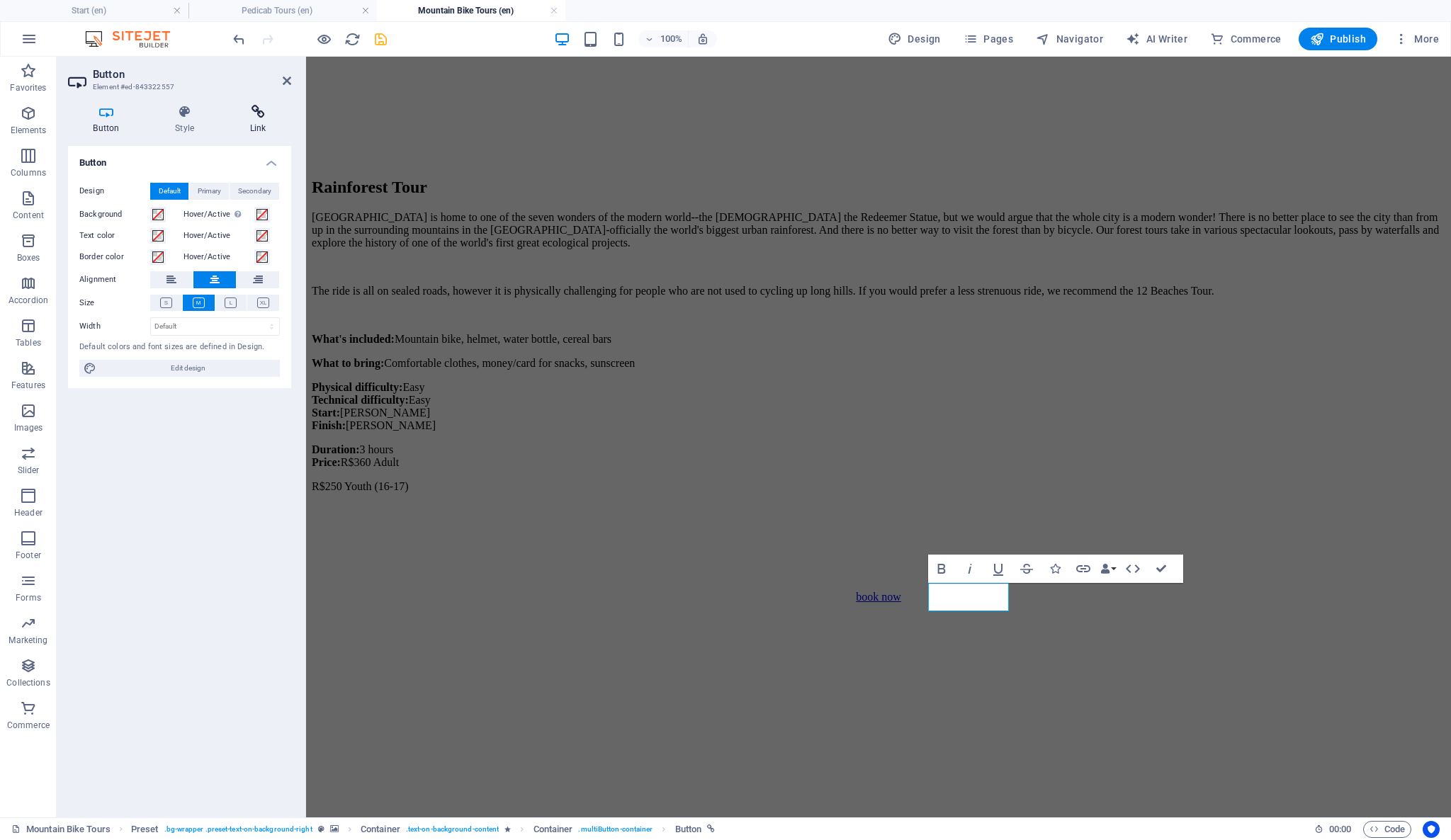
click at [260, 109] on icon at bounding box center [257, 112] width 66 height 14
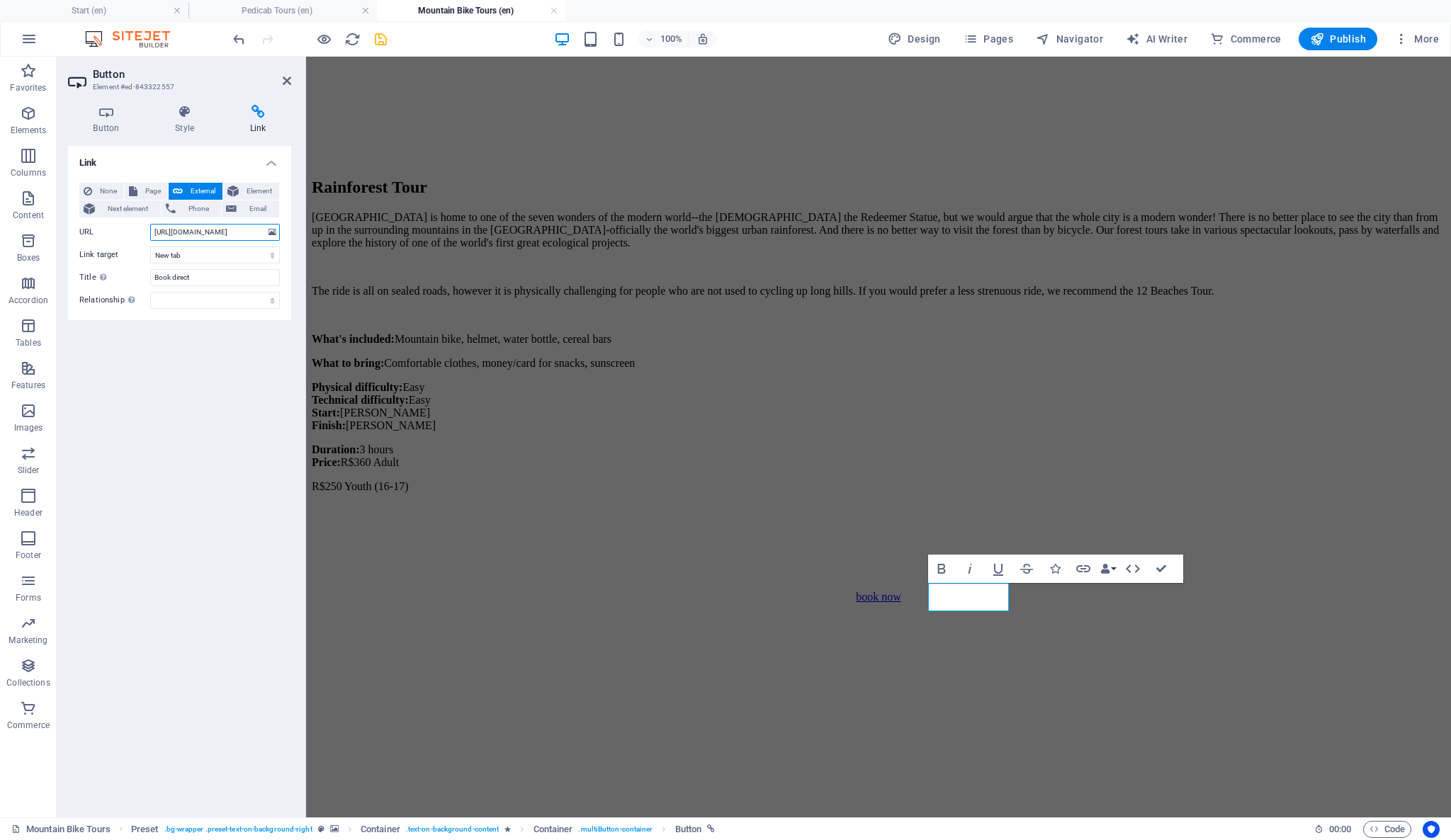
click at [232, 224] on input "[URL][DOMAIN_NAME]" at bounding box center [215, 232] width 130 height 17
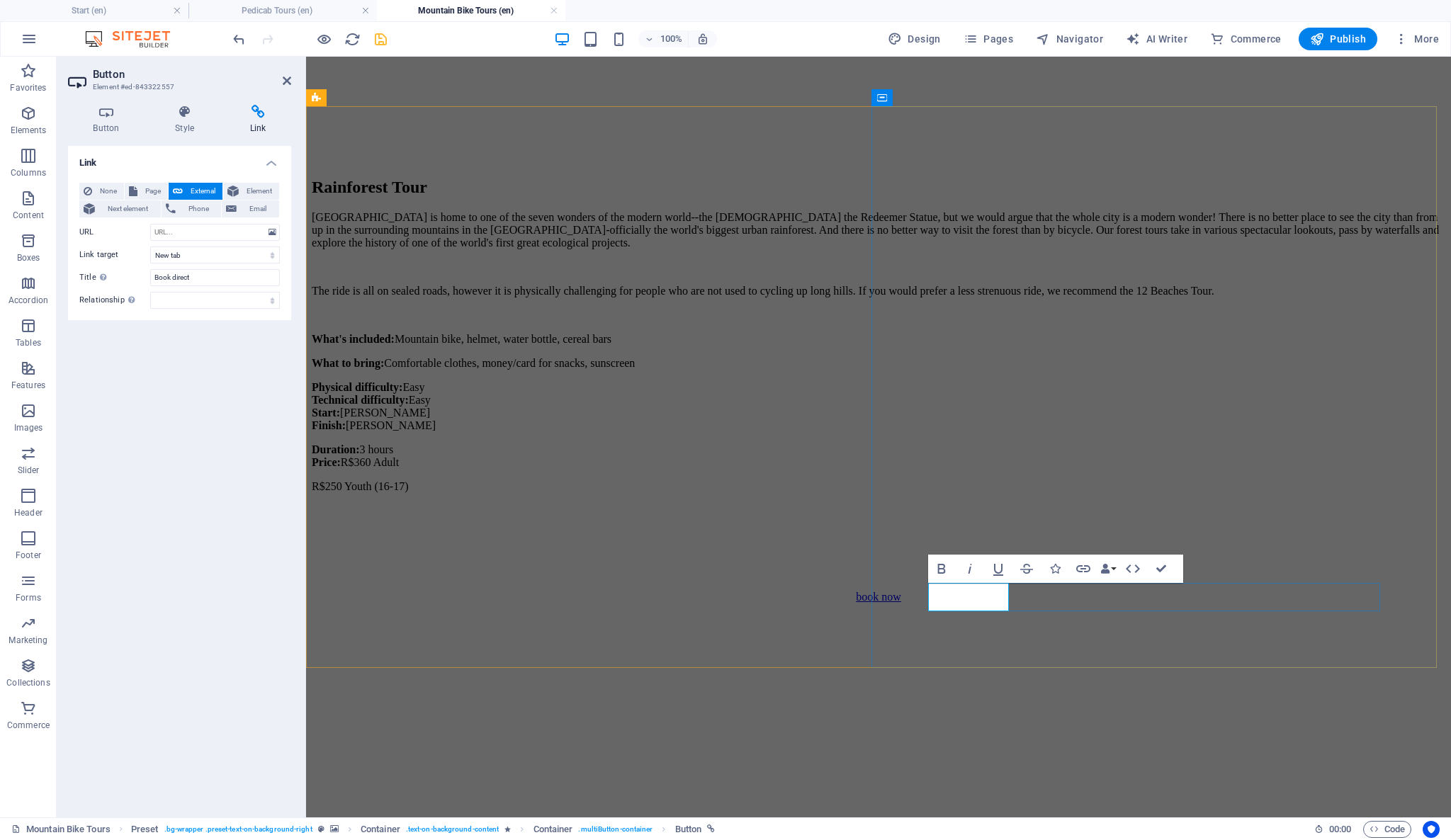
click at [221, 255] on select "New tab Same tab Overlay" at bounding box center [215, 254] width 130 height 17
click at [233, 401] on div "Link None Page External Element Next element Phone Email Page Start -- Pedicab …" at bounding box center [180, 476] width 224 height 660
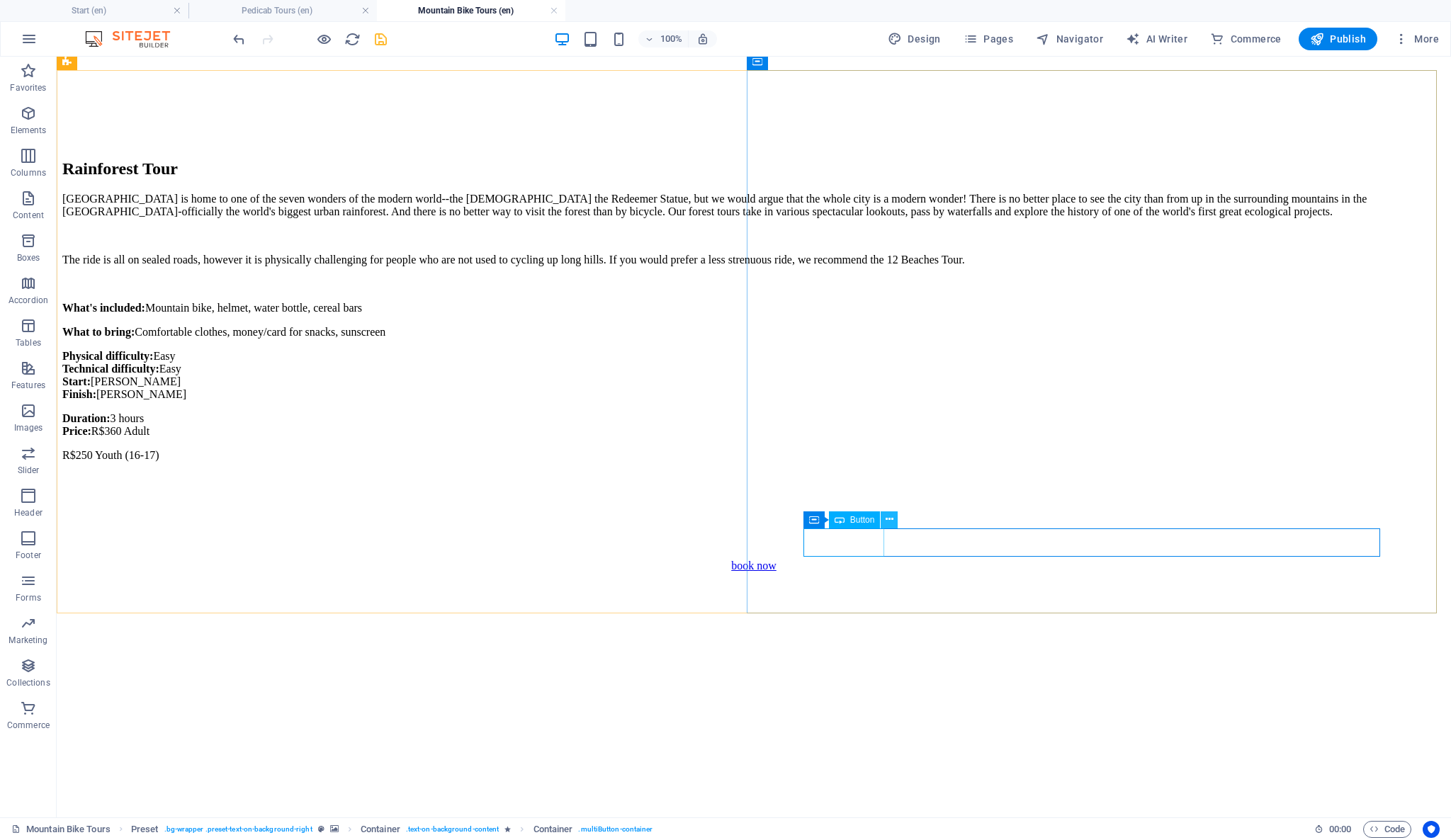
click at [890, 518] on icon at bounding box center [890, 519] width 8 height 15
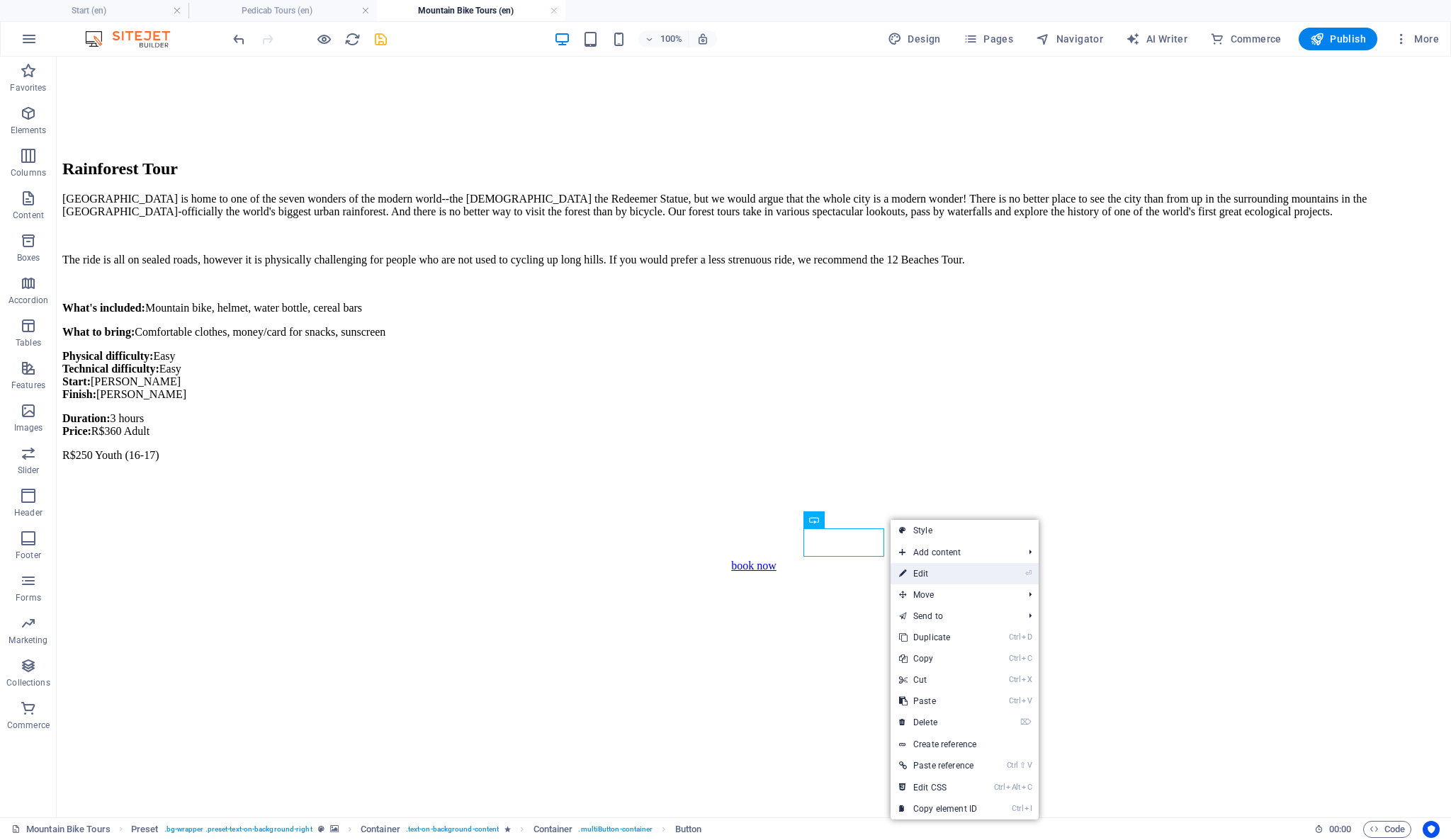
click at [955, 570] on link "⏎ Edit" at bounding box center [938, 573] width 95 height 21
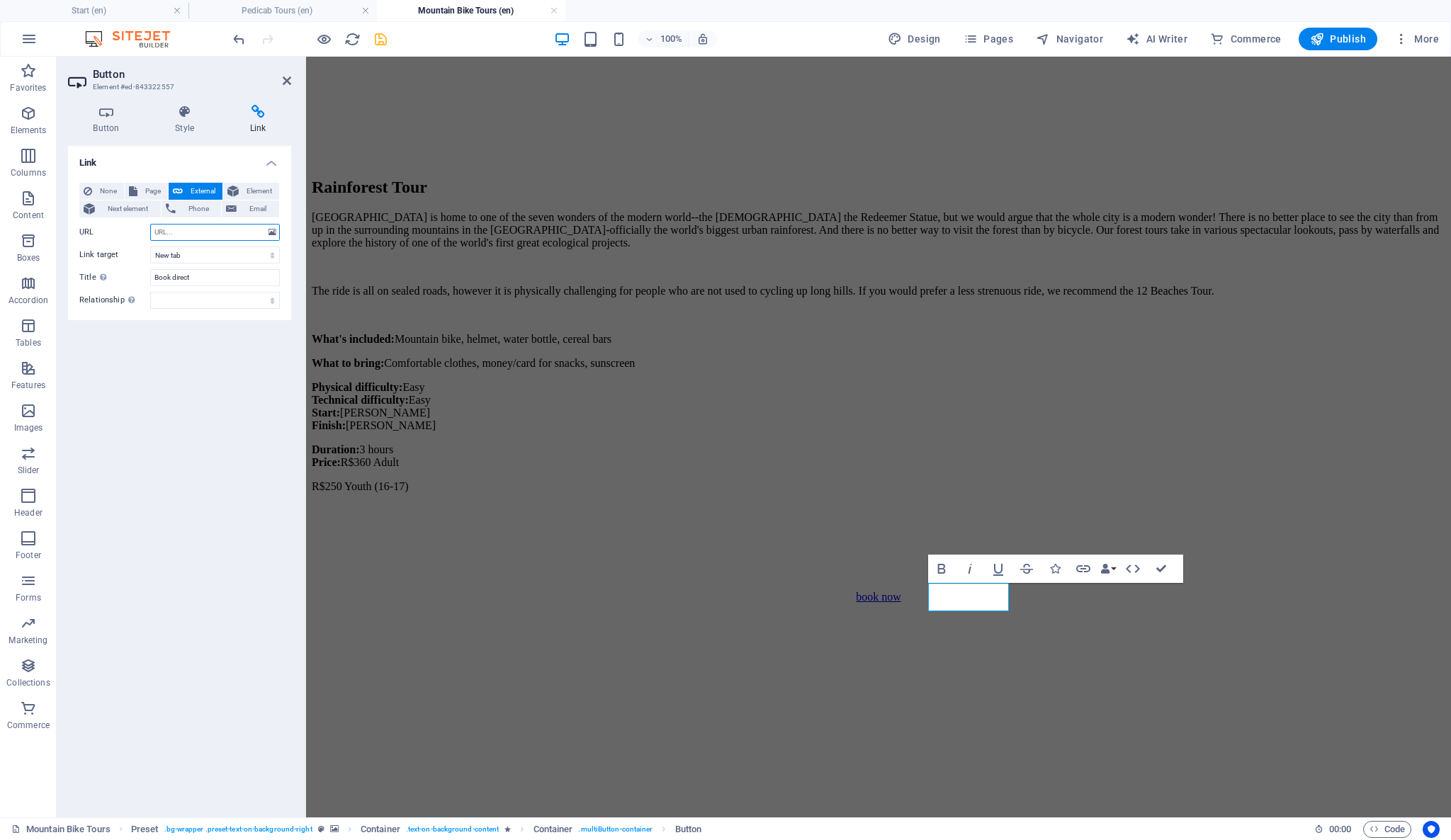
click at [206, 231] on input "URL" at bounding box center [215, 232] width 130 height 17
click at [219, 233] on input "[URL][DOMAIN_NAME]" at bounding box center [215, 232] width 130 height 17
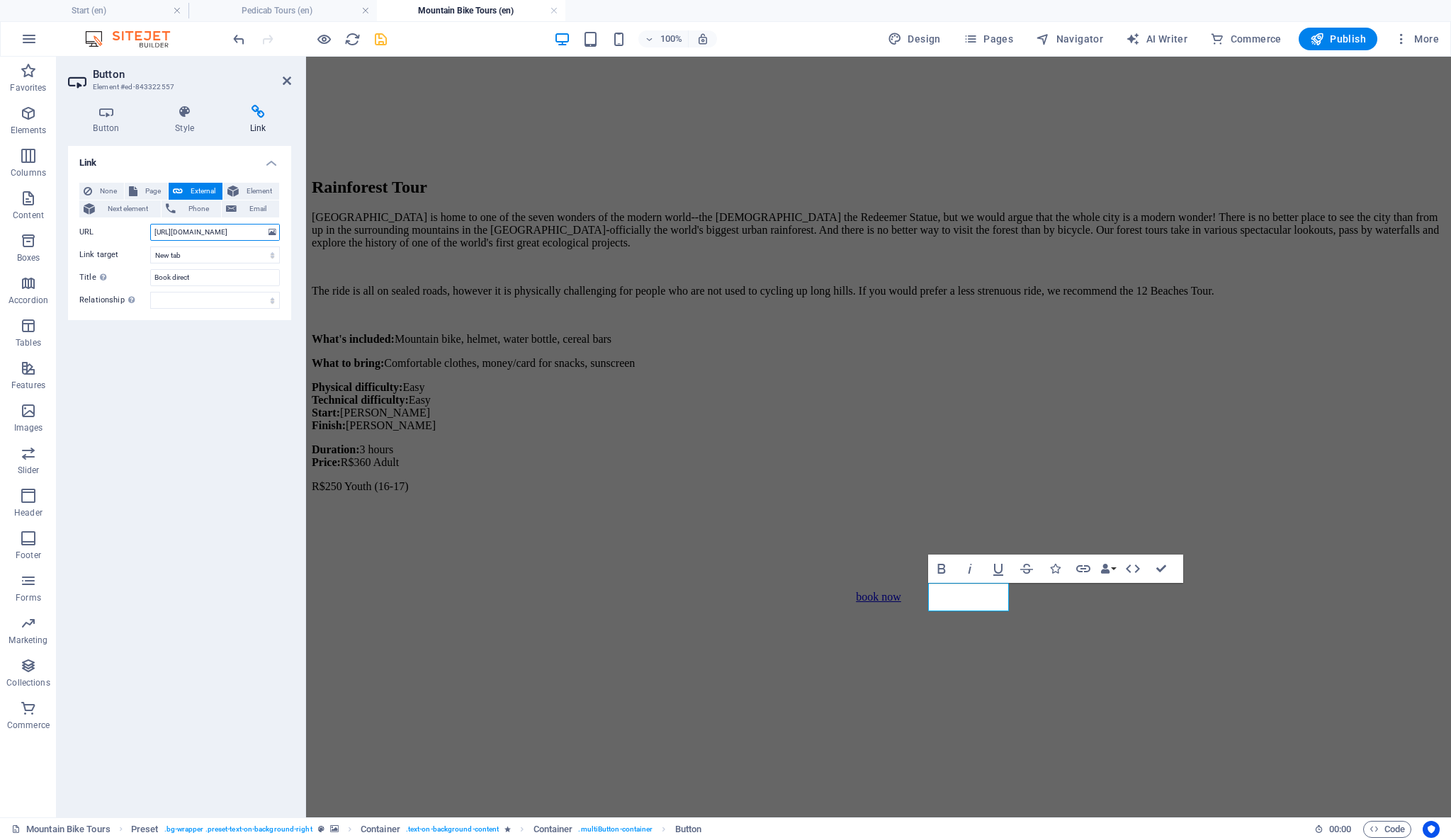
paste input "?lang=en"
type input "[URL][DOMAIN_NAME]"
click at [220, 254] on select "New tab Same tab Overlay" at bounding box center [215, 254] width 130 height 17
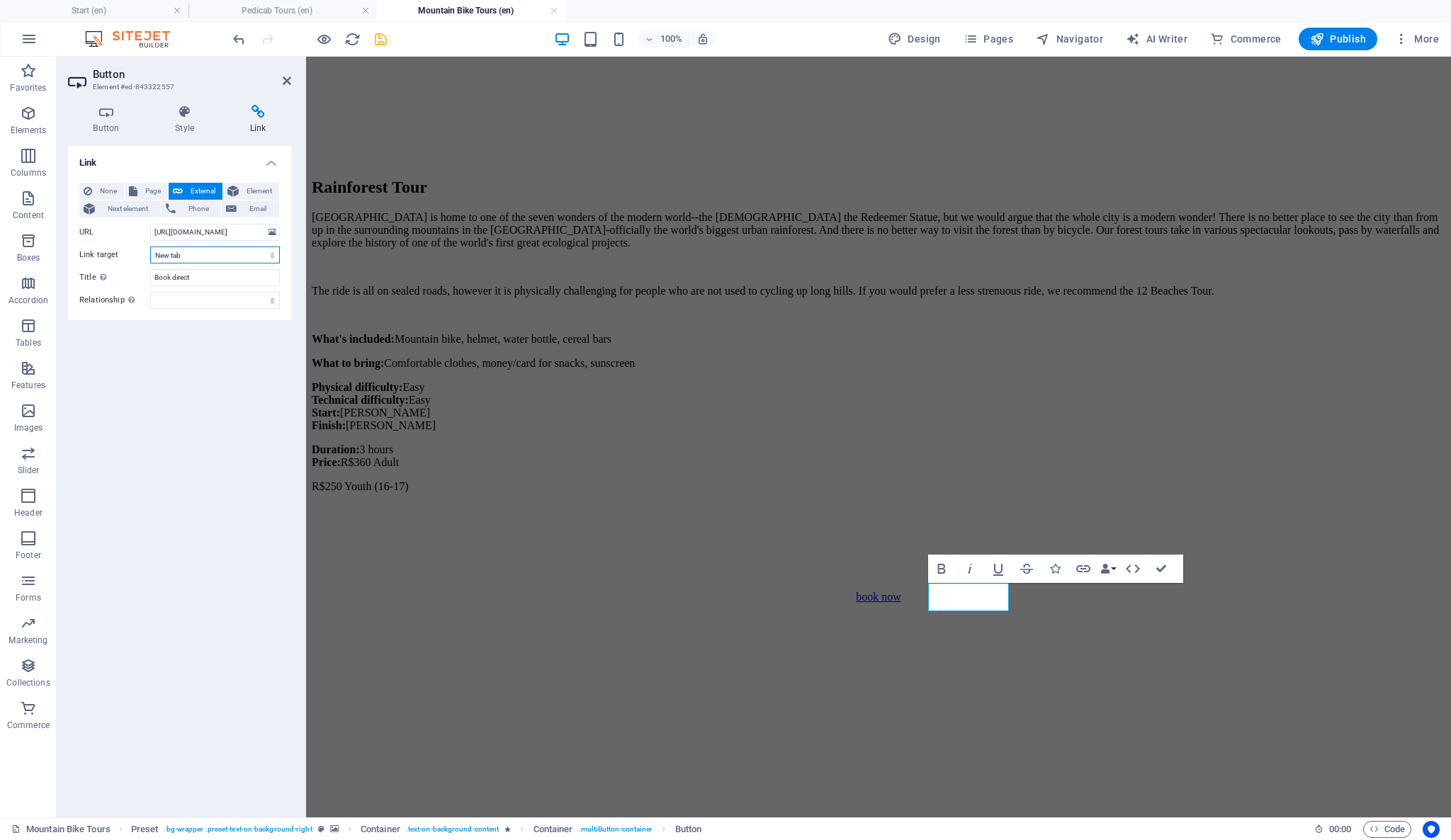
select select
click at [150, 246] on select "New tab Same tab Overlay" at bounding box center [215, 254] width 130 height 17
click at [378, 41] on icon "save" at bounding box center [381, 40] width 16 height 16
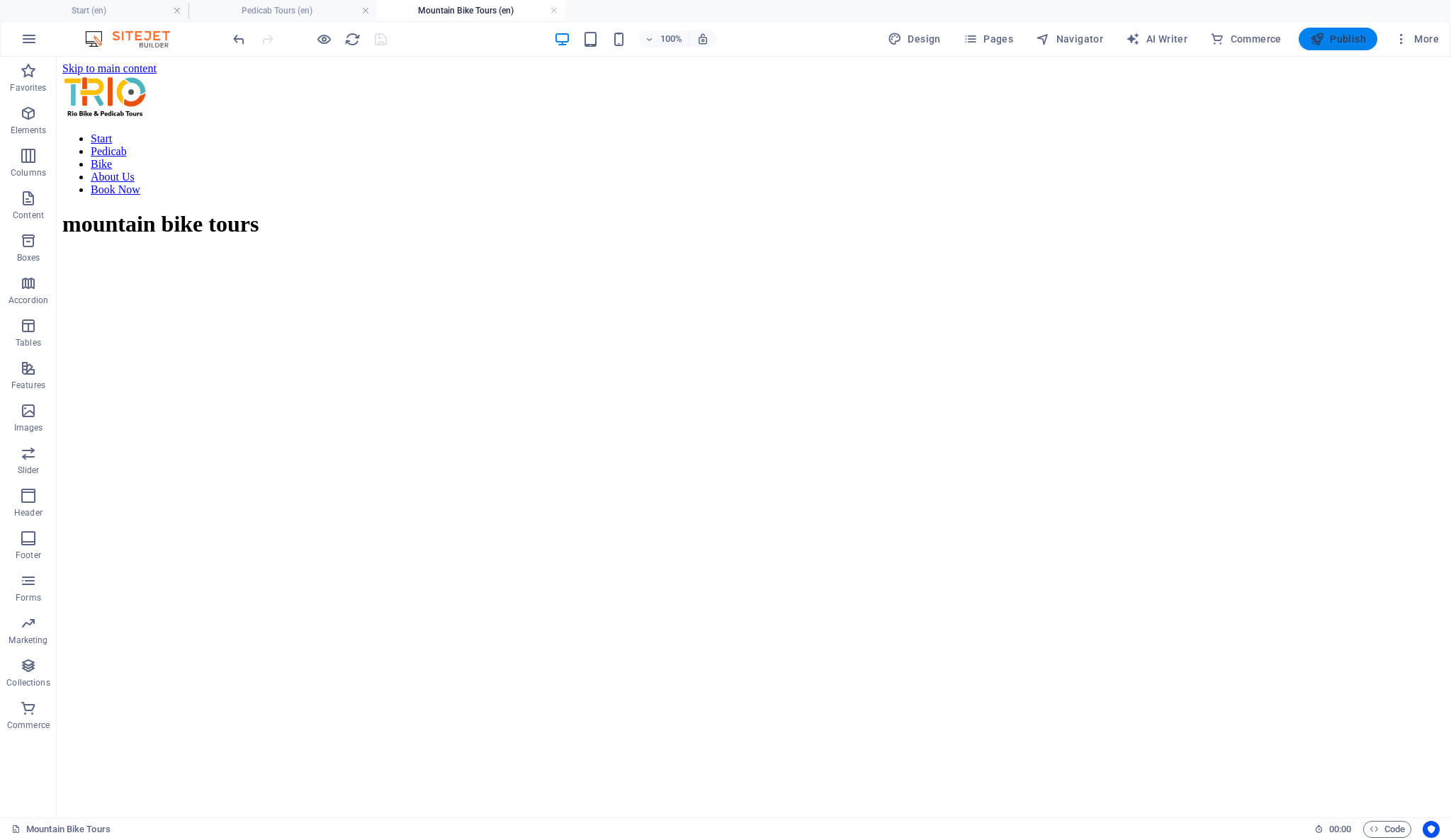
click at [1359, 35] on span "Publish" at bounding box center [1338, 39] width 56 height 14
